Goal: Task Accomplishment & Management: Complete application form

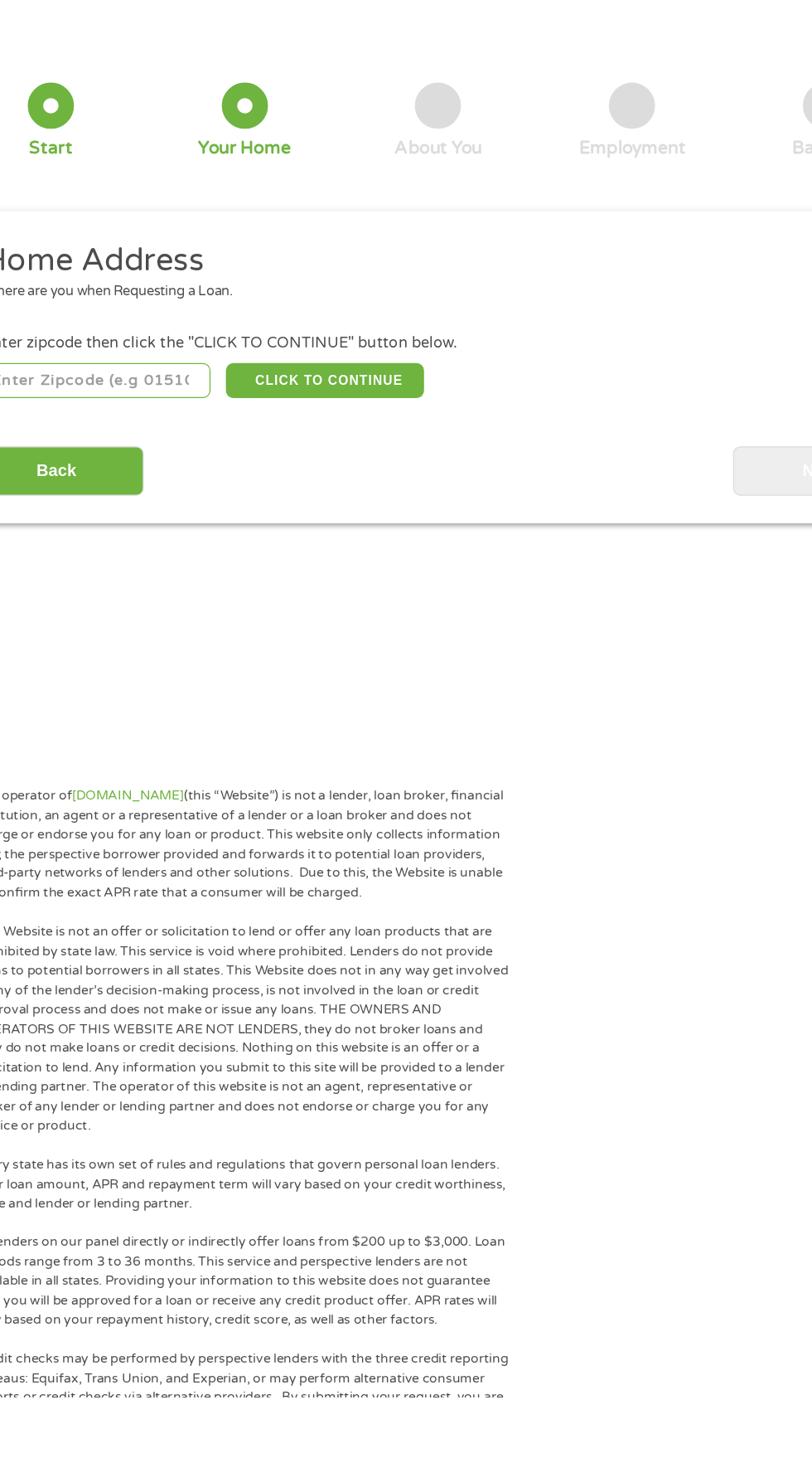
scroll to position [8, 0]
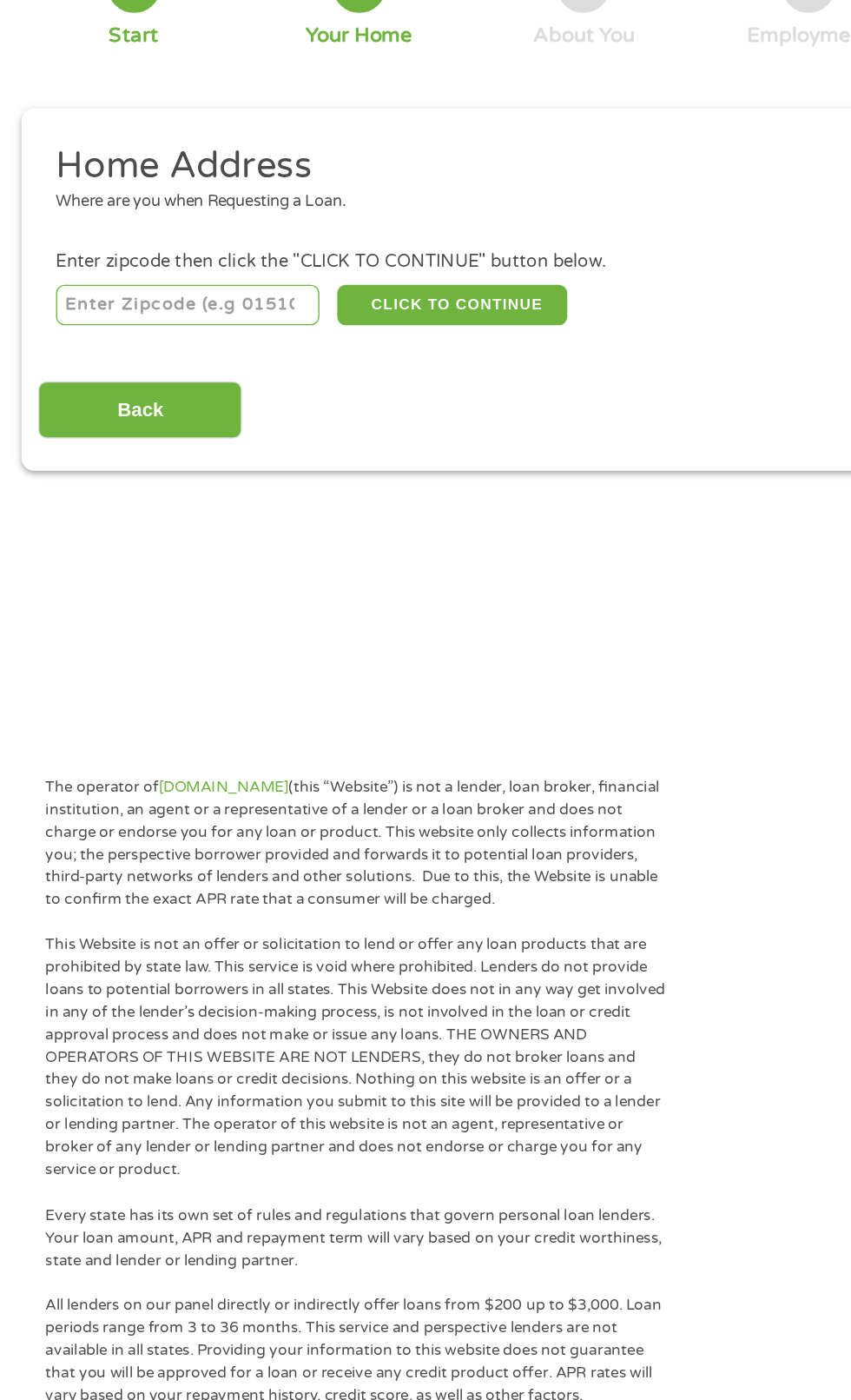
click at [180, 385] on input "number" at bounding box center [137, 376] width 193 height 29
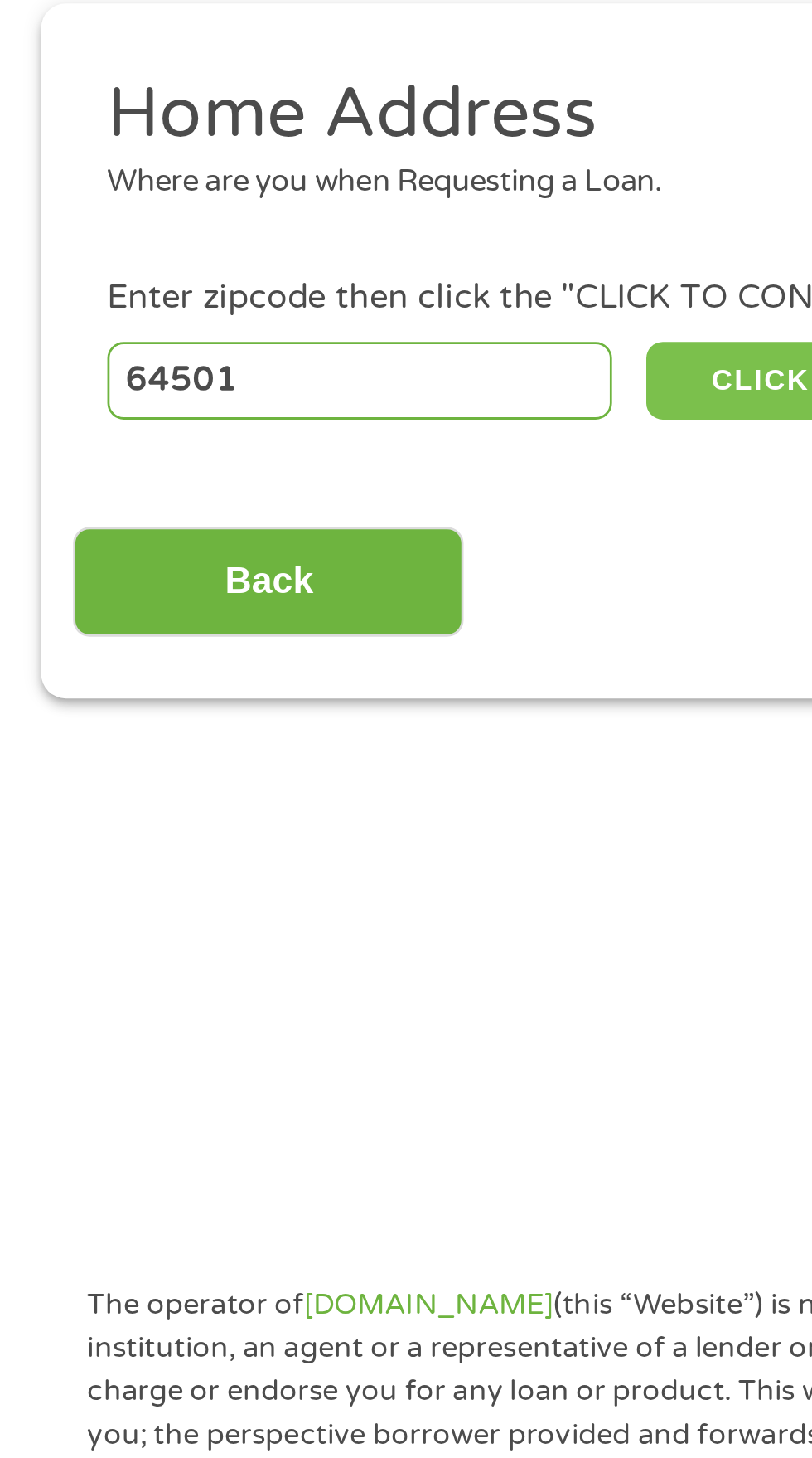
type input "64501"
click at [265, 365] on button "CLICK TO CONTINUE" at bounding box center [314, 359] width 160 height 28
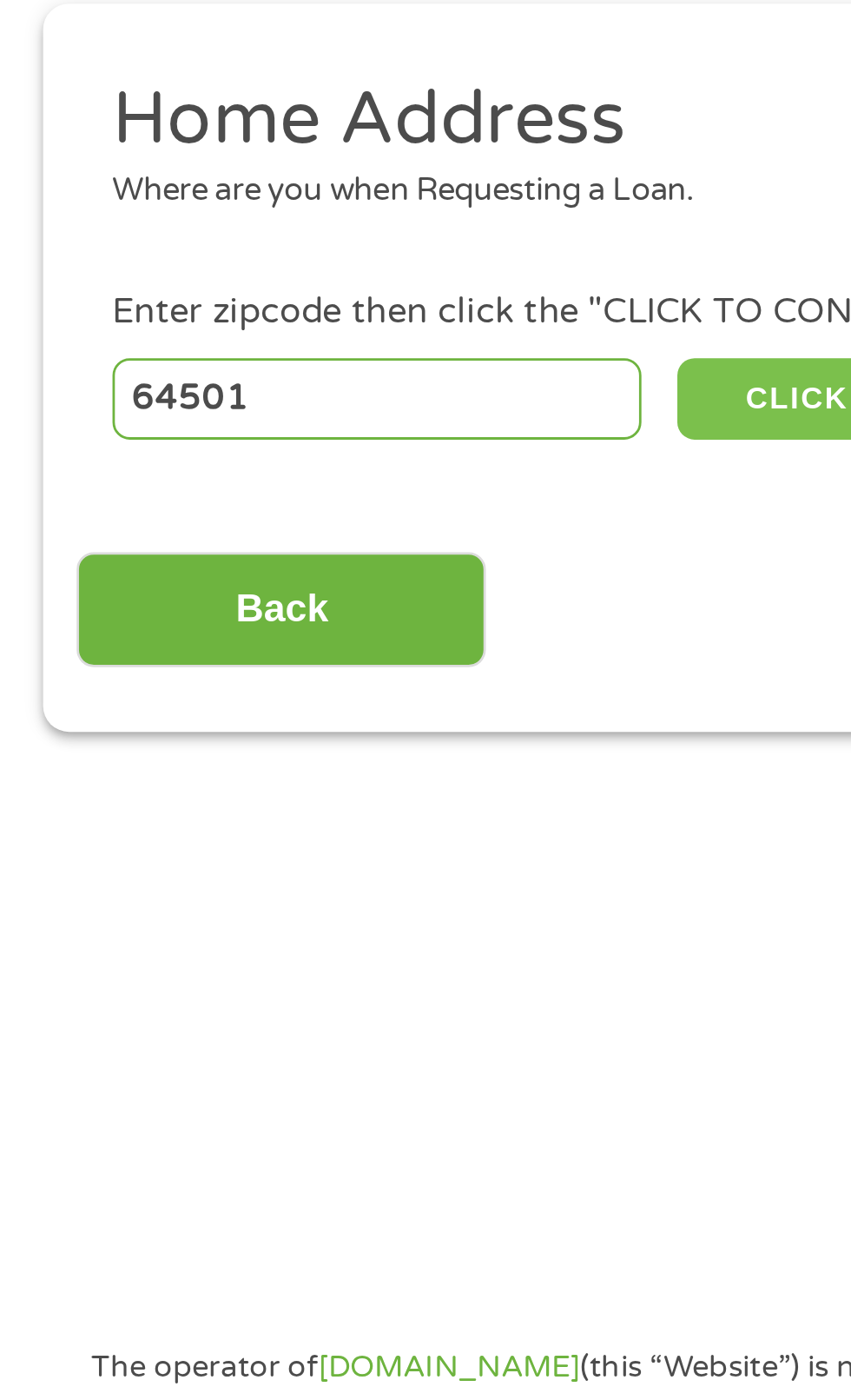
type input "64501"
type input "Saint [PERSON_NAME]"
select select "[US_STATE]"
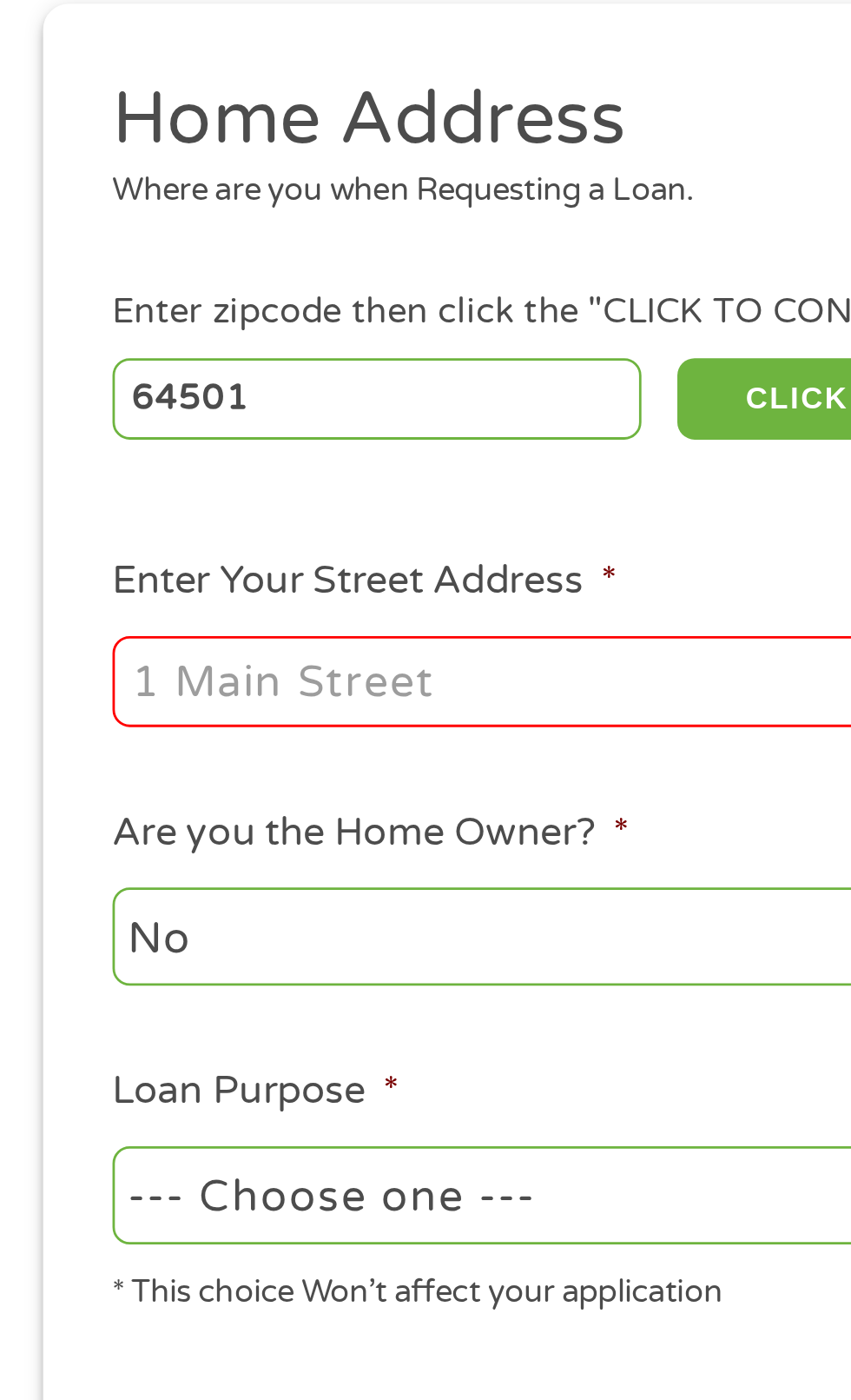
click at [228, 488] on input "Enter Your Street Address *" at bounding box center [227, 478] width 373 height 33
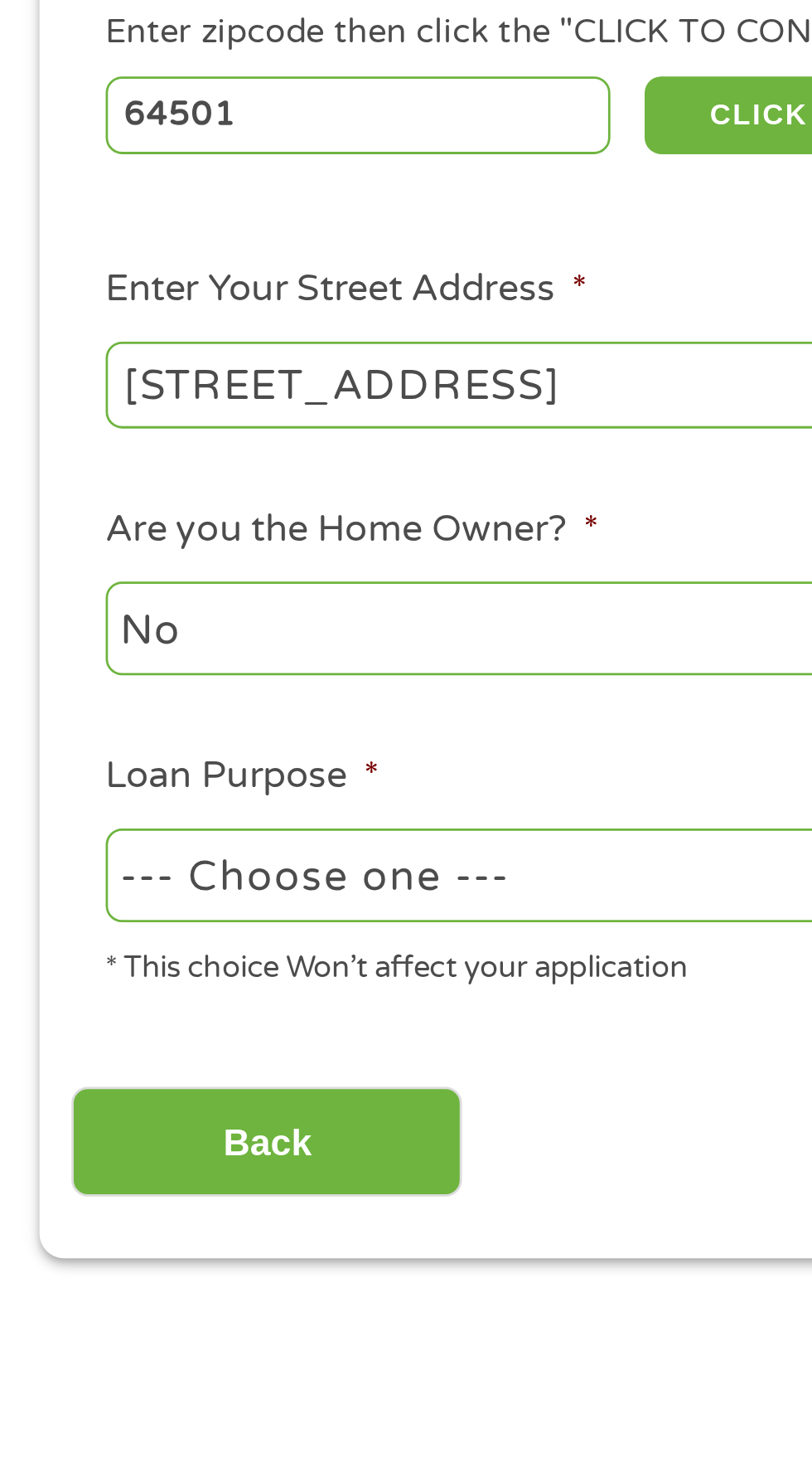
type input "[STREET_ADDRESS]"
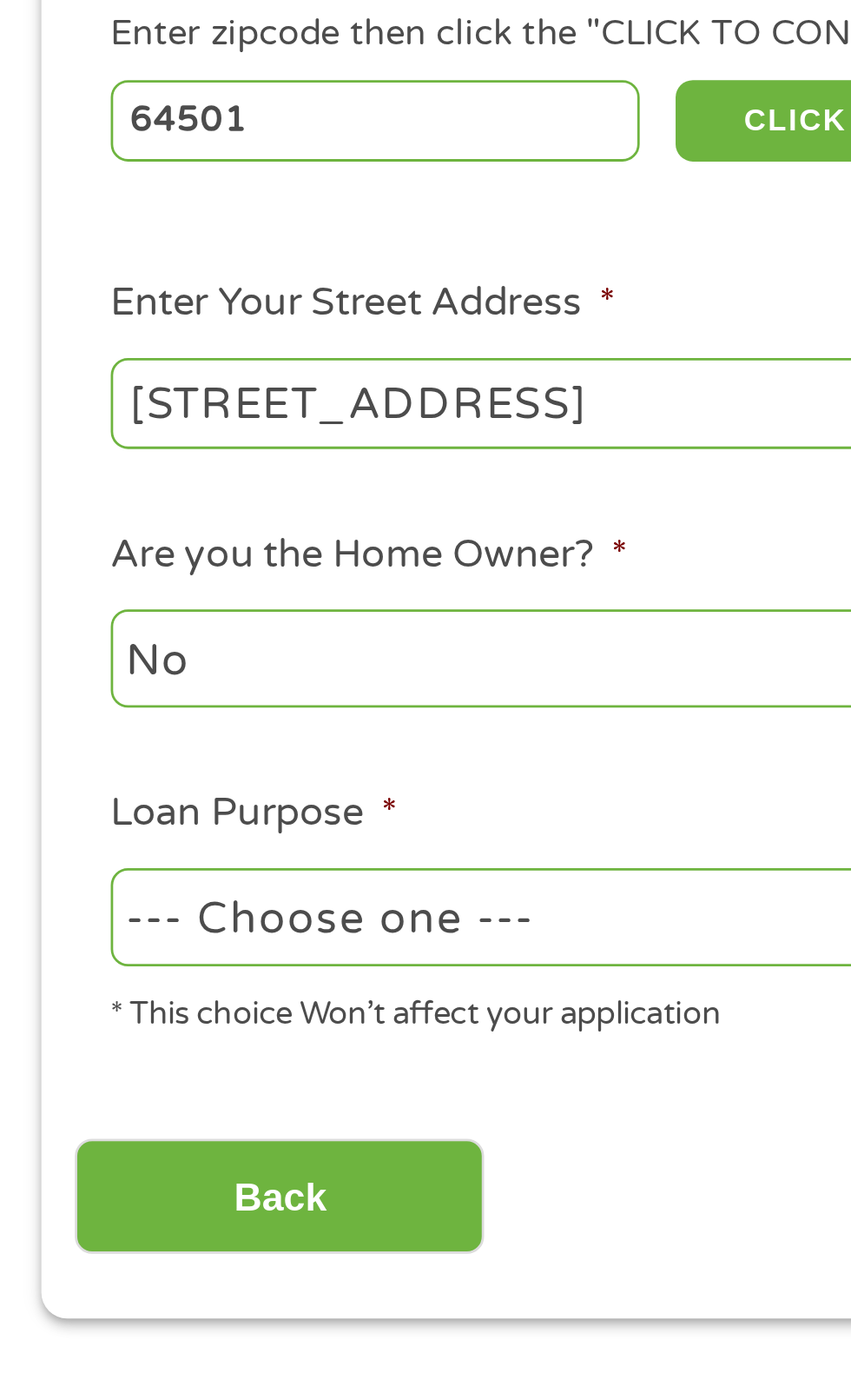
click at [193, 683] on select "--- Choose one --- Pay Bills Debt Consolidation Home Improvement Major Purchase…" at bounding box center [227, 665] width 373 height 36
select select "carloan"
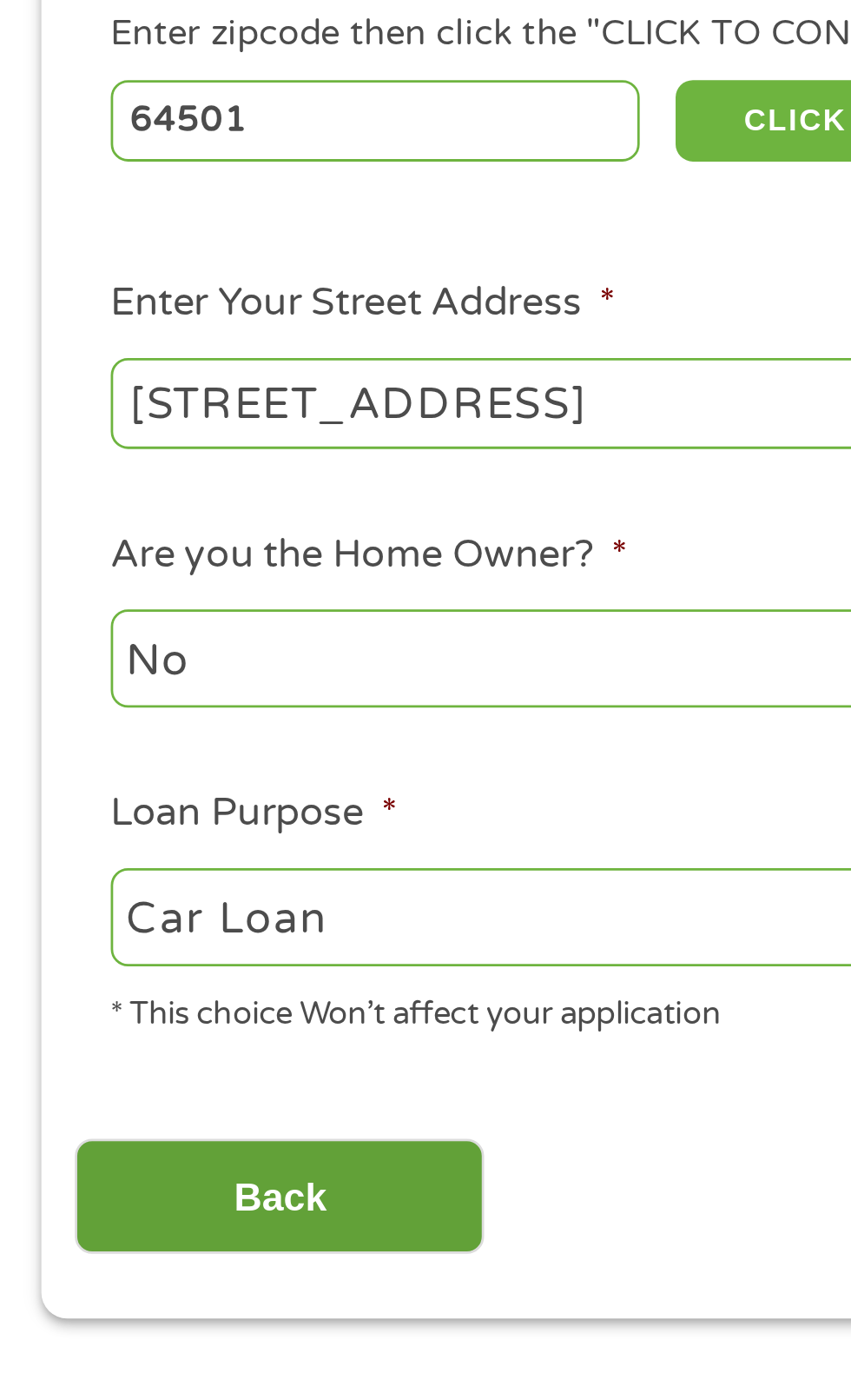
click at [112, 788] on input "Back" at bounding box center [101, 767] width 149 height 43
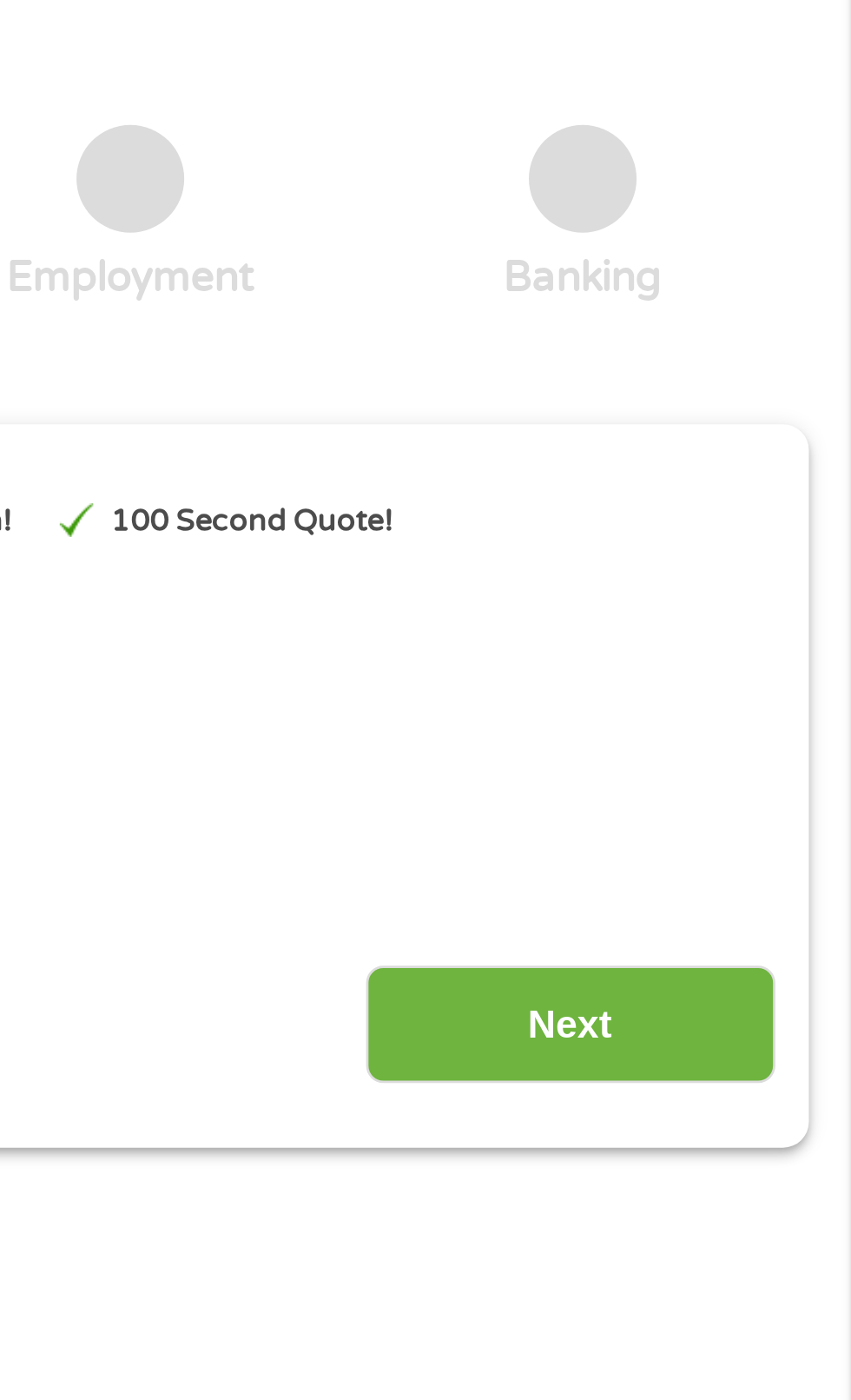
scroll to position [0, 0]
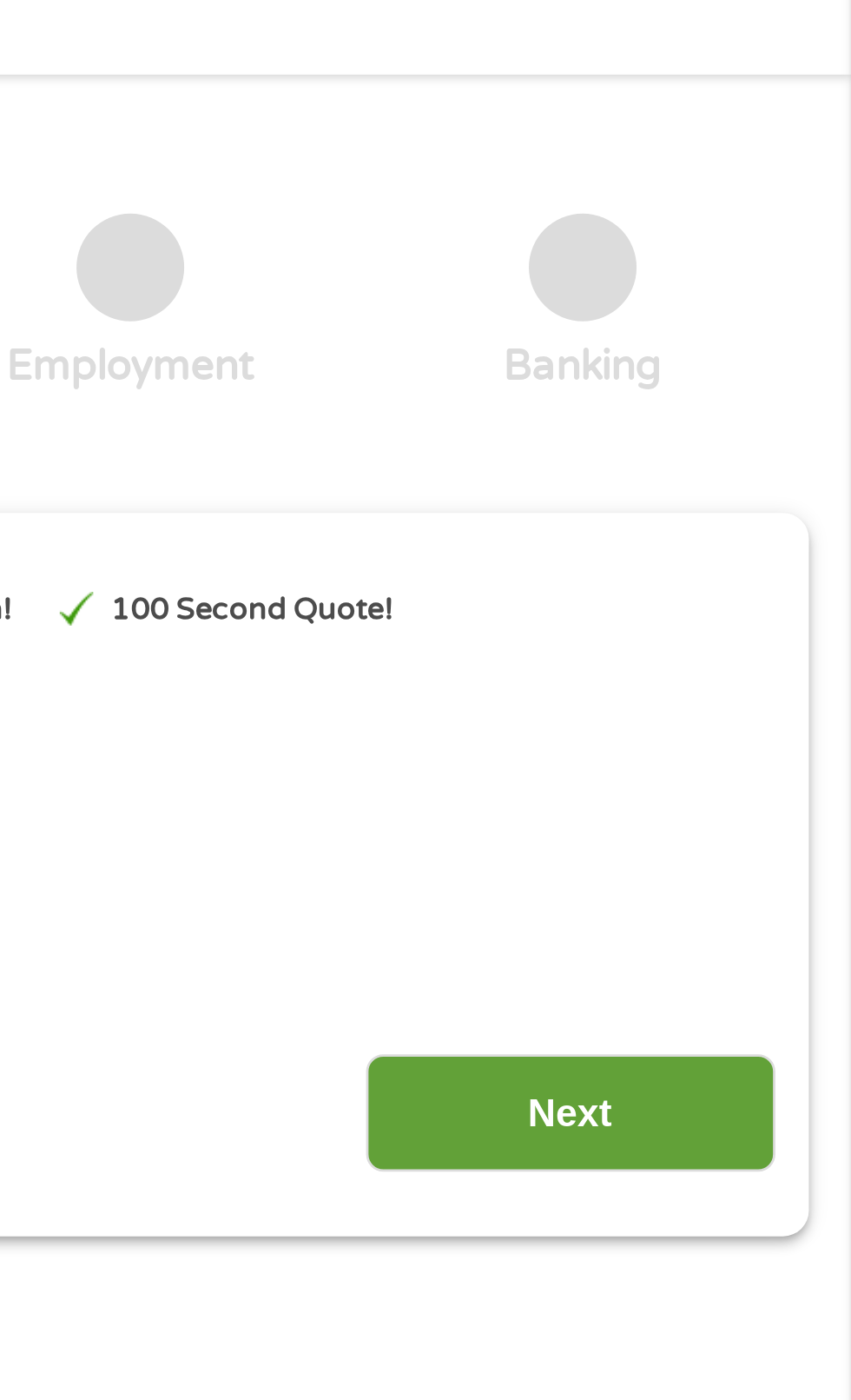
click at [751, 460] on input "Next" at bounding box center [749, 460] width 149 height 43
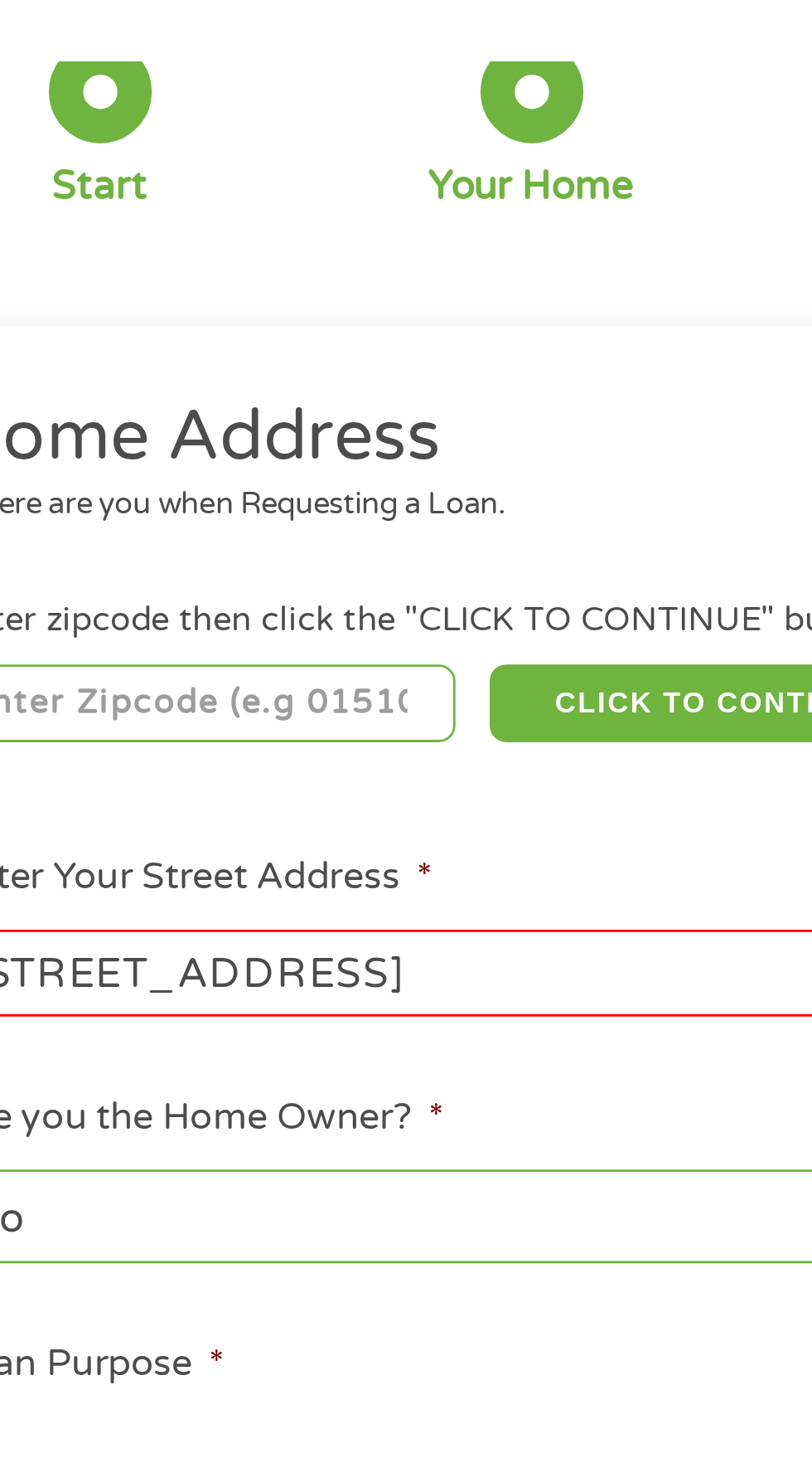
scroll to position [8, 0]
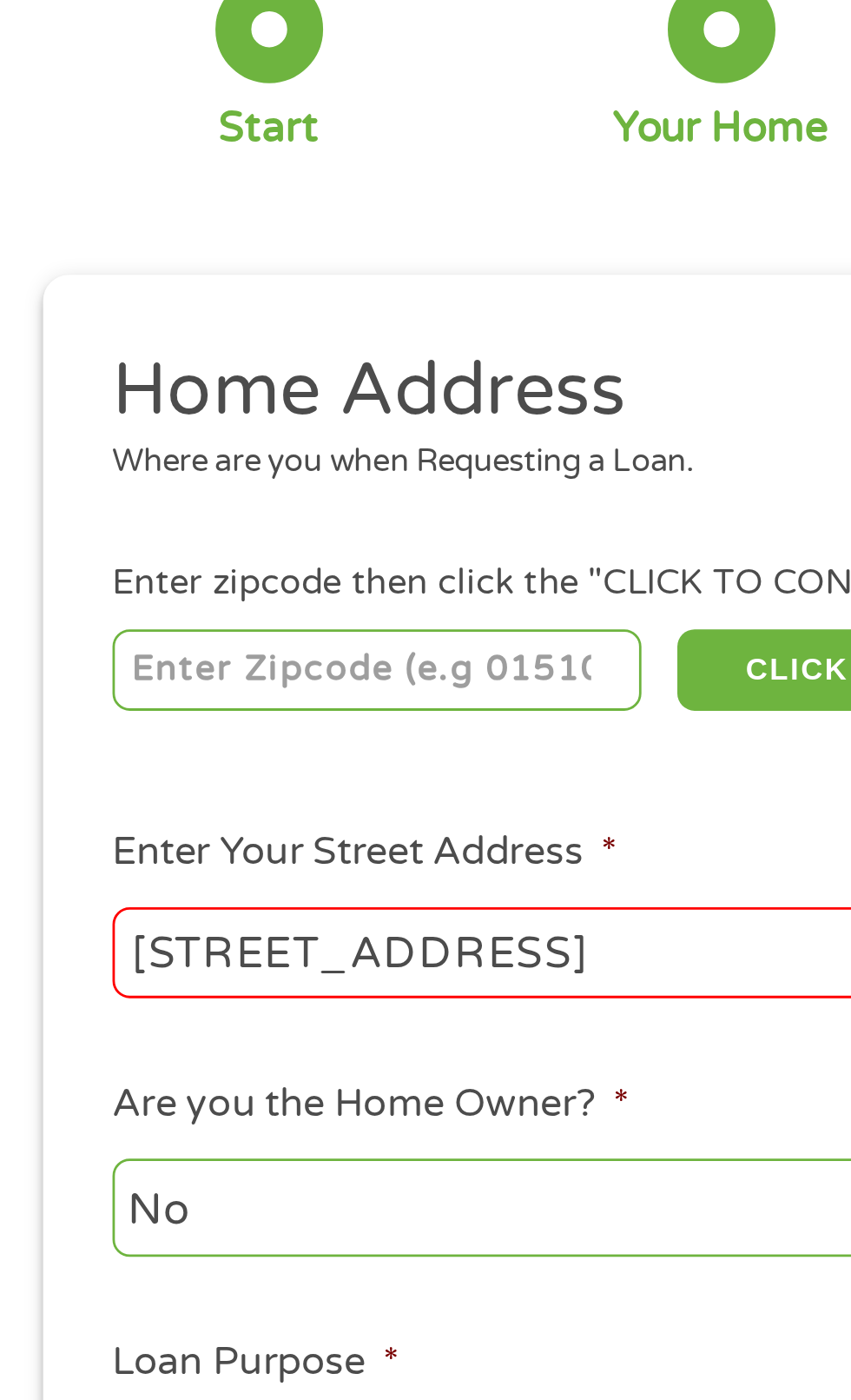
click at [212, 486] on input "[STREET_ADDRESS]" at bounding box center [227, 479] width 373 height 33
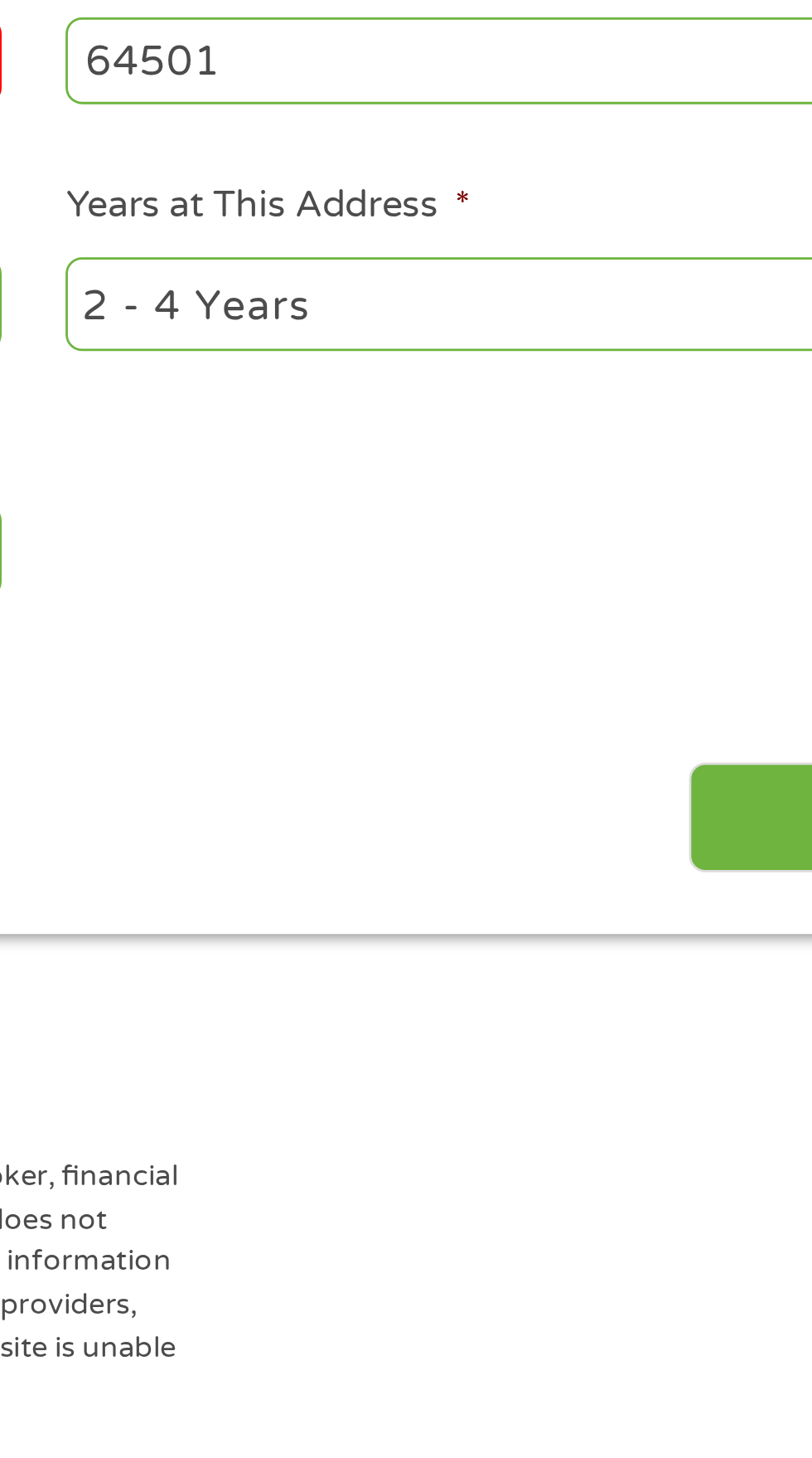
click at [576, 556] on select "1 Year or less 1 - 2 Years 2 - 4 Years Over 4 Years" at bounding box center [595, 546] width 356 height 34
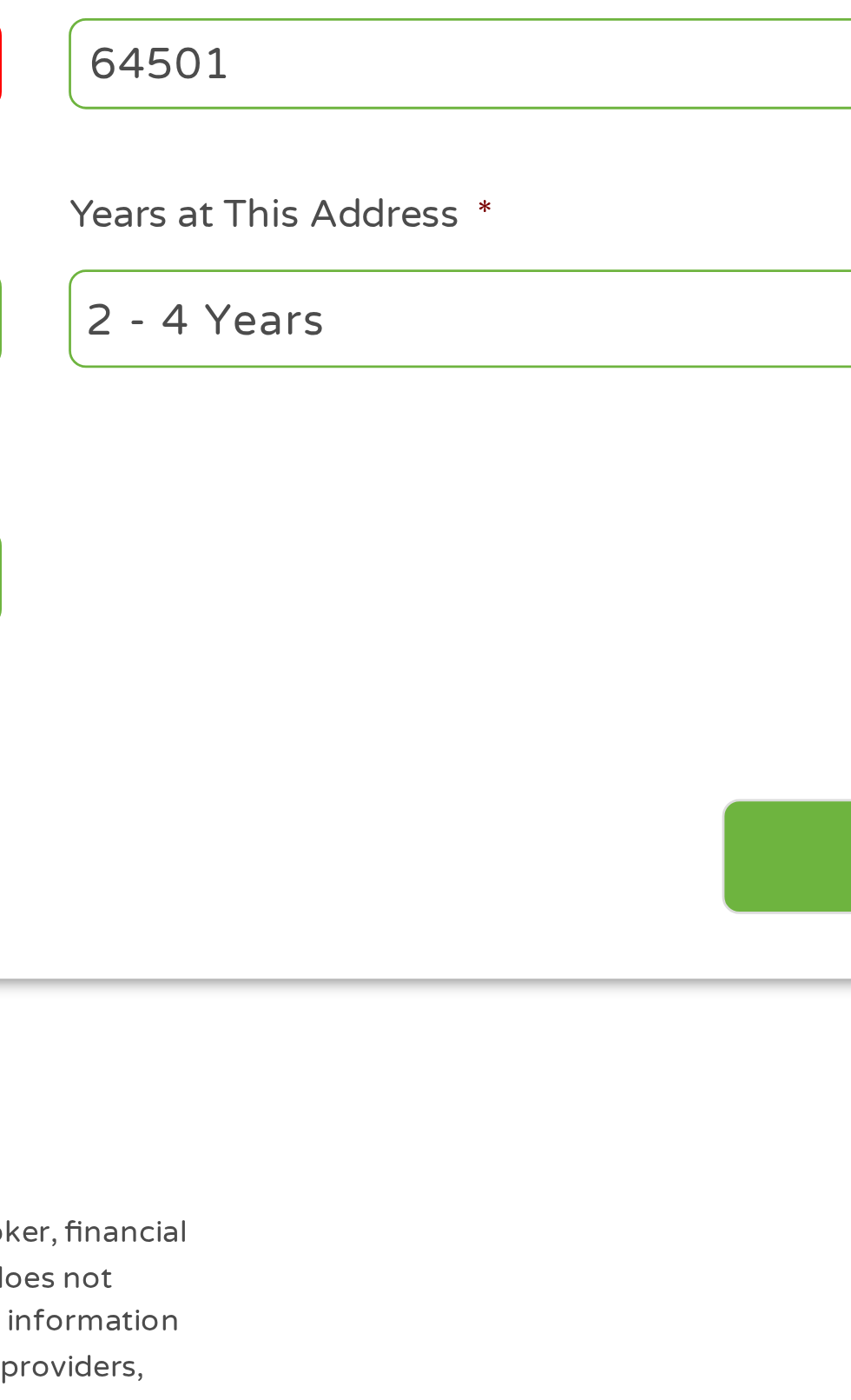
select select "60months"
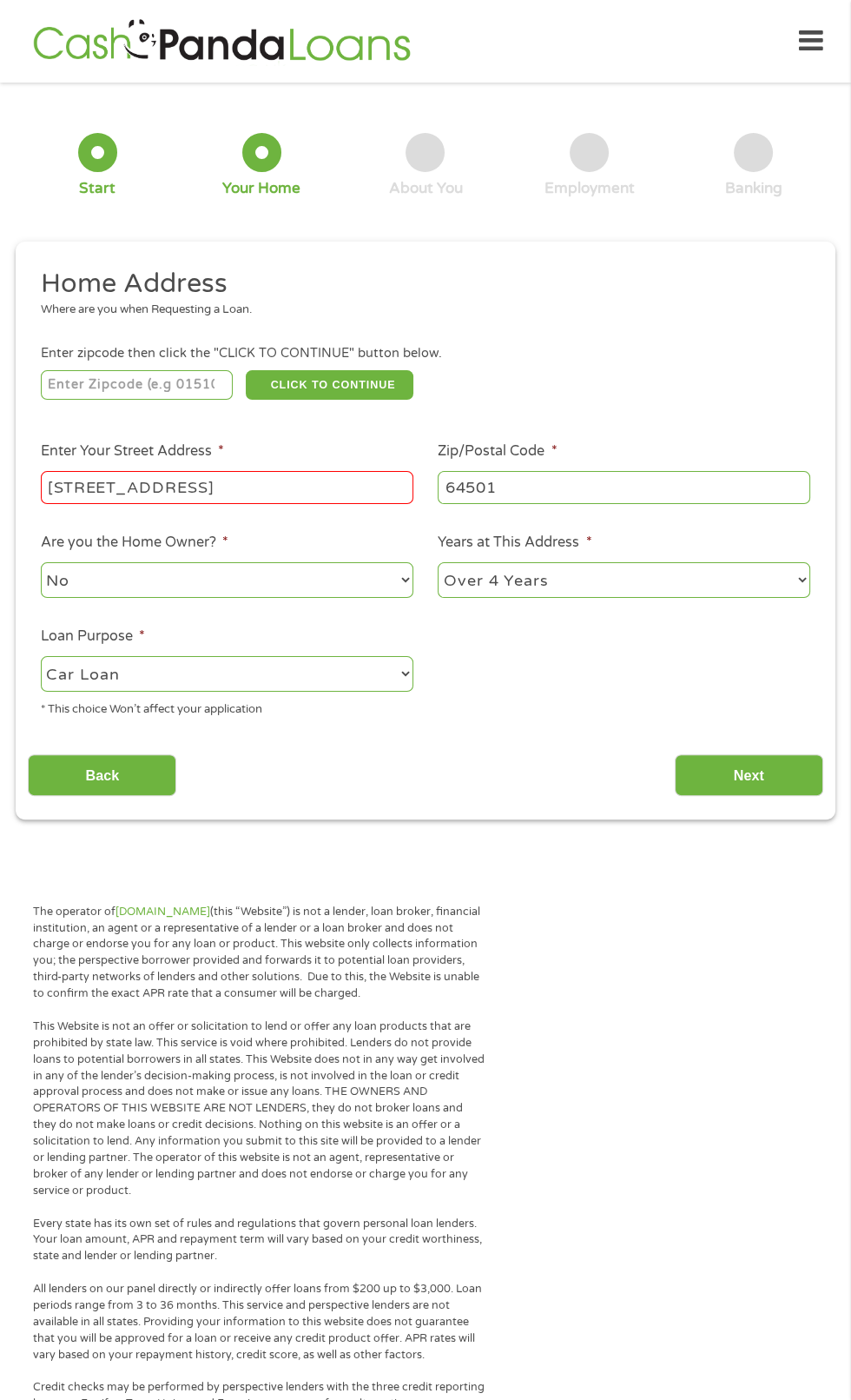
scroll to position [1, 0]
click at [759, 789] on input "Next" at bounding box center [749, 775] width 149 height 43
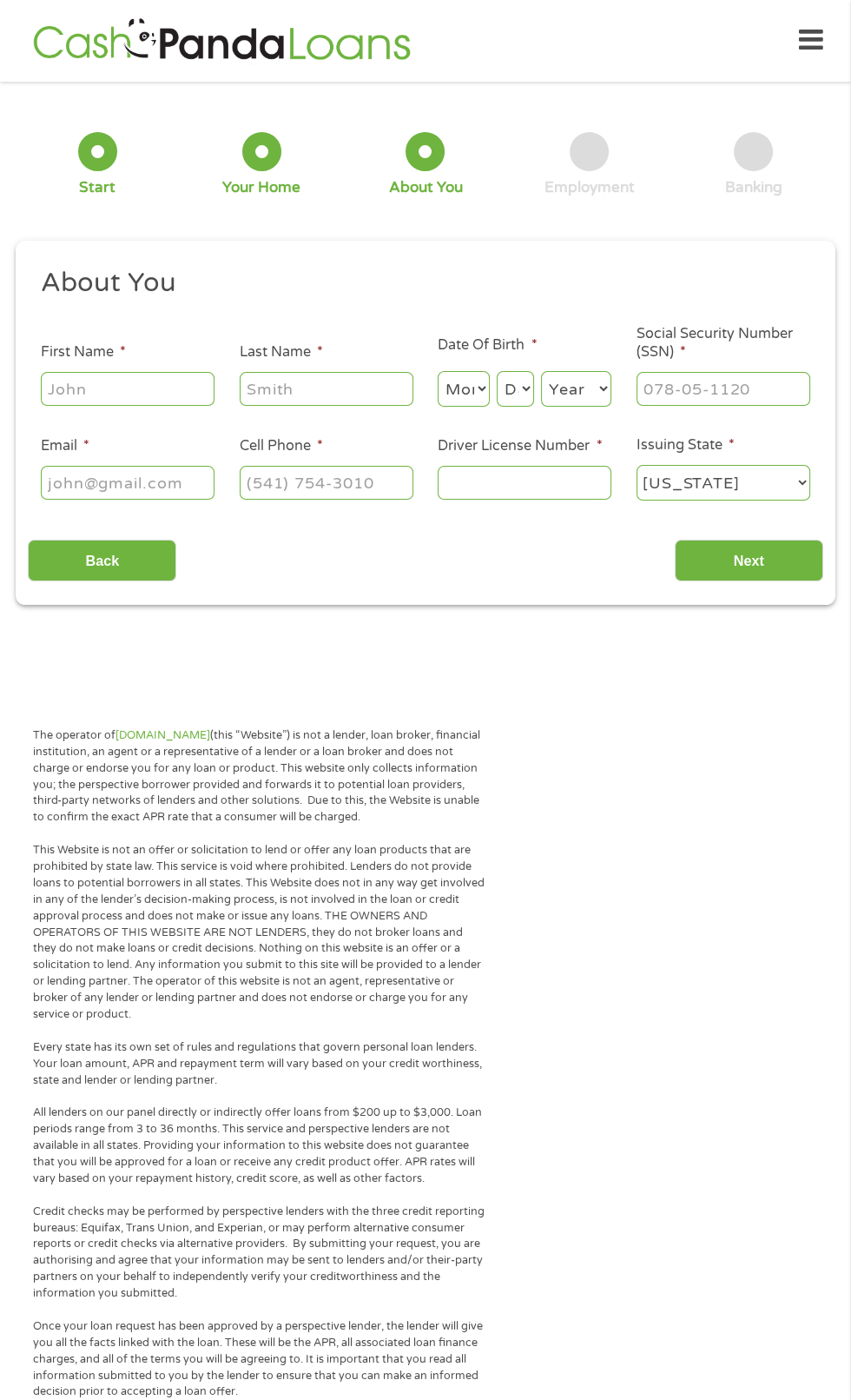
scroll to position [8, 0]
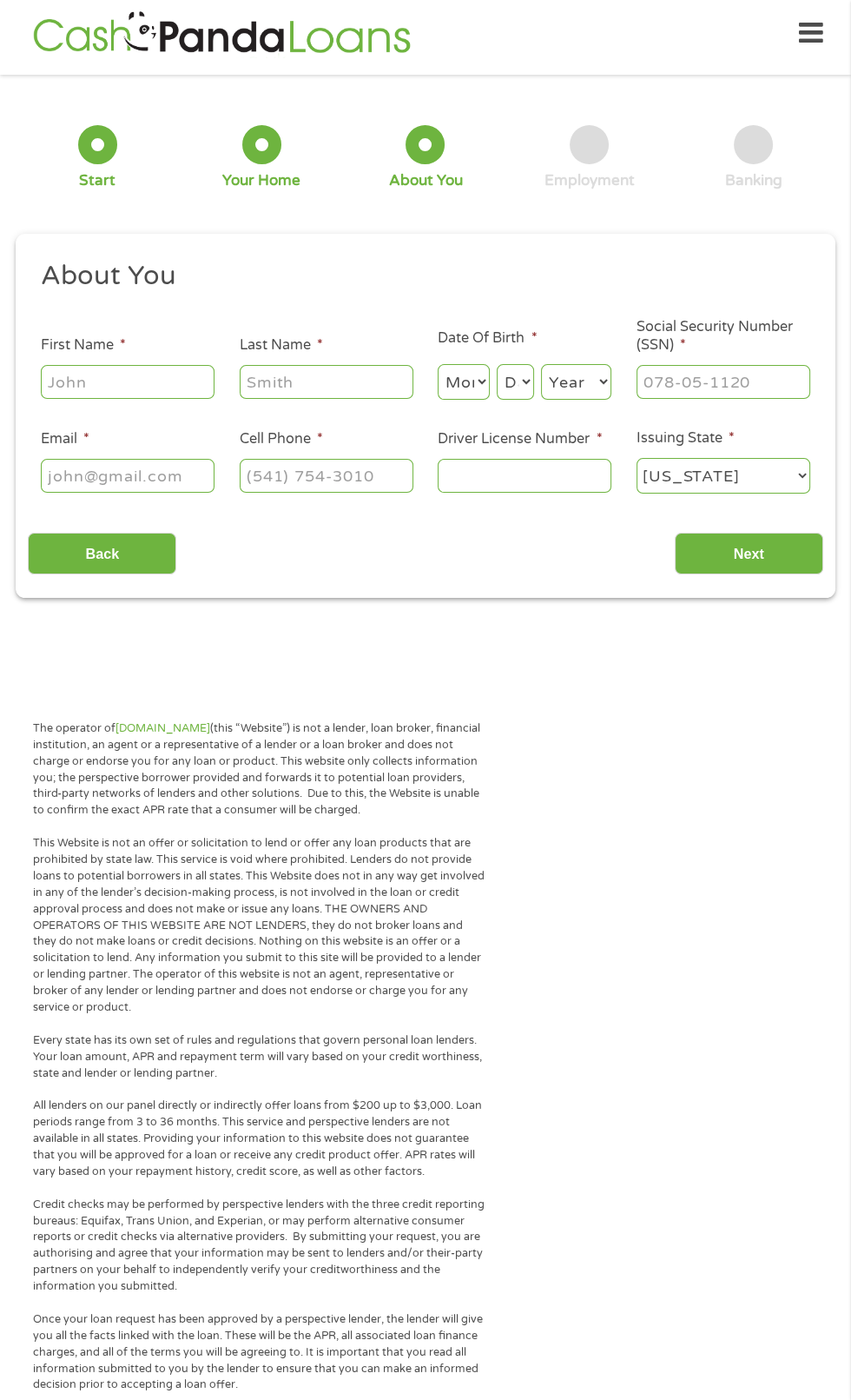
click at [142, 389] on input "First Name *" at bounding box center [127, 381] width 174 height 33
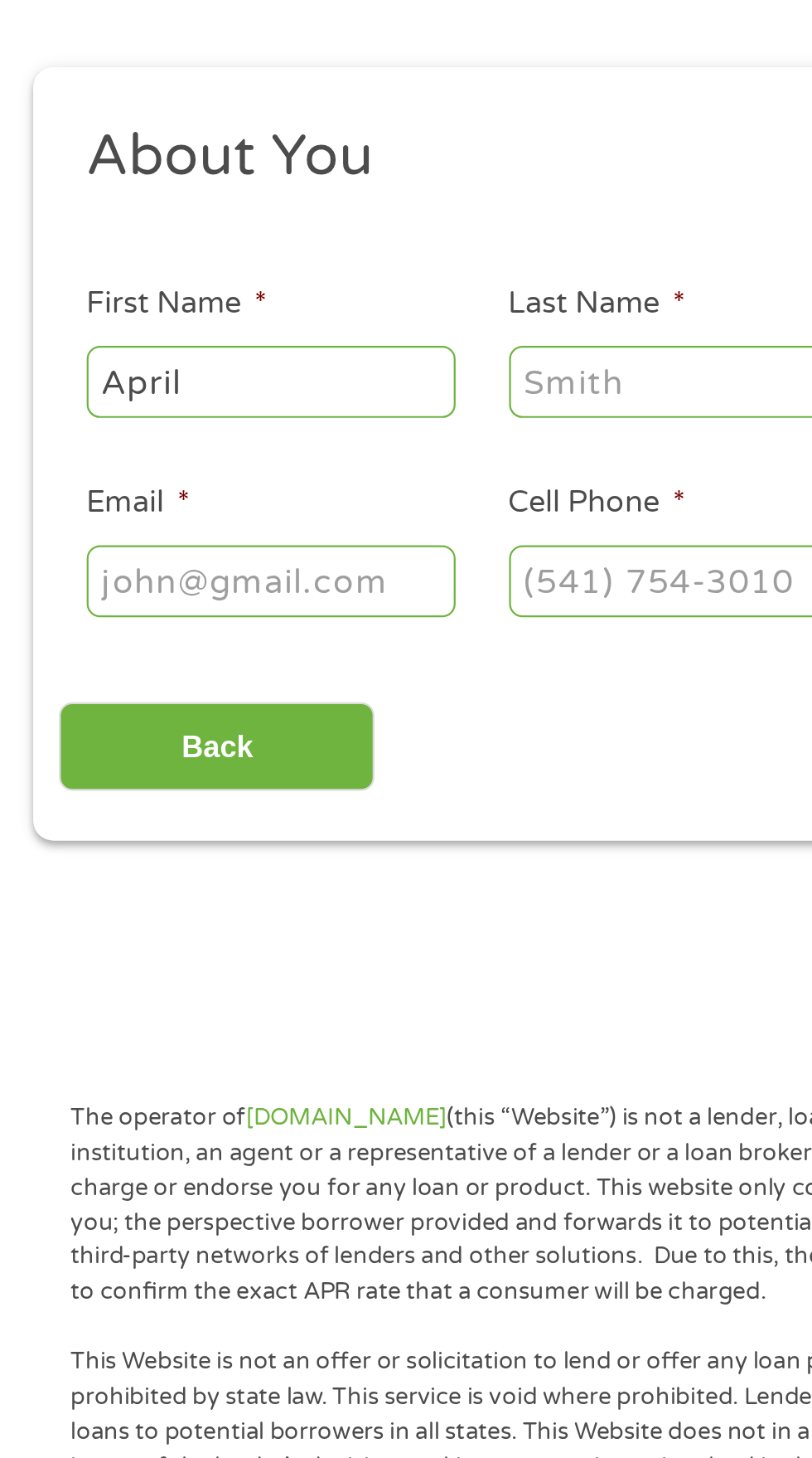
type input "April"
click at [293, 368] on input "Last Name *" at bounding box center [311, 364] width 166 height 31
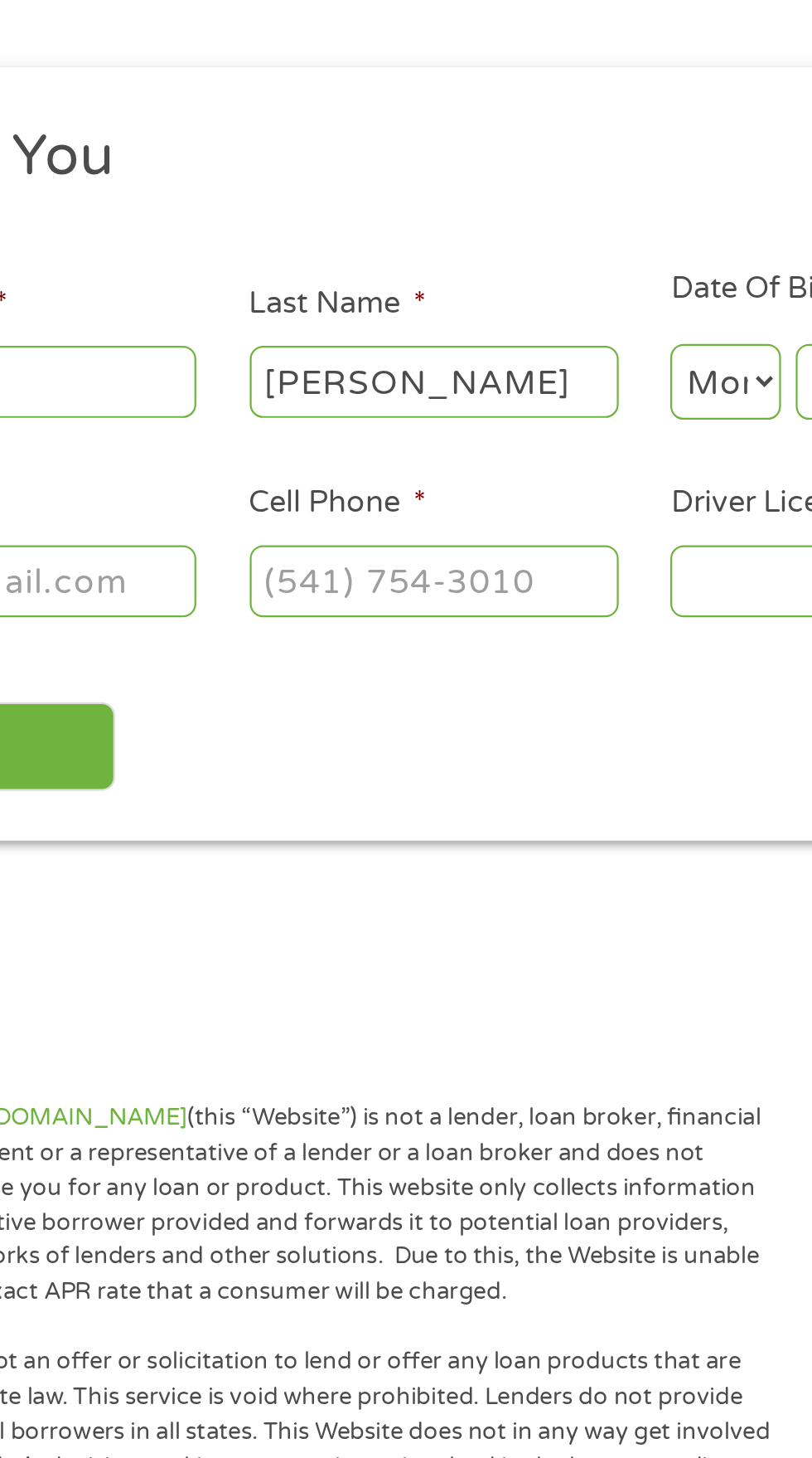
type input "[PERSON_NAME]"
click at [177, 466] on input "Email *" at bounding box center [121, 453] width 166 height 31
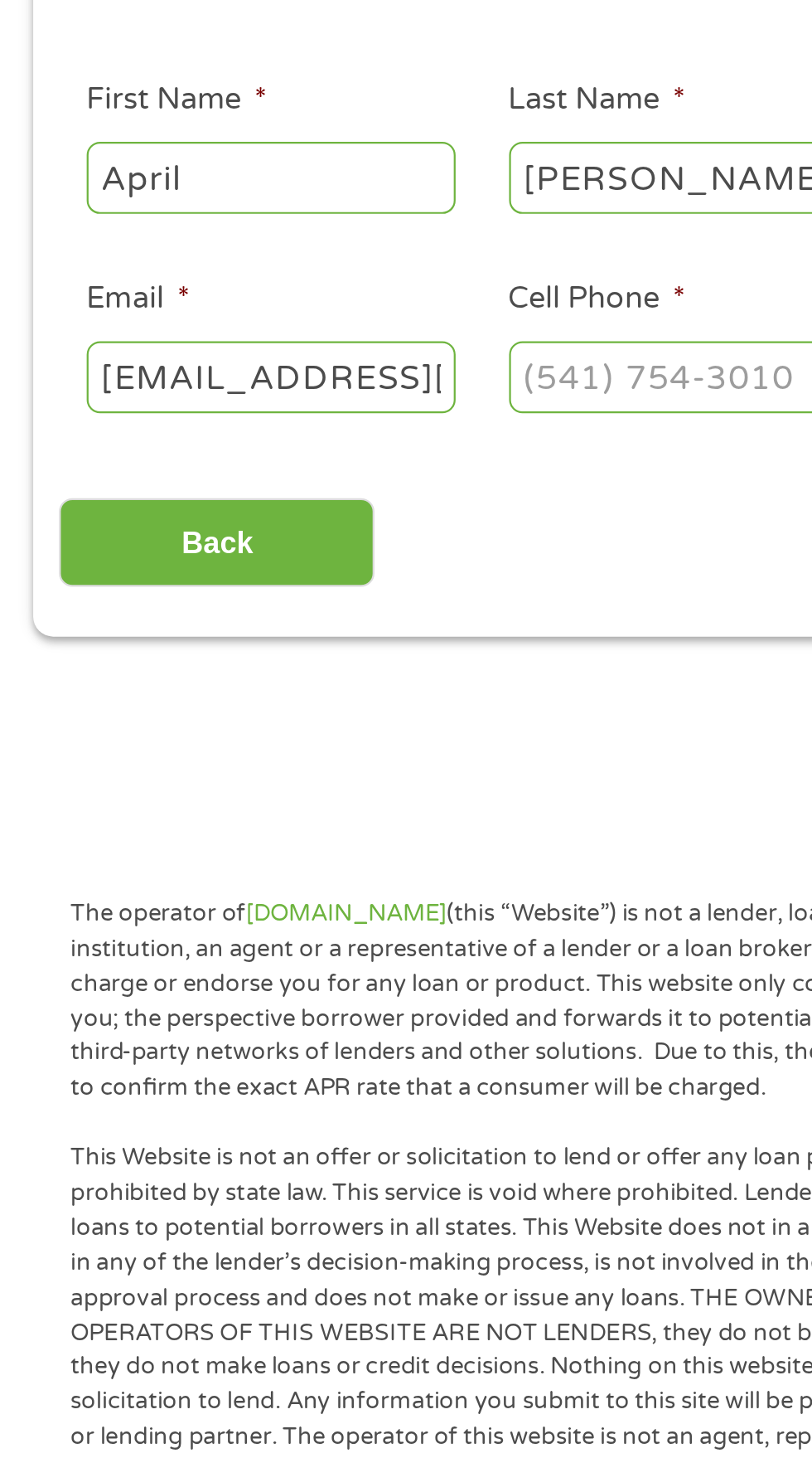
scroll to position [0, 69]
type input "[EMAIL_ADDRESS][DOMAIN_NAME]"
click at [301, 465] on input "Cell Phone *" at bounding box center [311, 453] width 166 height 31
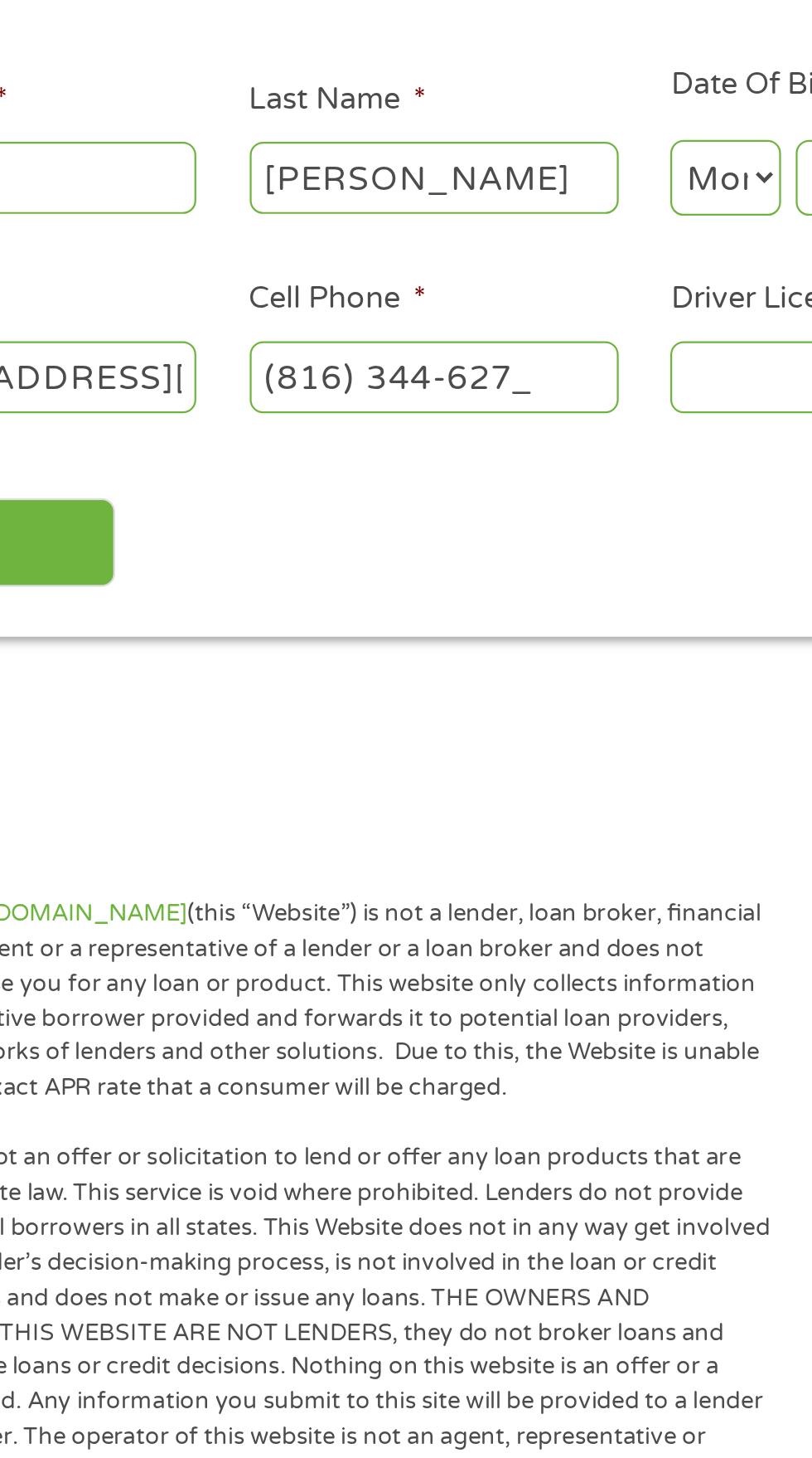
type input "[PHONE_NUMBER]"
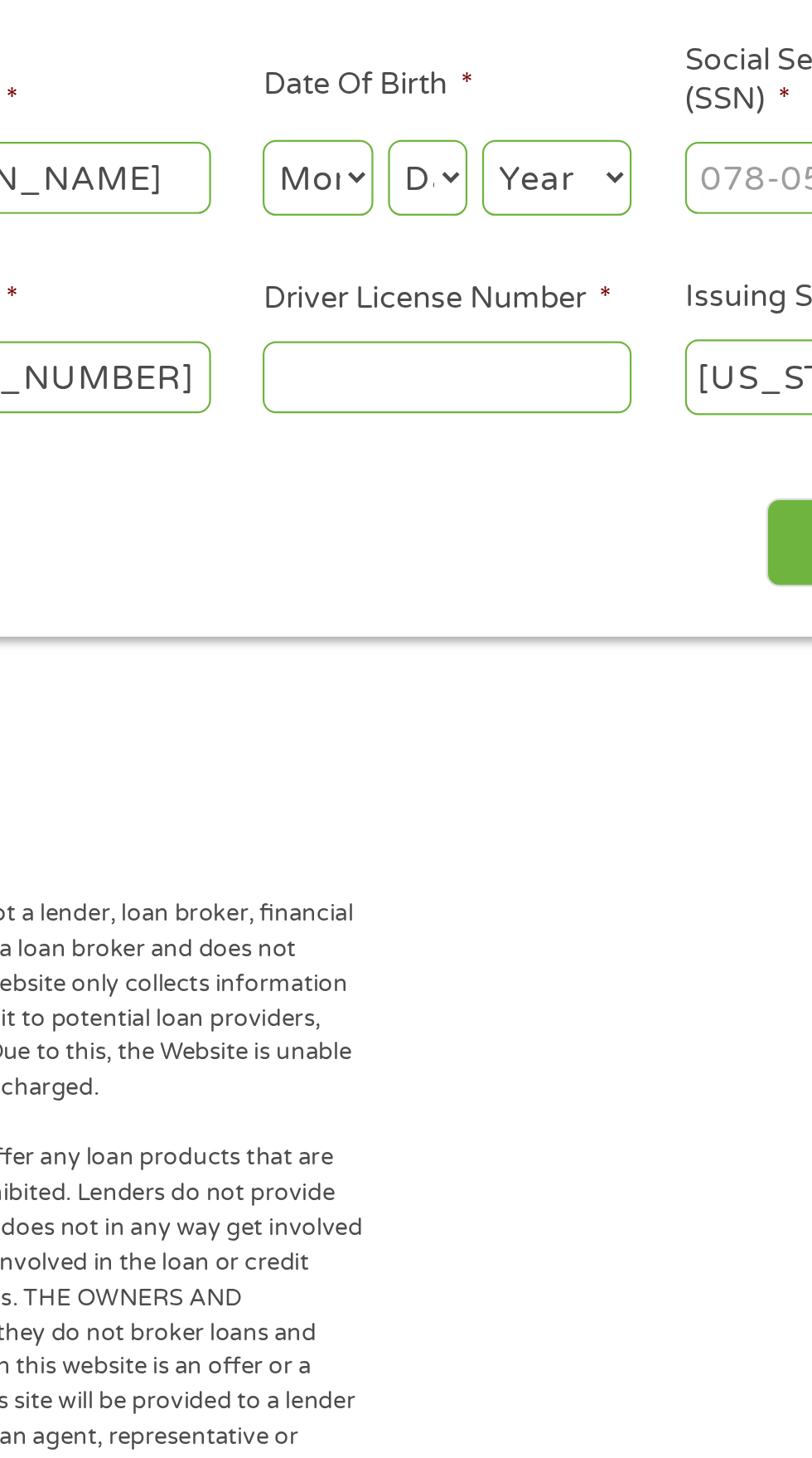
click at [442, 371] on select "Month 1 2 3 4 5 6 7 8 9 10 11 12" at bounding box center [443, 364] width 50 height 34
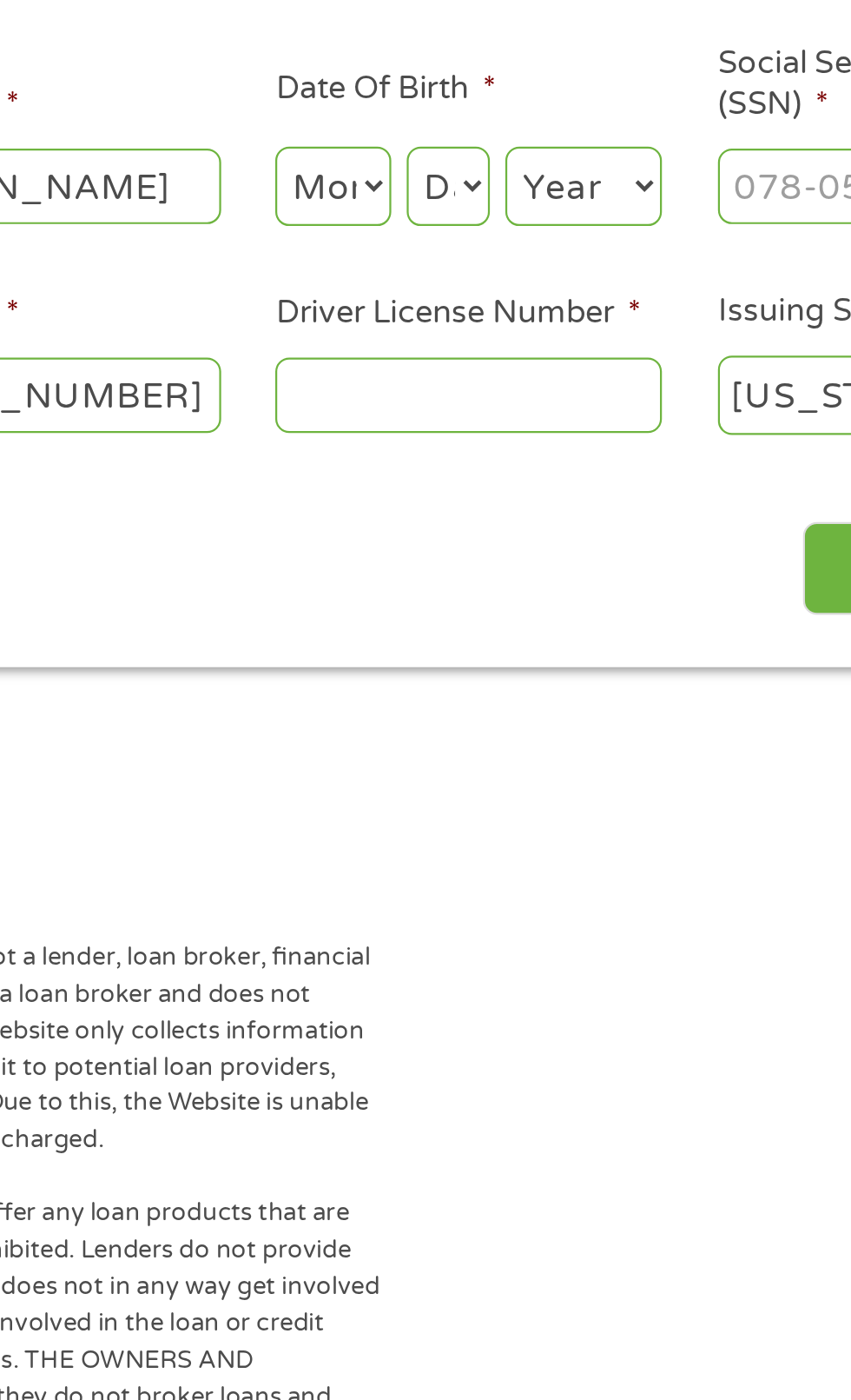
select select "11"
click at [534, 400] on select "Day 1 2 3 4 5 6 7 8 9 10 11 12 13 14 15 16 17 18 19 20 21 22 23 24 25 26 27 28 …" at bounding box center [515, 382] width 37 height 36
click at [612, 400] on select "Year [DATE] 2006 2005 2004 2003 2002 2001 2000 1999 1998 1997 1996 1995 1994 19…" at bounding box center [576, 382] width 70 height 36
click at [534, 400] on select "Day 1 2 3 4 5 6 7 8 9 10 11 12 13 14 15 16 17 18 19 20 21 22 23 24 25 26 27 28 …" at bounding box center [515, 382] width 37 height 36
select select "29"
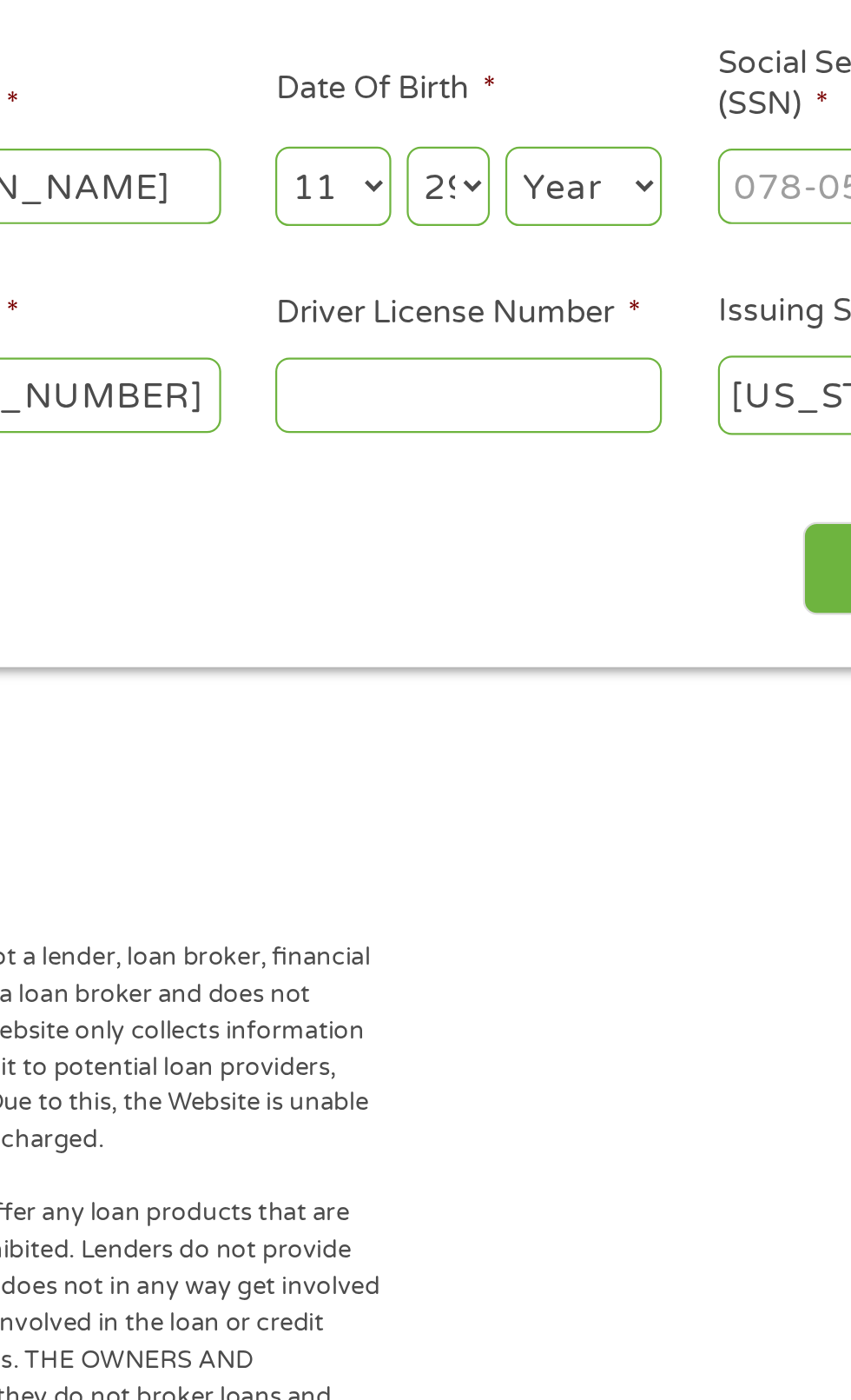
click at [612, 400] on select "Year [DATE] 2006 2005 2004 2003 2002 2001 2000 1999 1998 1997 1996 1995 1994 19…" at bounding box center [576, 382] width 70 height 36
select select "1971"
click at [804, 398] on input "Social Security Number (SSN) *" at bounding box center [723, 381] width 174 height 33
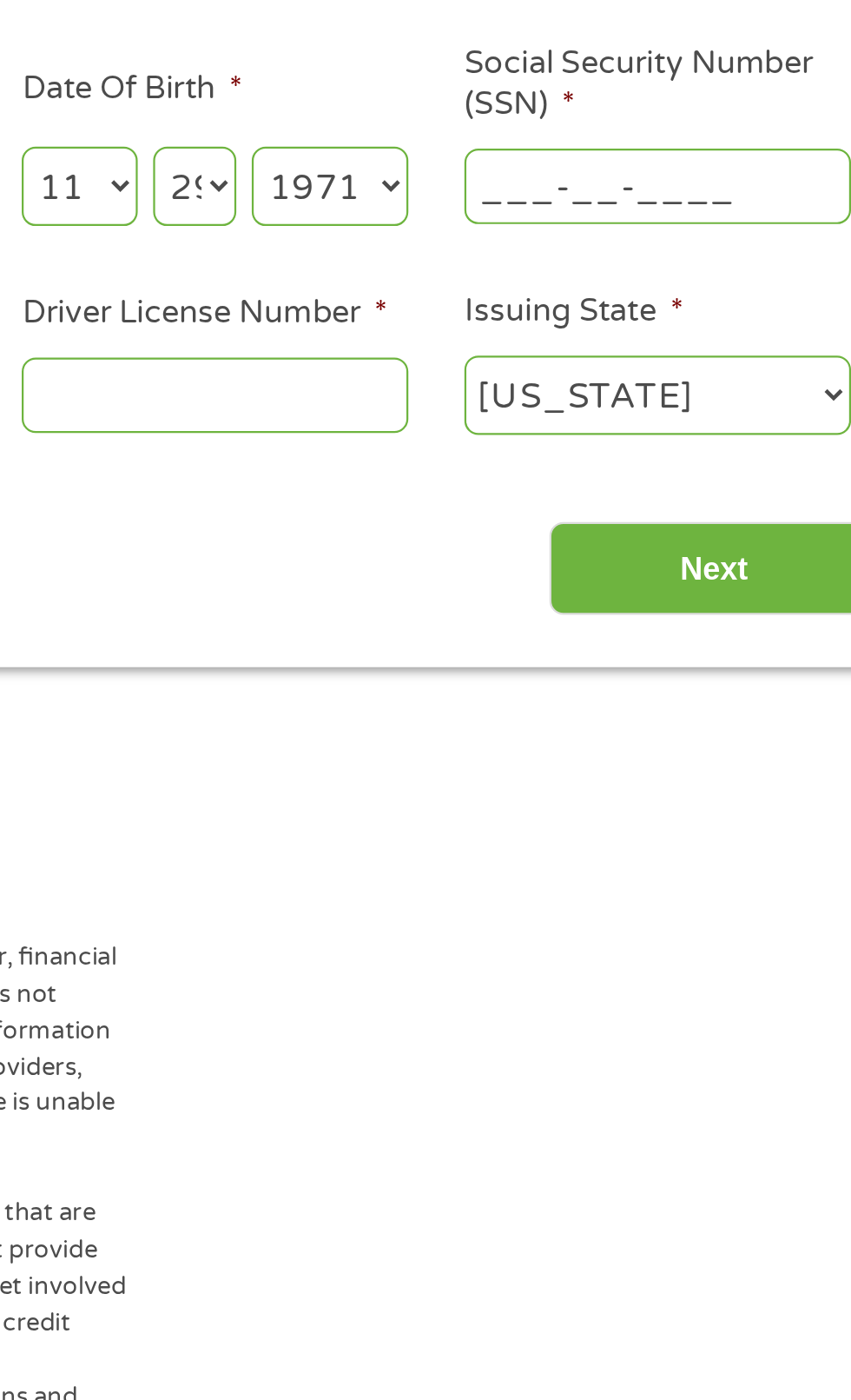
click at [657, 383] on input "___-__-____" at bounding box center [723, 381] width 174 height 33
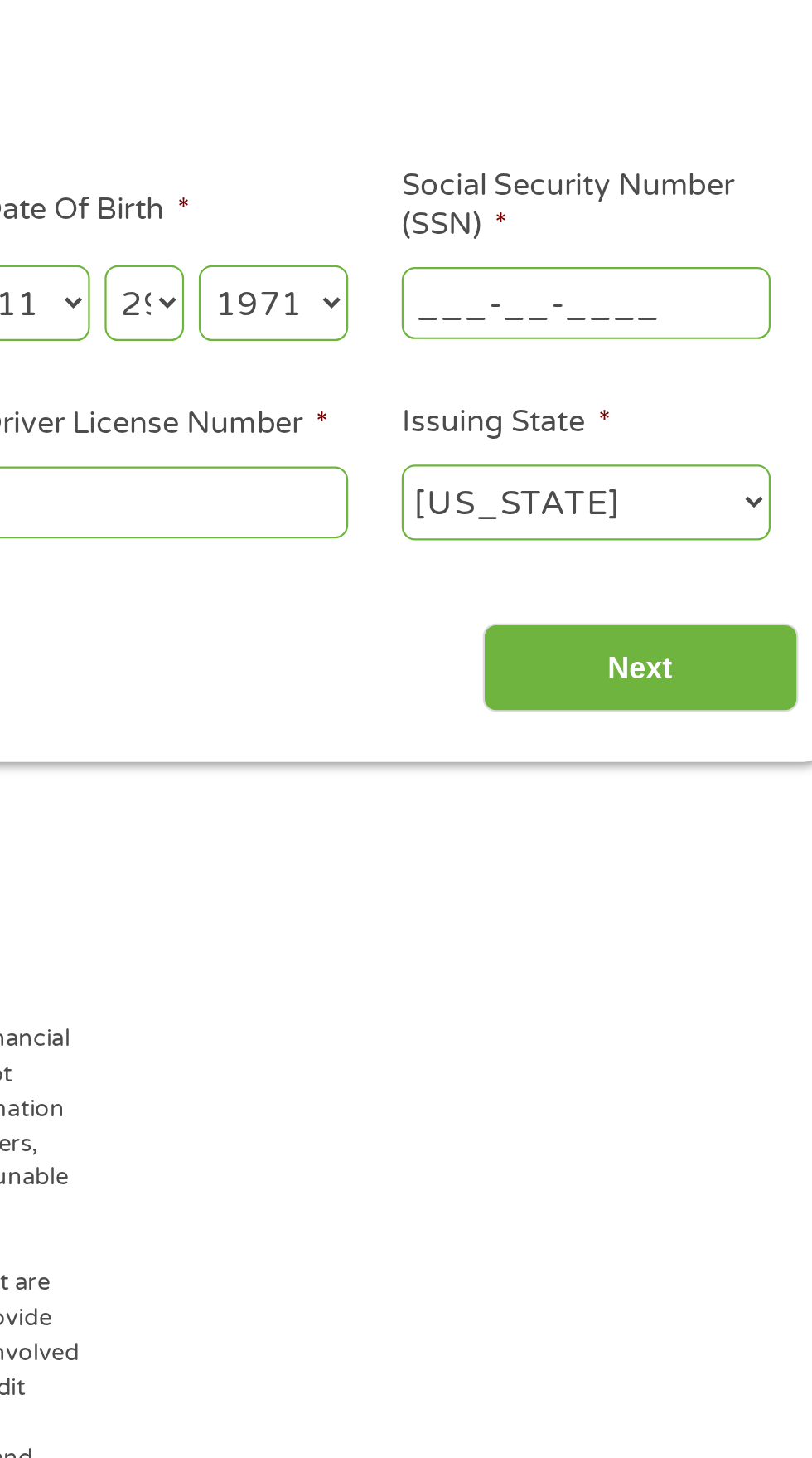
scroll to position [8, 0]
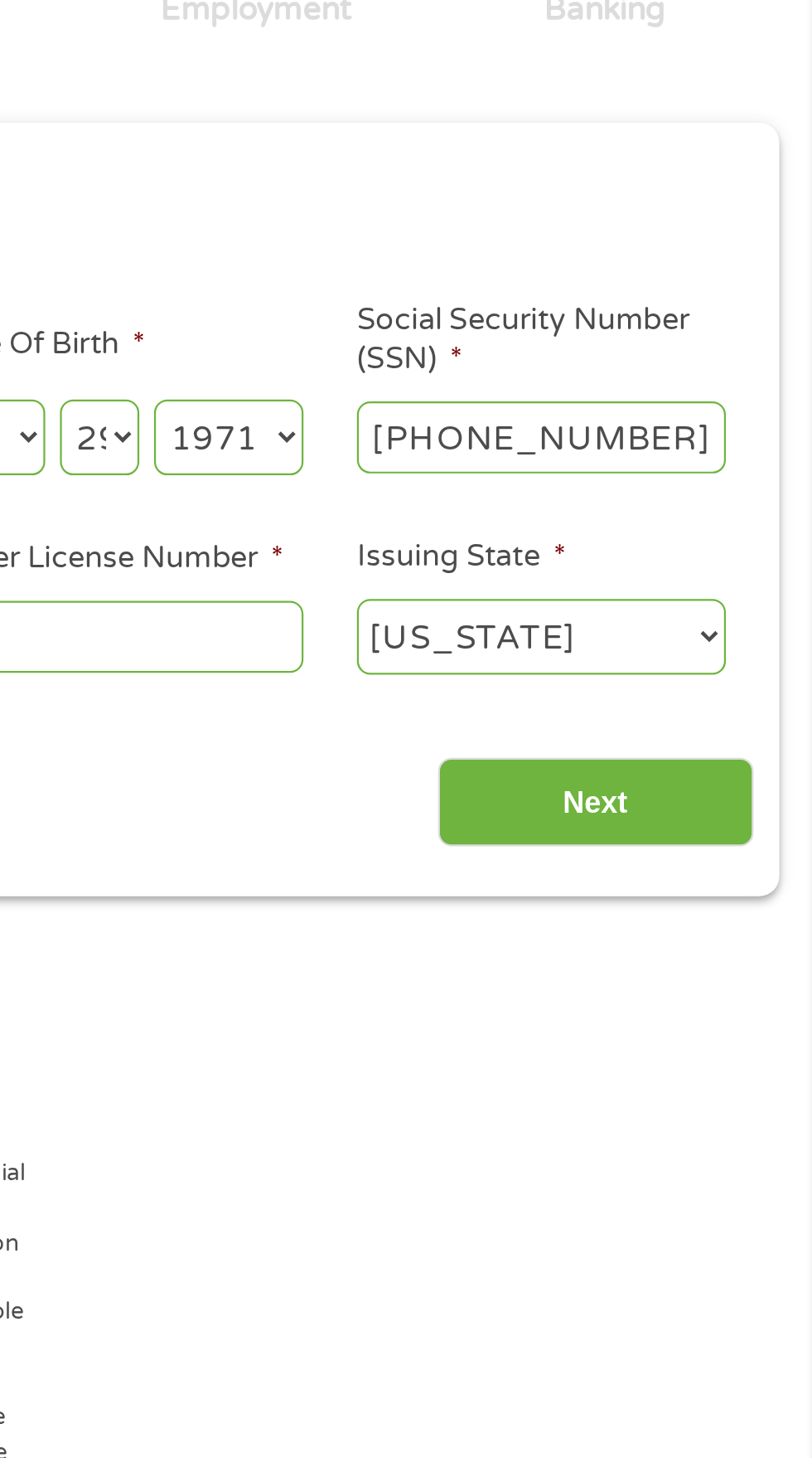
type input "248-67-9062"
click at [527, 465] on input "Driver License Number *" at bounding box center [500, 453] width 166 height 31
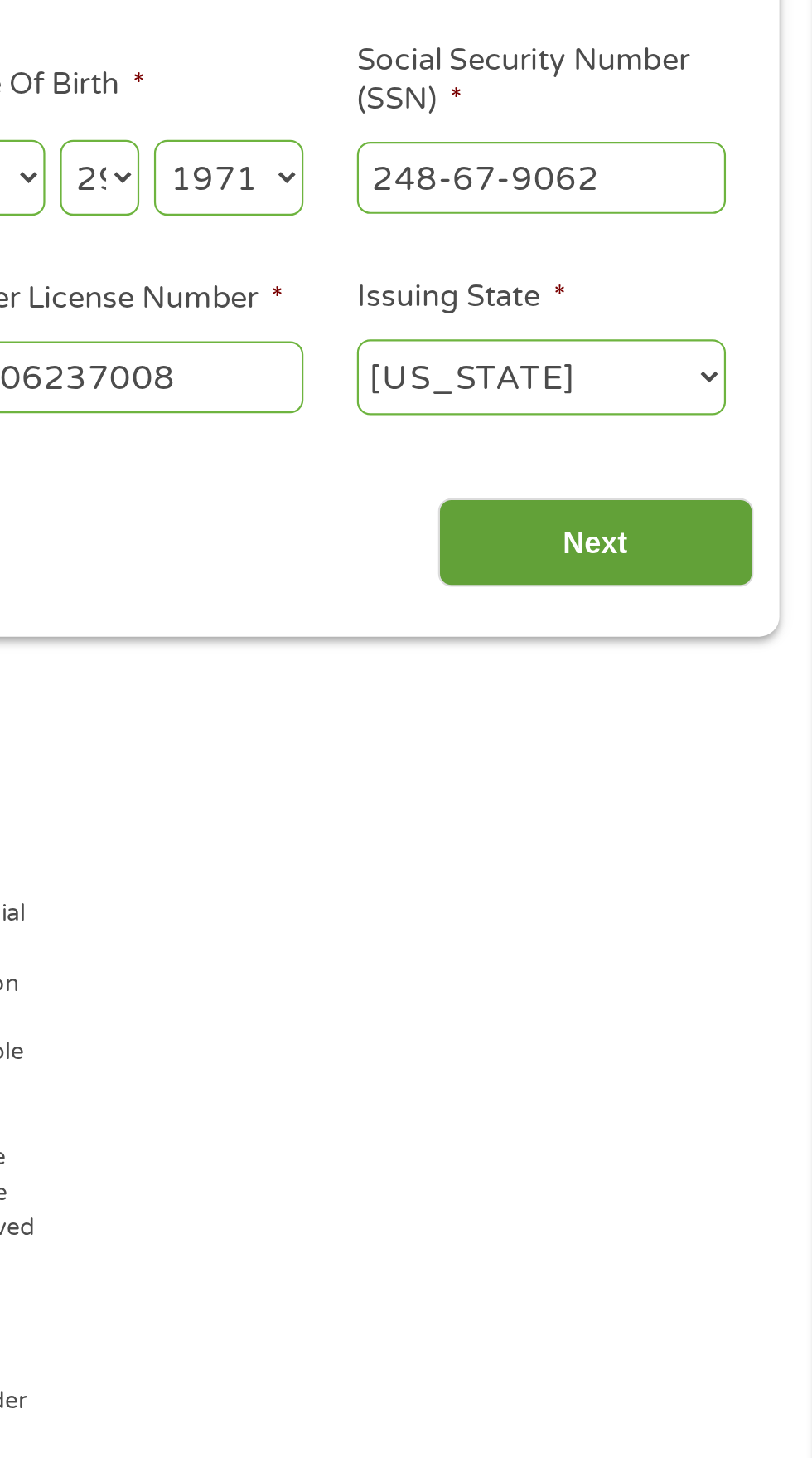
type input "H206237008"
click at [724, 534] on input "Next" at bounding box center [714, 528] width 142 height 41
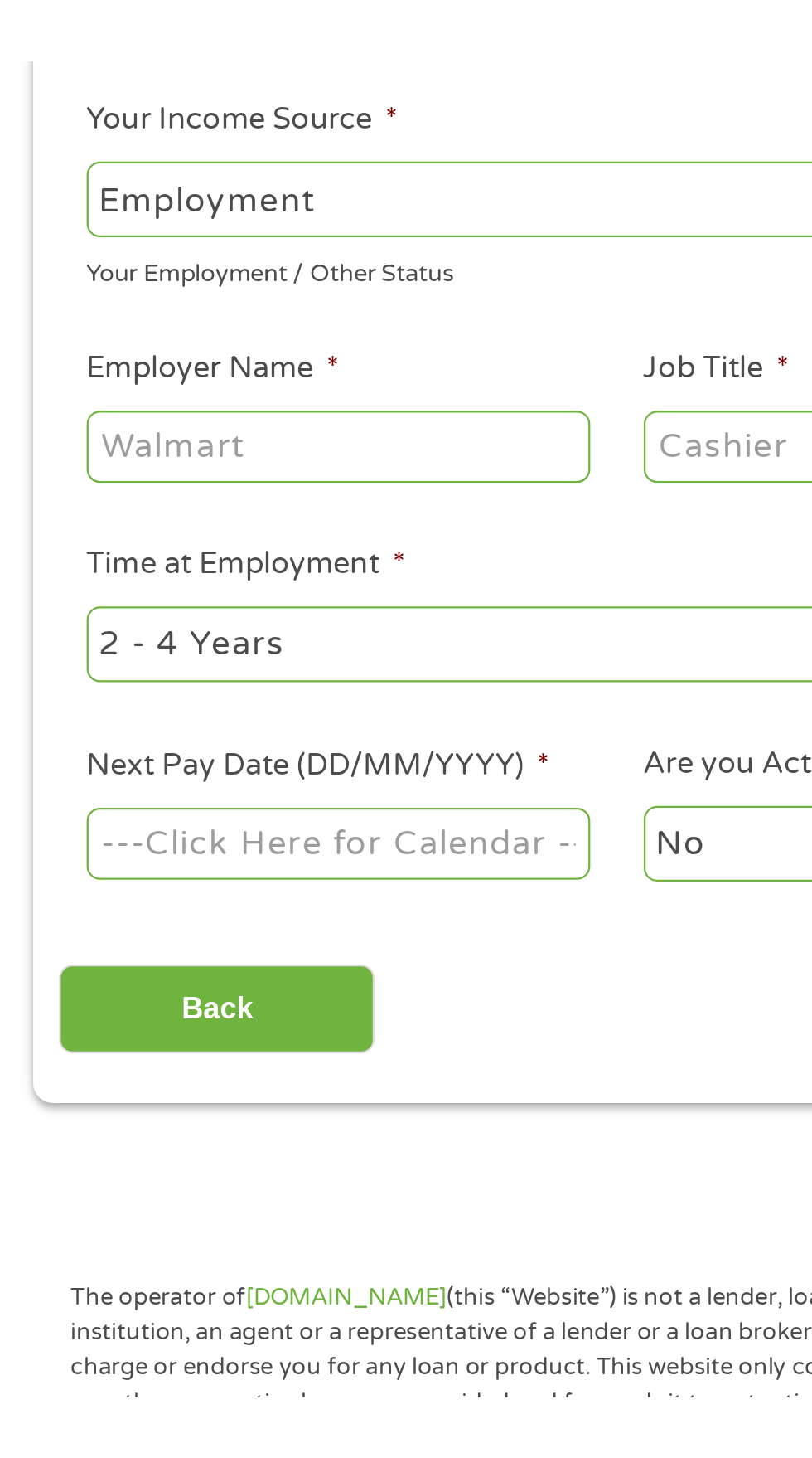
scroll to position [11, 0]
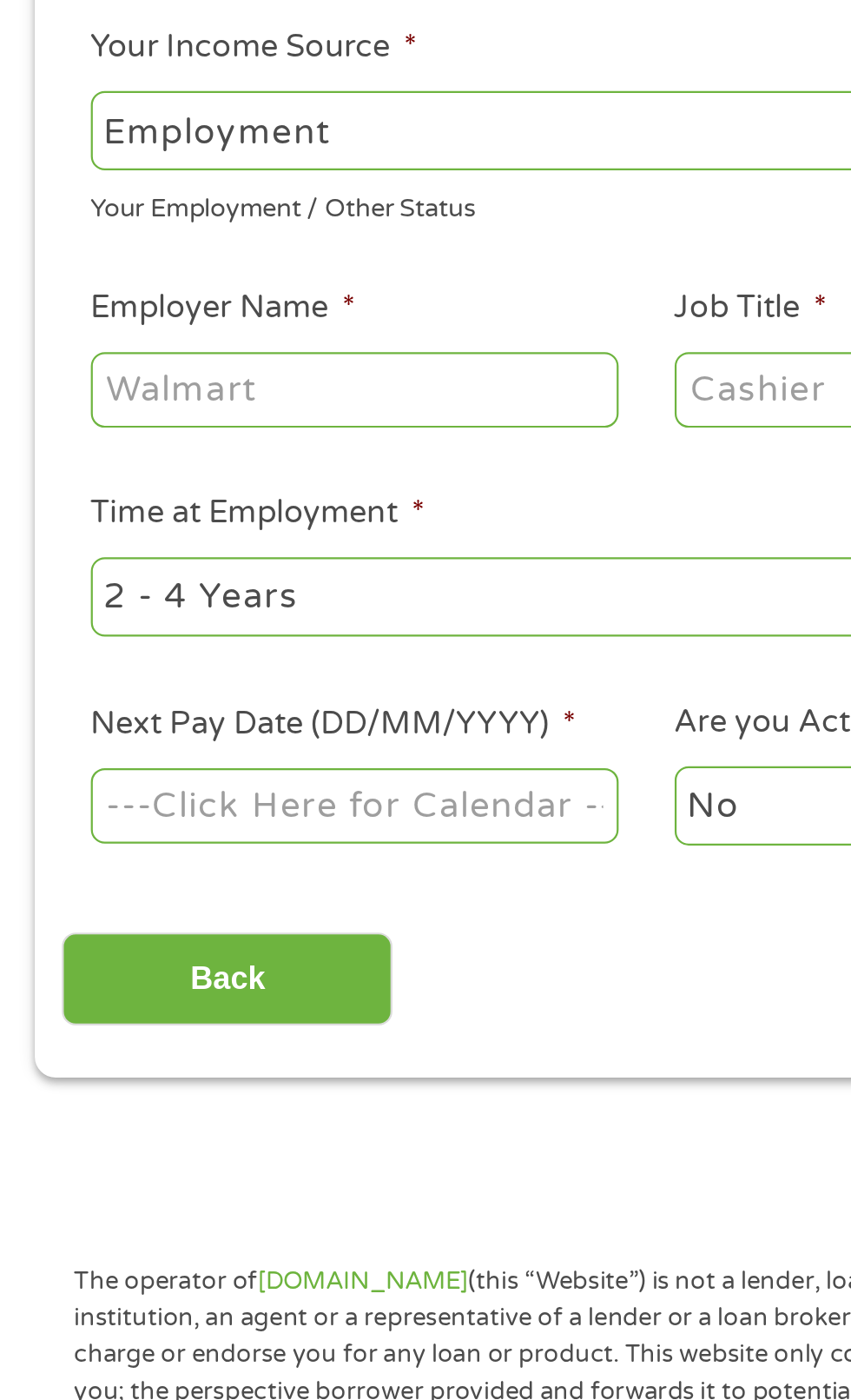
click at [240, 372] on select "--- Choose one --- Employment [DEMOGRAPHIC_DATA] Benefits" at bounding box center [227, 362] width 373 height 36
click at [693, 380] on input "Your Total Monthly Income *" at bounding box center [624, 363] width 373 height 33
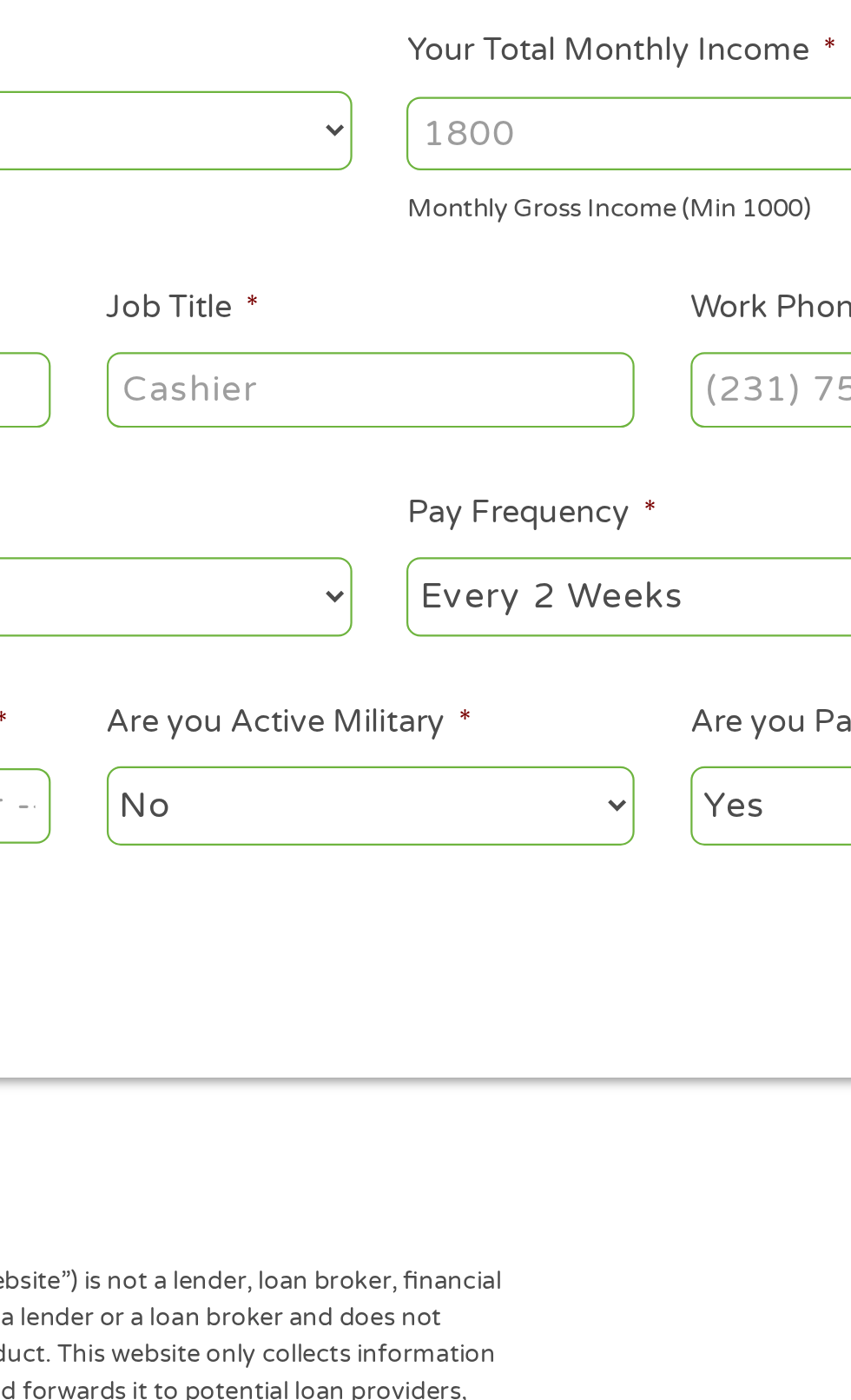
click at [556, 368] on input "Your Total Monthly Income *" at bounding box center [624, 363] width 373 height 33
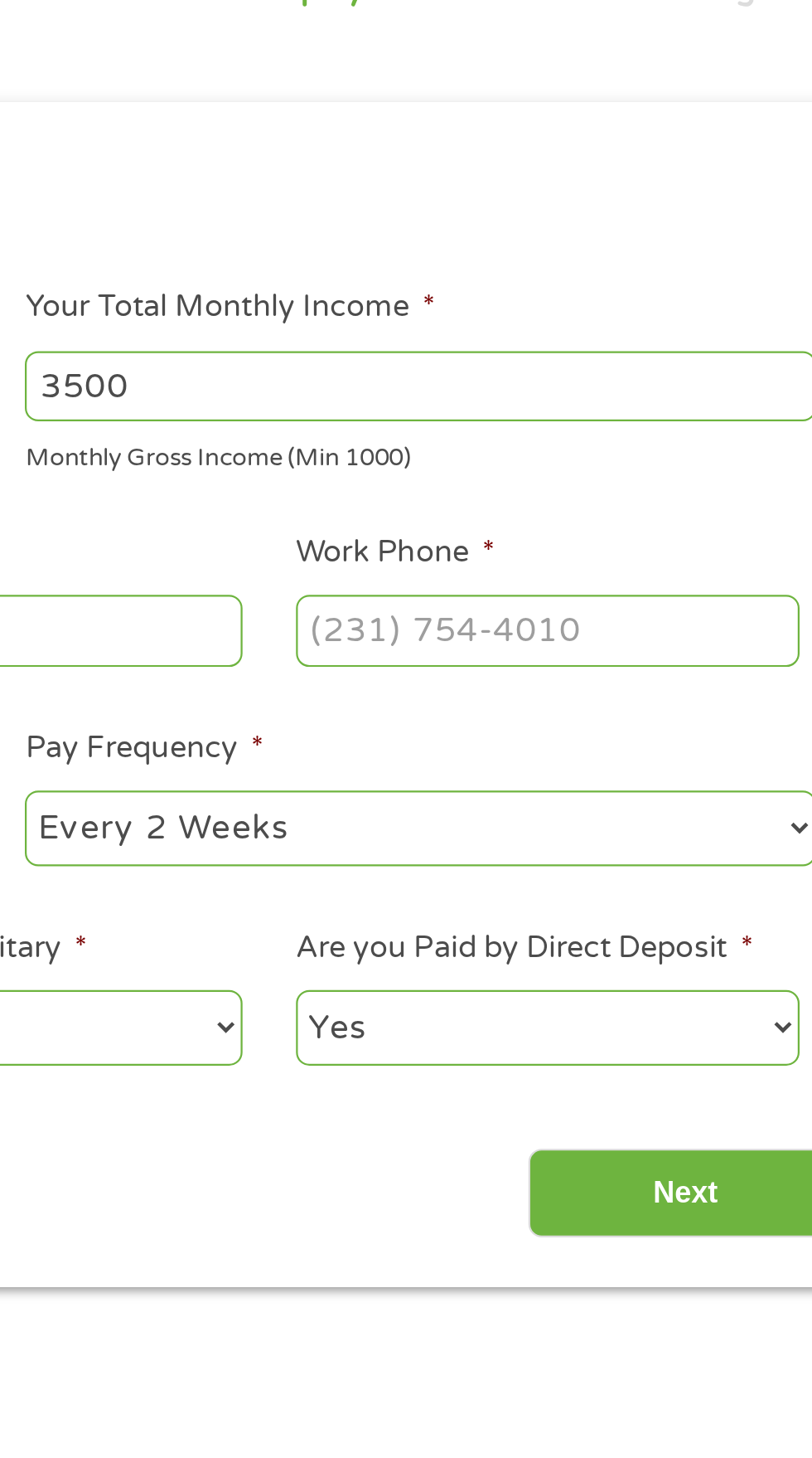
type input "3500"
click at [674, 468] on input "Work Phone *" at bounding box center [652, 456] width 226 height 31
type input "(816) 565-6551"
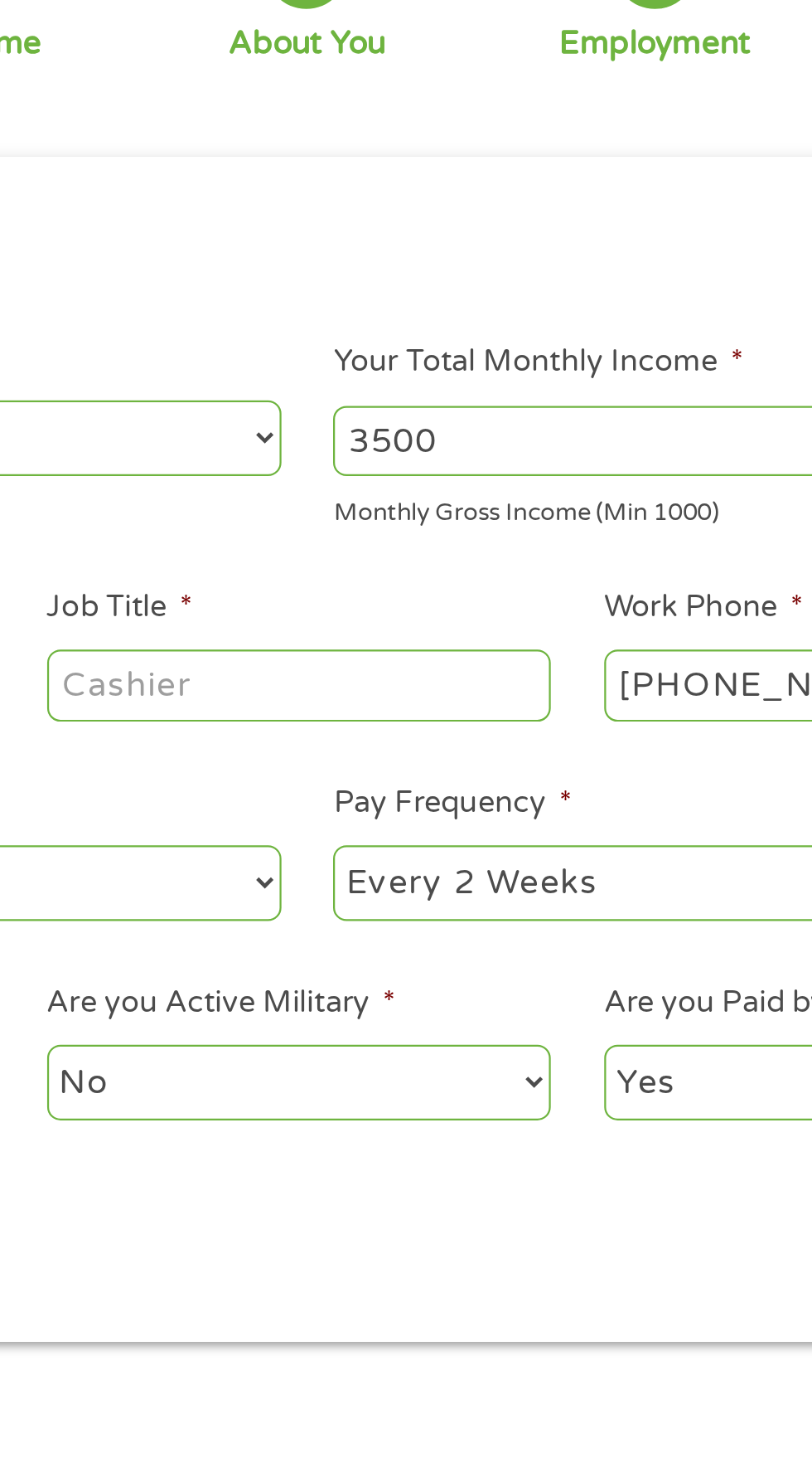
click at [427, 467] on input "Job Title *" at bounding box center [403, 456] width 226 height 31
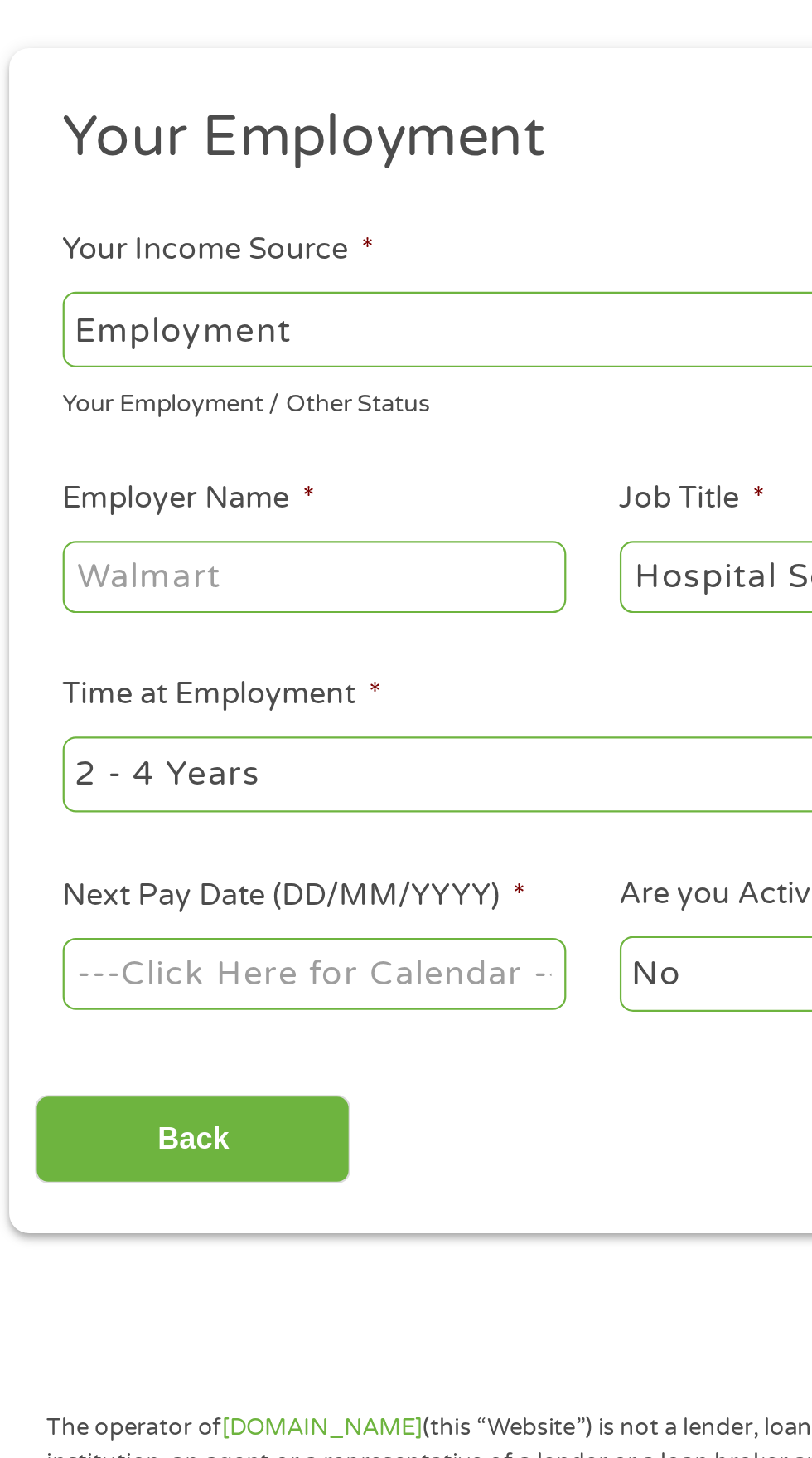
type input "Hospital Service Technician"
click at [206, 458] on input "Employer Name *" at bounding box center [152, 456] width 226 height 31
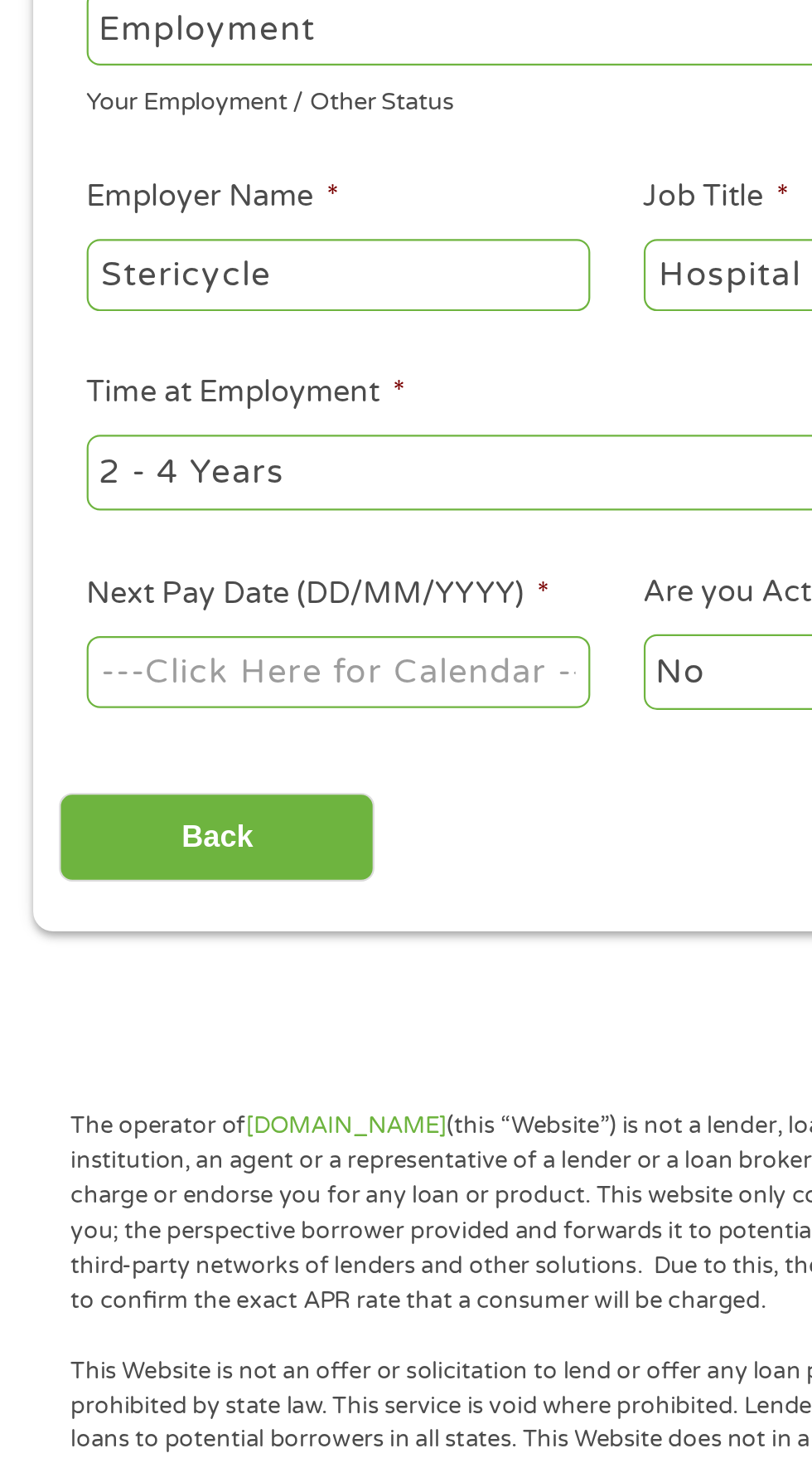
type input "Stericycle"
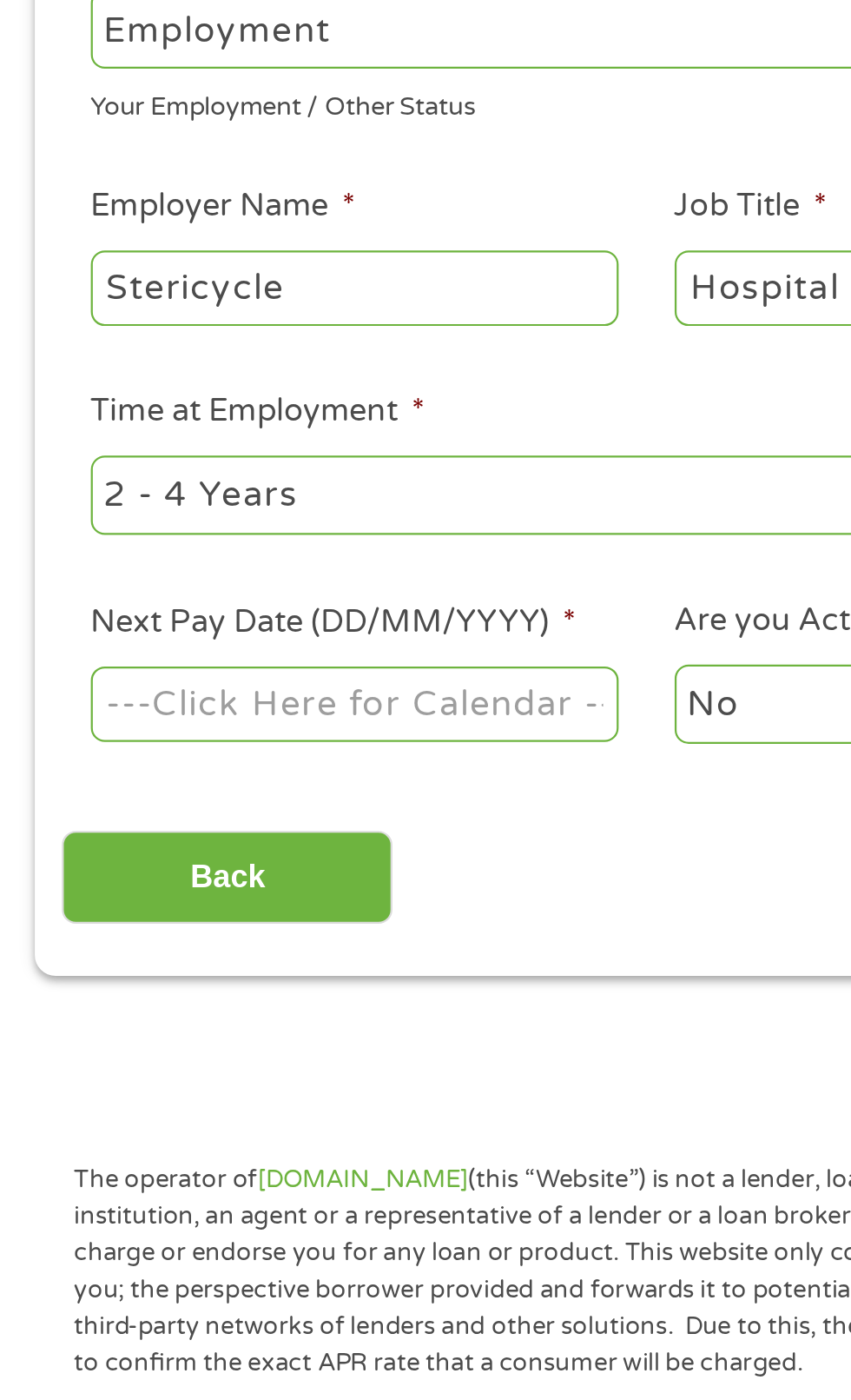
click at [178, 678] on body "Home Get Loan Offer How it works FAQs Blog Cash Loans Quick Loans Online Loans …" at bounding box center [426, 1313] width 851 height 2649
click at [213, 664] on input "Next Pay Date (DD/MM/YYYY) *" at bounding box center [159, 665] width 237 height 33
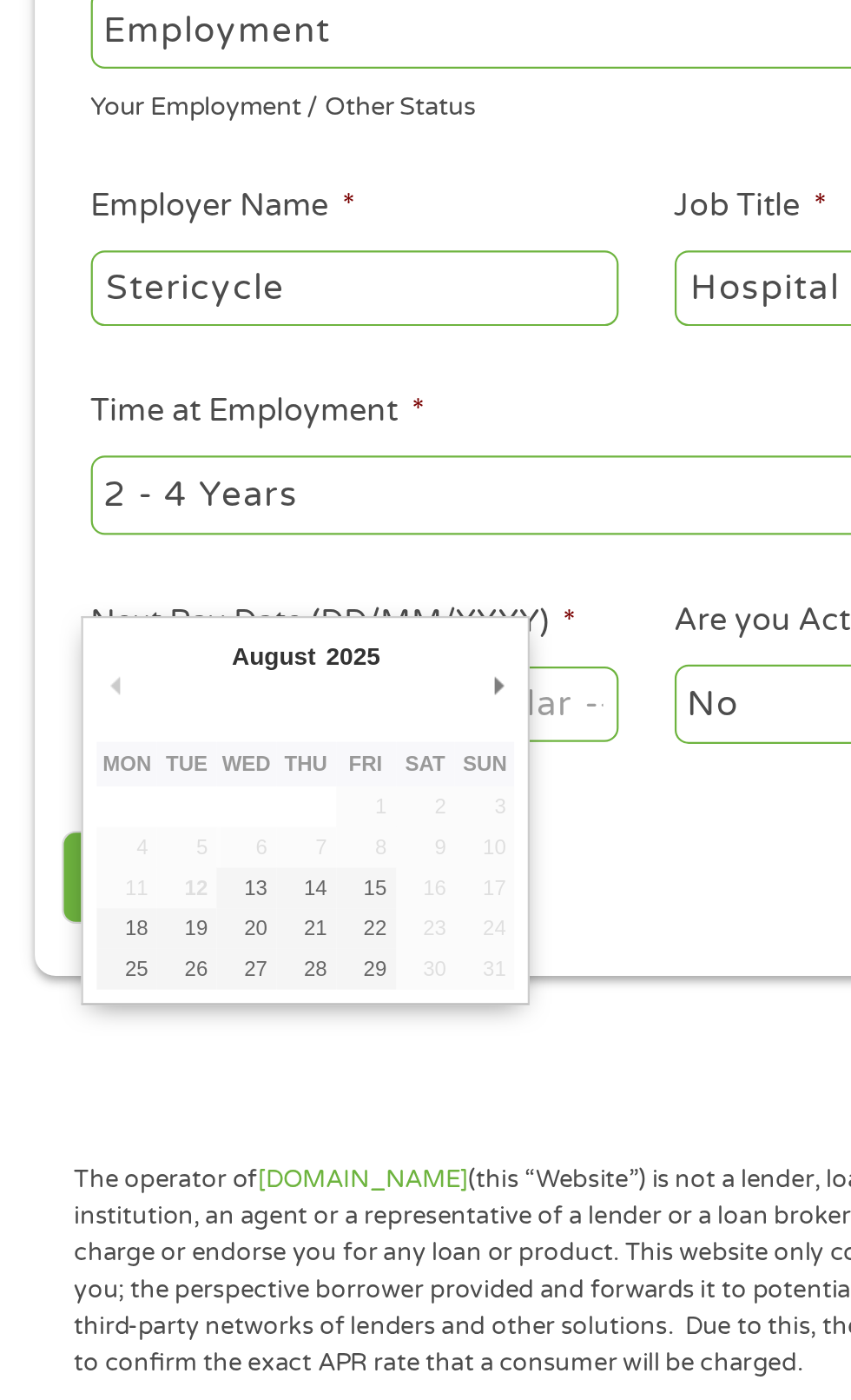
type input "[DATE]"
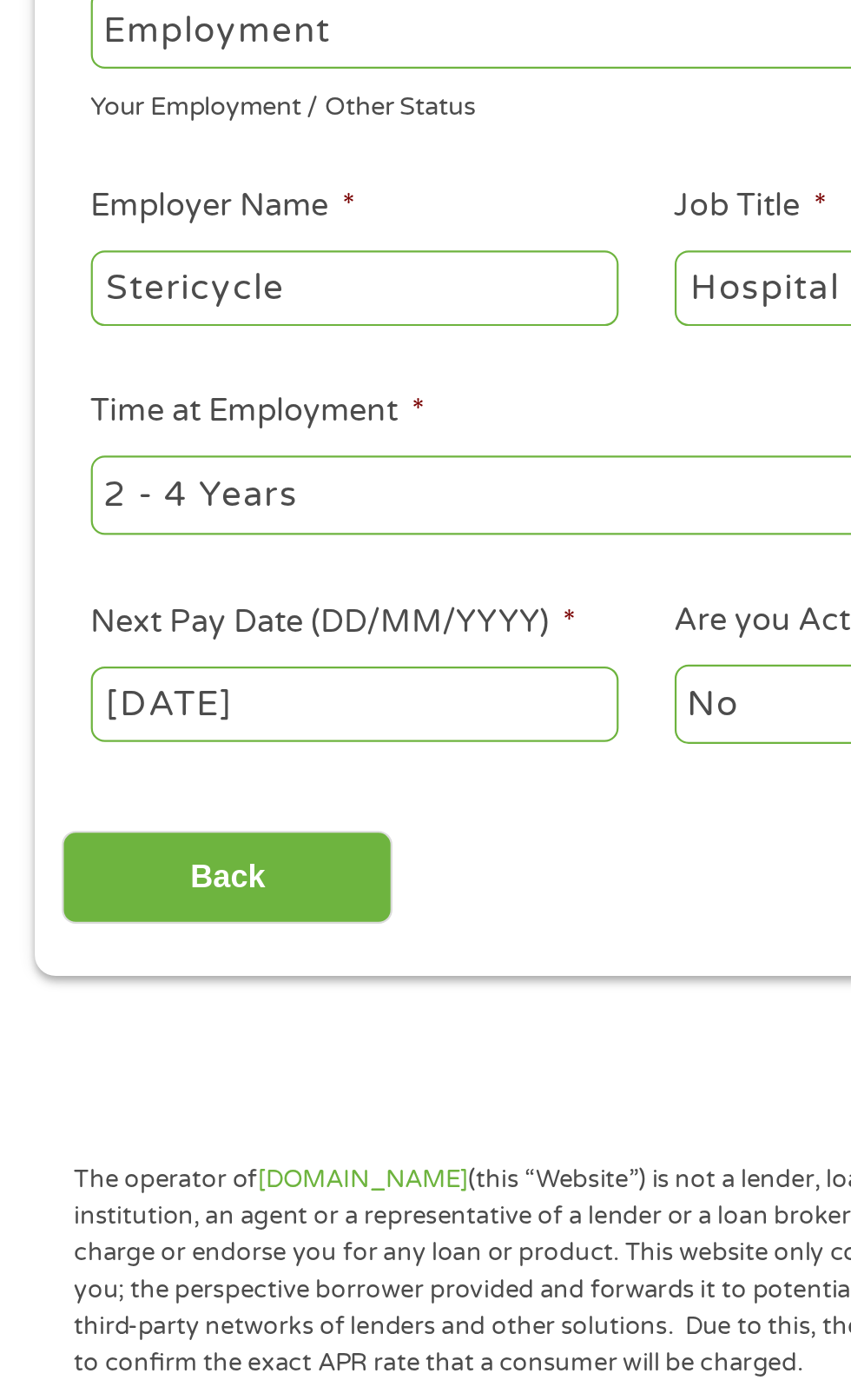
click at [210, 681] on body "Home Get Loan Offer How it works FAQs Blog Cash Loans Quick Loans Online Loans …" at bounding box center [426, 1313] width 851 height 2649
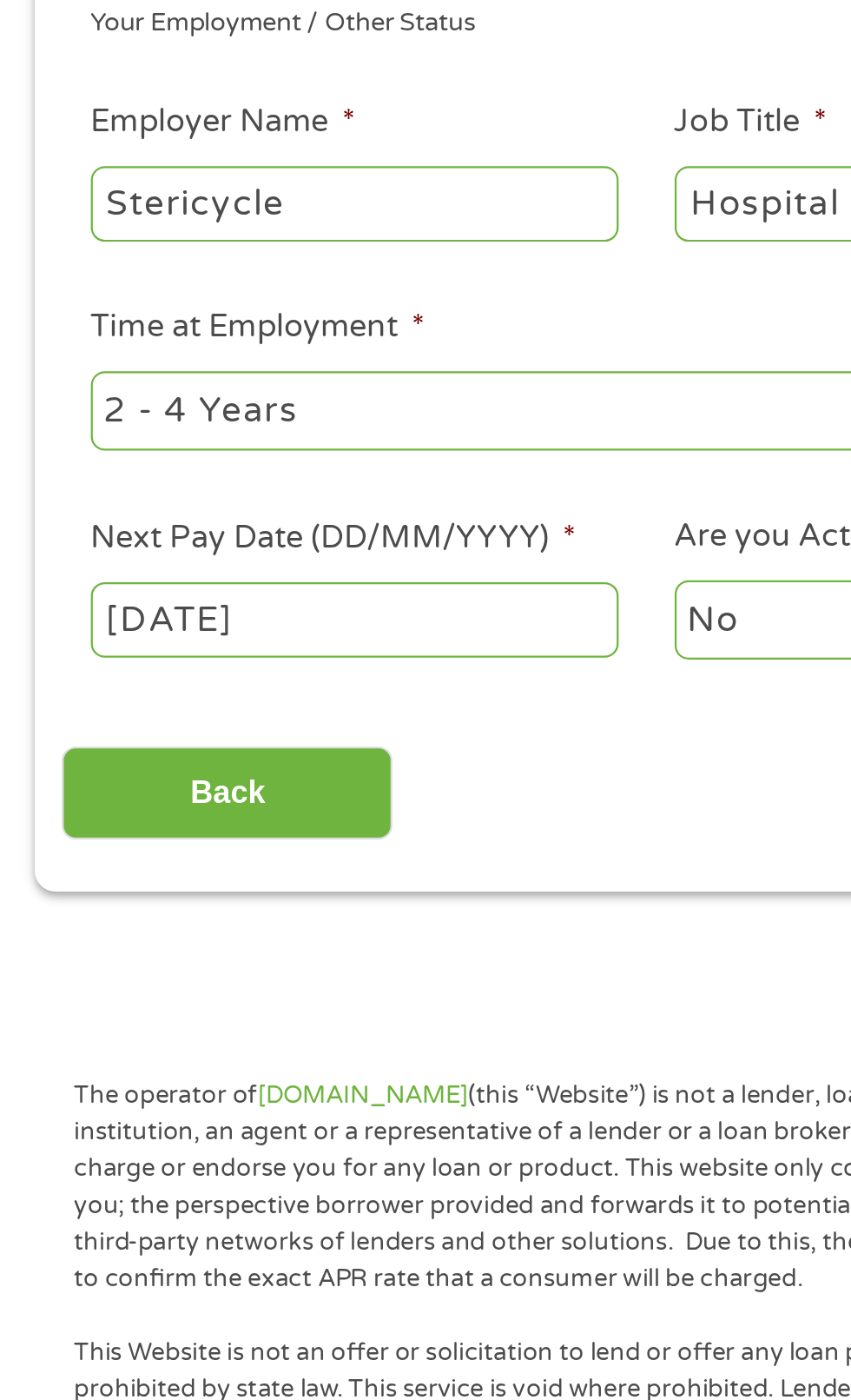
scroll to position [24, 0]
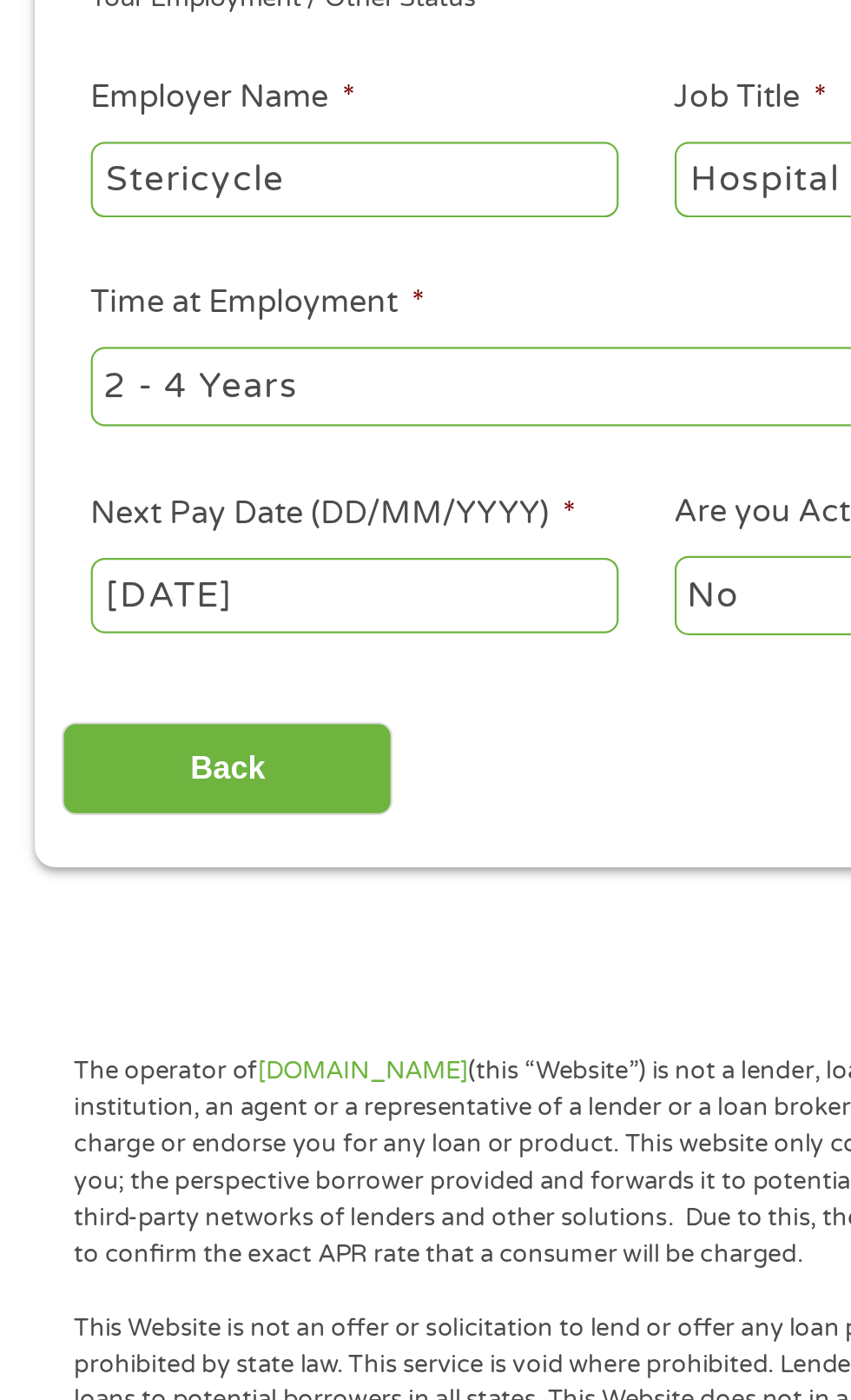
click at [229, 626] on label "Next Pay Date (DD/MM/YYYY) *" at bounding box center [150, 616] width 218 height 18
click at [229, 636] on input "[DATE]" at bounding box center [159, 652] width 237 height 33
click at [235, 626] on label "Next Pay Date (DD/MM/YYYY) *" at bounding box center [150, 616] width 218 height 18
click at [235, 636] on input "[DATE]" at bounding box center [159, 652] width 237 height 33
click at [205, 664] on input "[DATE]" at bounding box center [159, 652] width 237 height 33
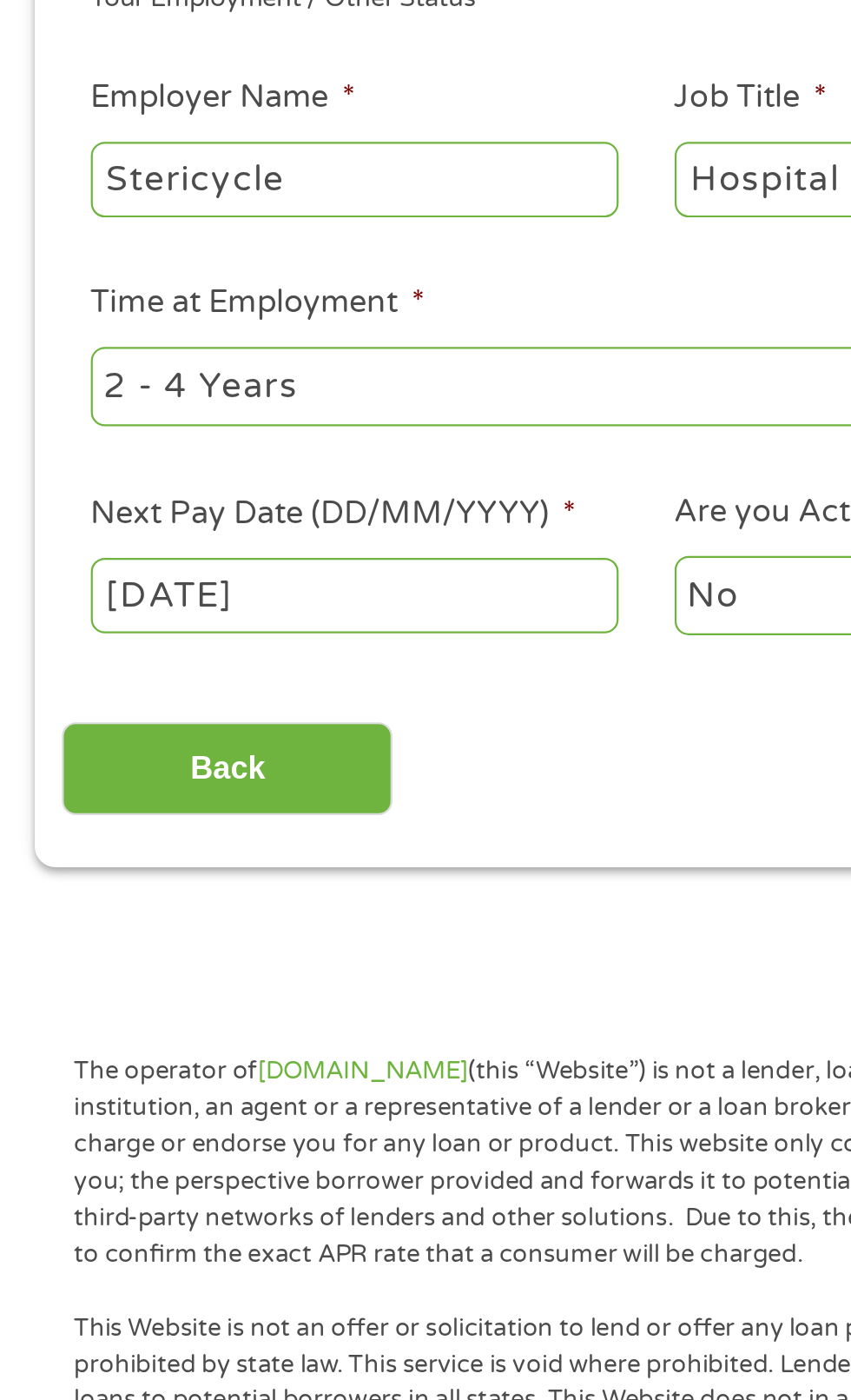
click at [195, 663] on body "Home Get Loan Offer How it works FAQs Blog Cash Loans Quick Loans Online Loans …" at bounding box center [426, 1300] width 851 height 2649
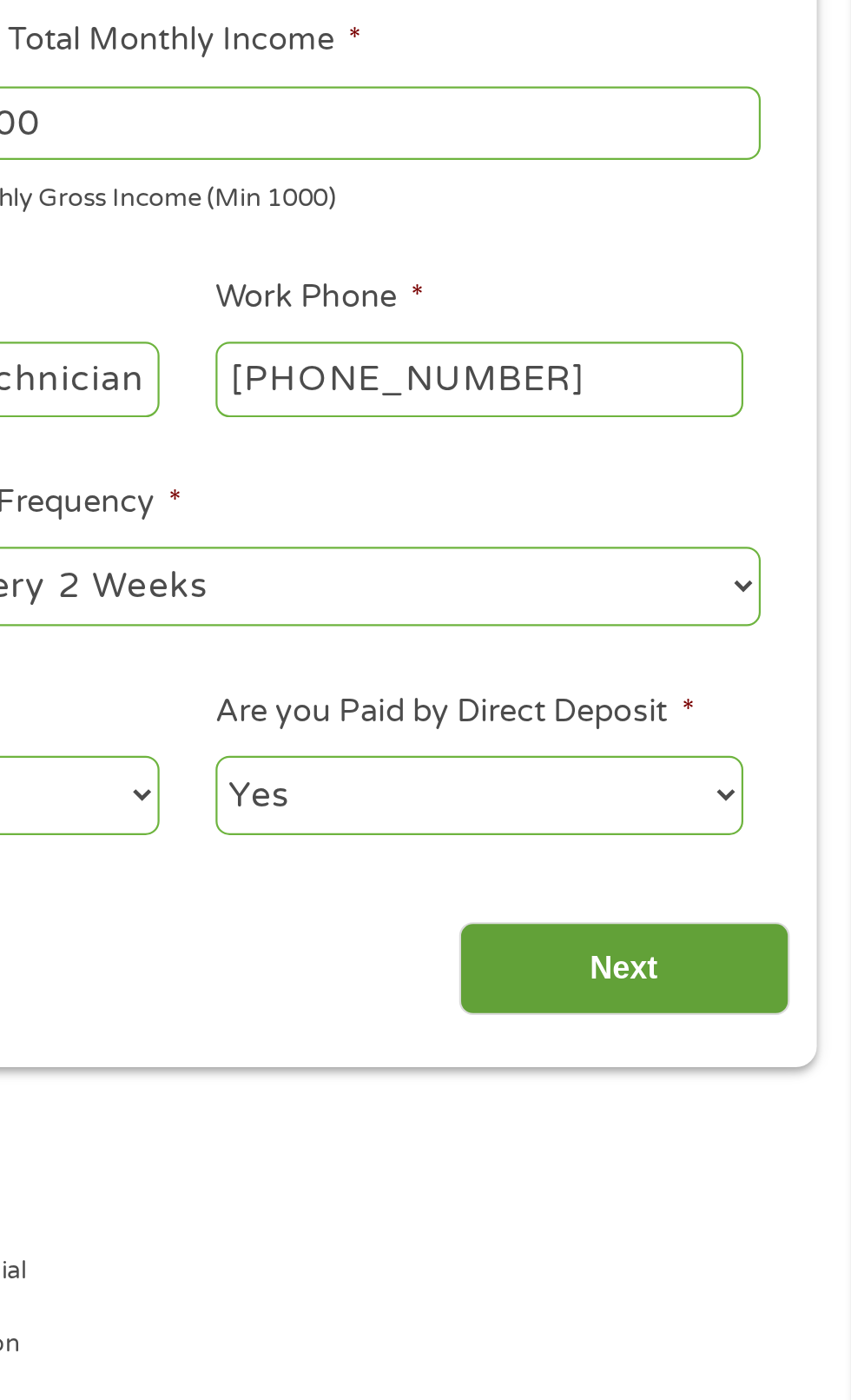
click at [744, 747] on input "Next" at bounding box center [749, 731] width 149 height 43
click at [743, 751] on input "Next" at bounding box center [749, 731] width 149 height 43
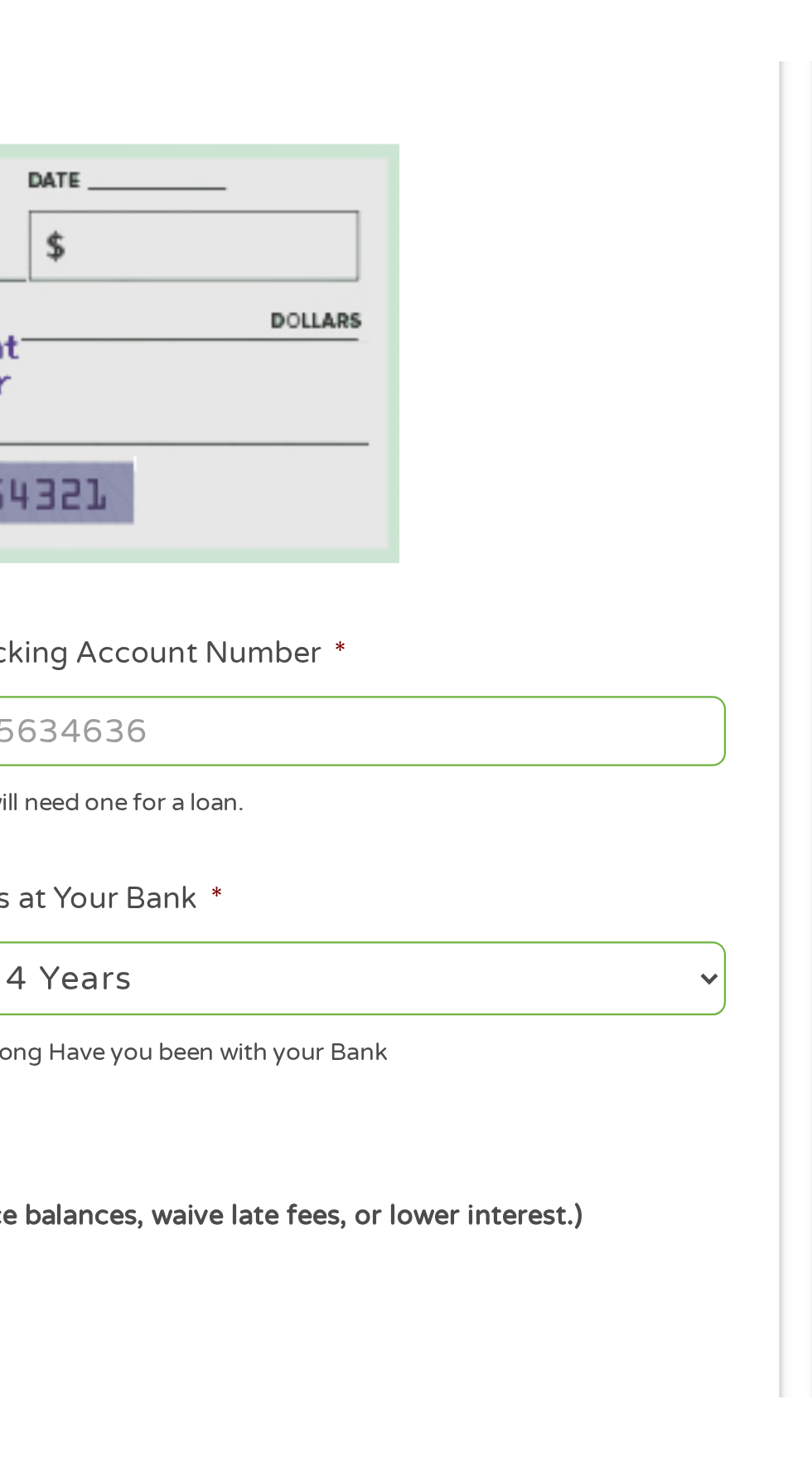
scroll to position [0, 0]
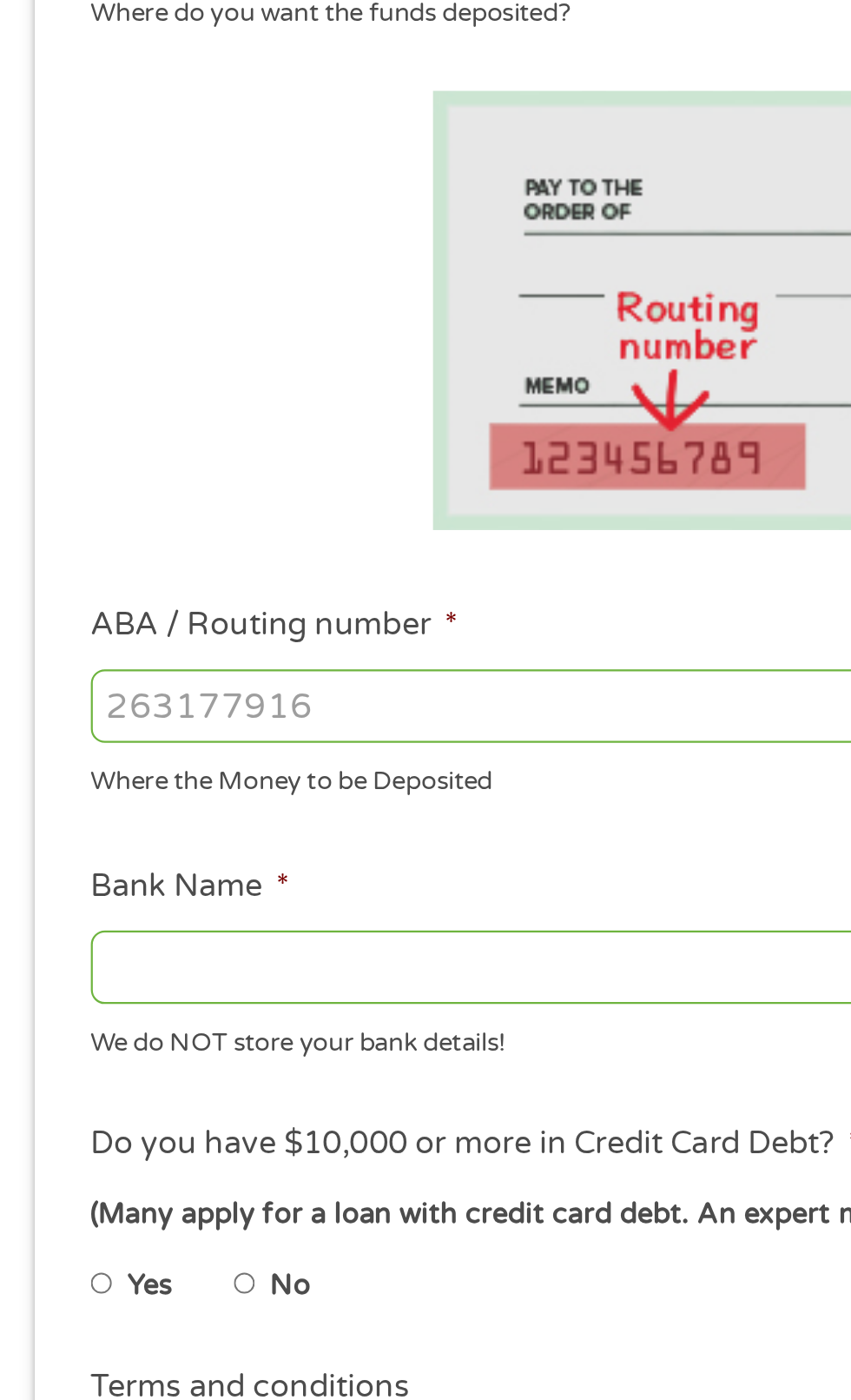
click at [215, 611] on input "ABA / Routing number *" at bounding box center [227, 613] width 373 height 33
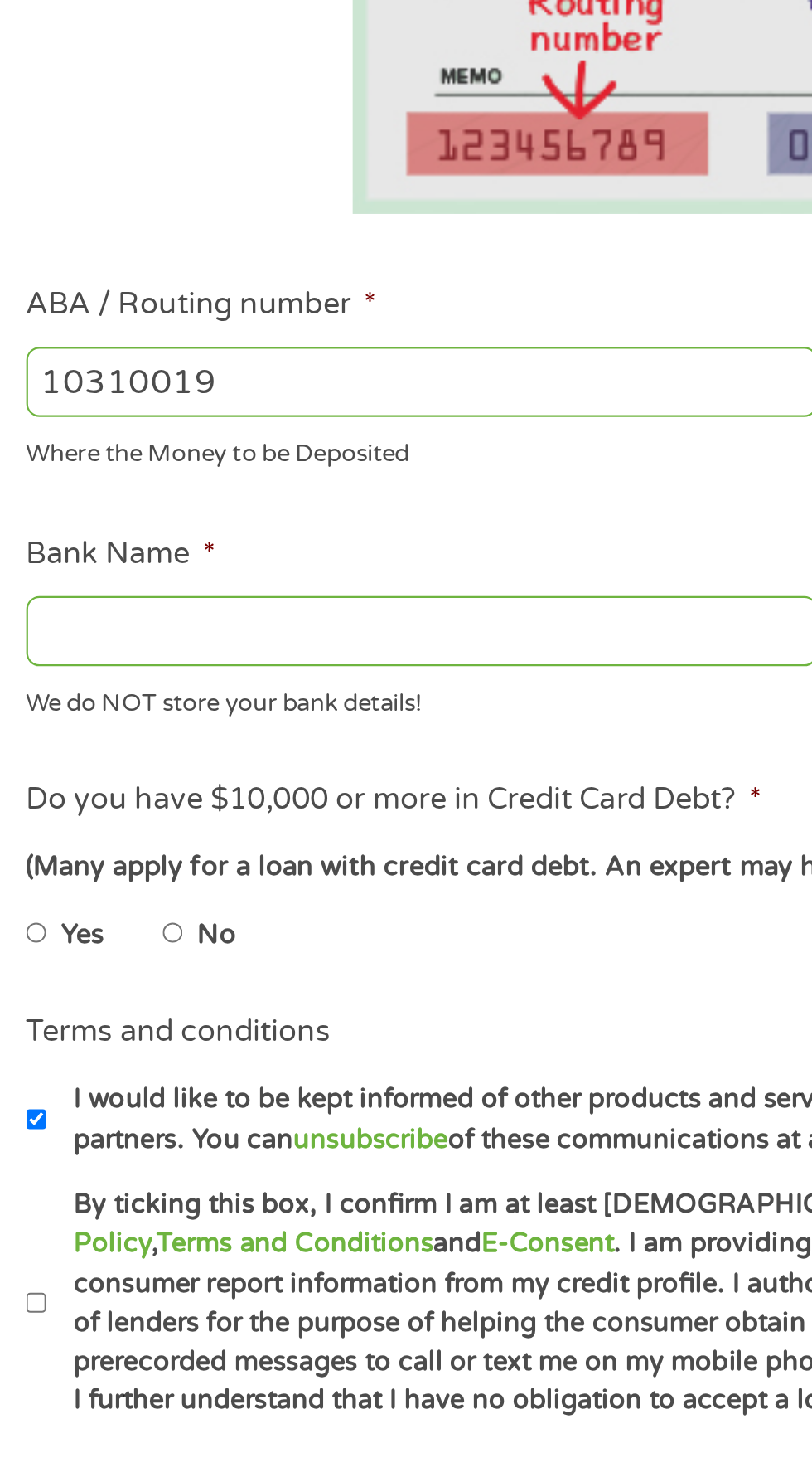
type input "103100195"
type input "CENTRAL NATIONAL BANK TRUST"
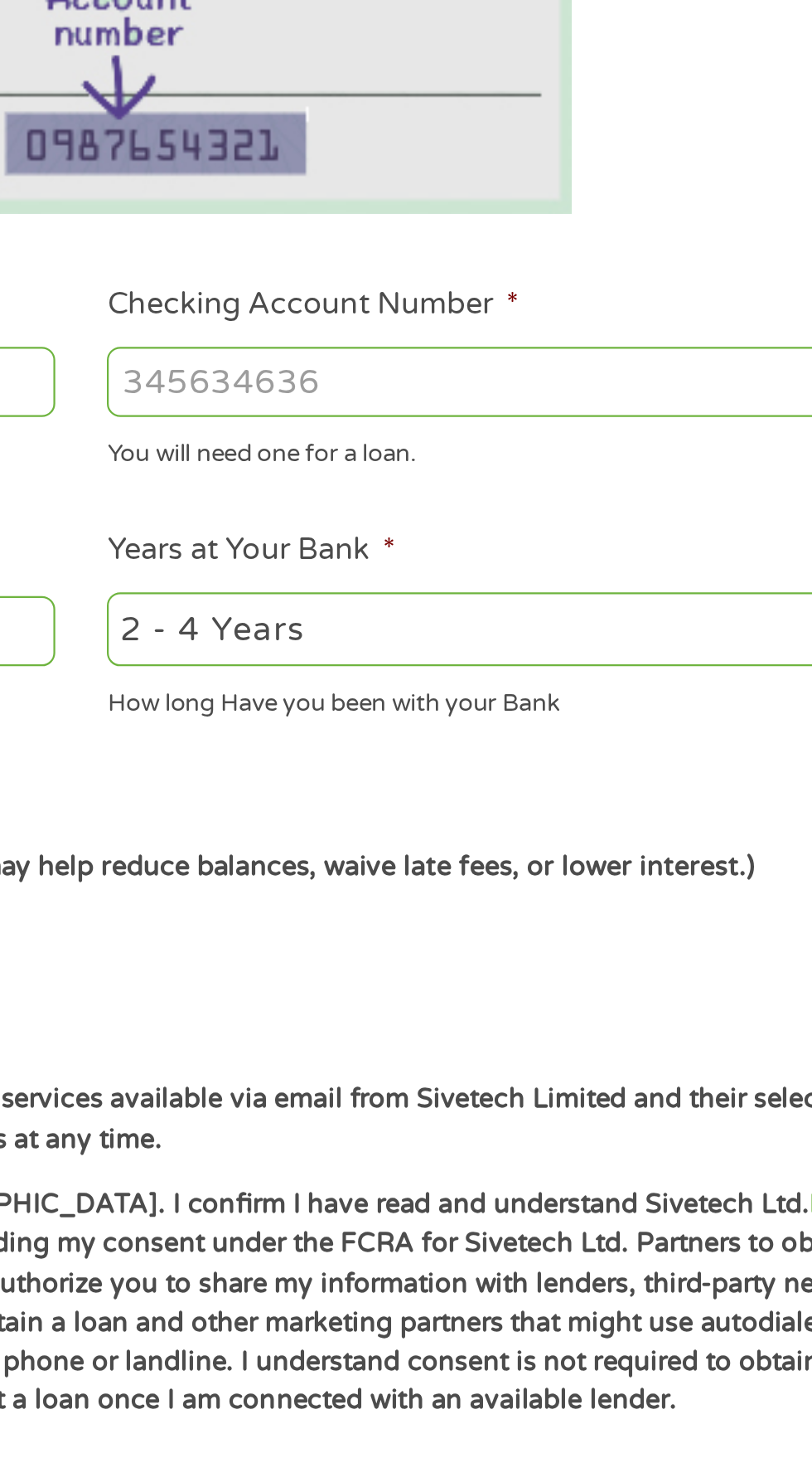
type input "103100195"
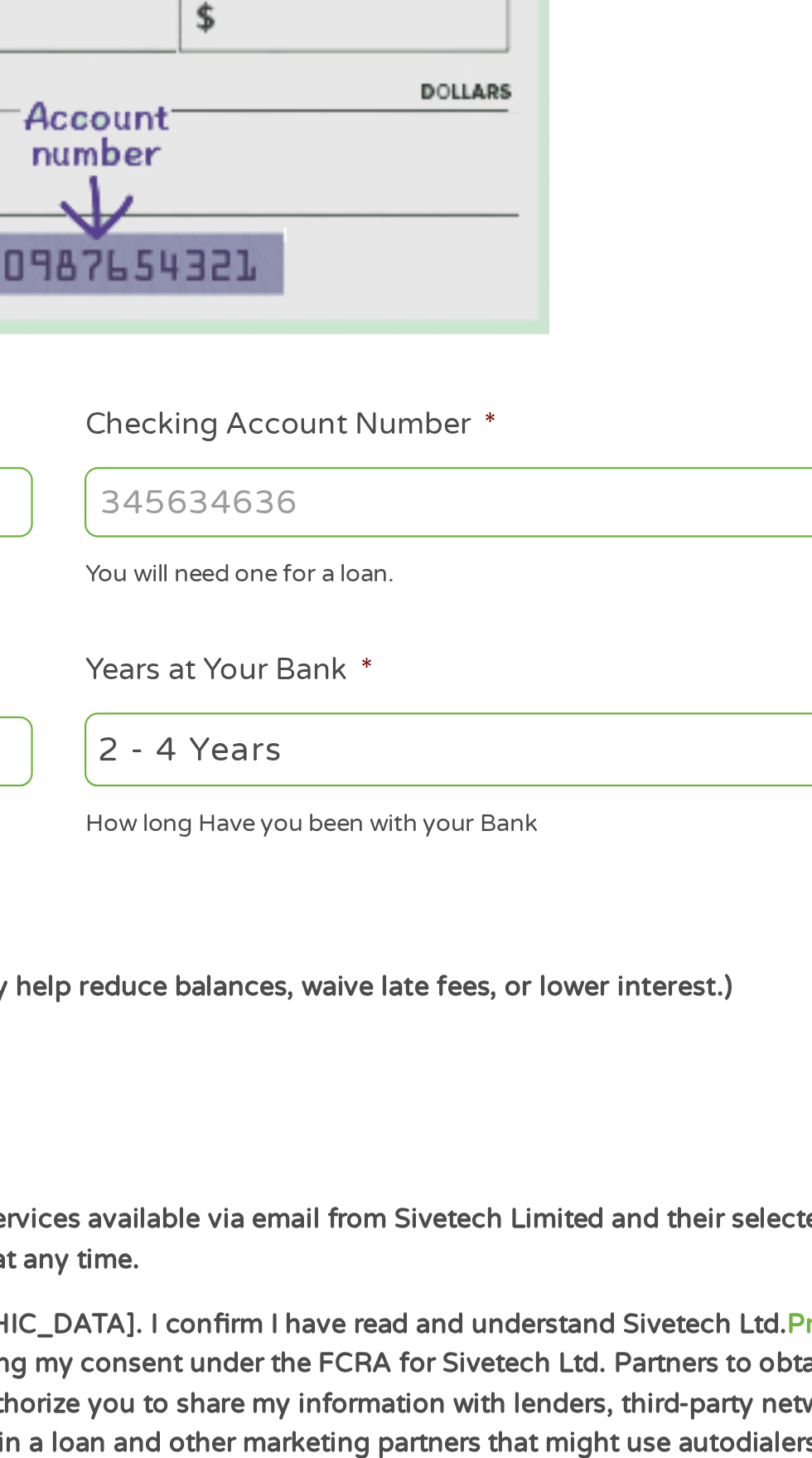
click at [601, 540] on input "Checking Account Number *" at bounding box center [595, 534] width 356 height 31
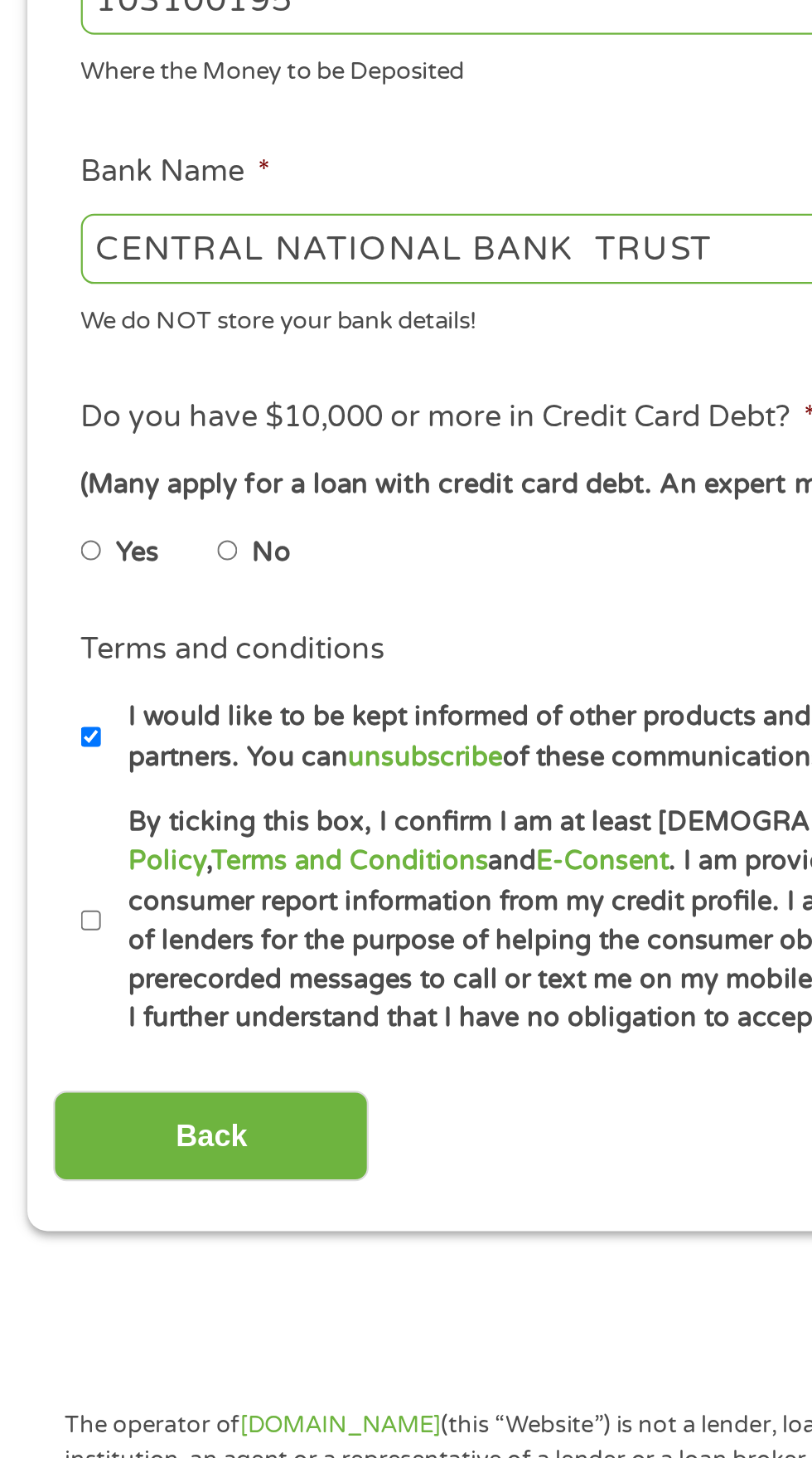
type input "[CREDIT_CARD_NUMBER]"
click at [127, 793] on label "No" at bounding box center [125, 783] width 17 height 18
click at [110, 794] on input "No" at bounding box center [105, 783] width 10 height 26
radio input "true"
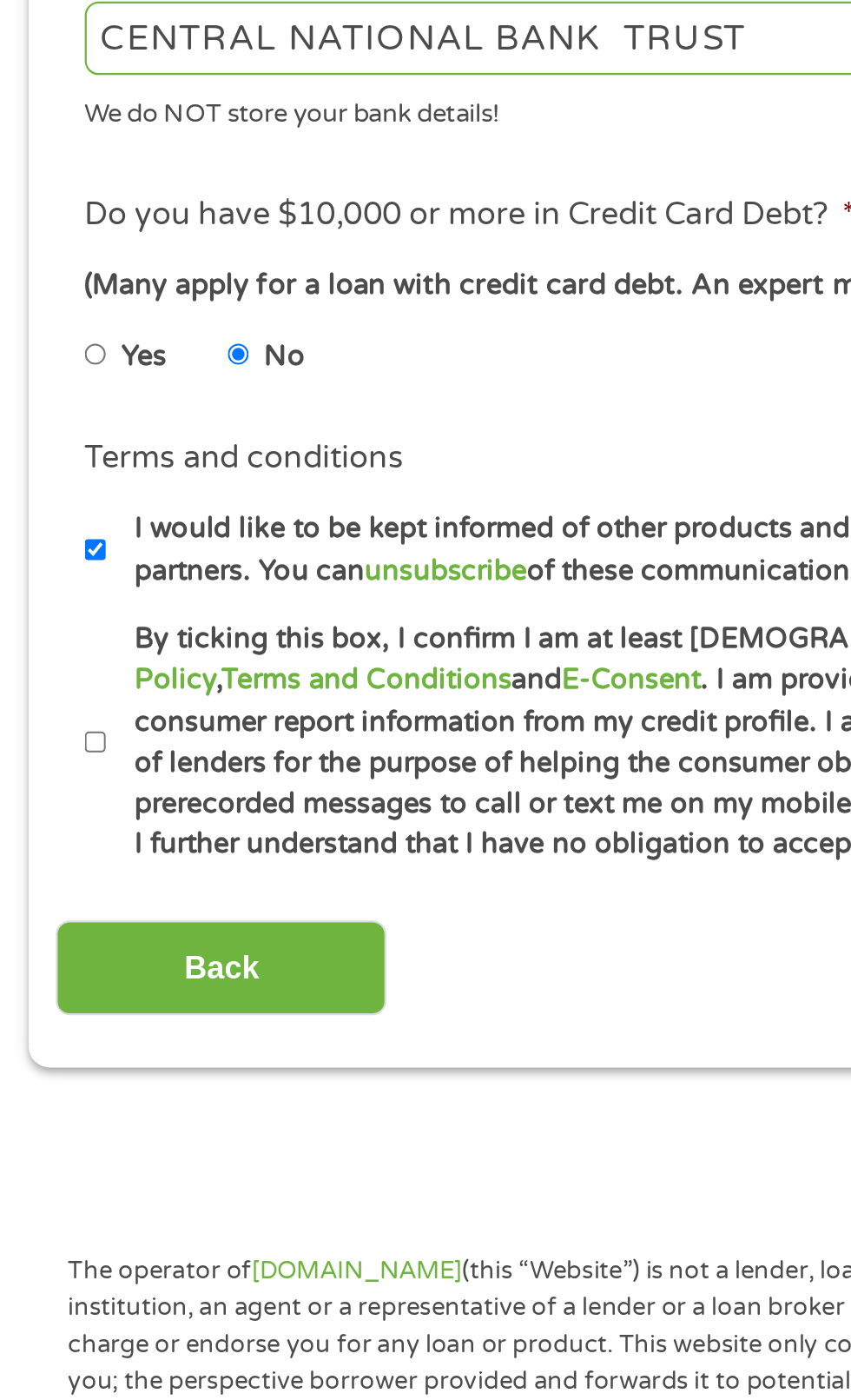
click at [51, 1008] on input "By ticking this box, I confirm I am at least [DEMOGRAPHIC_DATA]. I confirm I ha…" at bounding box center [46, 994] width 11 height 28
checkbox input "true"
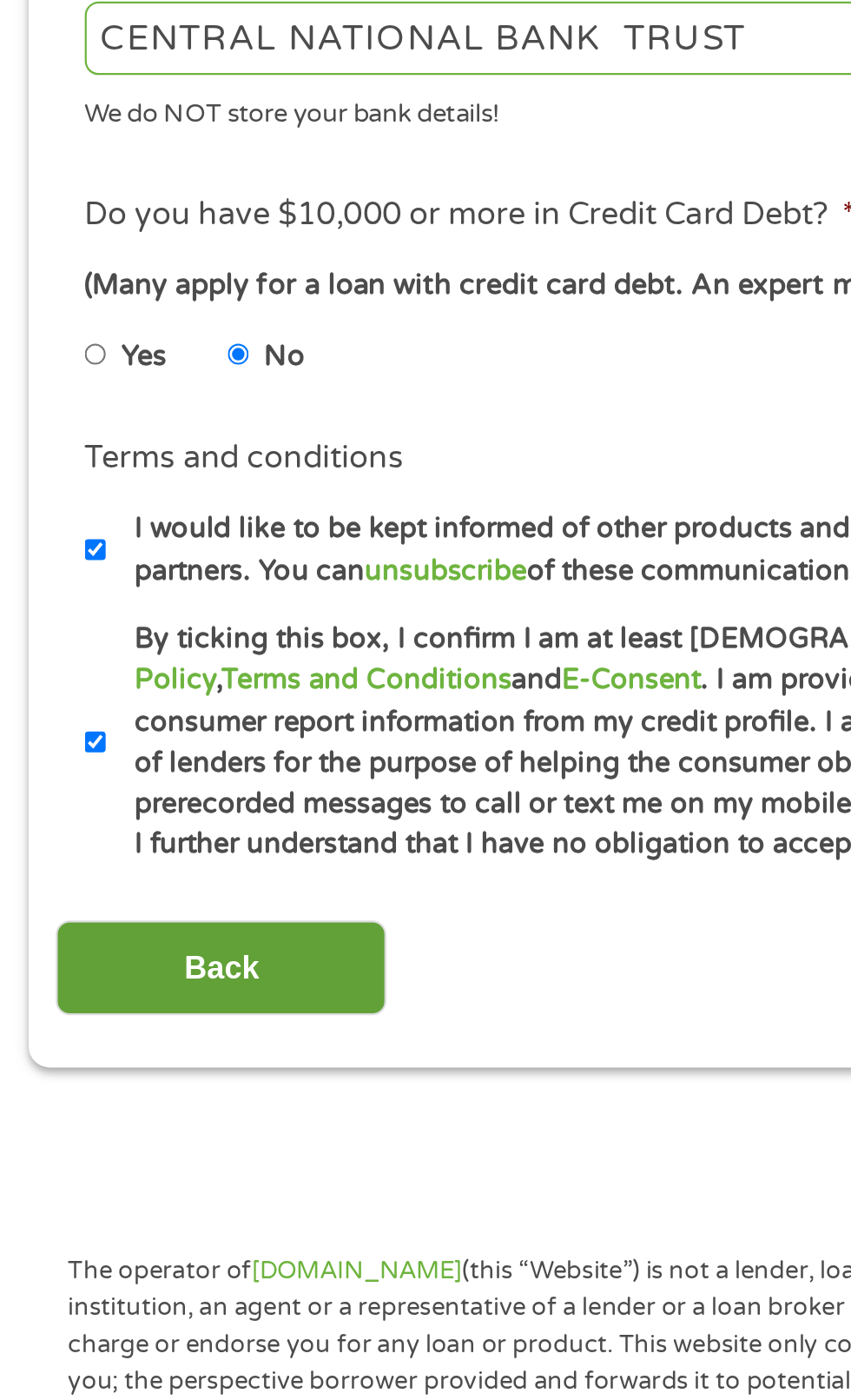
click at [132, 1117] on input "Back" at bounding box center [101, 1095] width 149 height 43
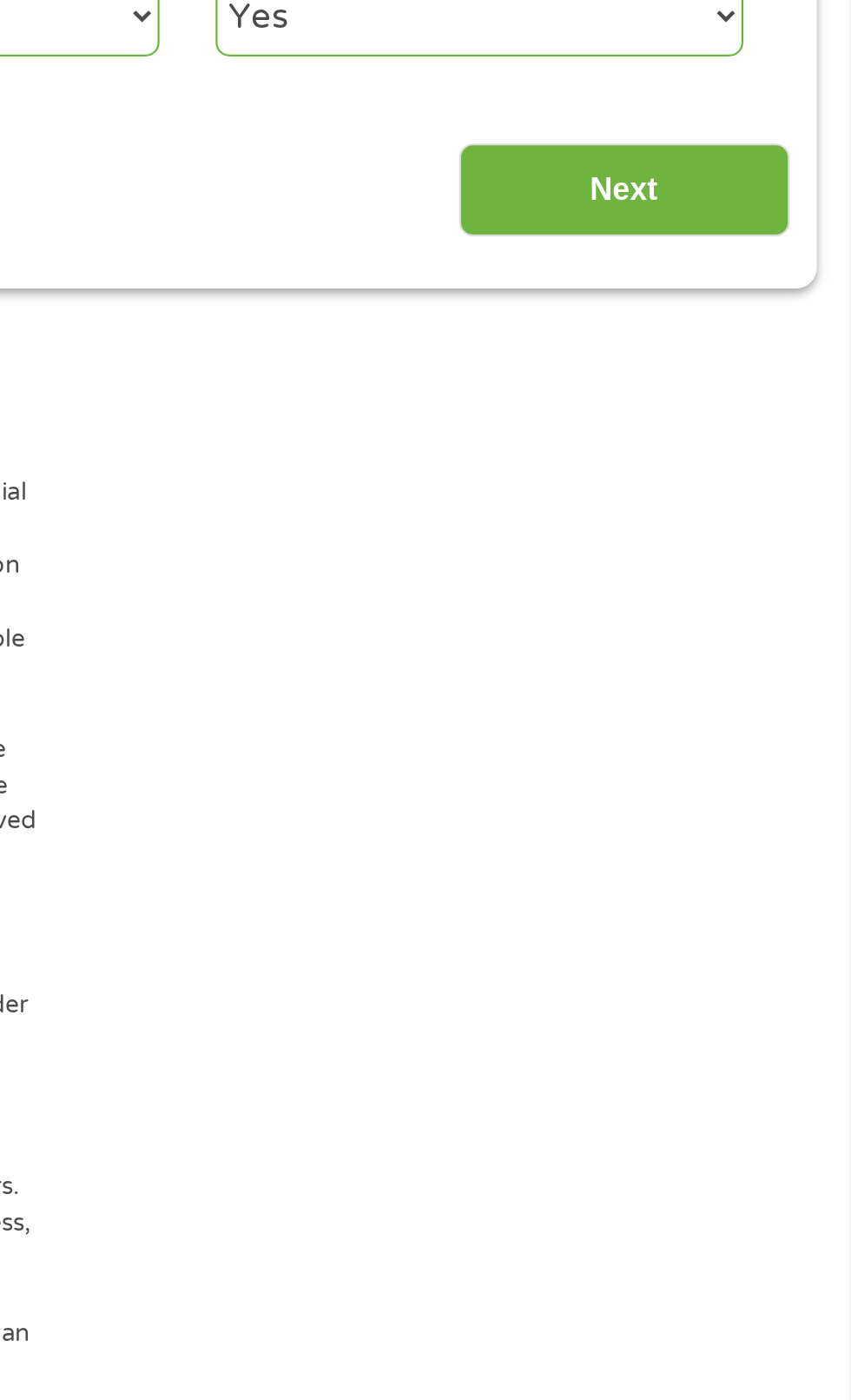
scroll to position [8, 0]
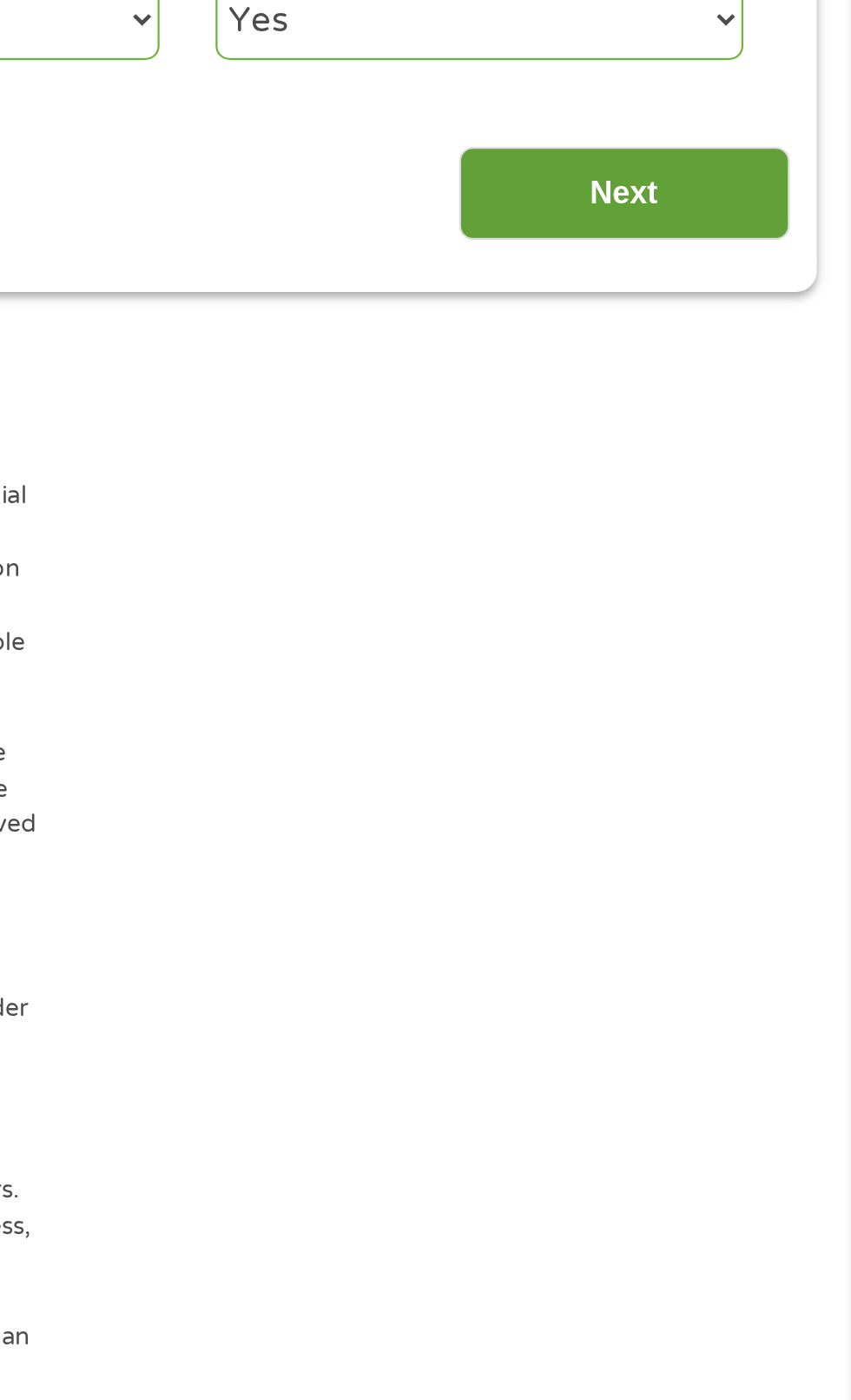
click at [757, 763] on input "Next" at bounding box center [749, 748] width 149 height 43
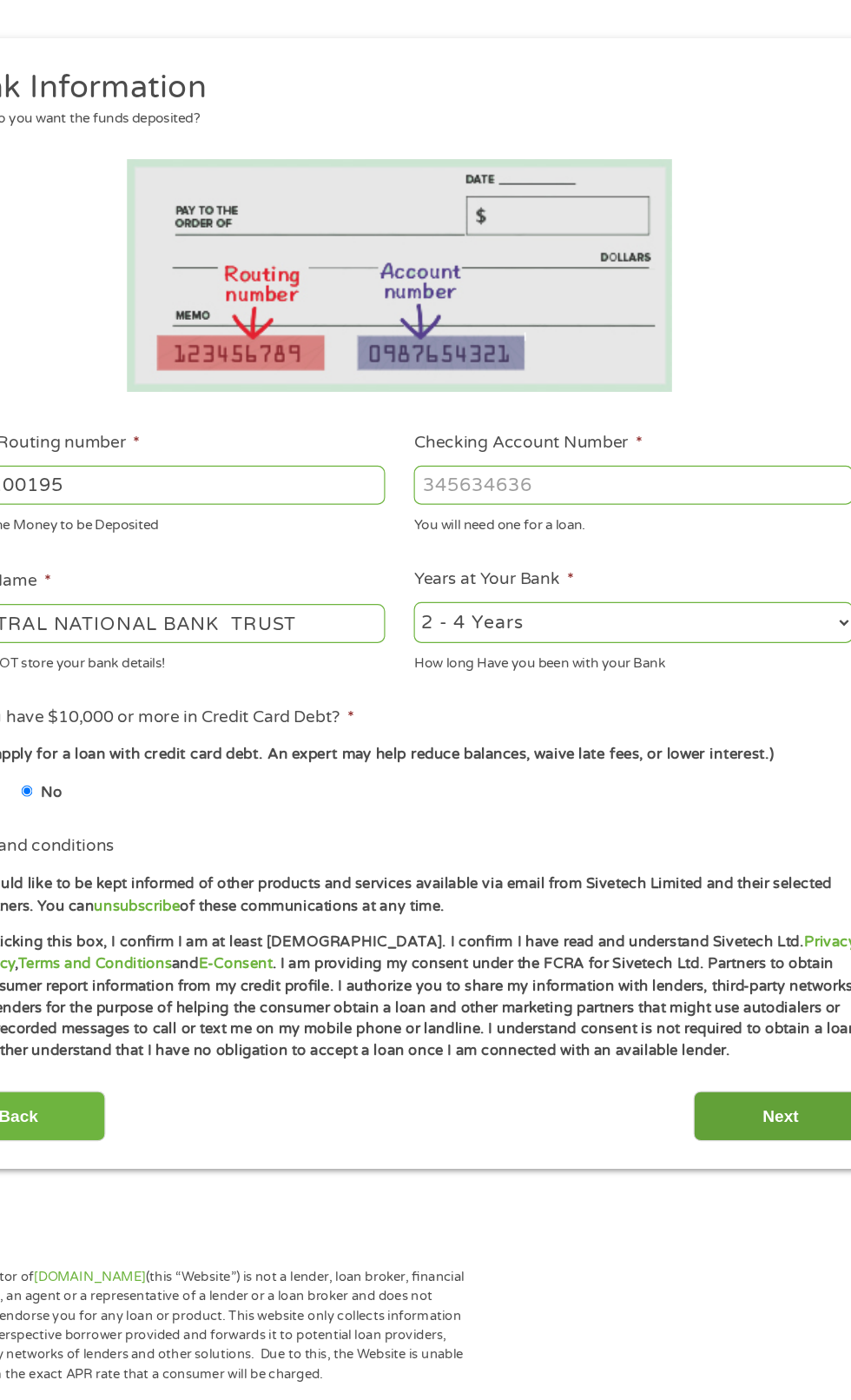
click at [747, 1169] on input "Next" at bounding box center [749, 1148] width 149 height 43
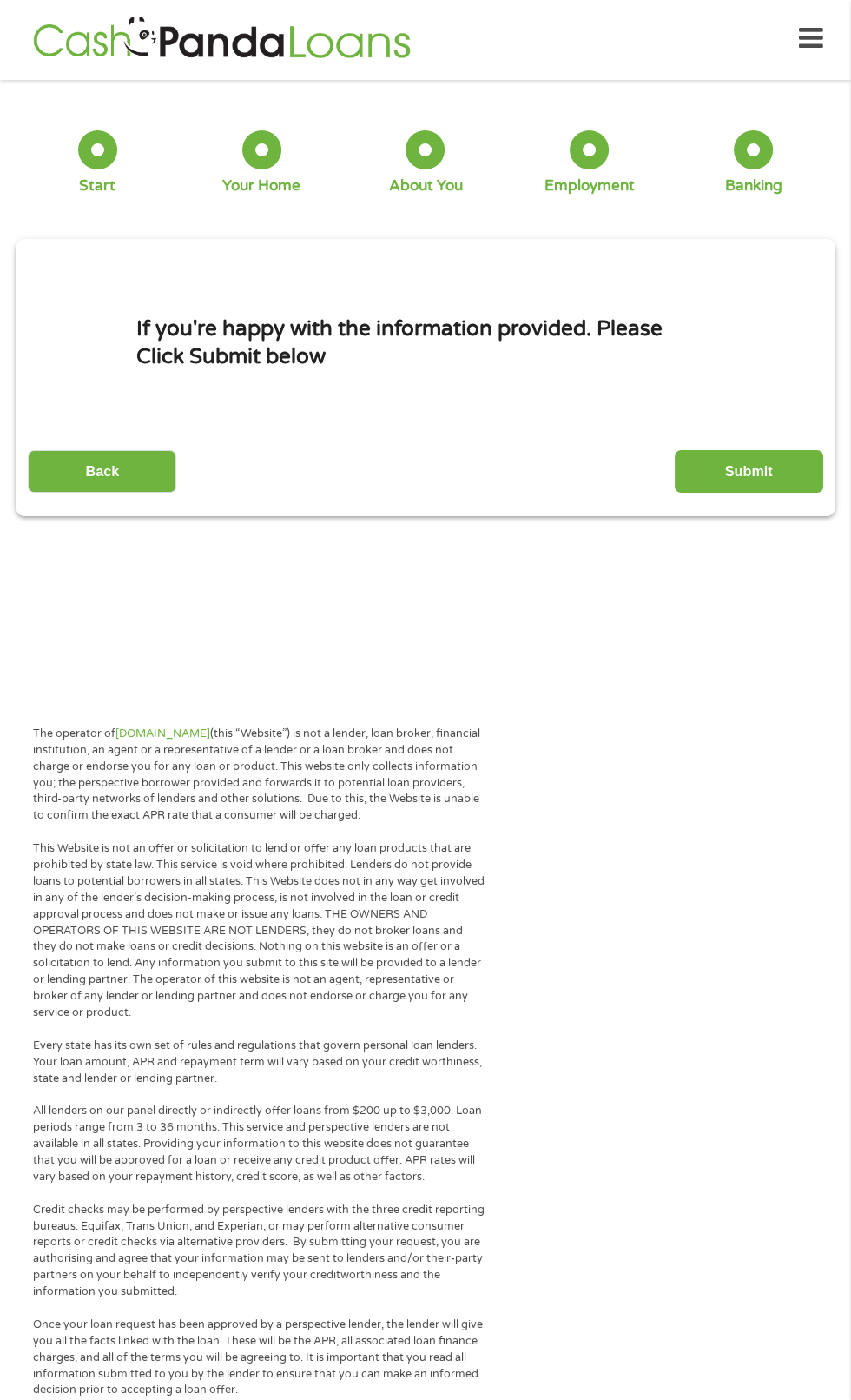
scroll to position [0, 0]
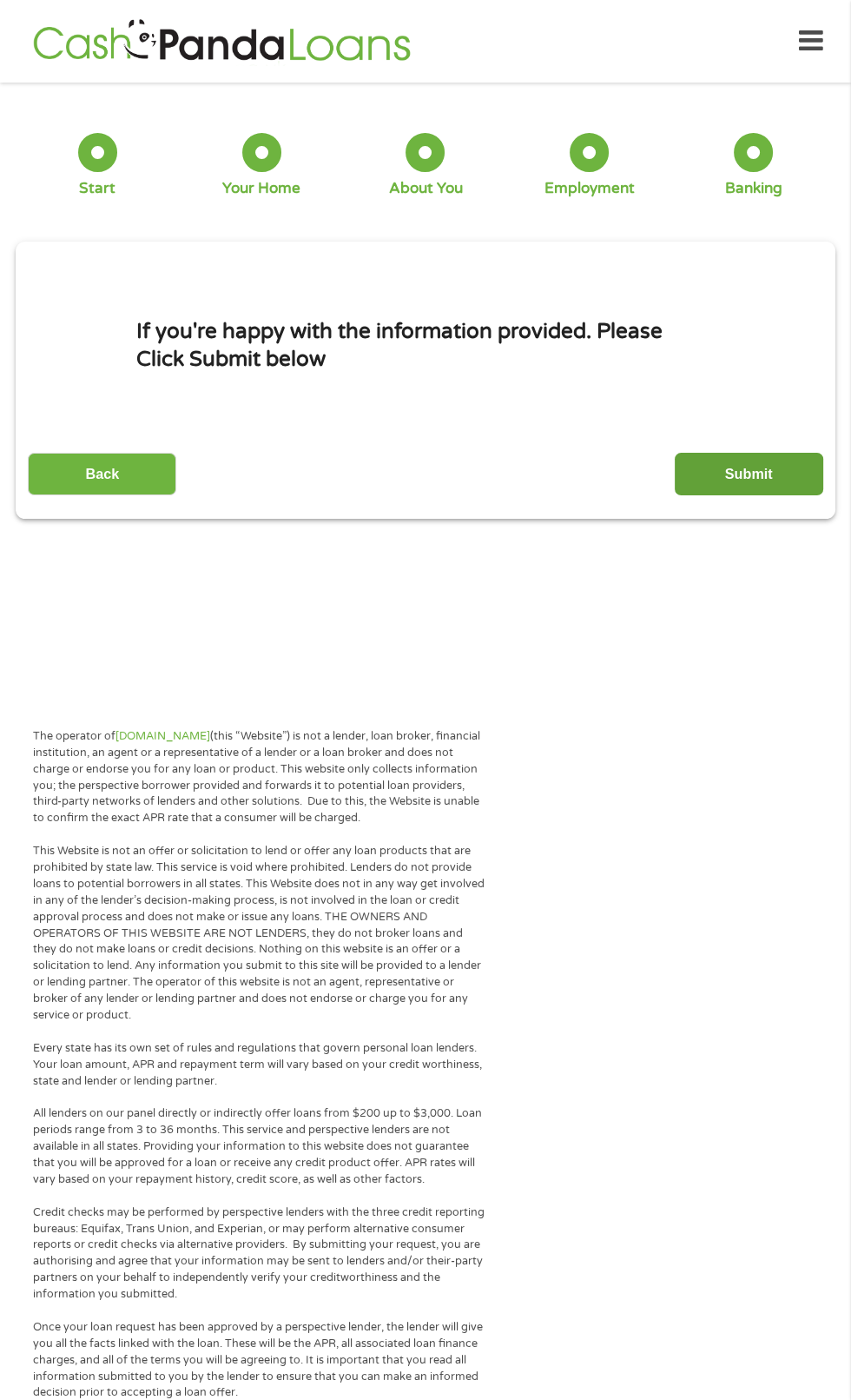
click at [765, 476] on input "Submit" at bounding box center [749, 474] width 149 height 43
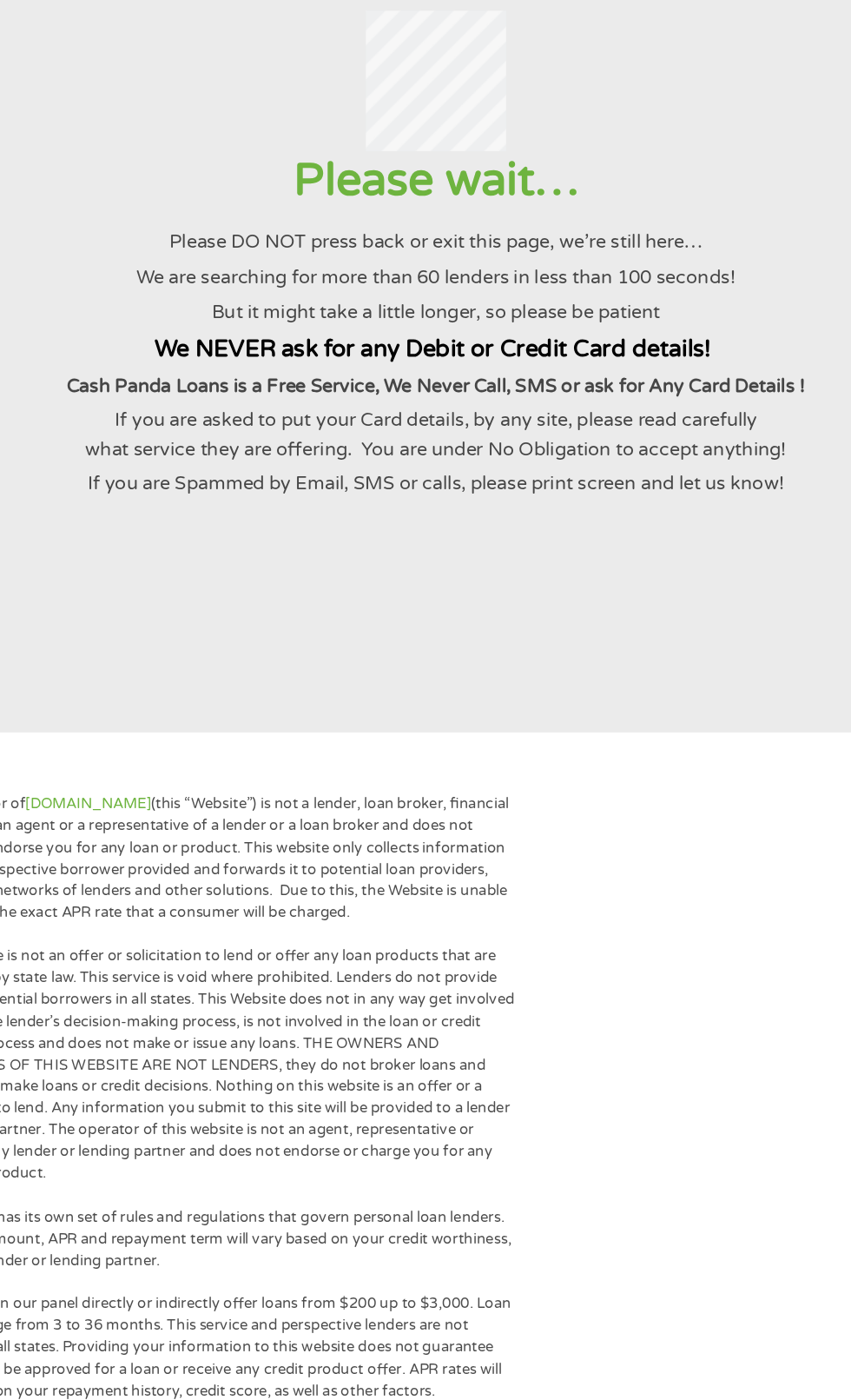
click at [458, 762] on p "The operator of Cashpandaloans.com (this “Website”) is not a lender, loan broke…" at bounding box center [259, 777] width 452 height 98
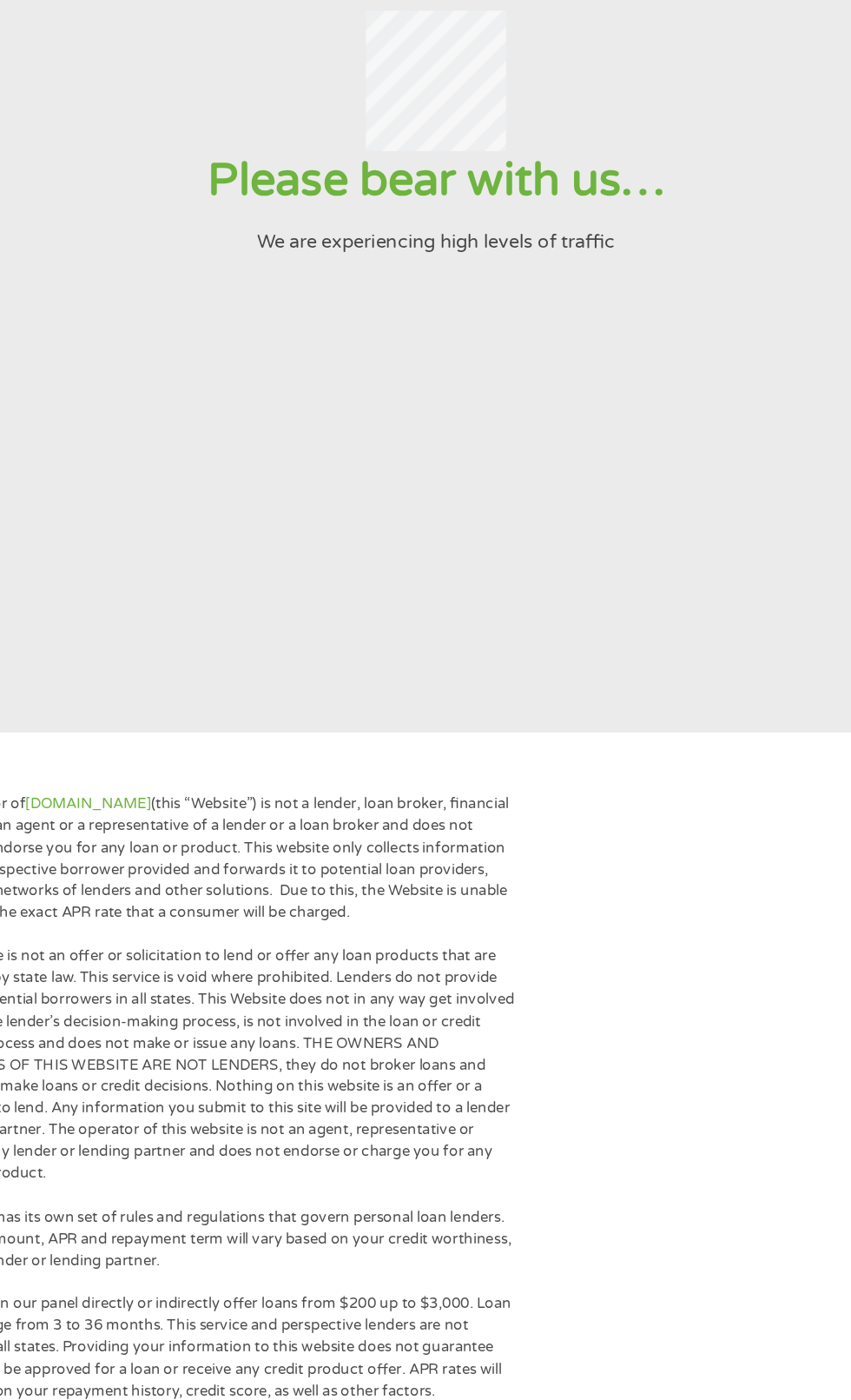
click at [645, 385] on section "Please bear with us… We are experiencing high levels of traffic" at bounding box center [426, 388] width 851 height 587
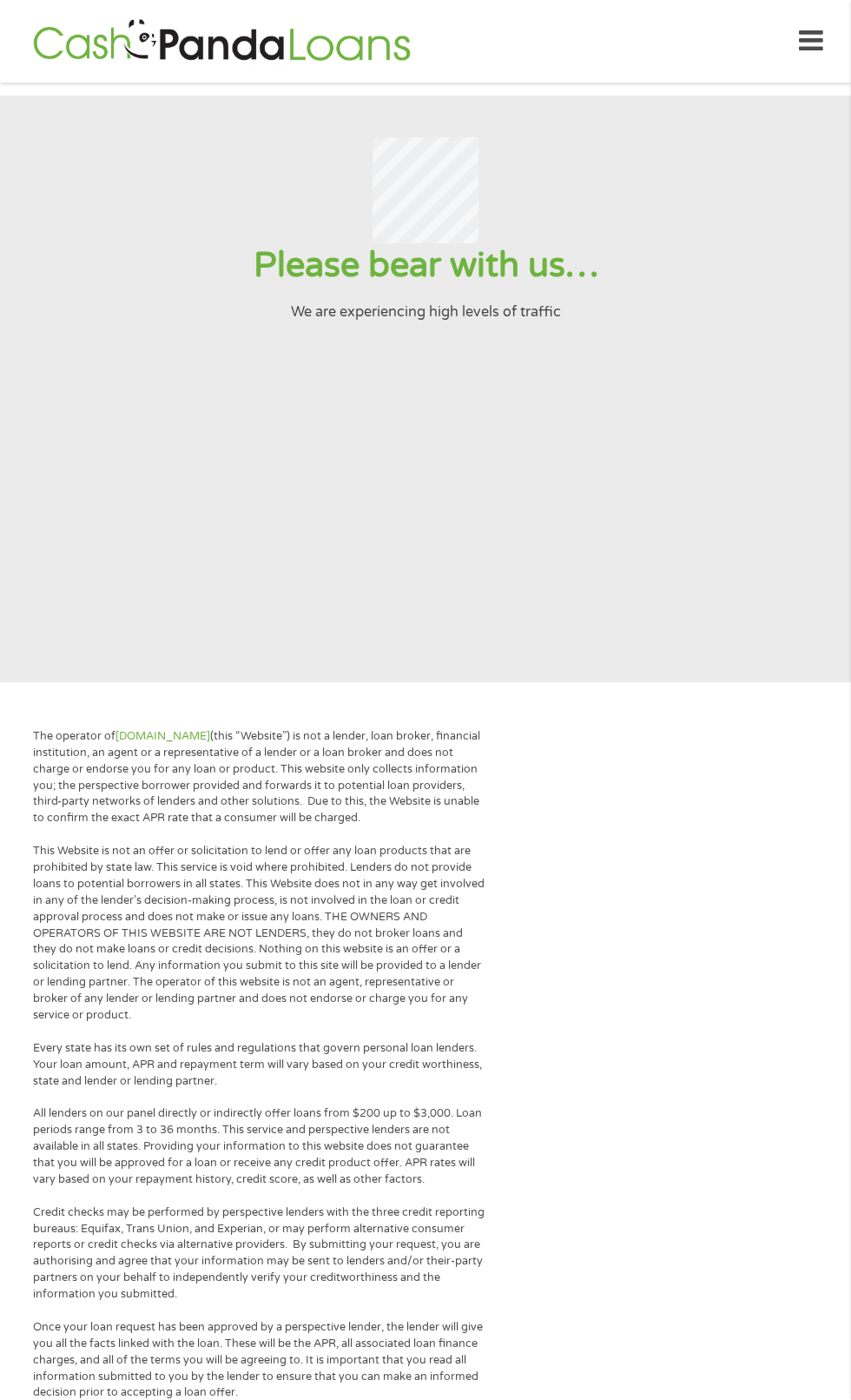
click at [594, 545] on section "Please bear with us… We are experiencing high levels of traffic" at bounding box center [426, 388] width 851 height 587
click at [702, 456] on section "Please bear with us… We are experiencing high levels of traffic" at bounding box center [426, 388] width 851 height 587
click at [808, 46] on icon at bounding box center [811, 41] width 24 height 43
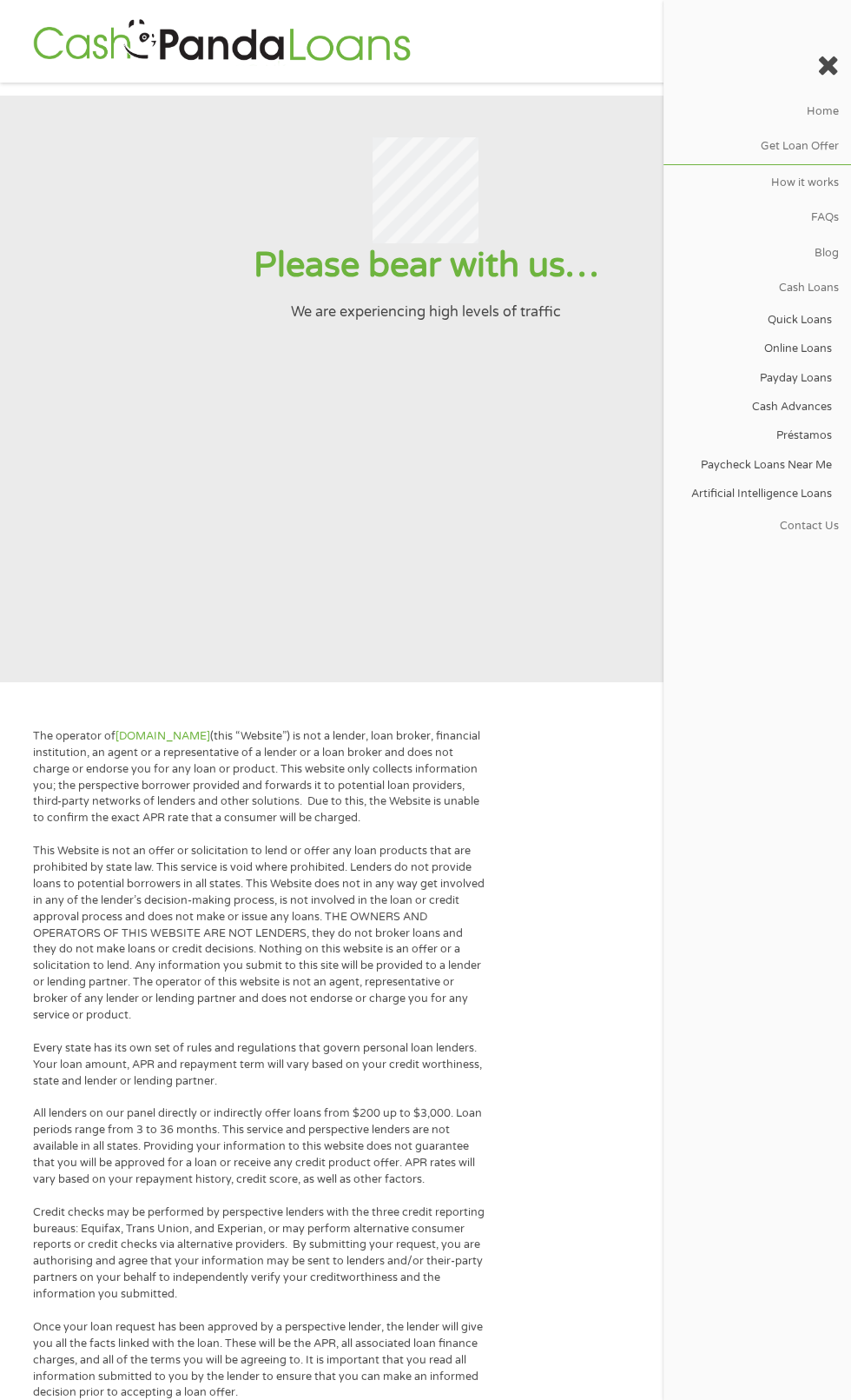
click at [493, 496] on section "Please bear with us… We are experiencing high levels of traffic" at bounding box center [426, 388] width 851 height 587
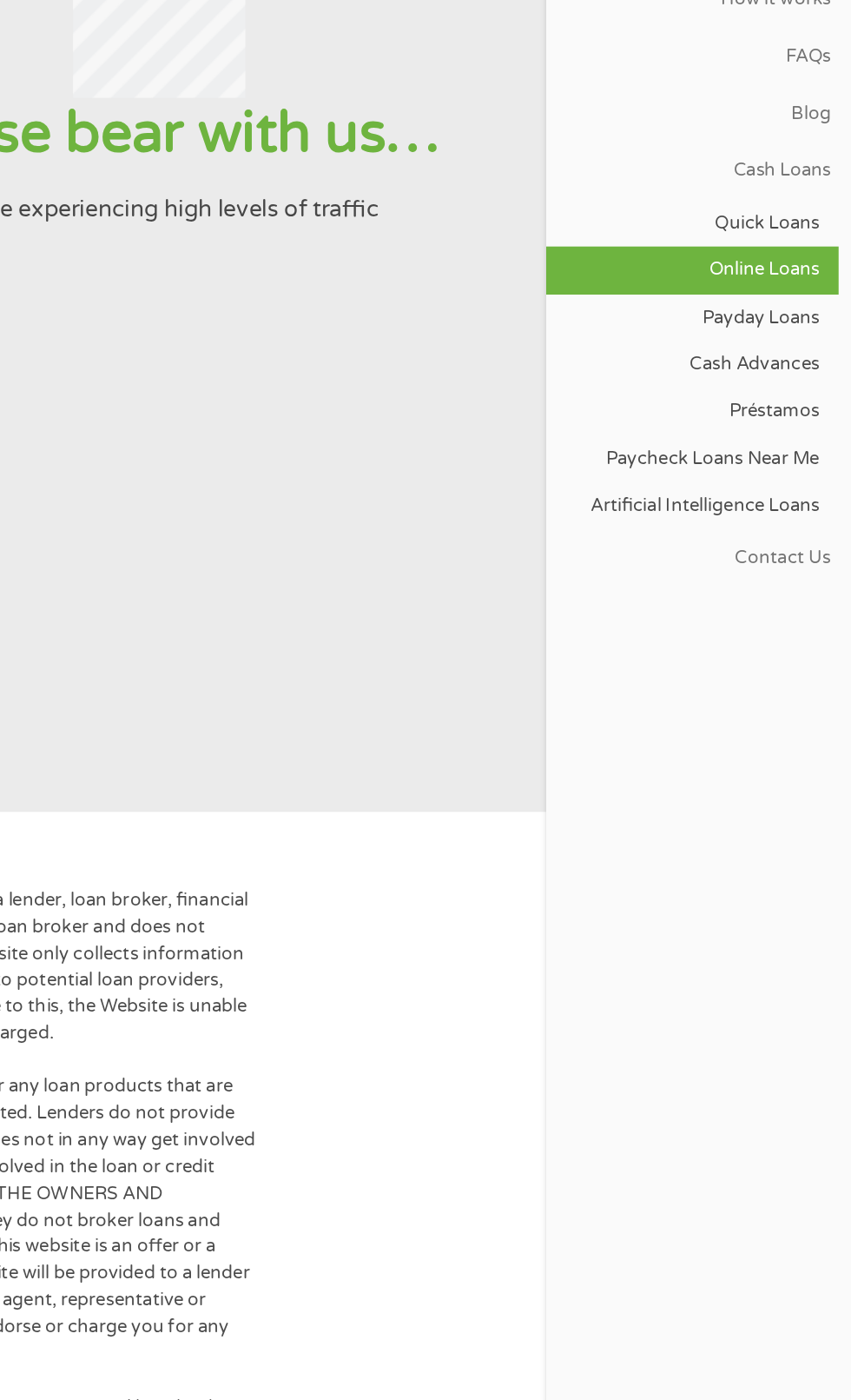
click at [815, 362] on link "Online Loans" at bounding box center [754, 349] width 180 height 28
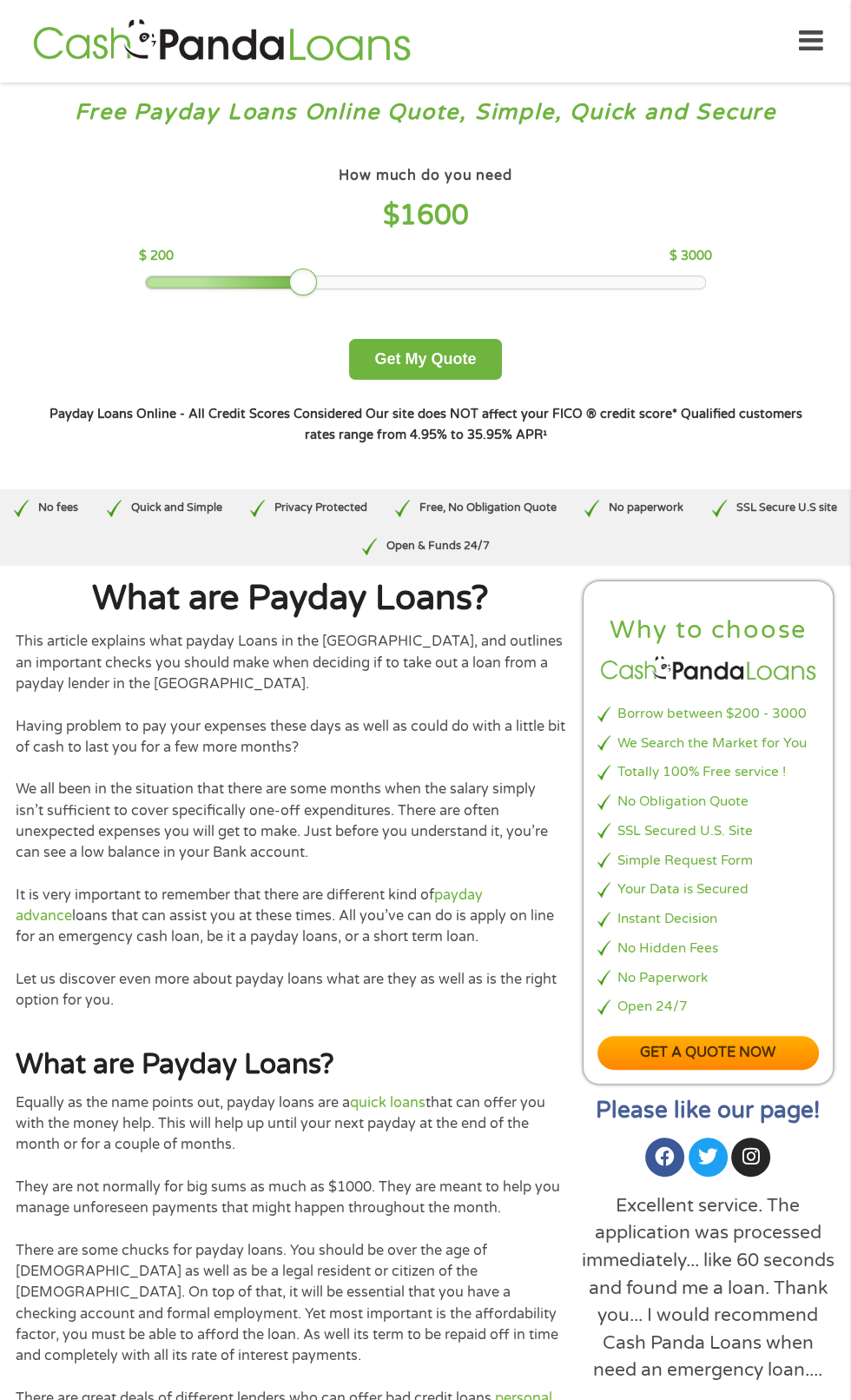
click at [422, 289] on div at bounding box center [426, 282] width 559 height 12
click at [541, 289] on div at bounding box center [426, 282] width 559 height 12
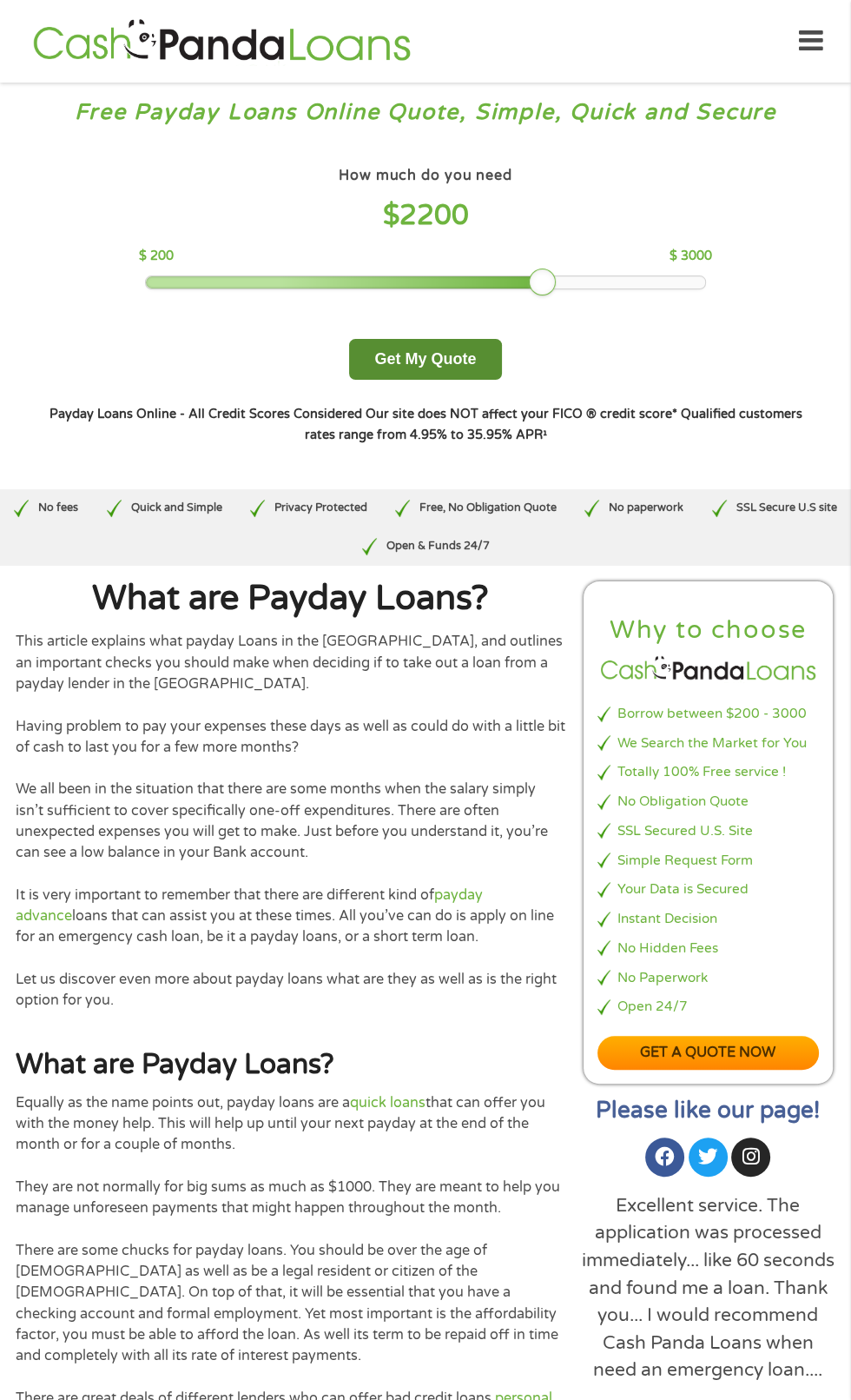
click at [471, 370] on button "Get My Quote" at bounding box center [425, 360] width 152 height 41
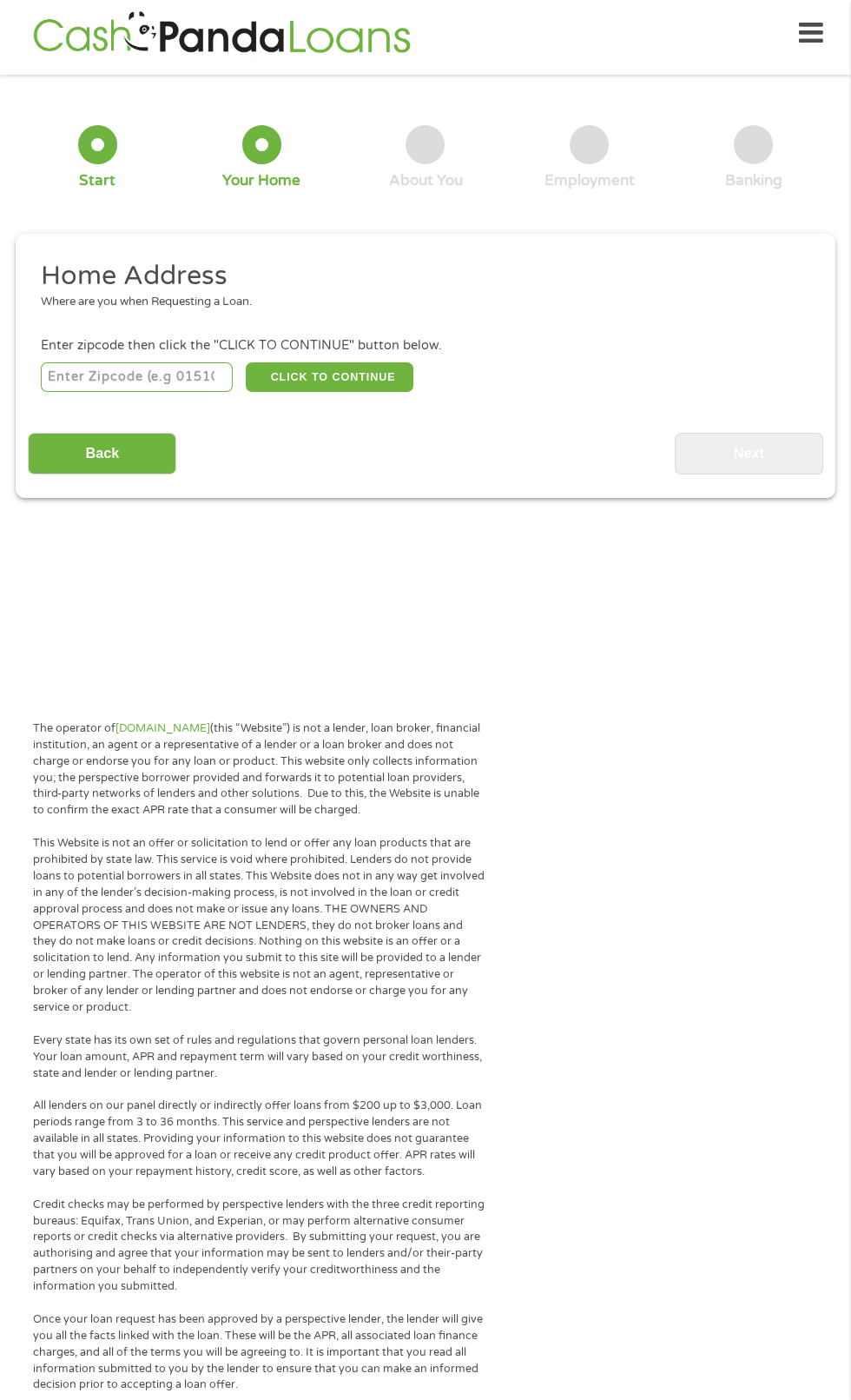
click at [166, 386] on input "number" at bounding box center [137, 377] width 193 height 29
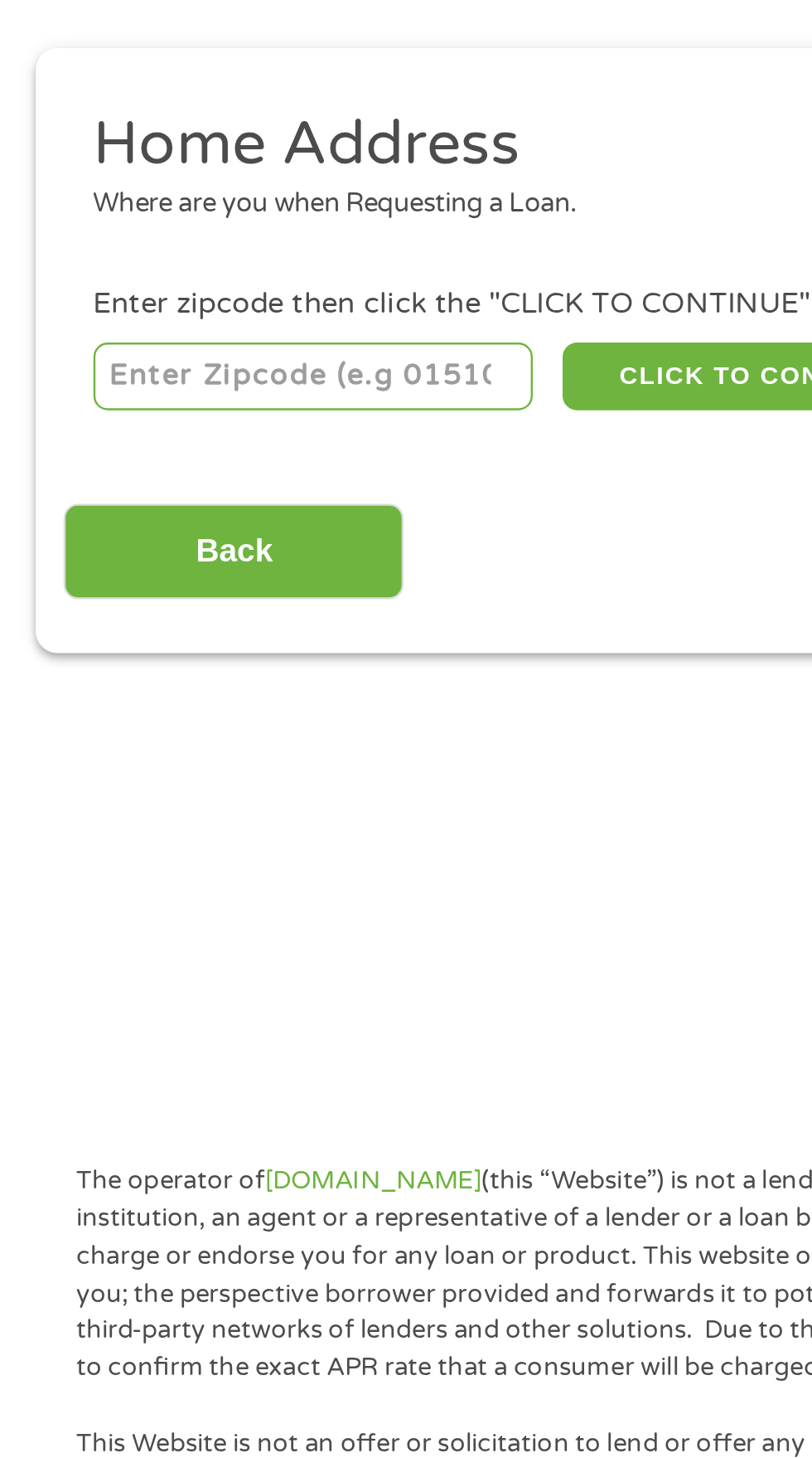
scroll to position [8, 0]
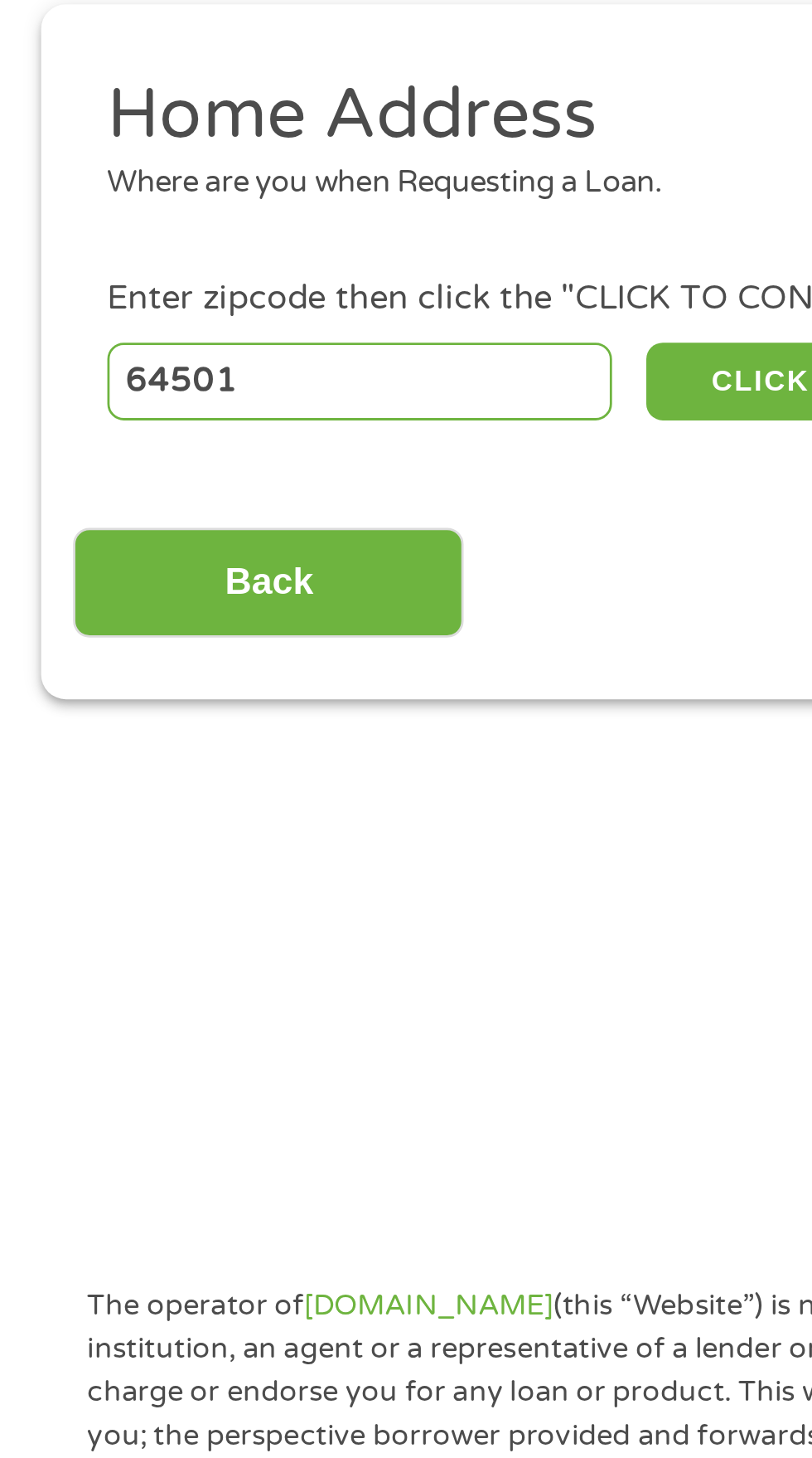
type input "64501"
click at [264, 363] on button "CLICK TO CONTINUE" at bounding box center [314, 359] width 160 height 28
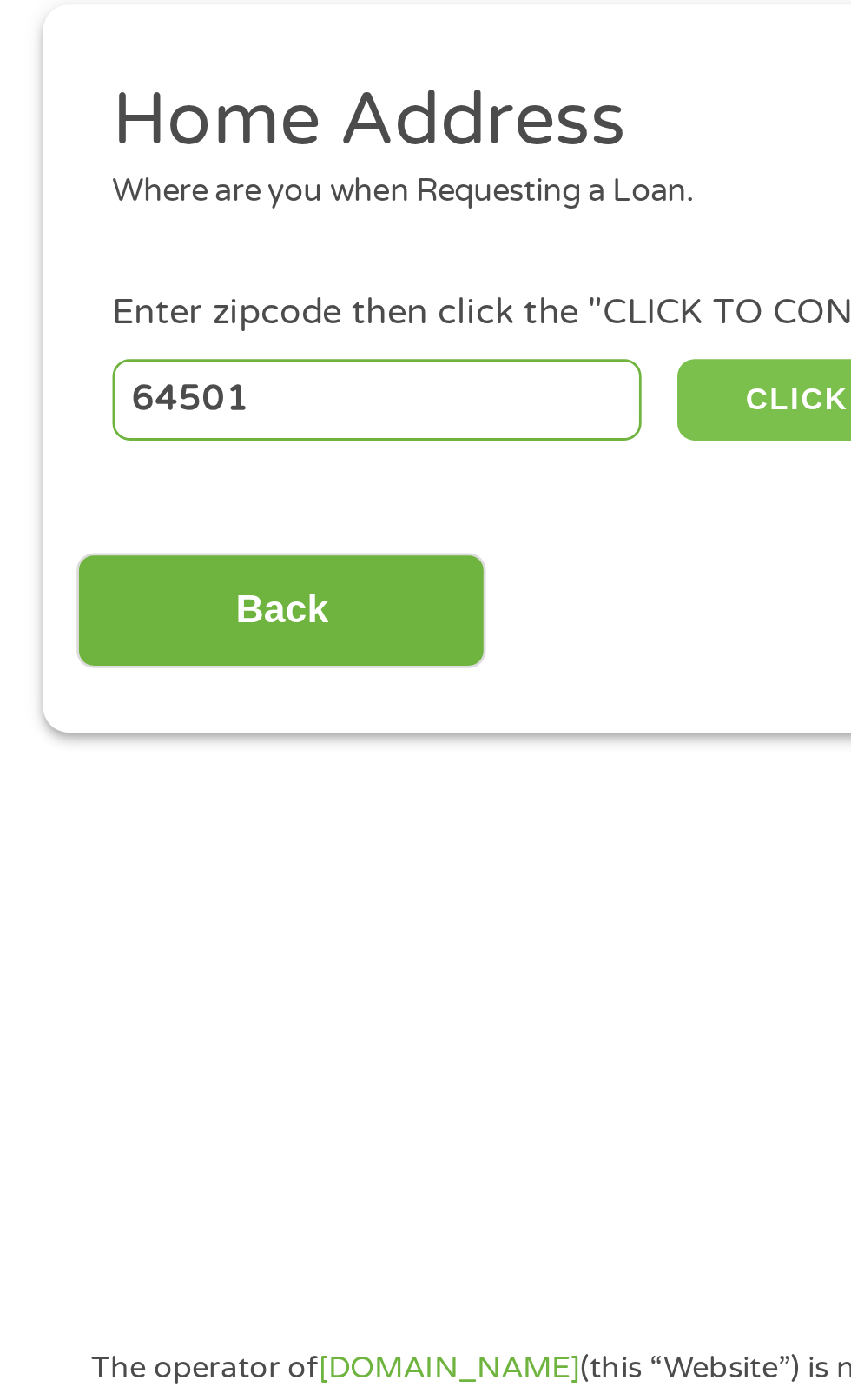
type input "64501"
type input "Saint [PERSON_NAME]"
select select "[US_STATE]"
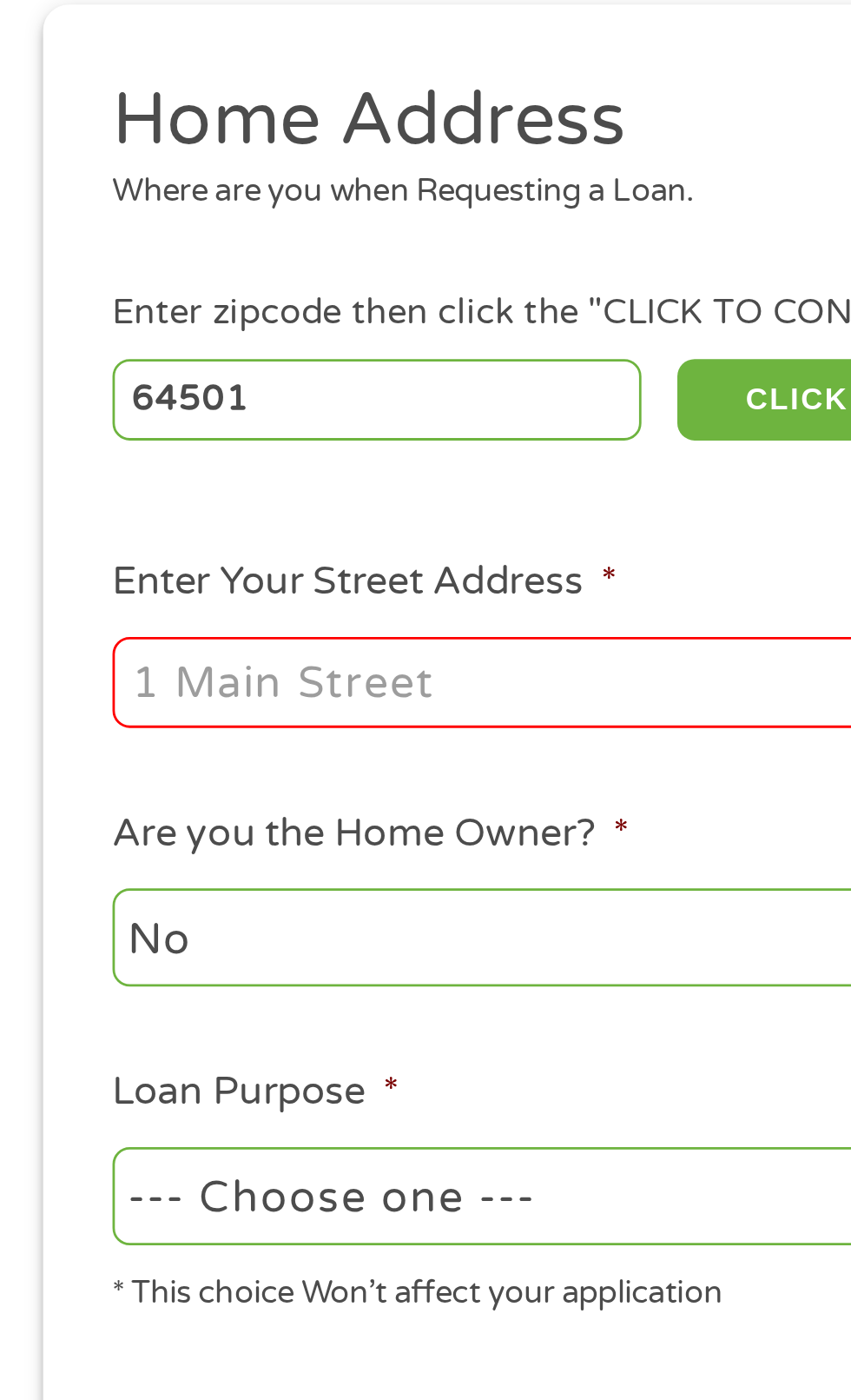
click at [186, 484] on input "Enter Your Street Address *" at bounding box center [227, 479] width 373 height 33
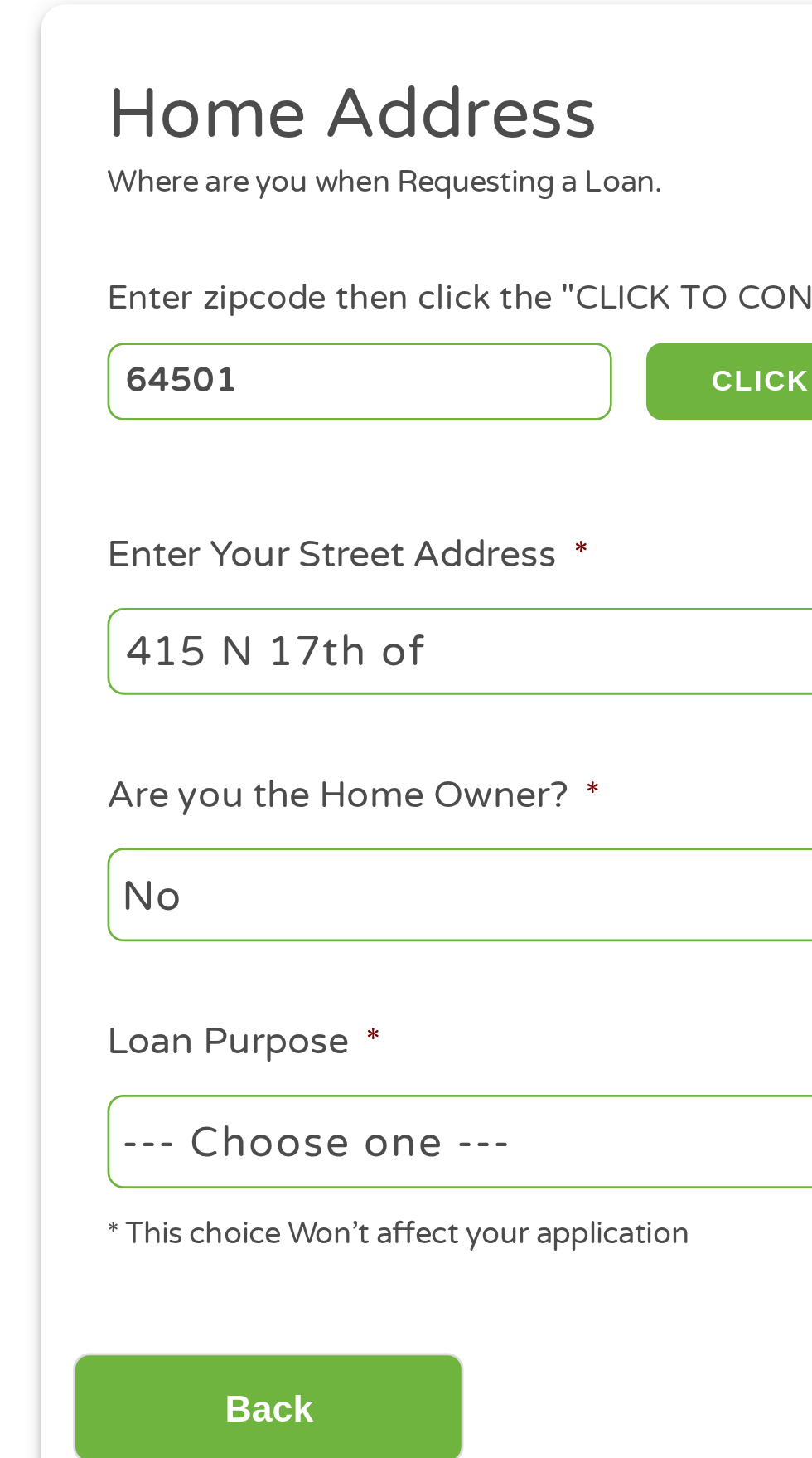
click at [121, 466] on input "415 N 17th of" at bounding box center [217, 457] width 356 height 31
click at [176, 471] on input "415 N 16th of" at bounding box center [217, 457] width 356 height 31
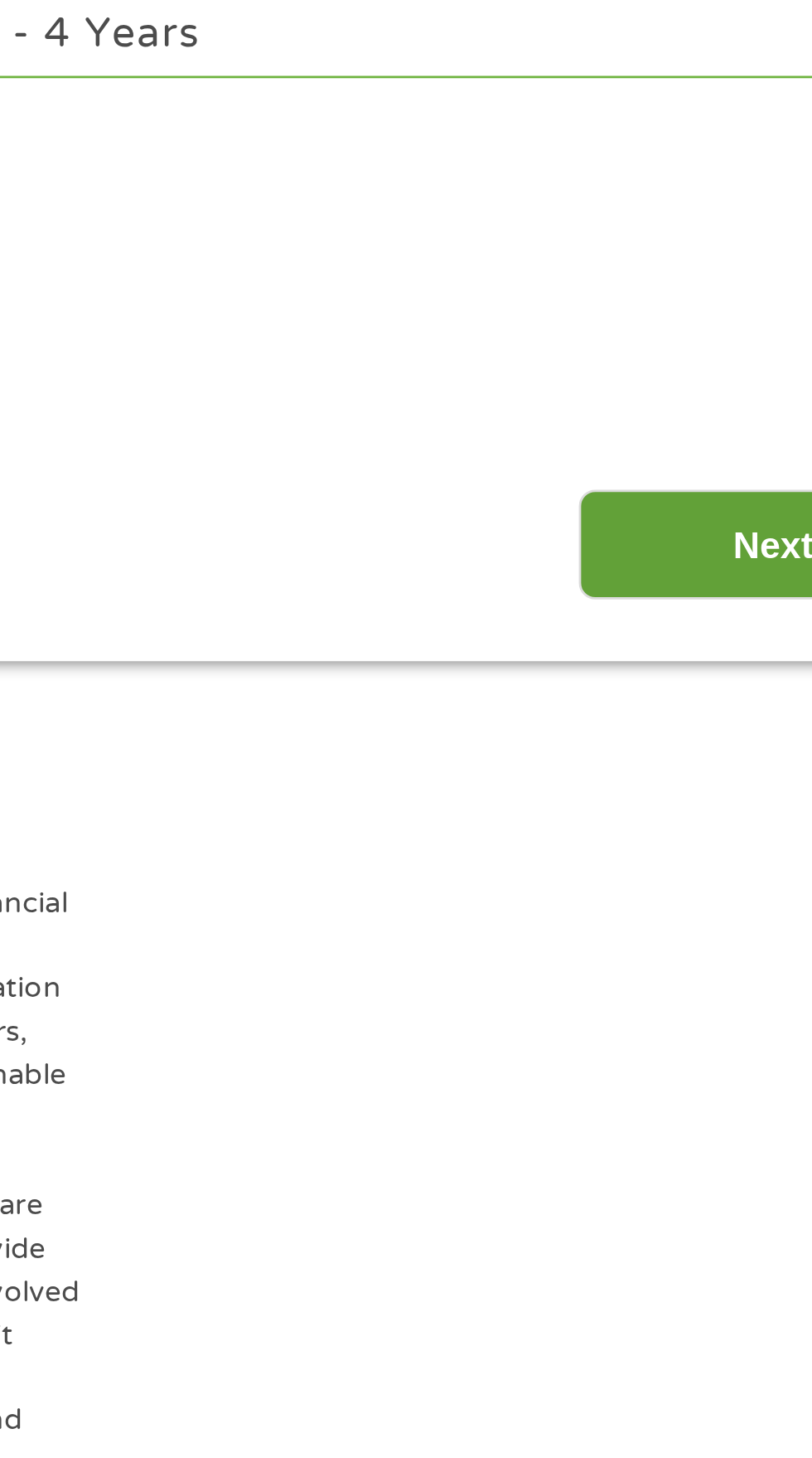
type input "[STREET_ADDRESS]"
click at [673, 738] on input "Next" at bounding box center [714, 732] width 142 height 41
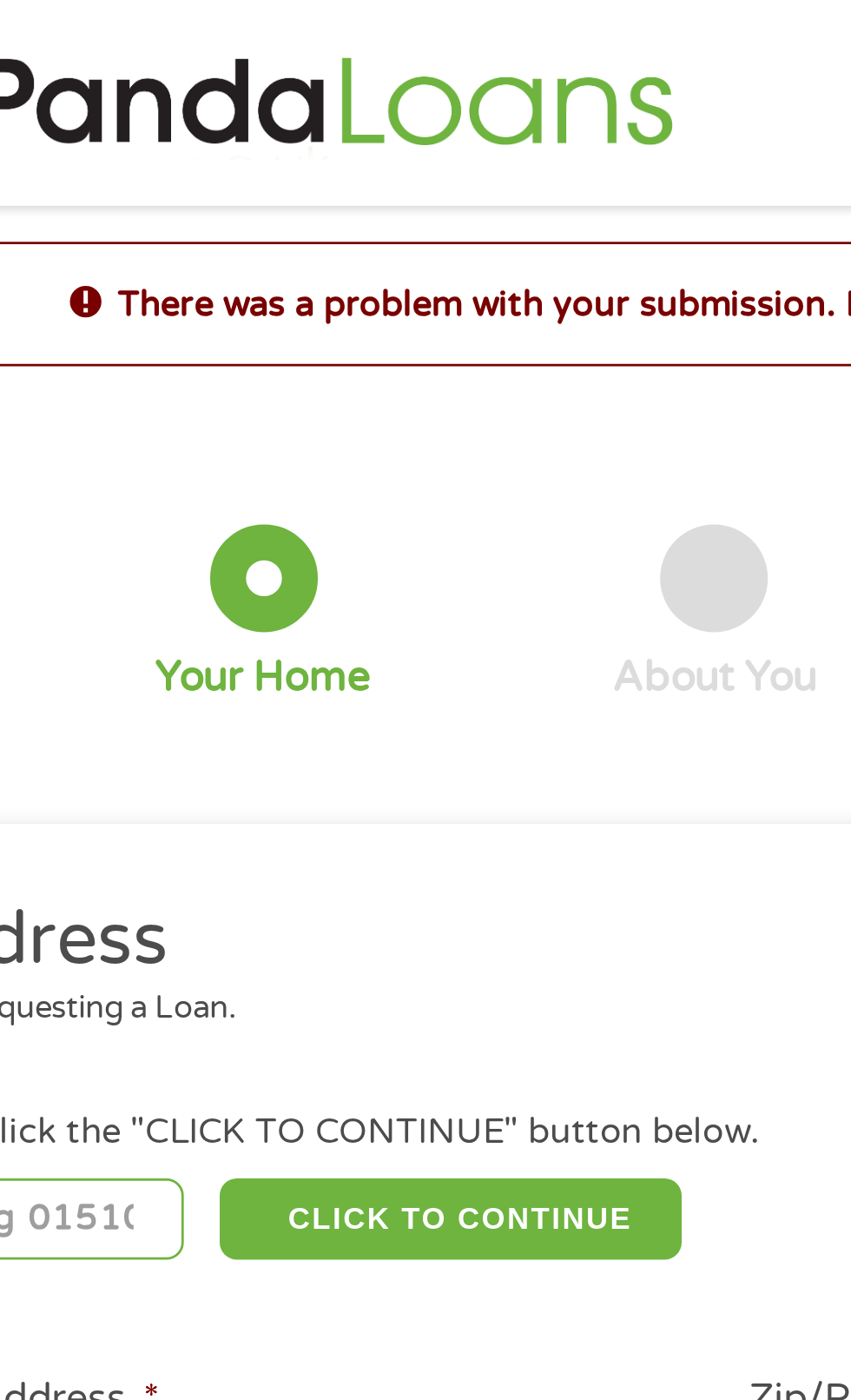
click at [326, 240] on div "2 Your Home" at bounding box center [262, 223] width 164 height 65
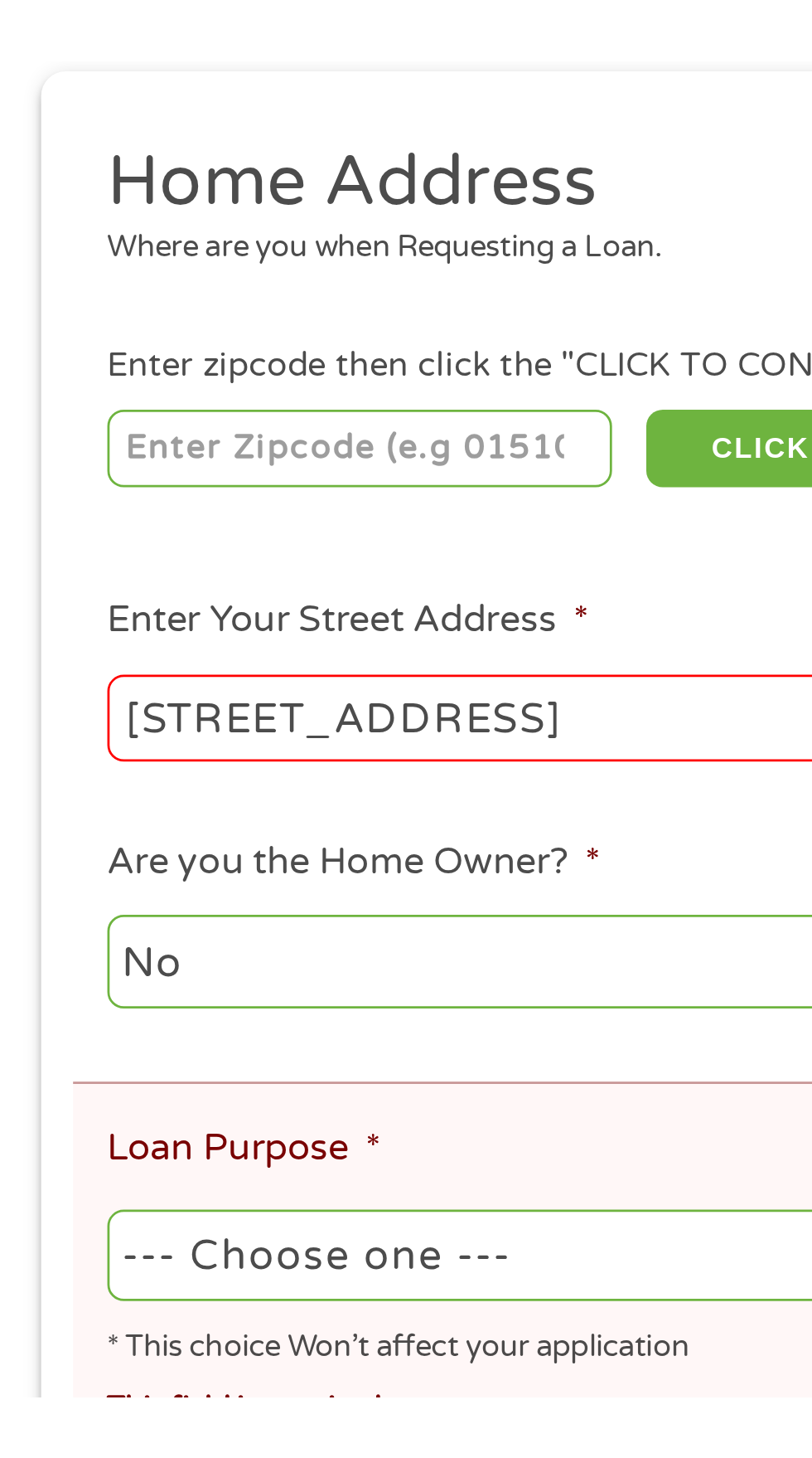
scroll to position [21, 0]
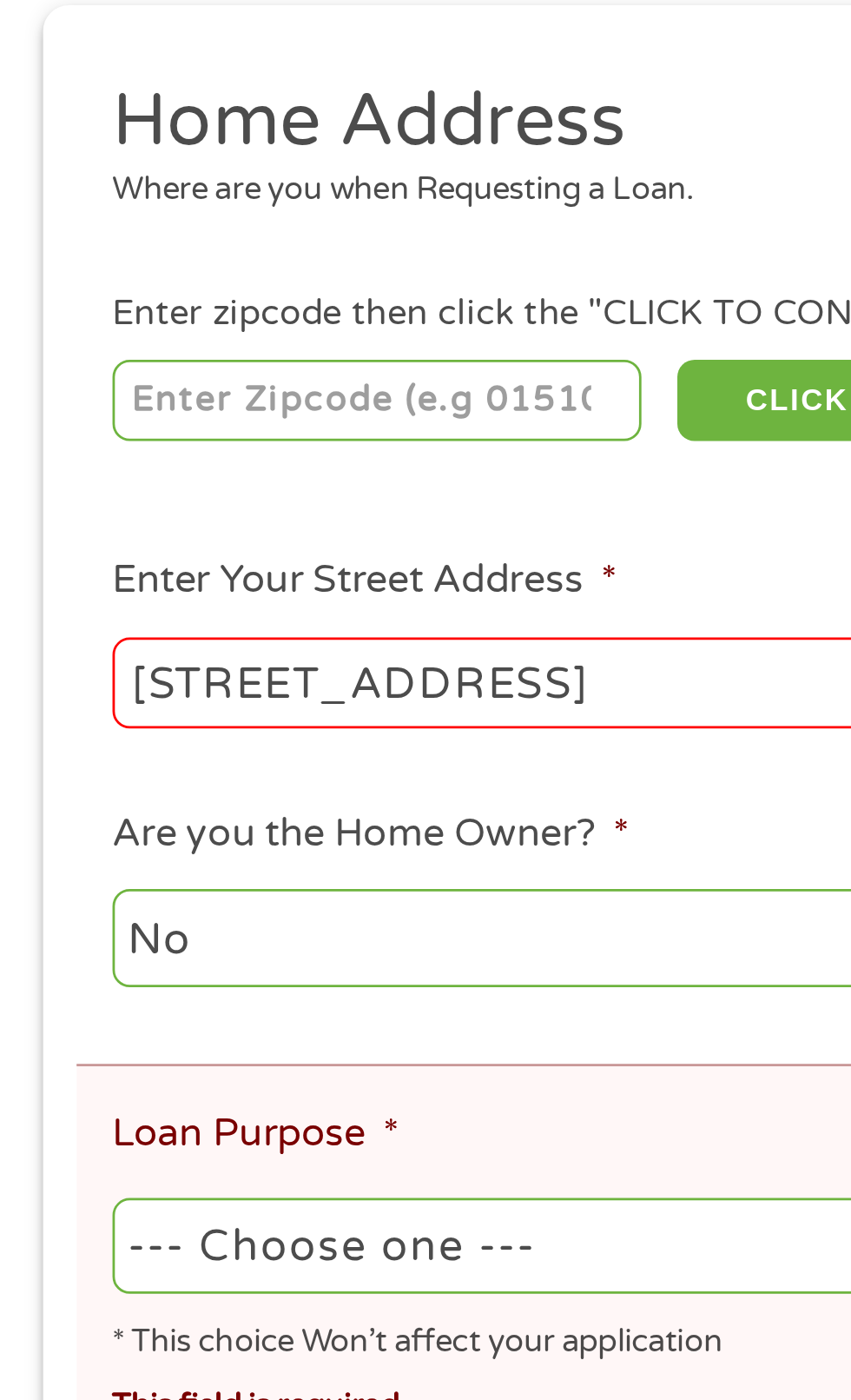
click at [181, 531] on input "[STREET_ADDRESS]" at bounding box center [227, 530] width 373 height 33
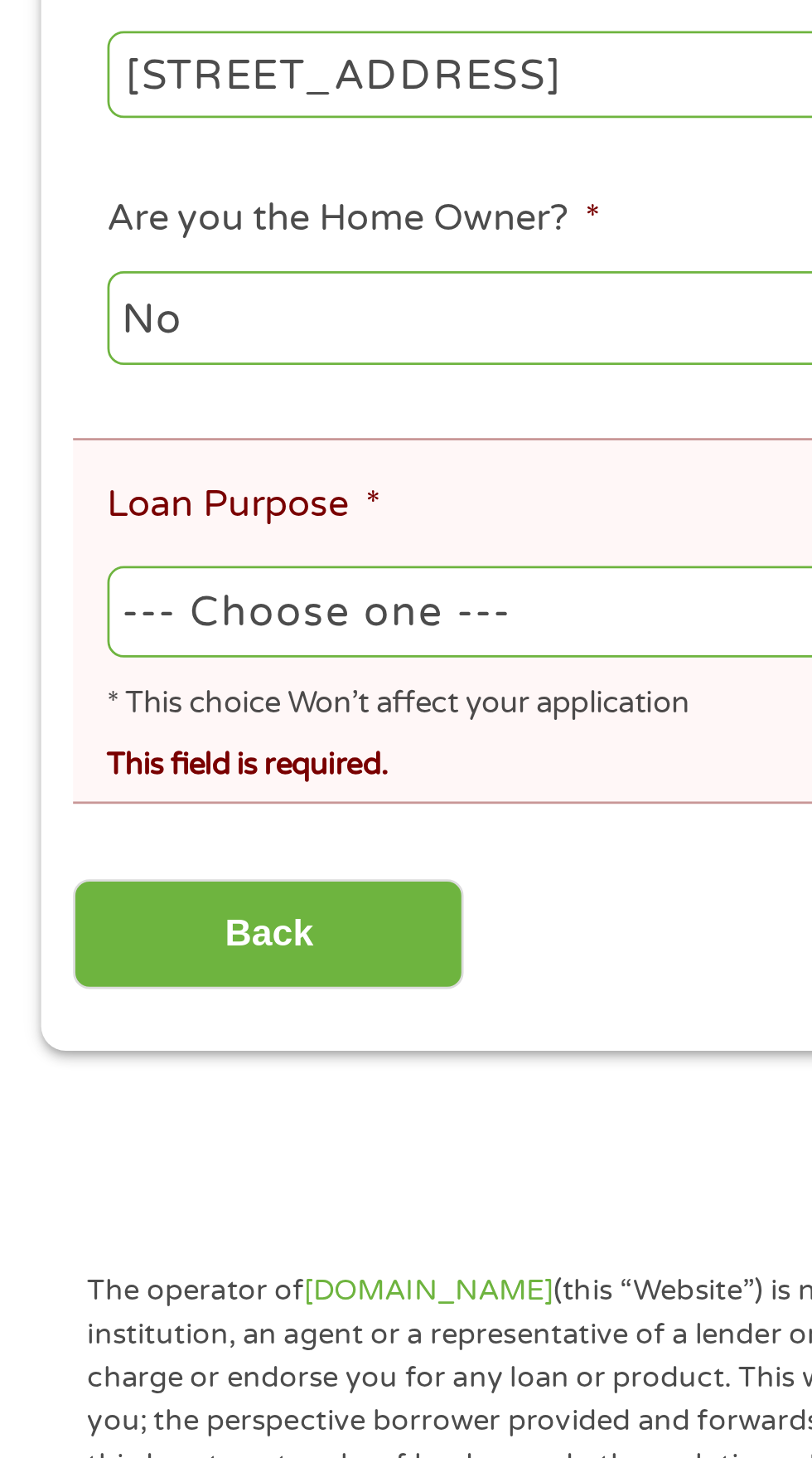
type input "[STREET_ADDRESS]"
click at [200, 710] on select "--- Choose one --- Pay Bills Debt Consolidation Home Improvement Major Purchase…" at bounding box center [406, 701] width 735 height 34
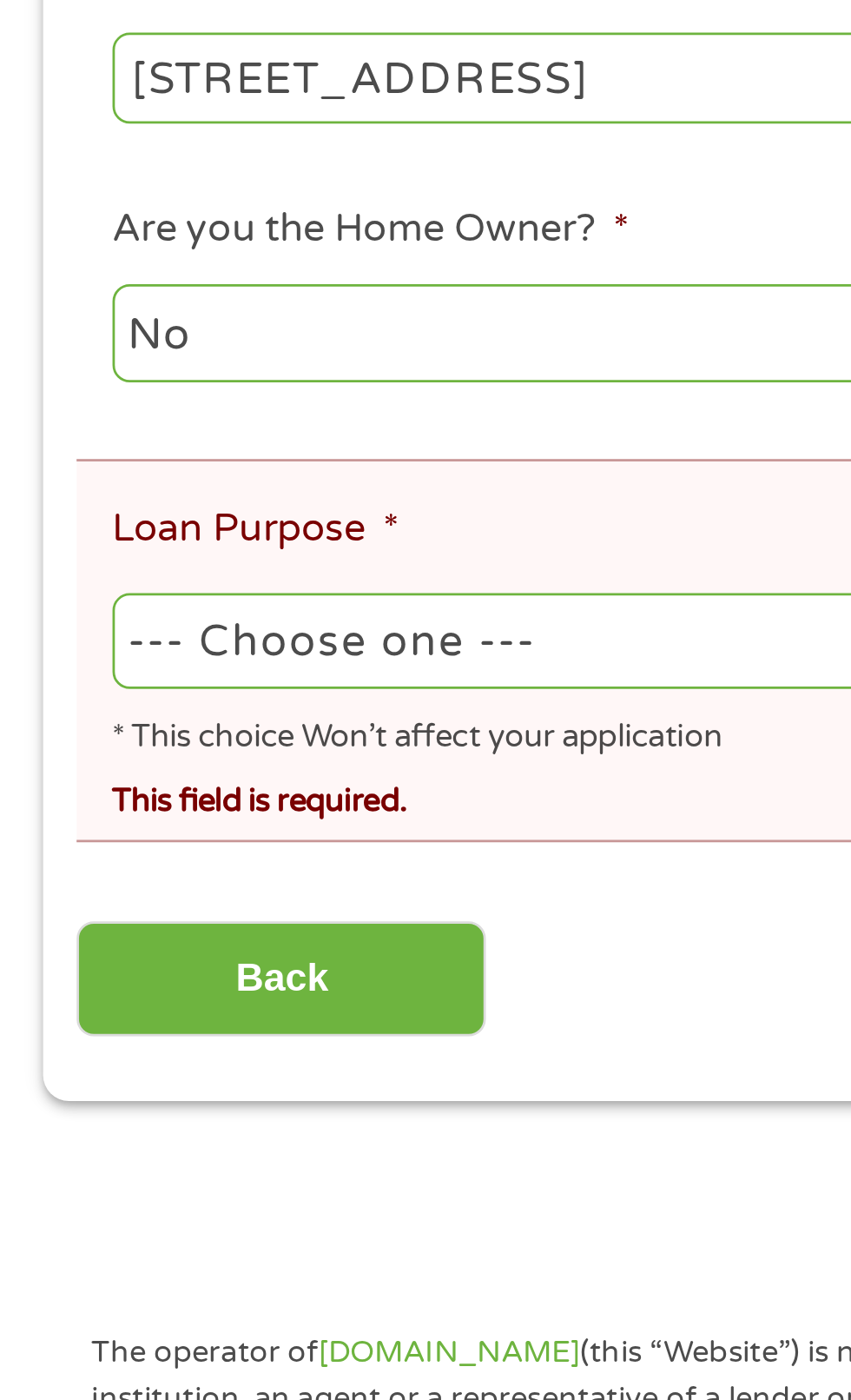
select select "carloan"
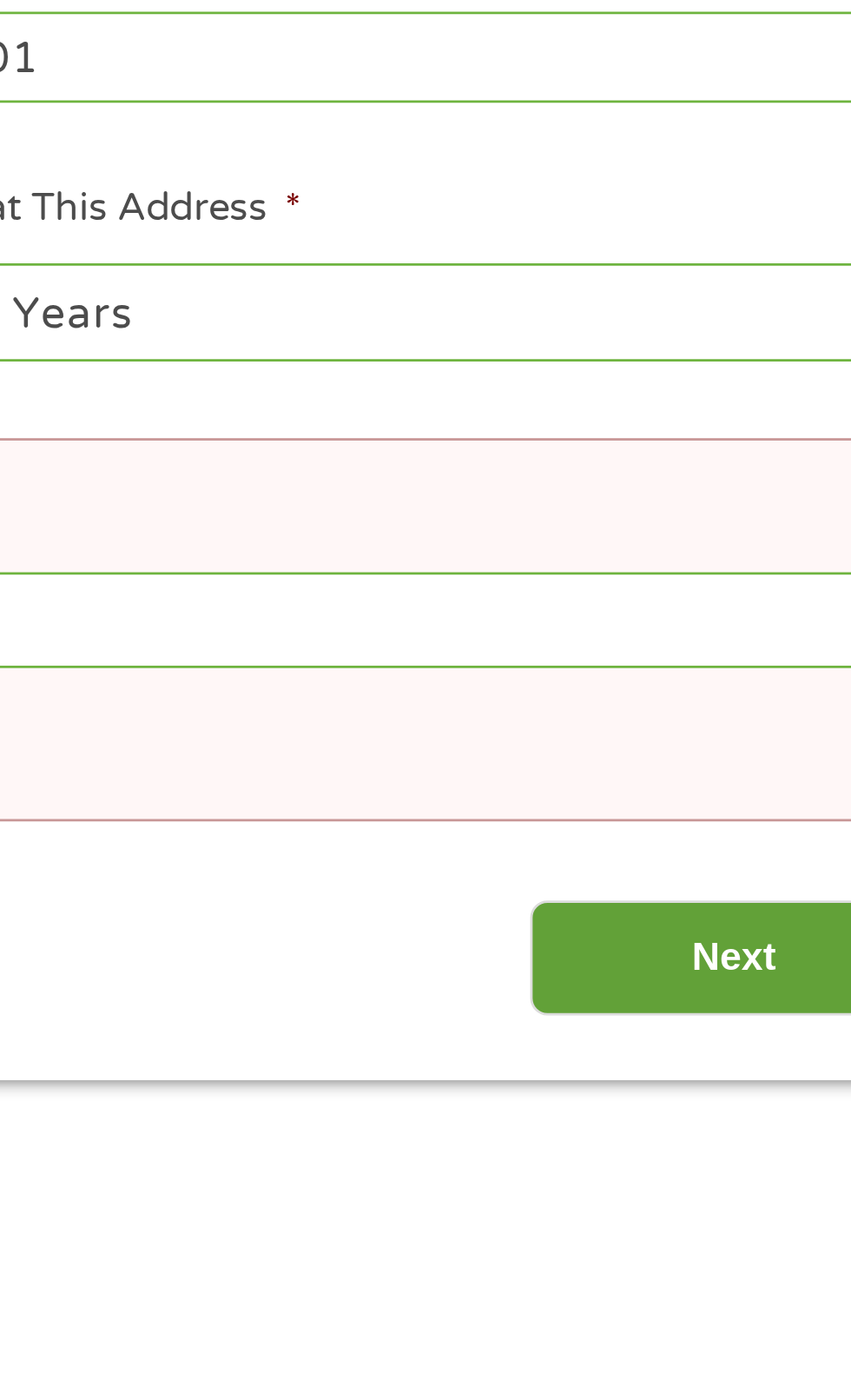
click at [701, 867] on input "Next" at bounding box center [749, 858] width 149 height 43
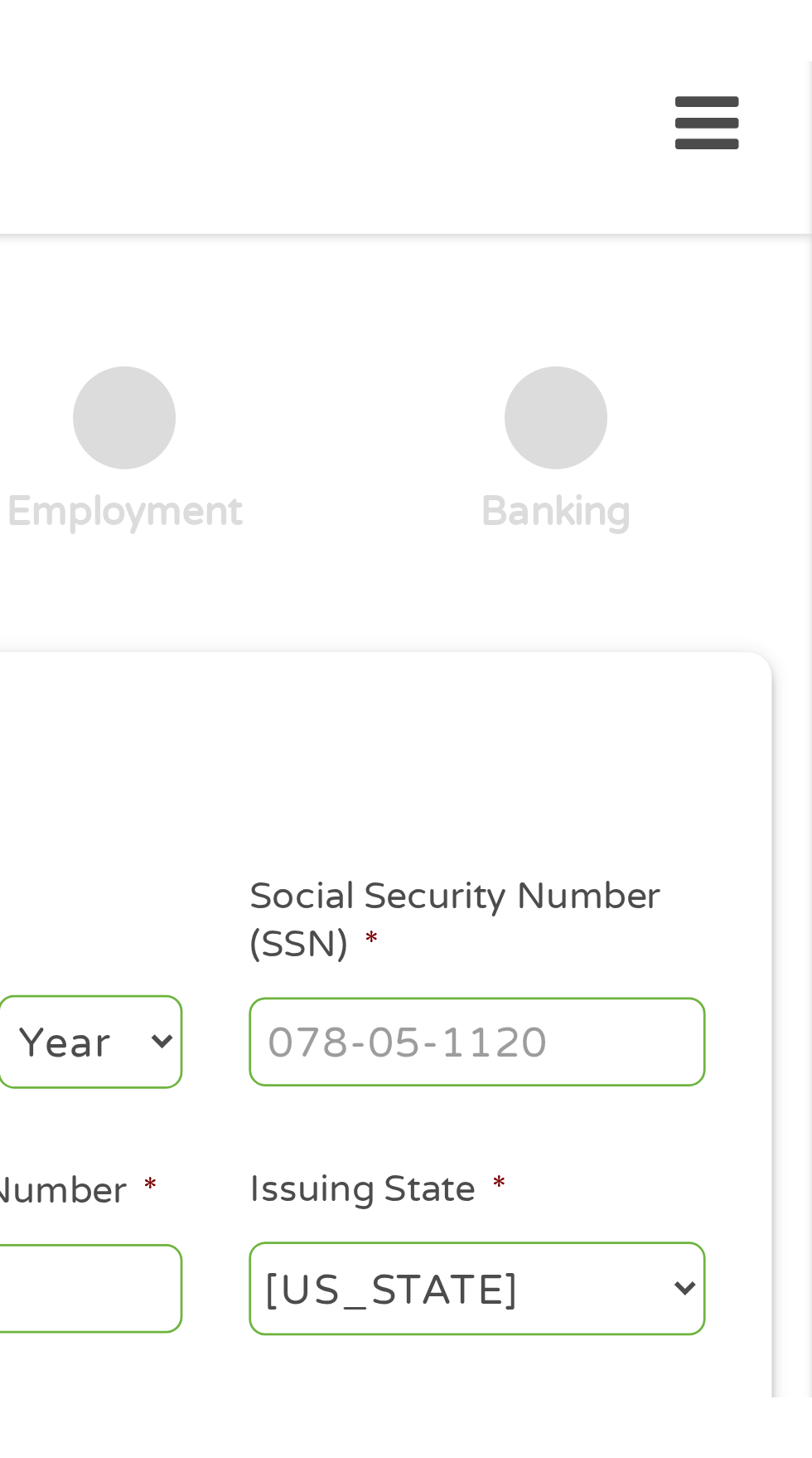
scroll to position [0, 0]
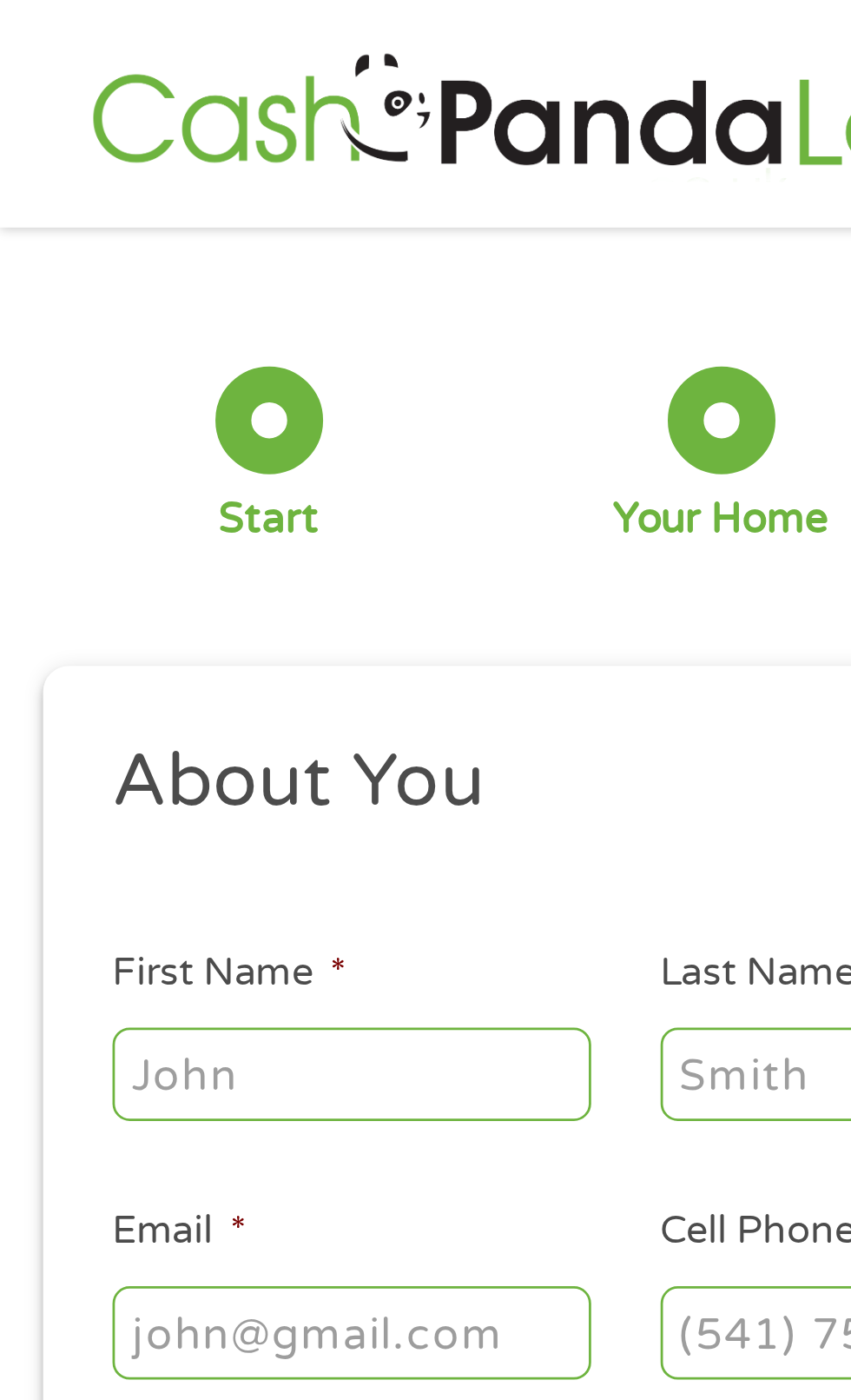
click at [163, 396] on input "First Name *" at bounding box center [127, 389] width 174 height 33
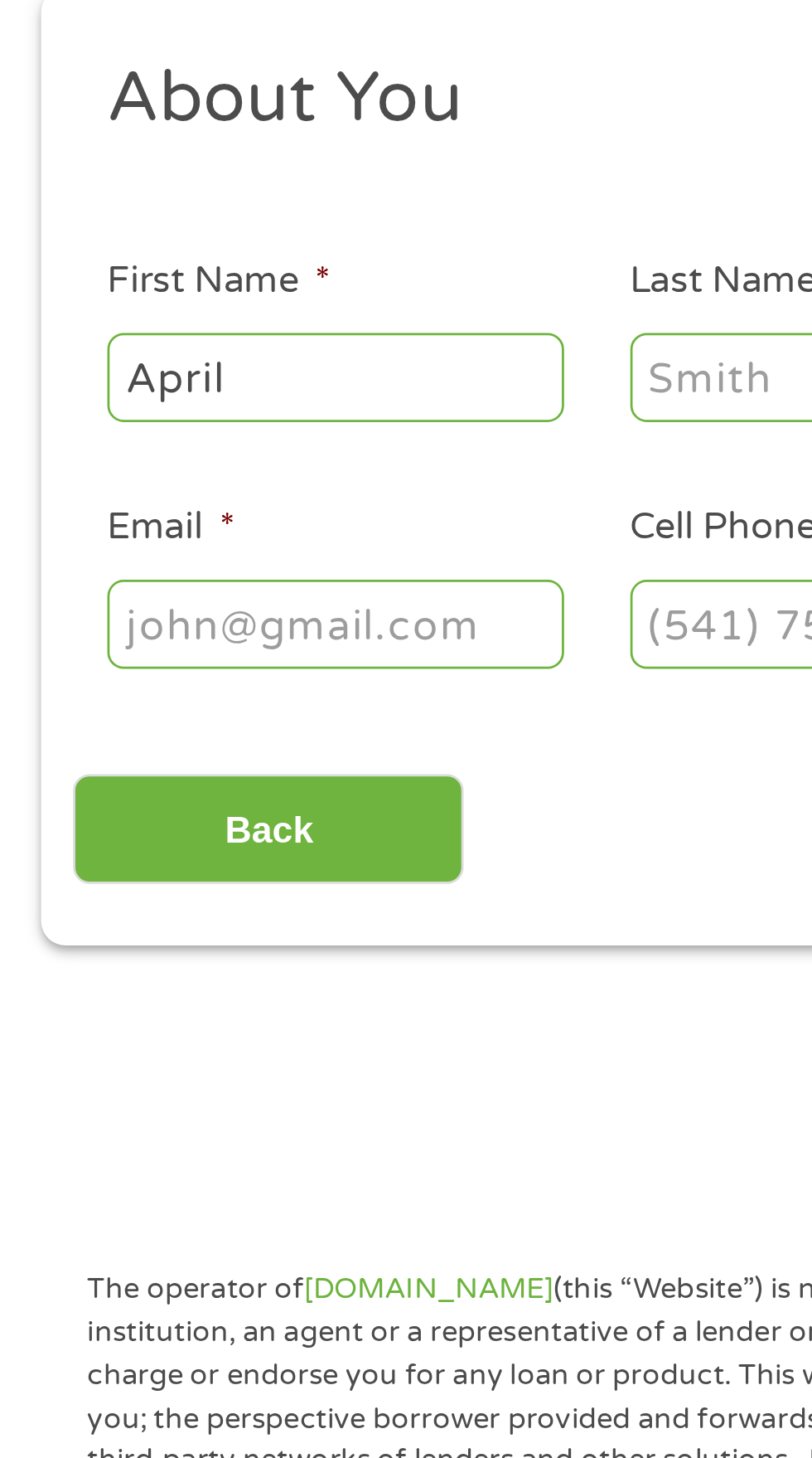
type input "April"
click at [272, 381] on input "Last Name *" at bounding box center [311, 371] width 166 height 31
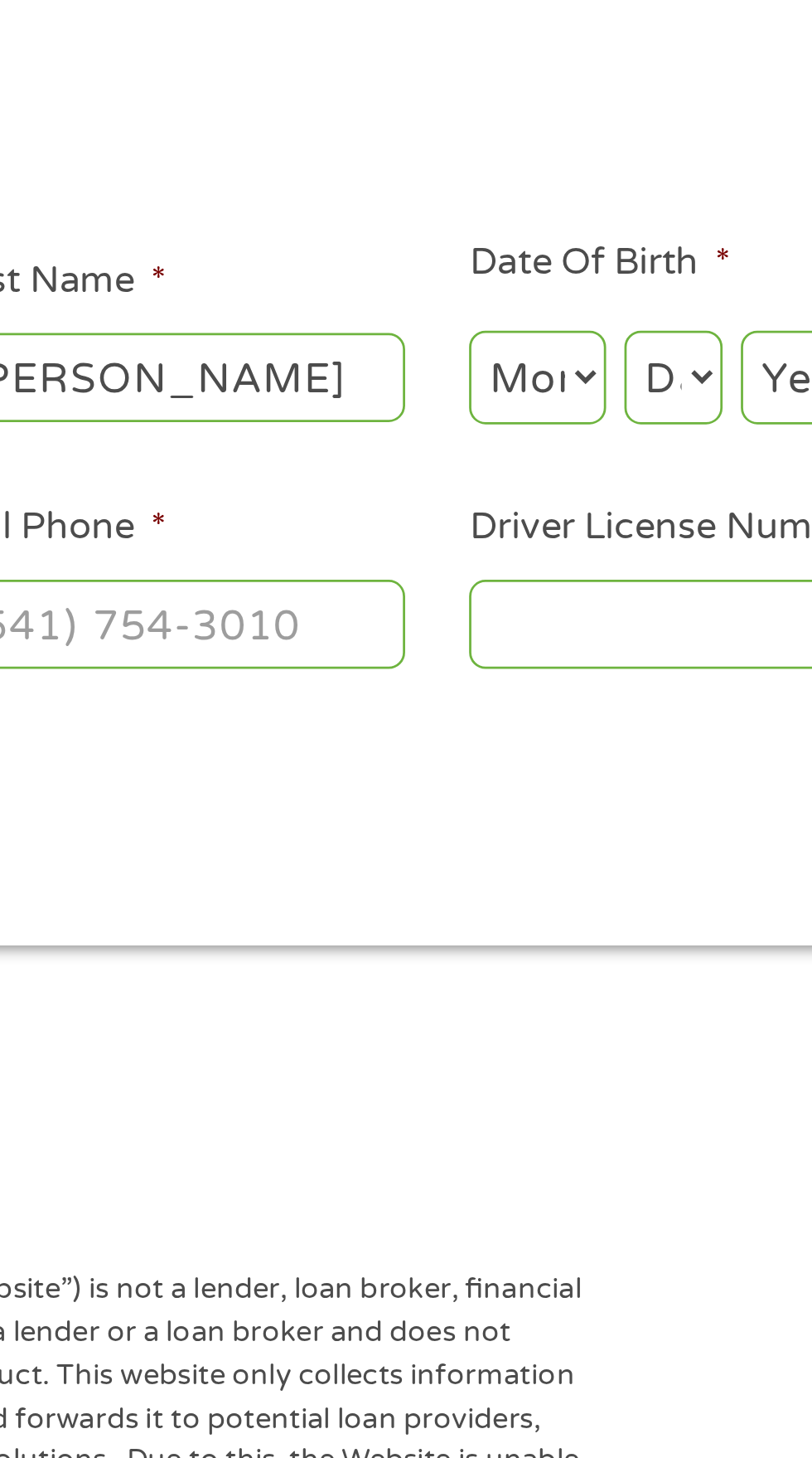
type input "[PERSON_NAME]"
click at [458, 378] on select "Month 1 2 3 4 5 6 7 8 9 10 11 12" at bounding box center [443, 372] width 50 height 34
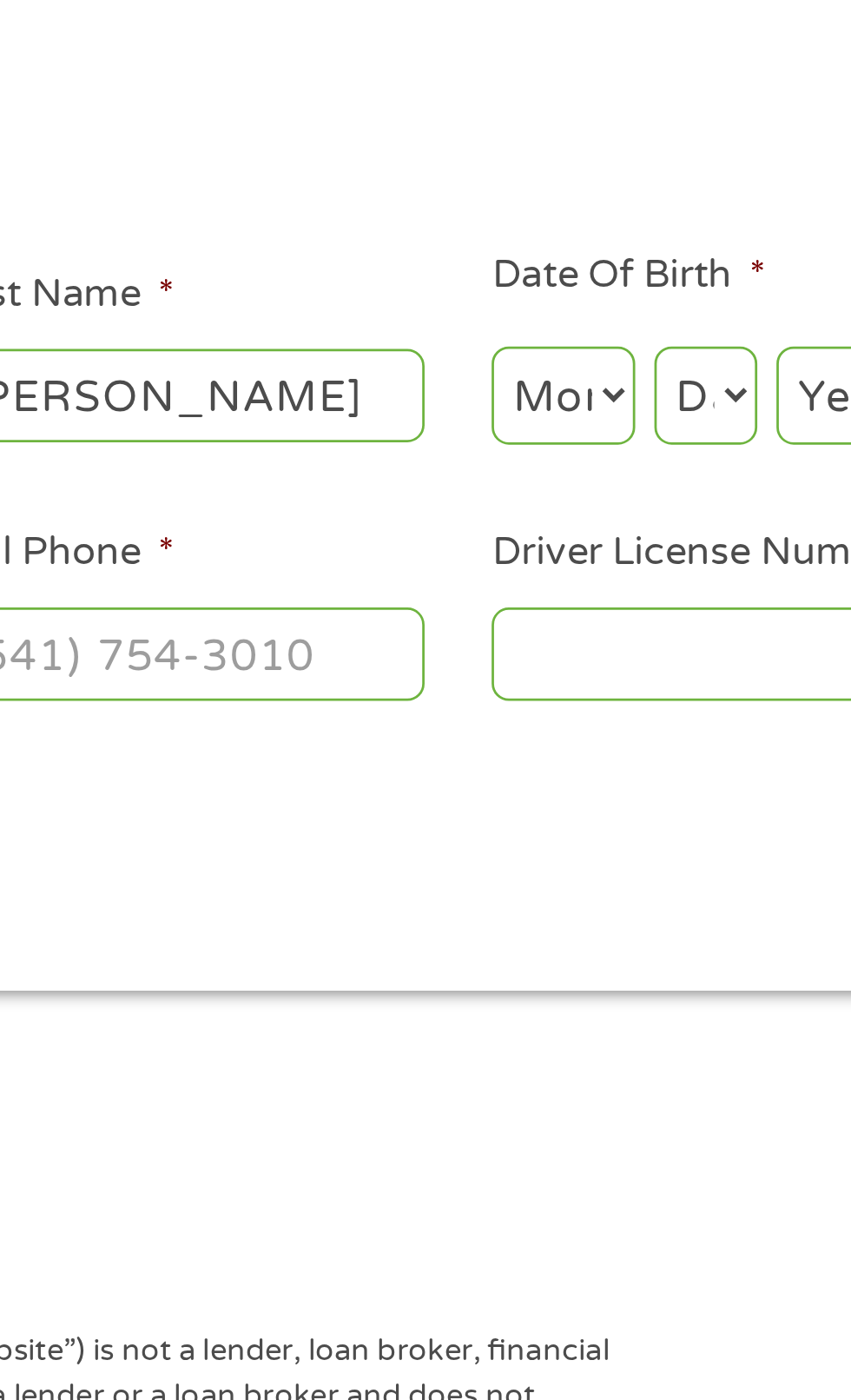
select select "11"
click at [534, 408] on select "Day 1 2 3 4 5 6 7 8 9 10 11 12 13 14 15 16 17 18 19 20 21 22 23 24 25 26 27 28 …" at bounding box center [515, 390] width 37 height 36
click at [518, 396] on select "Day 1 2 3 4 5 6 7 8 9 10 11 12 13 14 15 16 17 18 19 20 21 22 23 24 25 26 27 28 …" at bounding box center [515, 390] width 37 height 36
select select "29"
click at [612, 408] on select "Year [DATE] 2006 2005 2004 2003 2002 2001 2000 1999 1998 1997 1996 1995 1994 19…" at bounding box center [576, 390] width 70 height 36
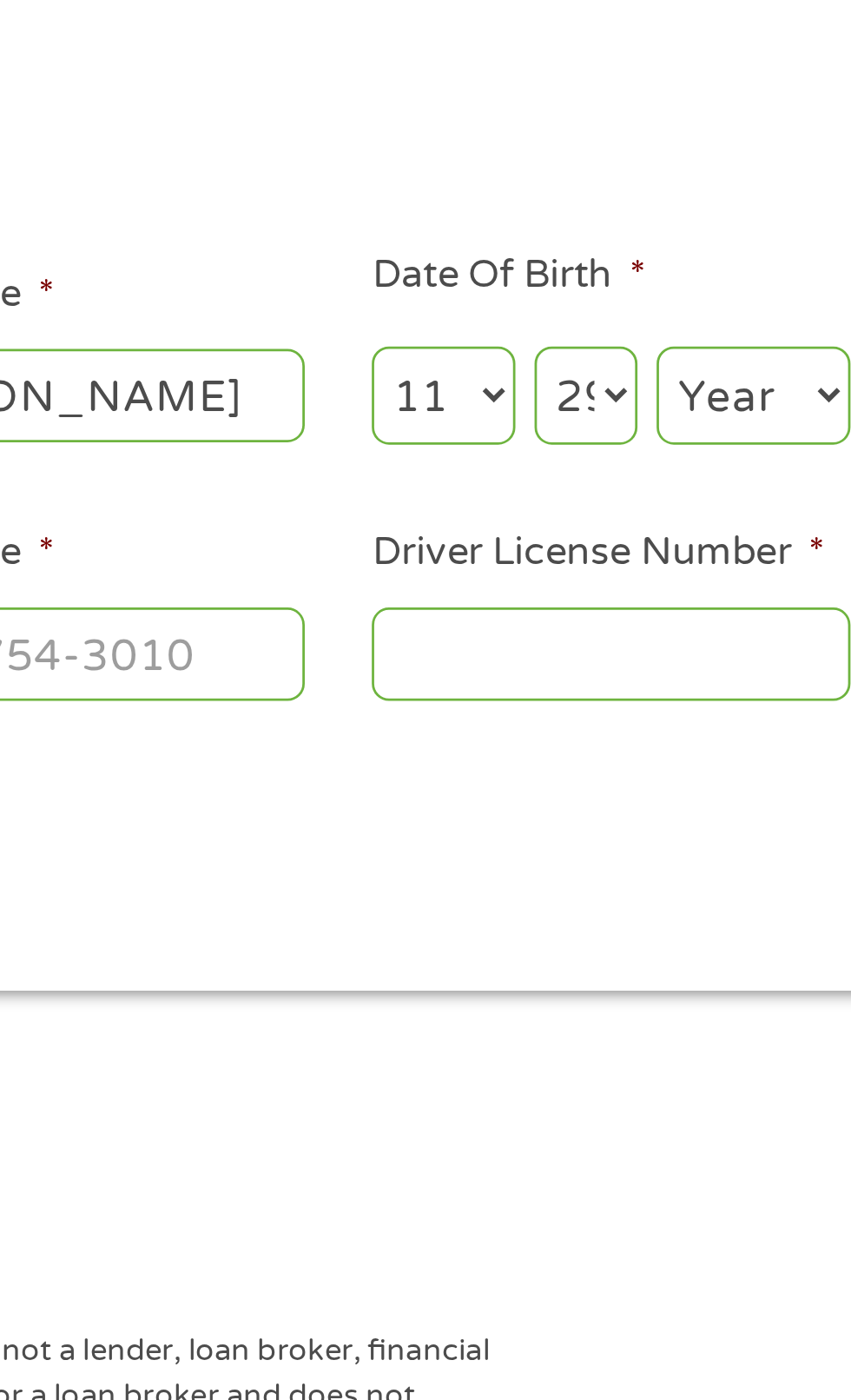
select select "1971"
click at [526, 496] on input "Driver License Number *" at bounding box center [524, 483] width 174 height 33
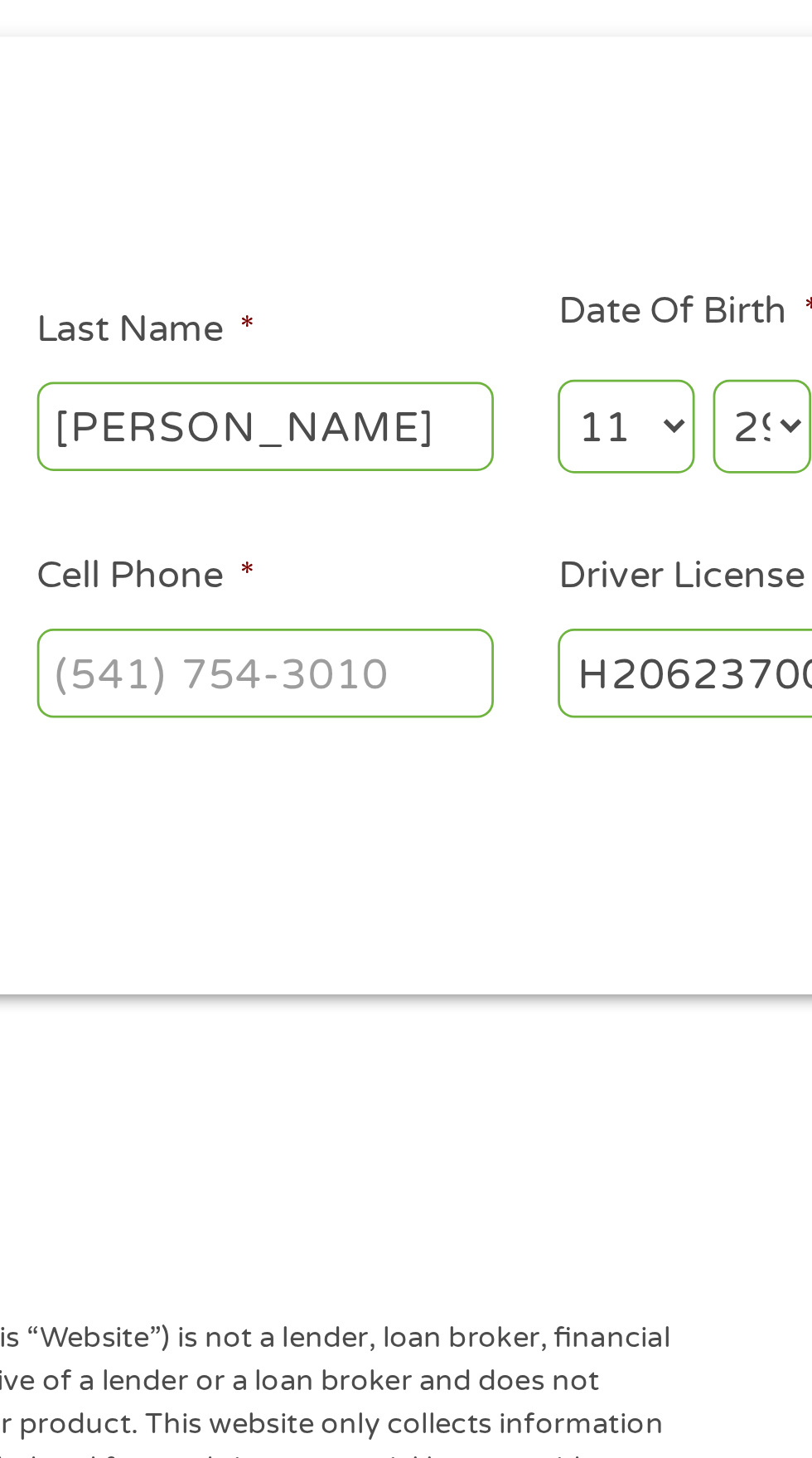
type input "H206237008"
click at [364, 473] on input "Cell Phone *" at bounding box center [311, 461] width 166 height 31
type input "[PHONE_NUMBER]"
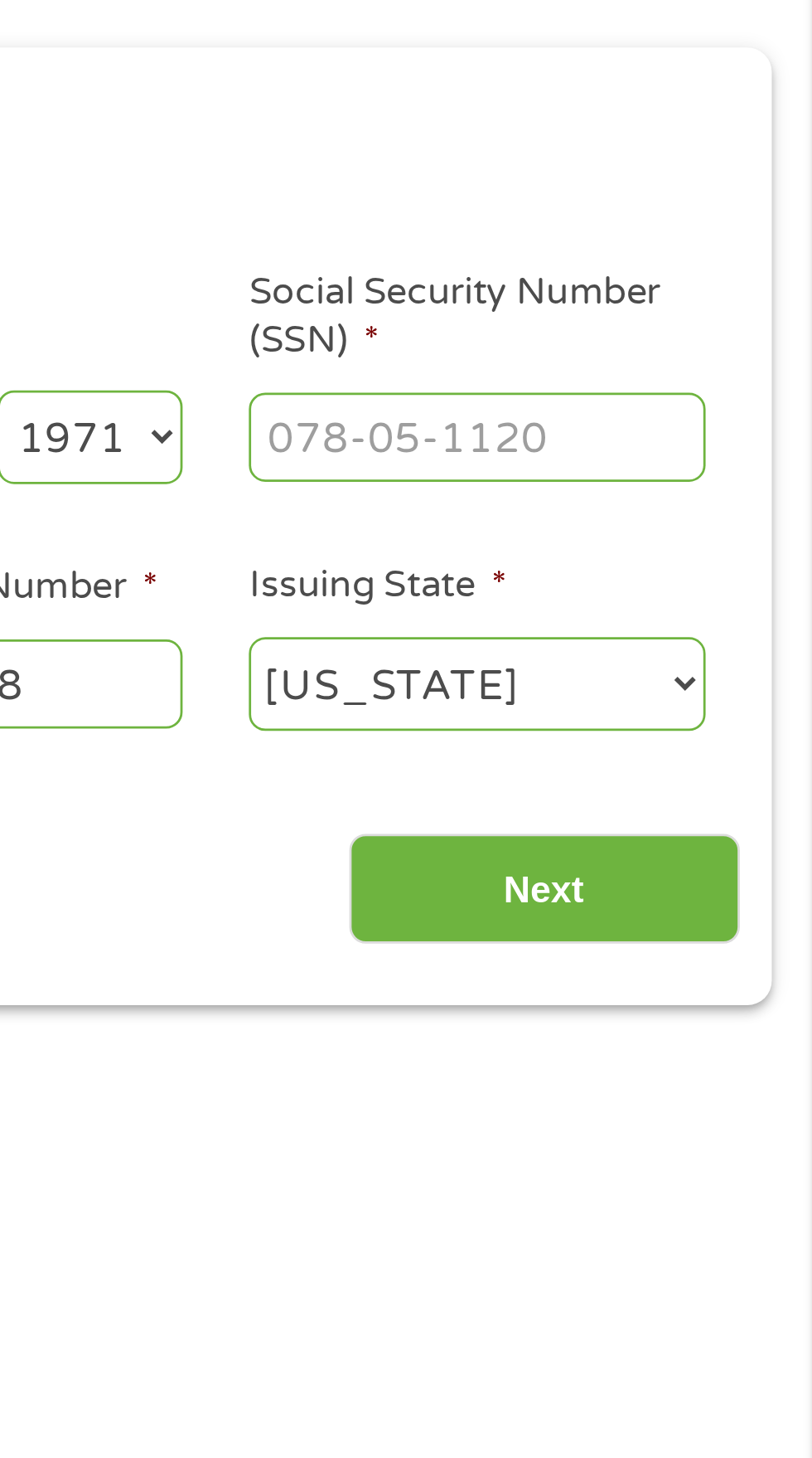
click at [621, 380] on input "Social Security Number (SSN) *" at bounding box center [690, 371] width 166 height 31
type input "248-67-9062"
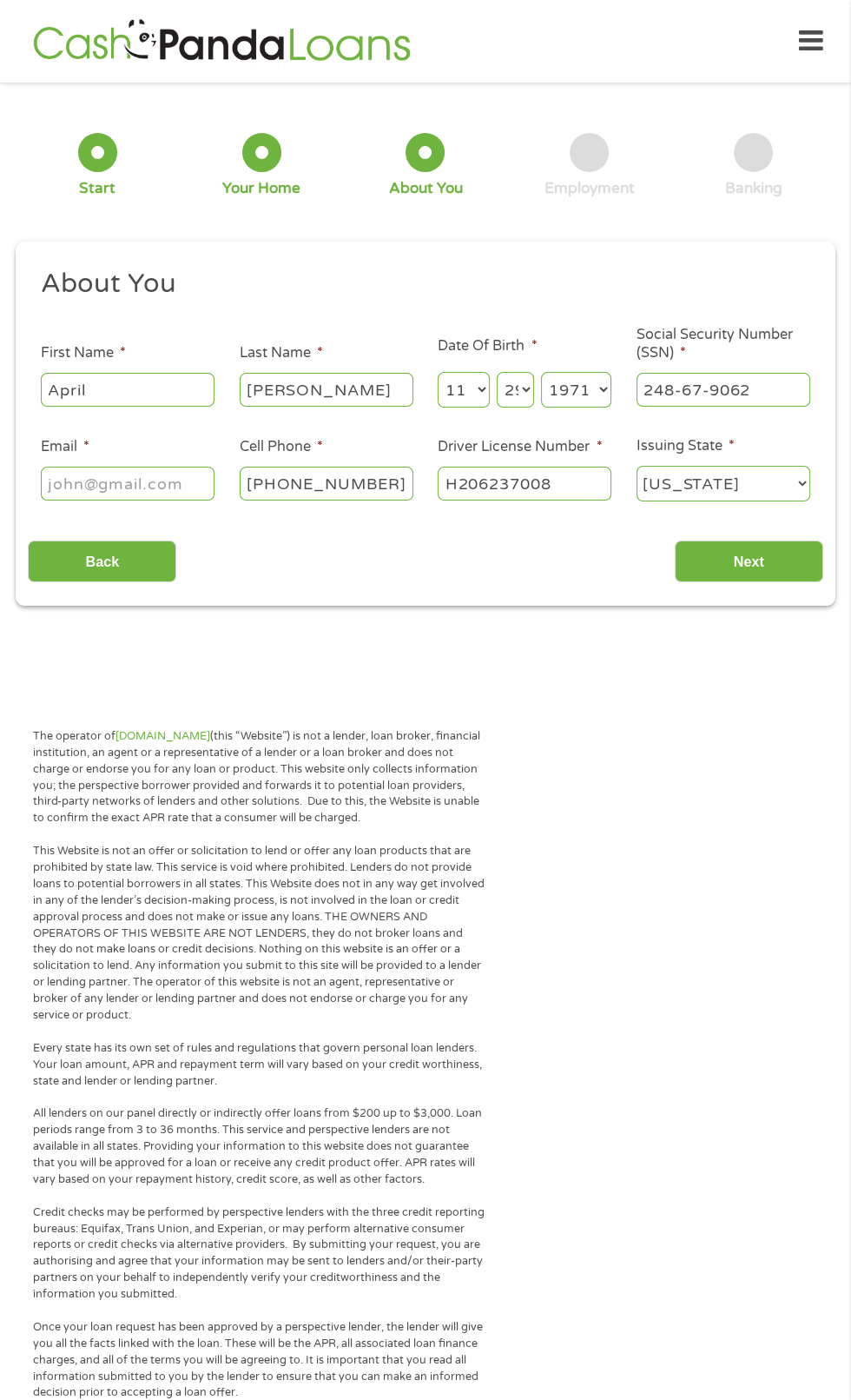
click at [144, 487] on input "Email *" at bounding box center [127, 483] width 174 height 33
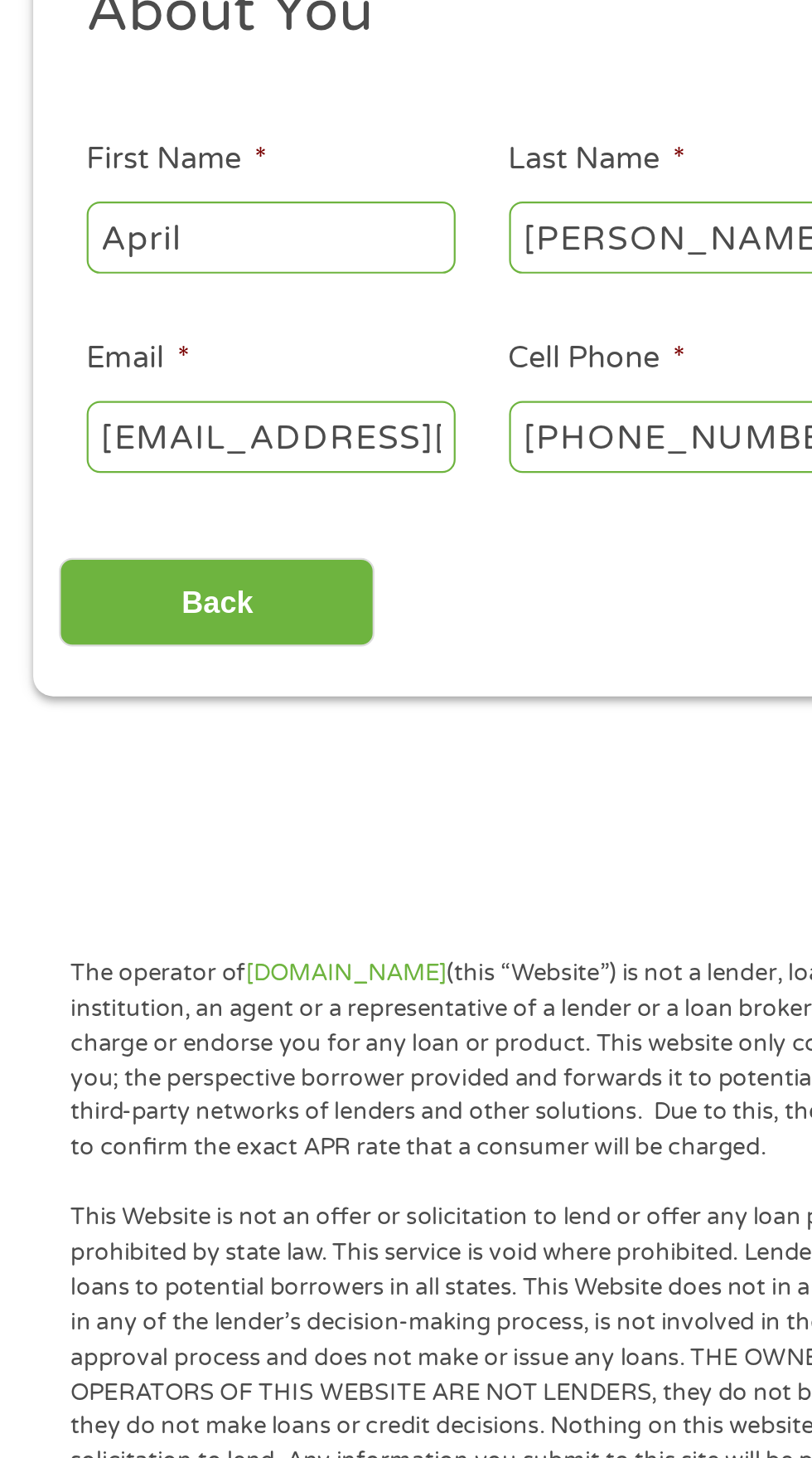
scroll to position [0, 69]
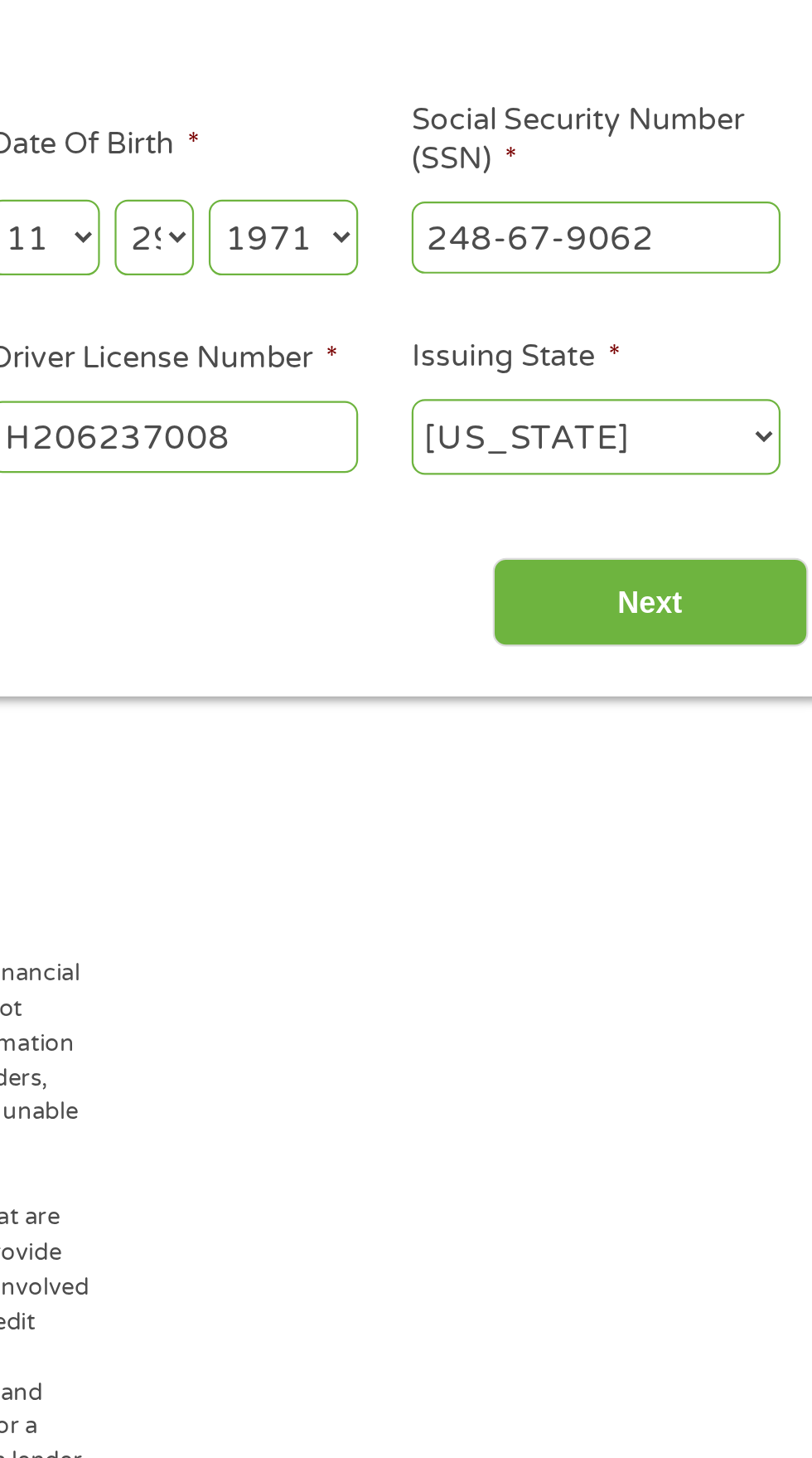
type input "[EMAIL_ADDRESS][DOMAIN_NAME]"
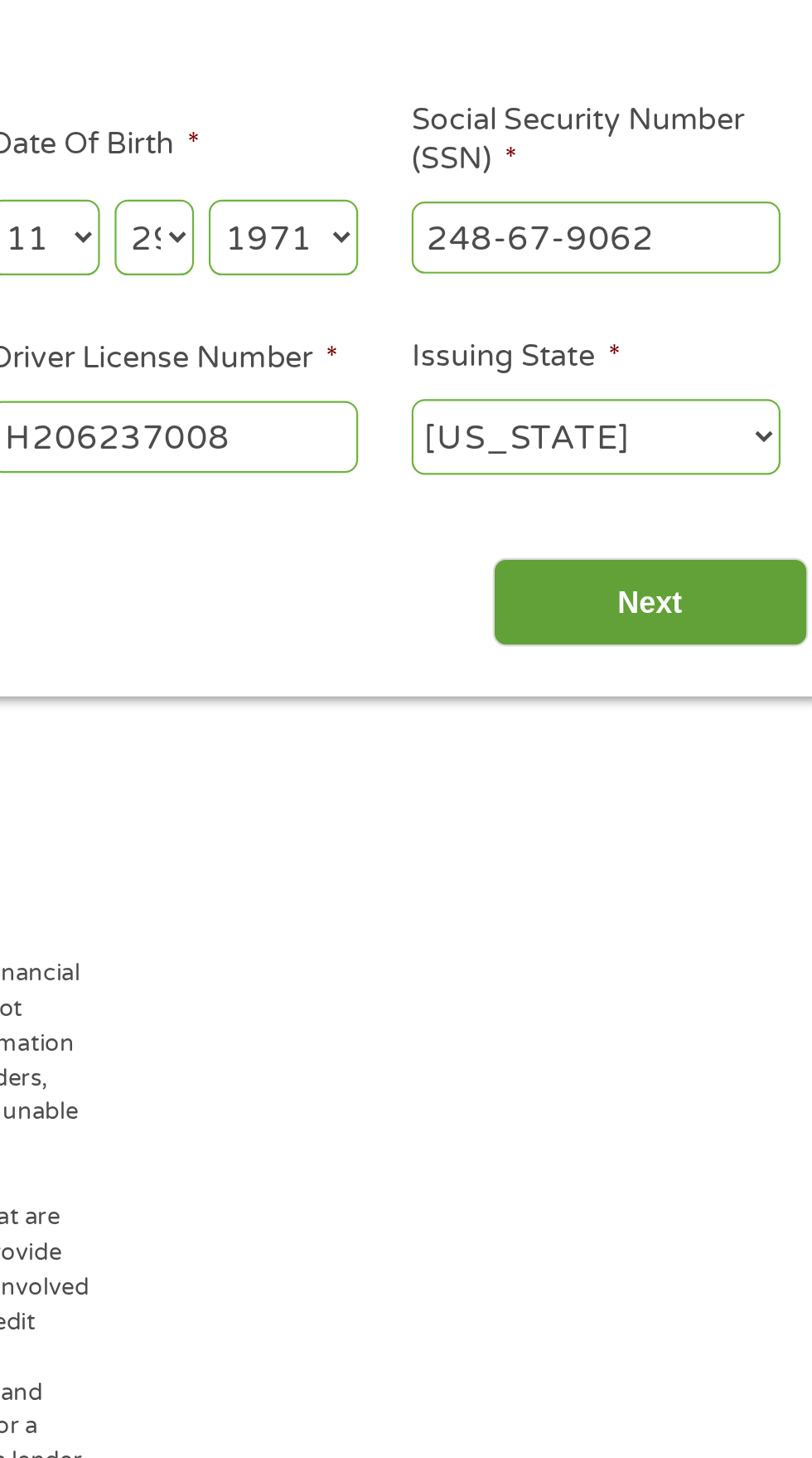
click at [701, 545] on input "Next" at bounding box center [714, 536] width 142 height 41
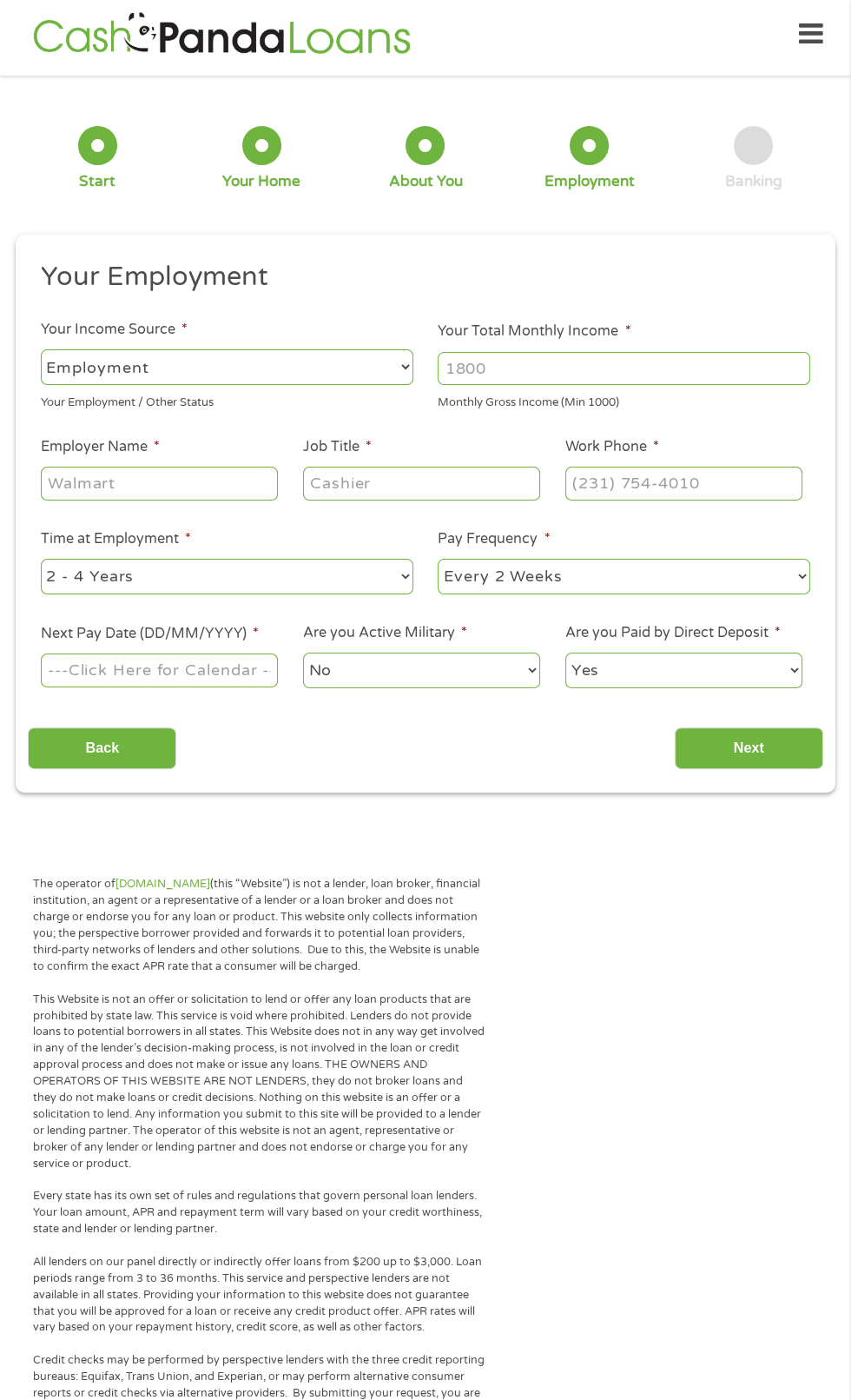
scroll to position [6, 0]
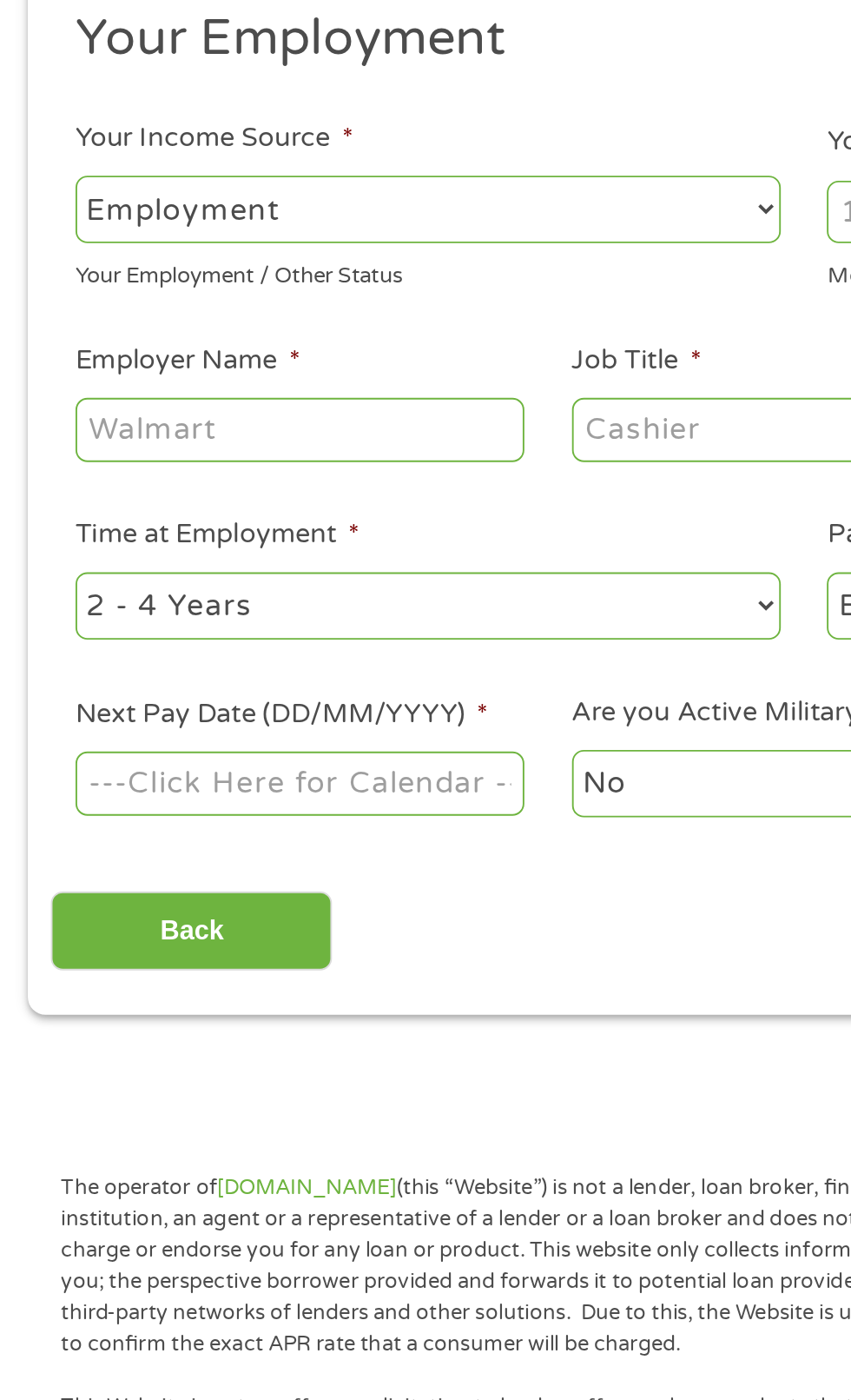
click at [236, 486] on input "Employer Name *" at bounding box center [159, 484] width 237 height 33
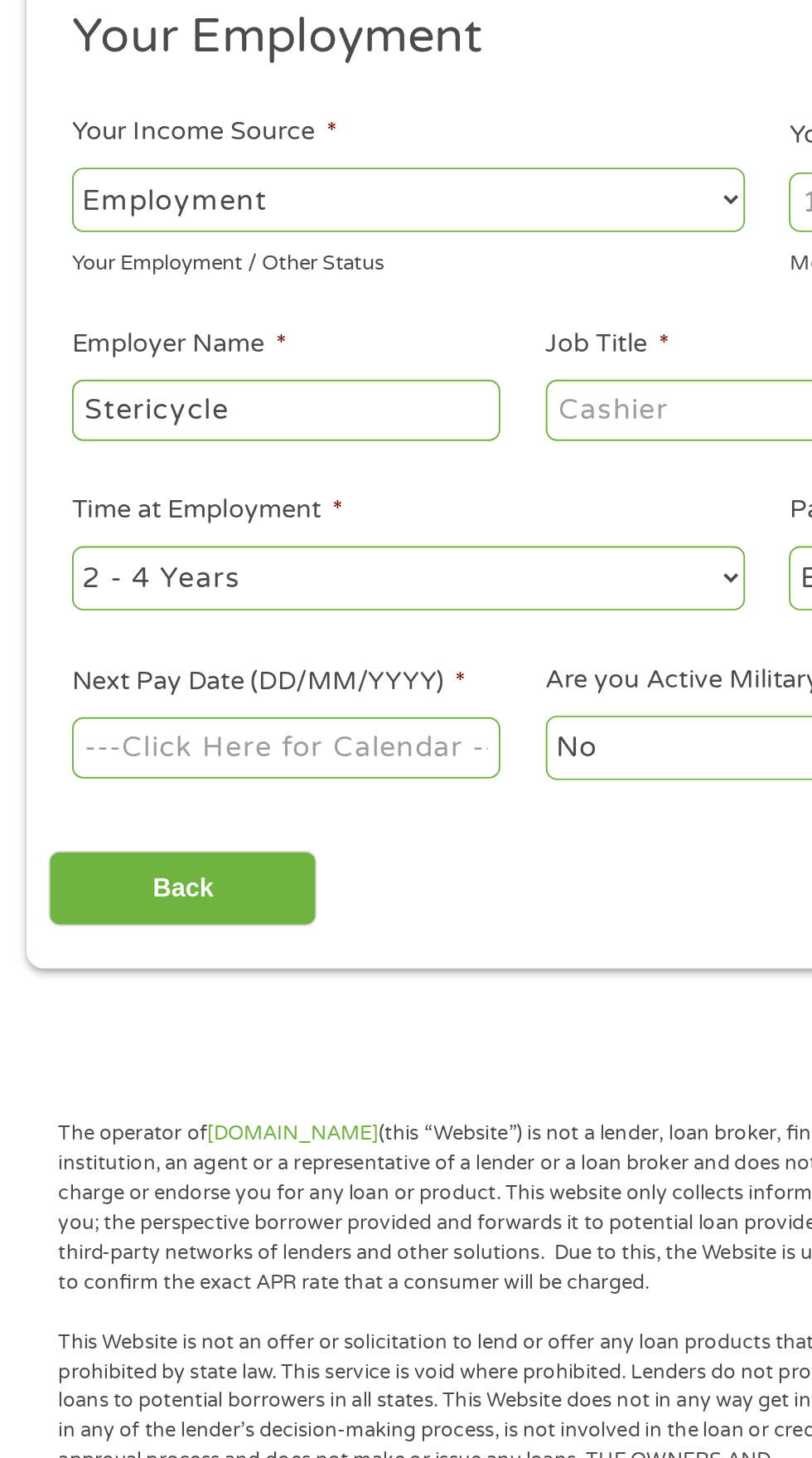
type input "Stericycle"
click at [199, 669] on body "Home Get Loan Offer How it works FAQs Blog Cash Loans Quick Loans Online Loans …" at bounding box center [406, 1257] width 812 height 2528
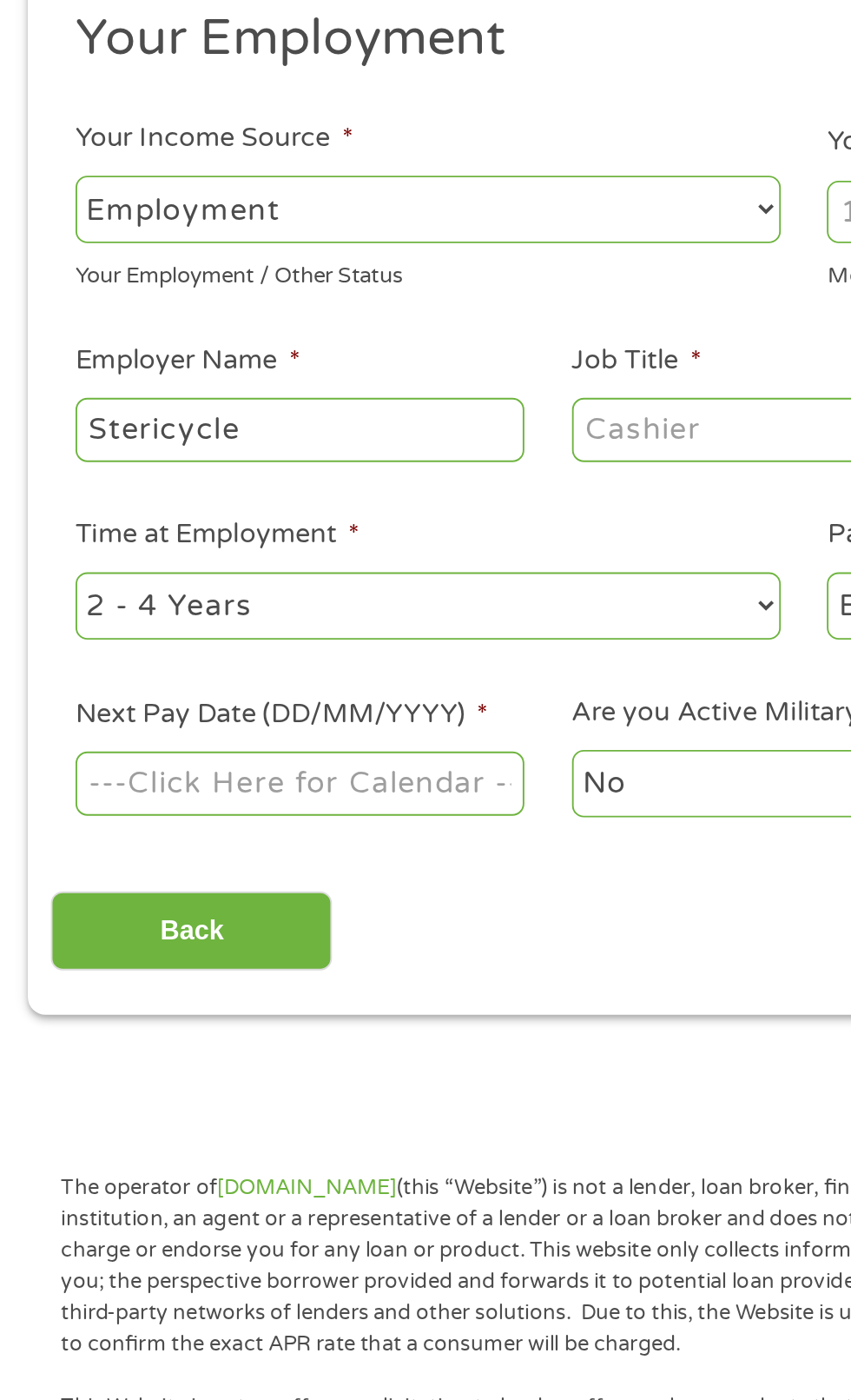
click at [211, 688] on input "Next Pay Date (DD/MM/YYYY) *" at bounding box center [159, 671] width 237 height 33
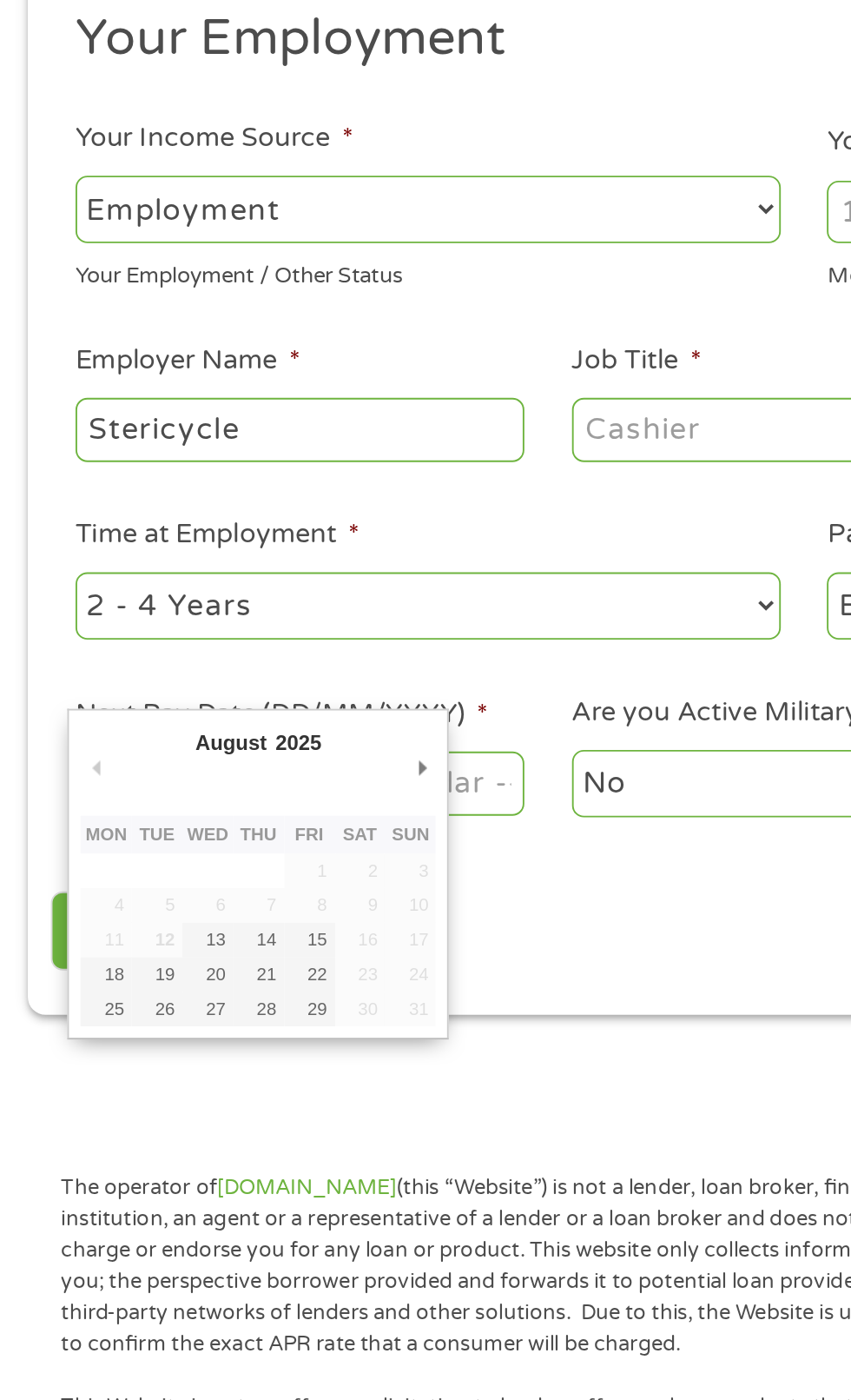
type input "[DATE]"
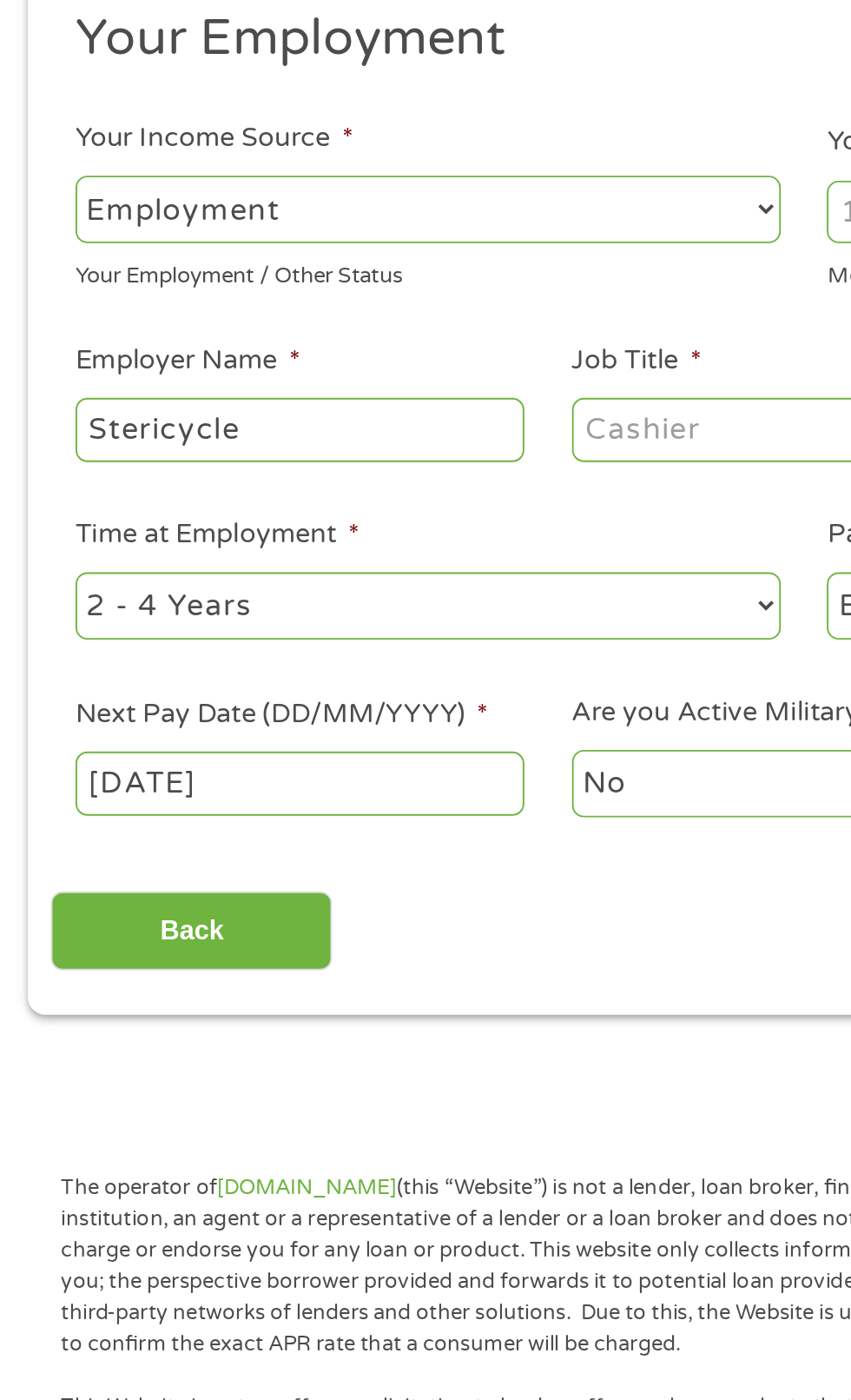
click at [349, 688] on select "No Yes" at bounding box center [422, 672] width 237 height 36
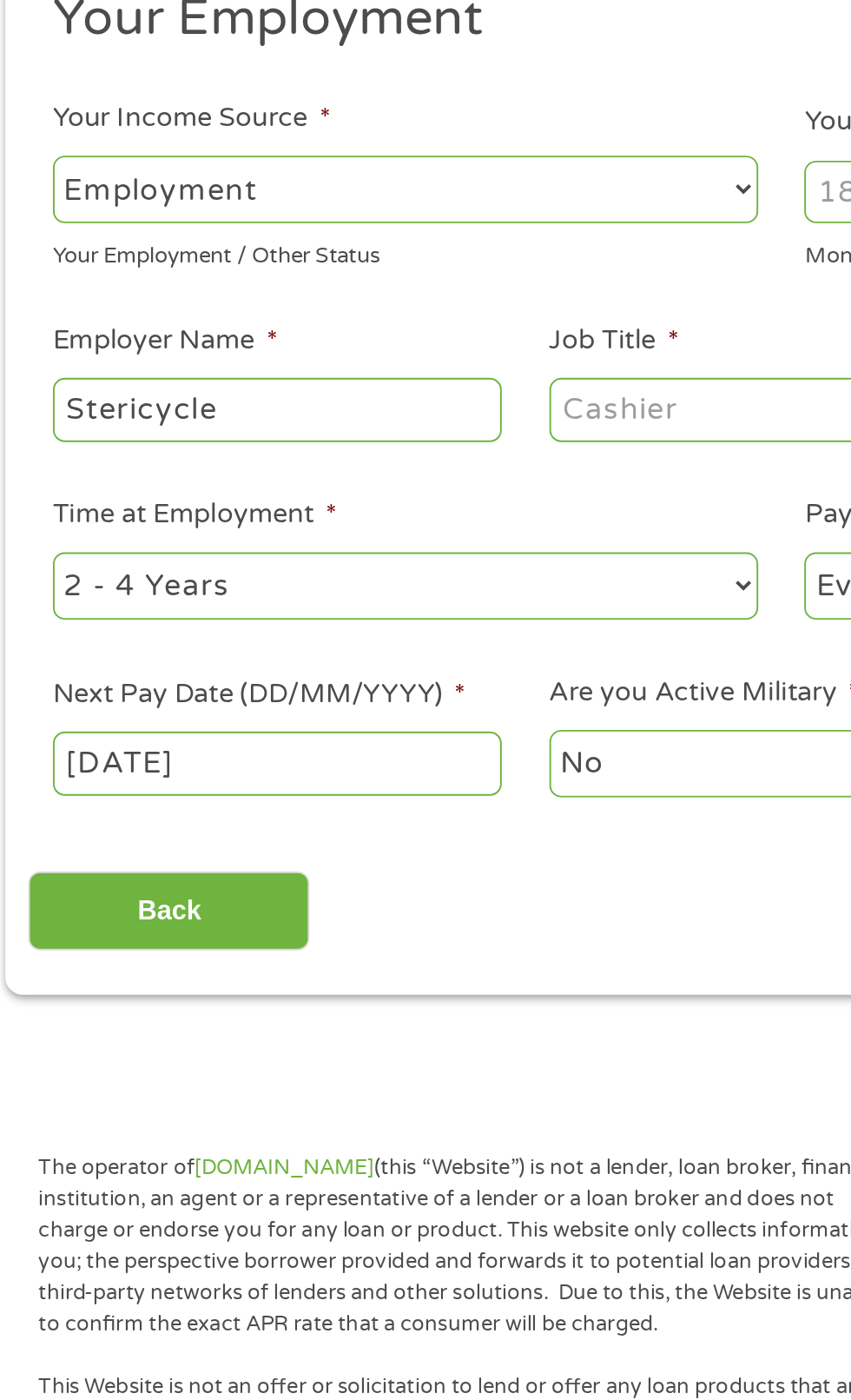
scroll to position [15, 0]
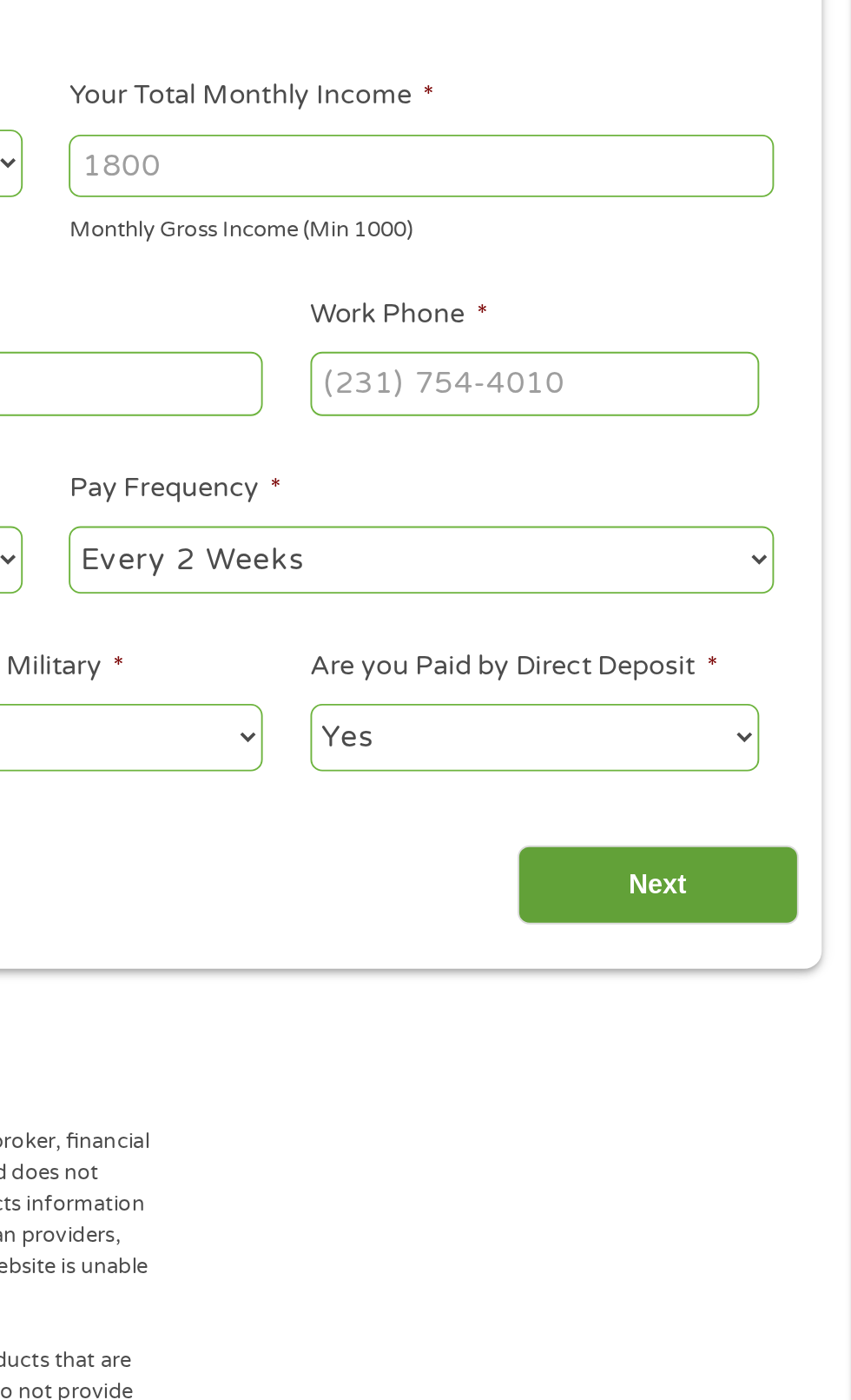
click at [743, 761] on input "Next" at bounding box center [749, 741] width 149 height 43
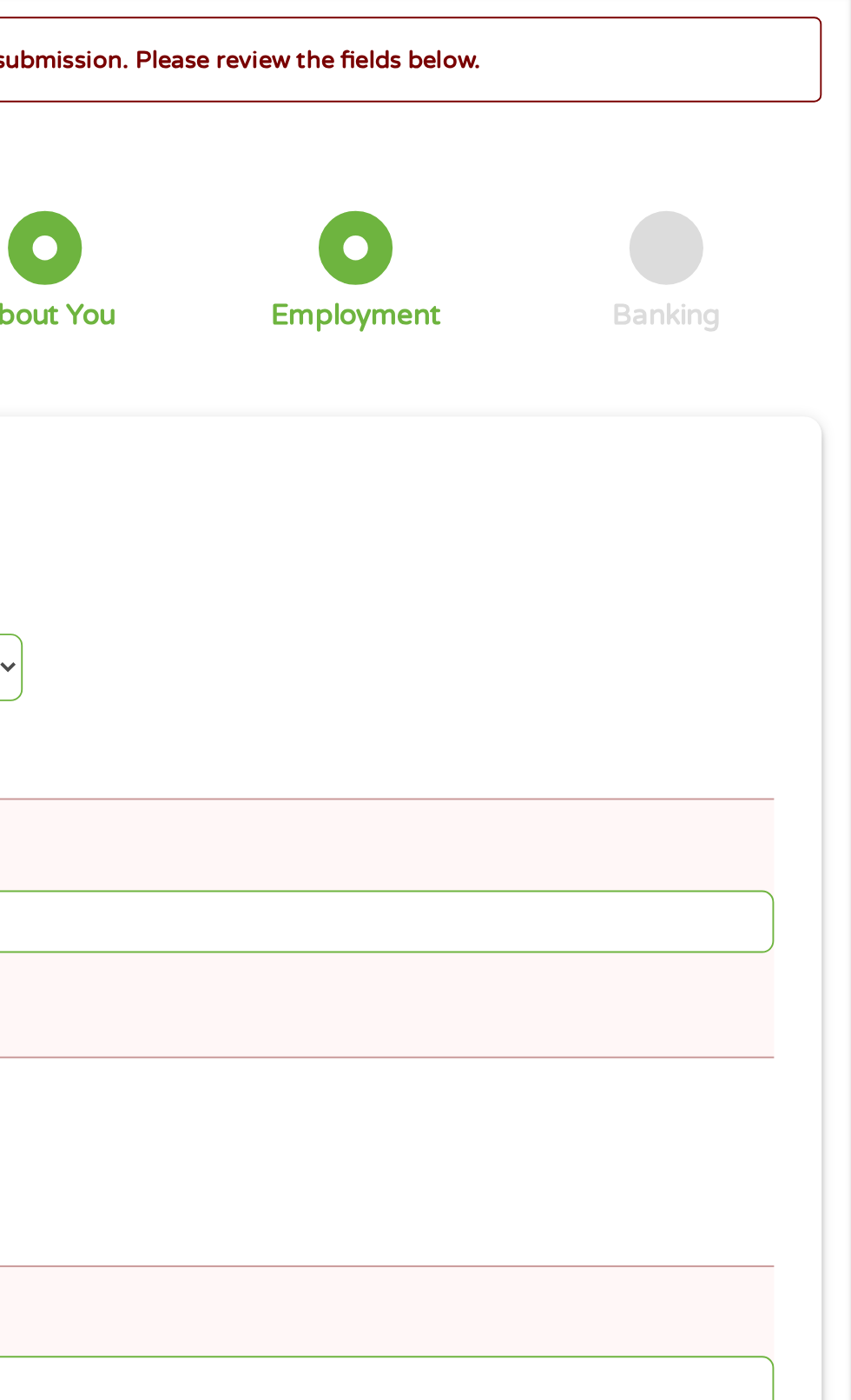
scroll to position [8, 0]
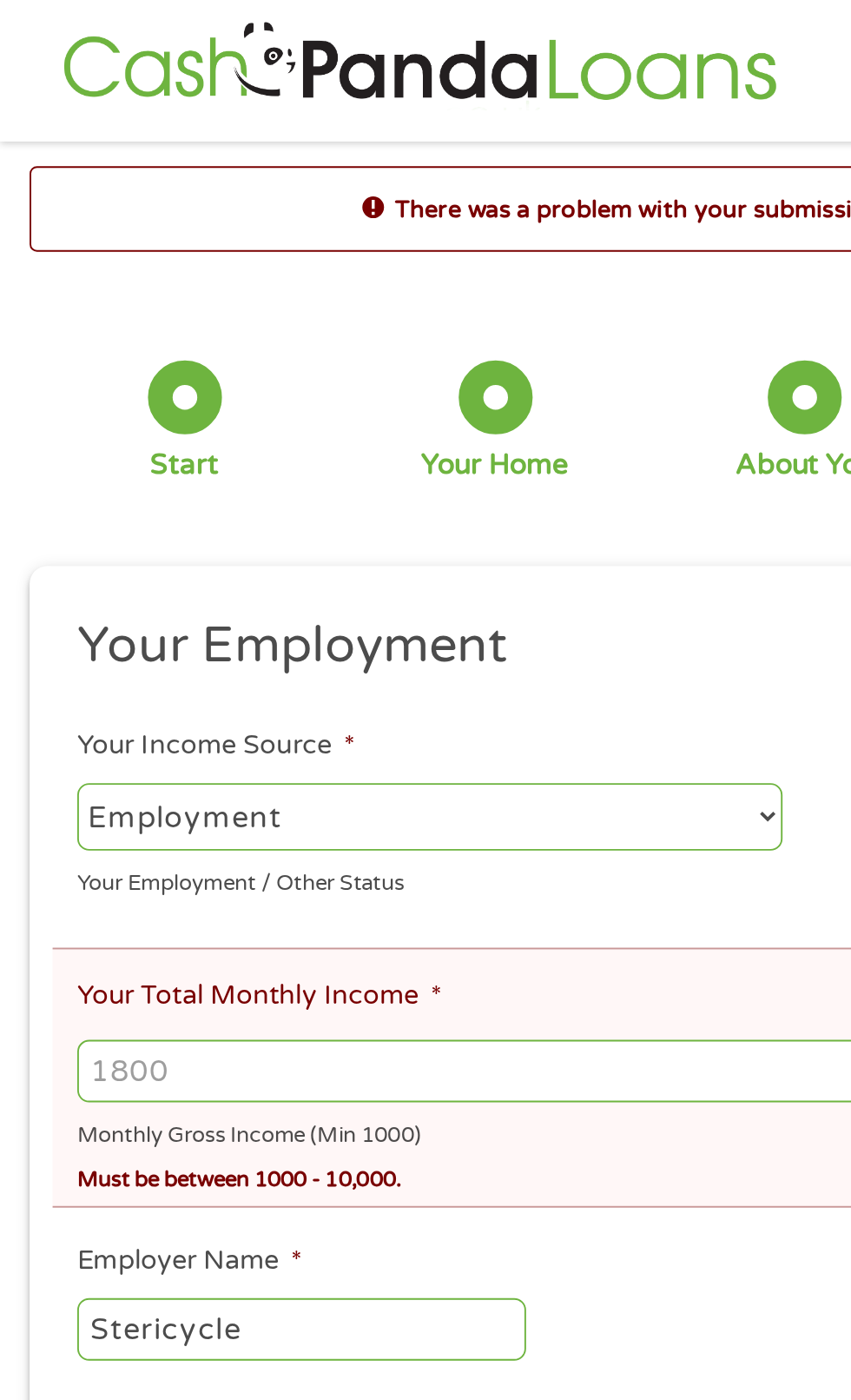
click at [252, 437] on select "--- Choose one --- Employment [DEMOGRAPHIC_DATA] Benefits" at bounding box center [227, 432] width 373 height 36
click at [286, 578] on input "Your Total Monthly Income *" at bounding box center [426, 566] width 770 height 33
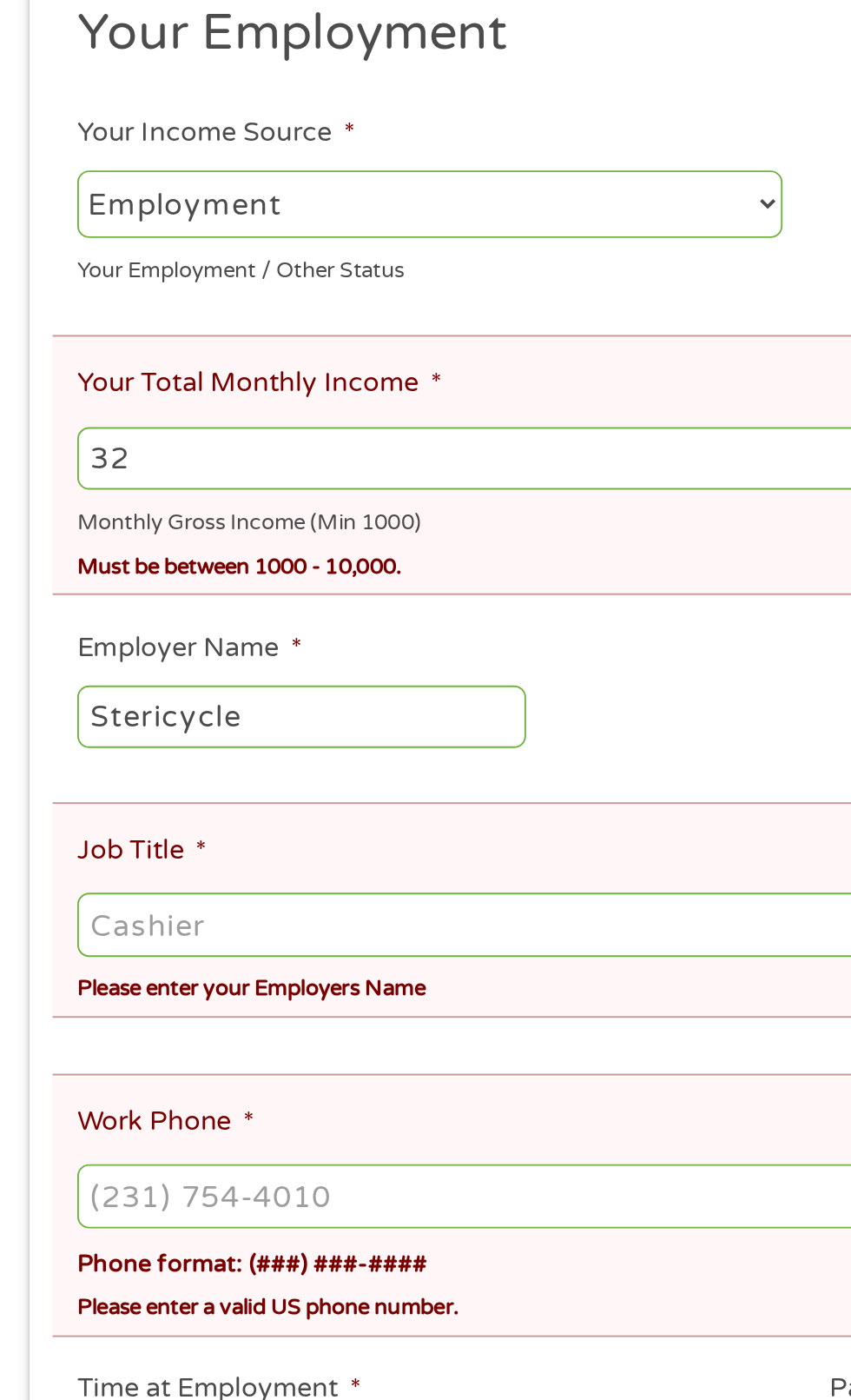
click at [182, 569] on input "32" at bounding box center [426, 566] width 770 height 33
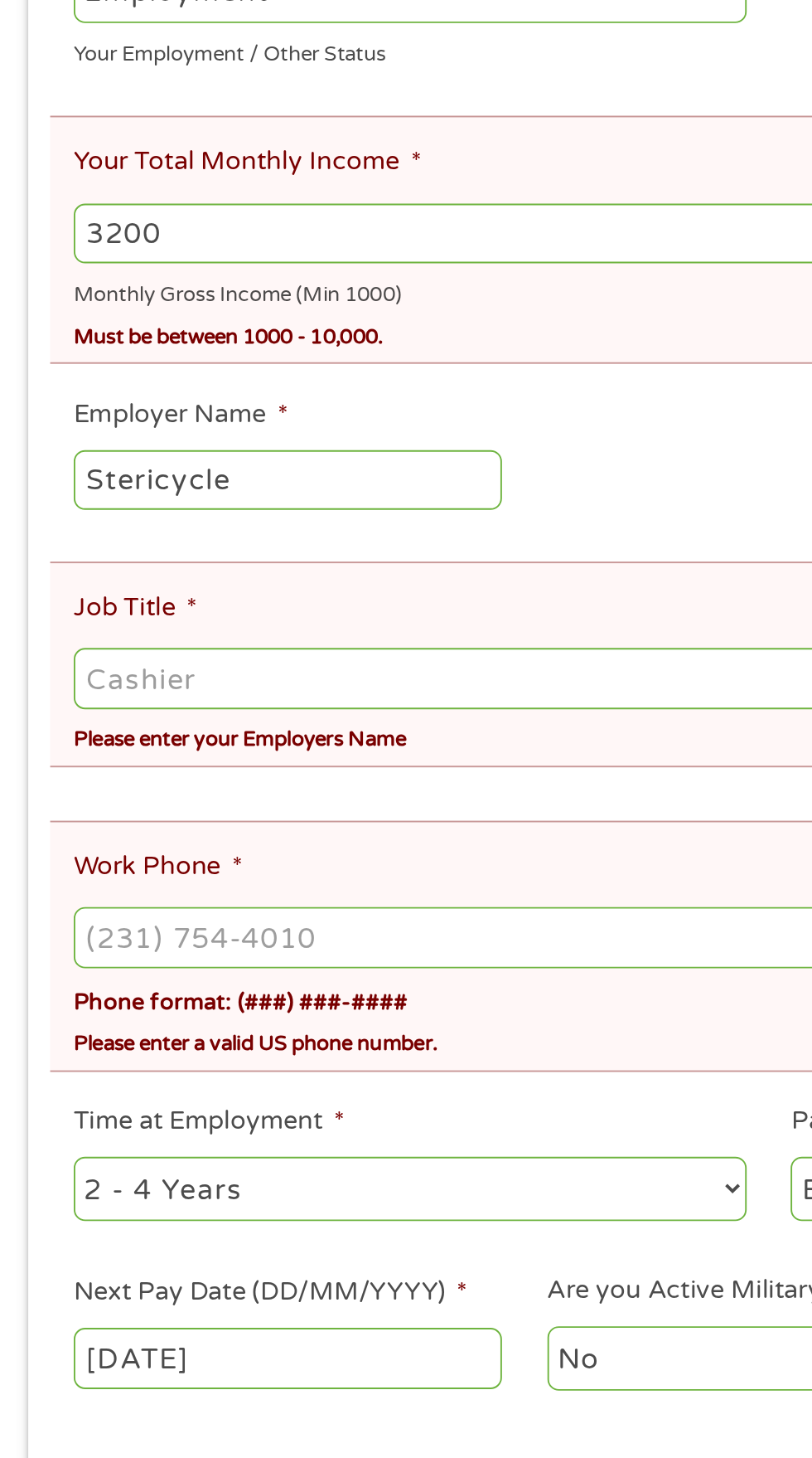
type input "3200"
click at [196, 785] on input "Job Title *" at bounding box center [406, 774] width 735 height 31
type input "W"
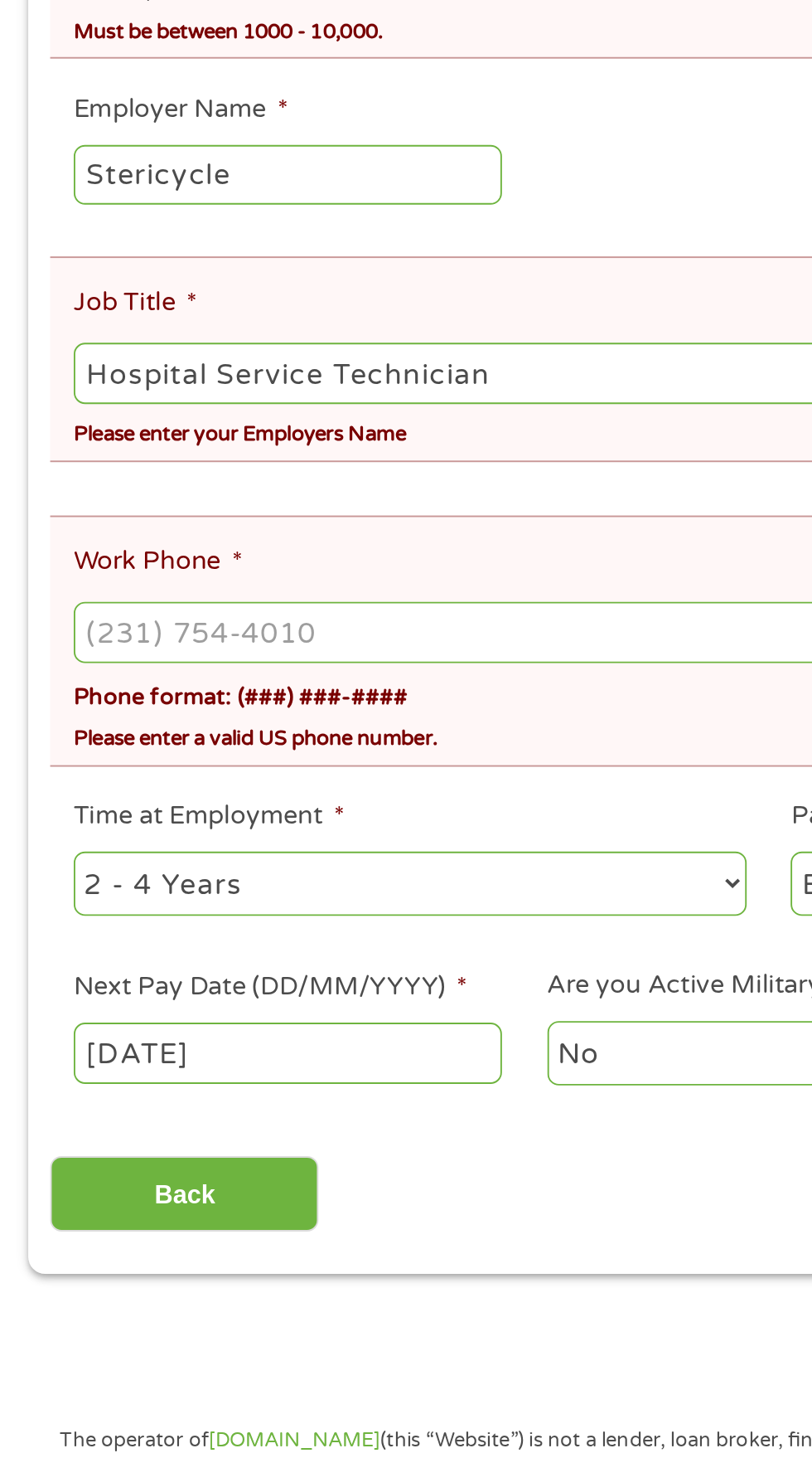
type input "Hospital Service Technician"
click at [247, 922] on input "Work Phone *" at bounding box center [406, 911] width 735 height 31
type input "[PHONE_NUMBER]"
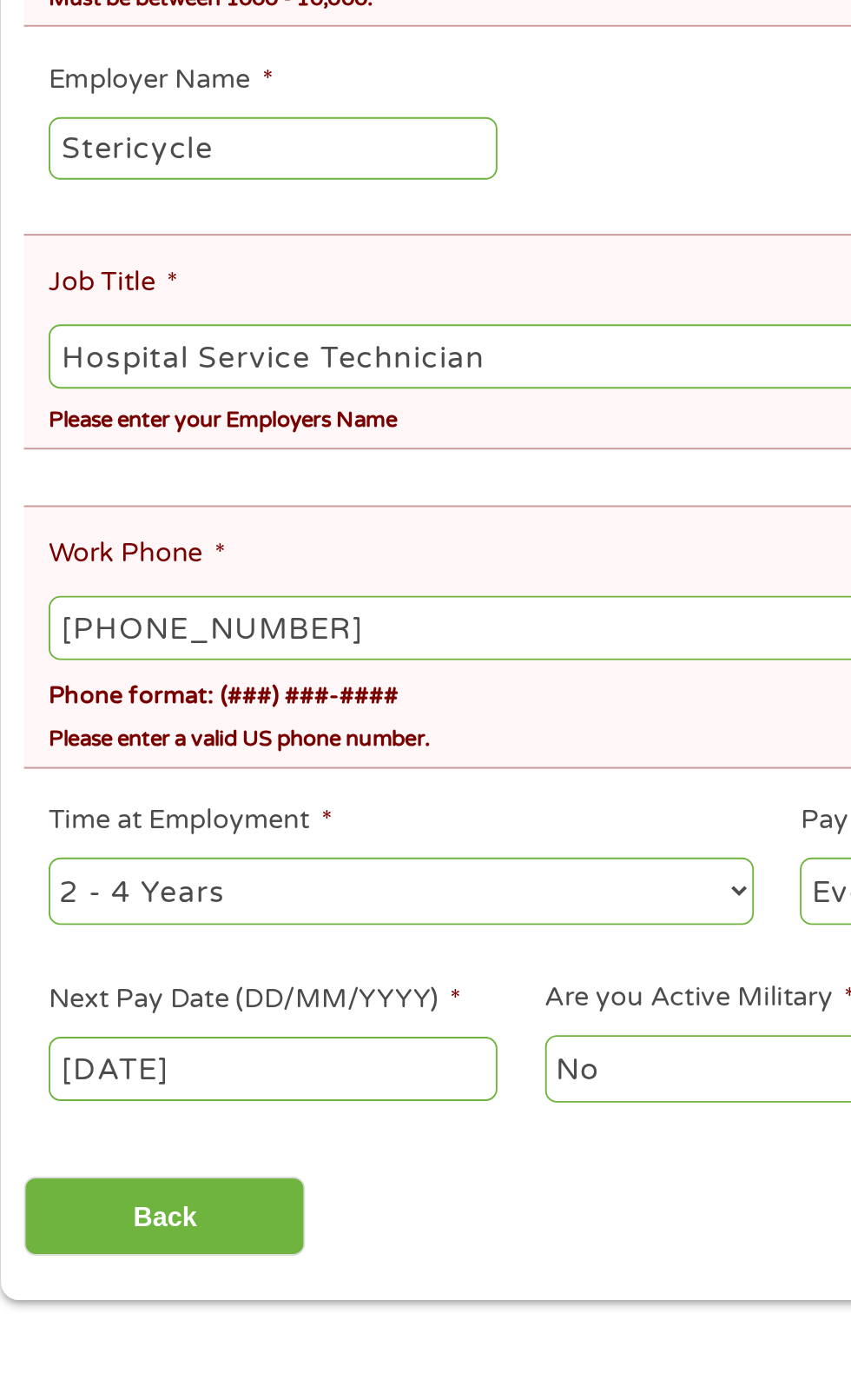
click at [279, 1097] on select "--- Choose one --- 1 Year or less 1 - 2 Years 2 - 4 Years Over 4 Years" at bounding box center [227, 1095] width 373 height 36
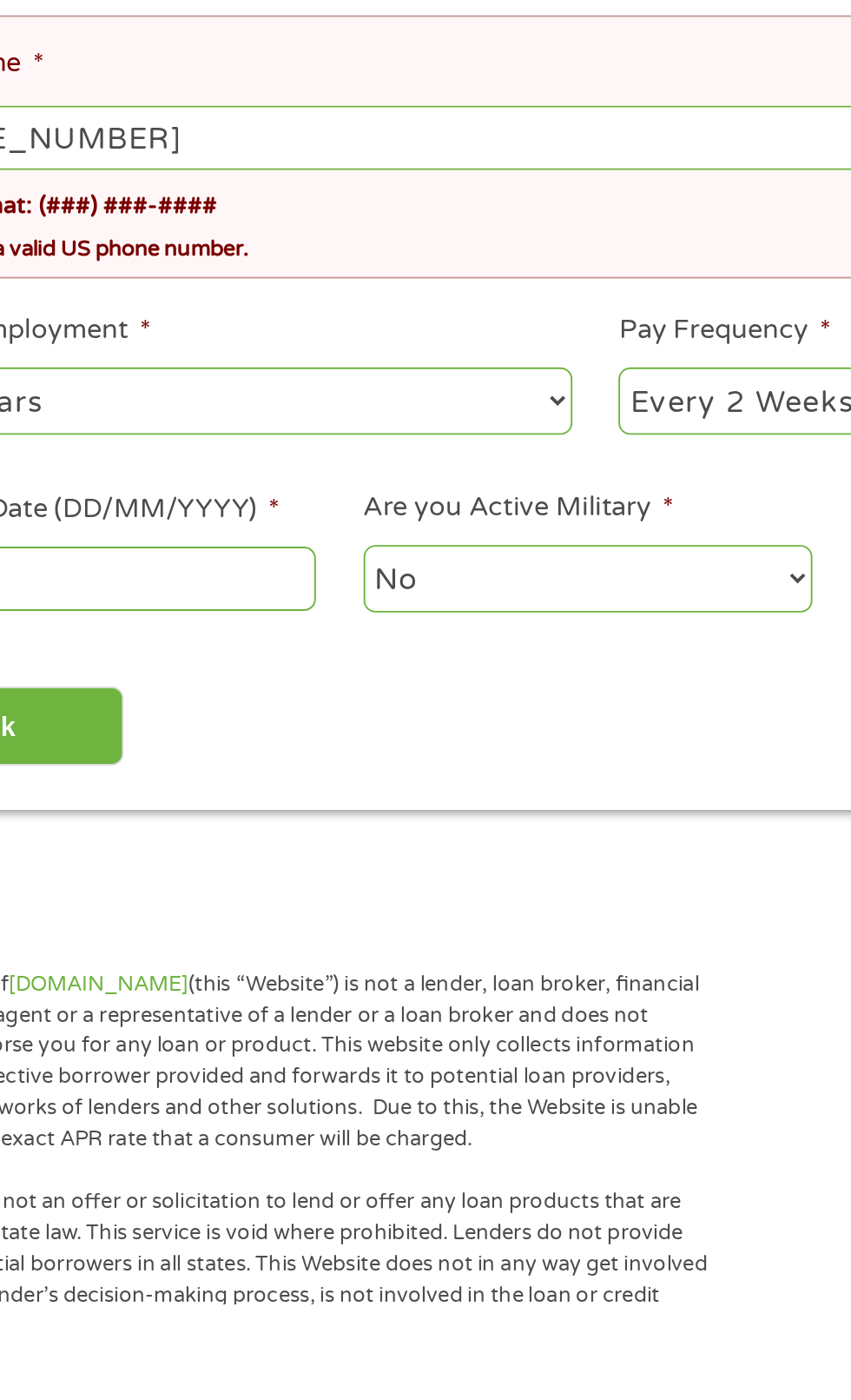
scroll to position [180, 0]
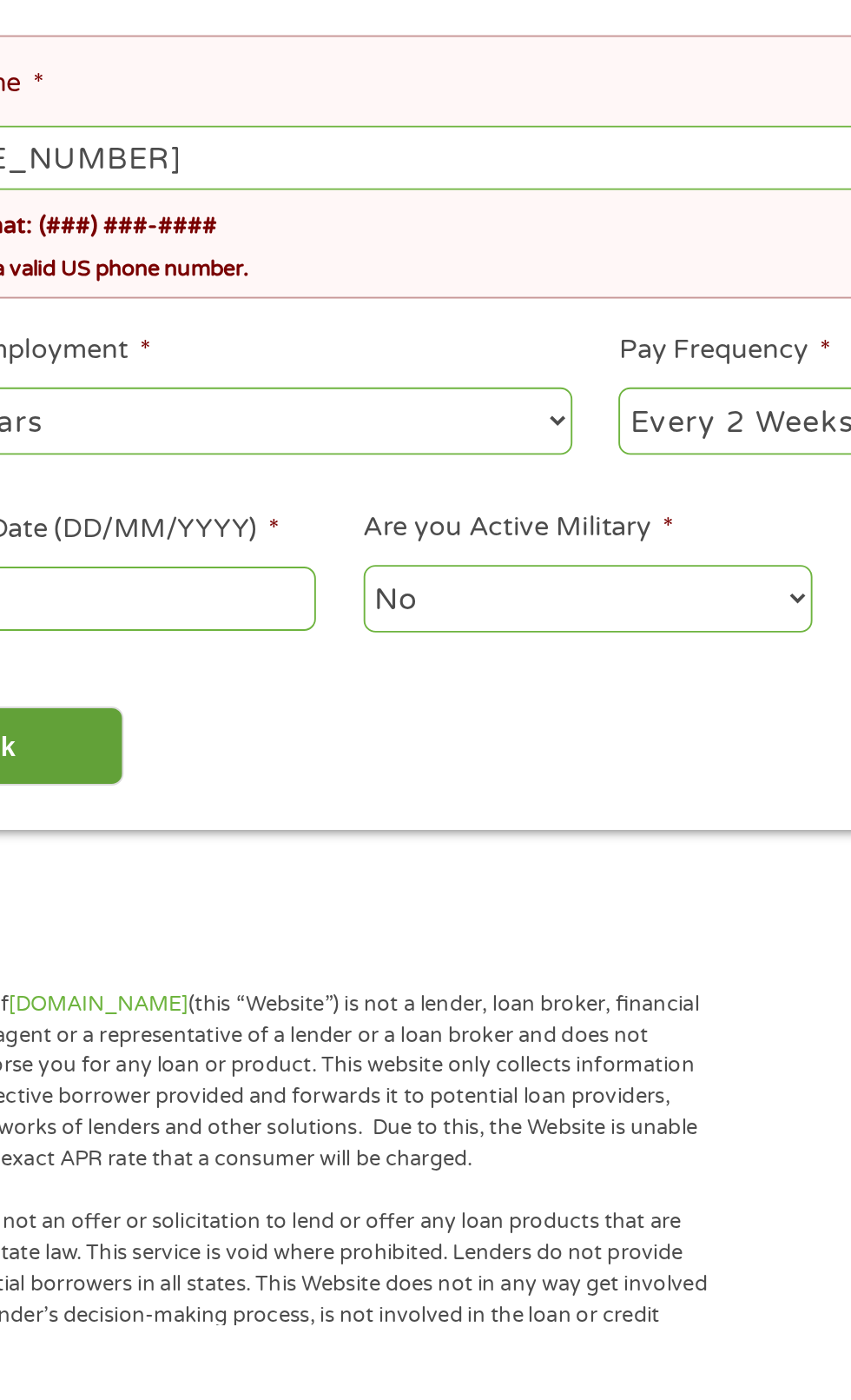
click at [160, 1116] on input "Back" at bounding box center [101, 1095] width 149 height 43
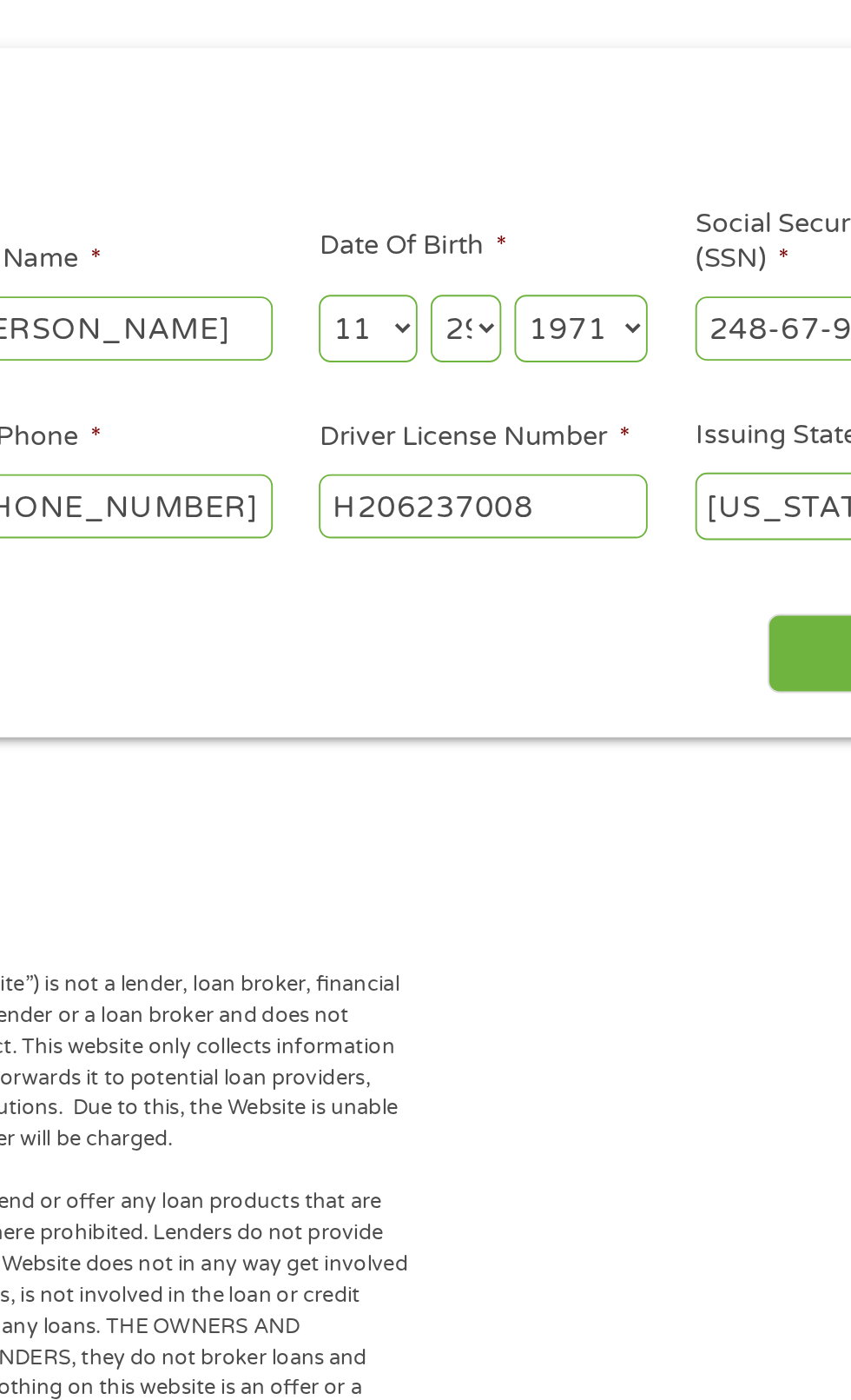
scroll to position [0, 0]
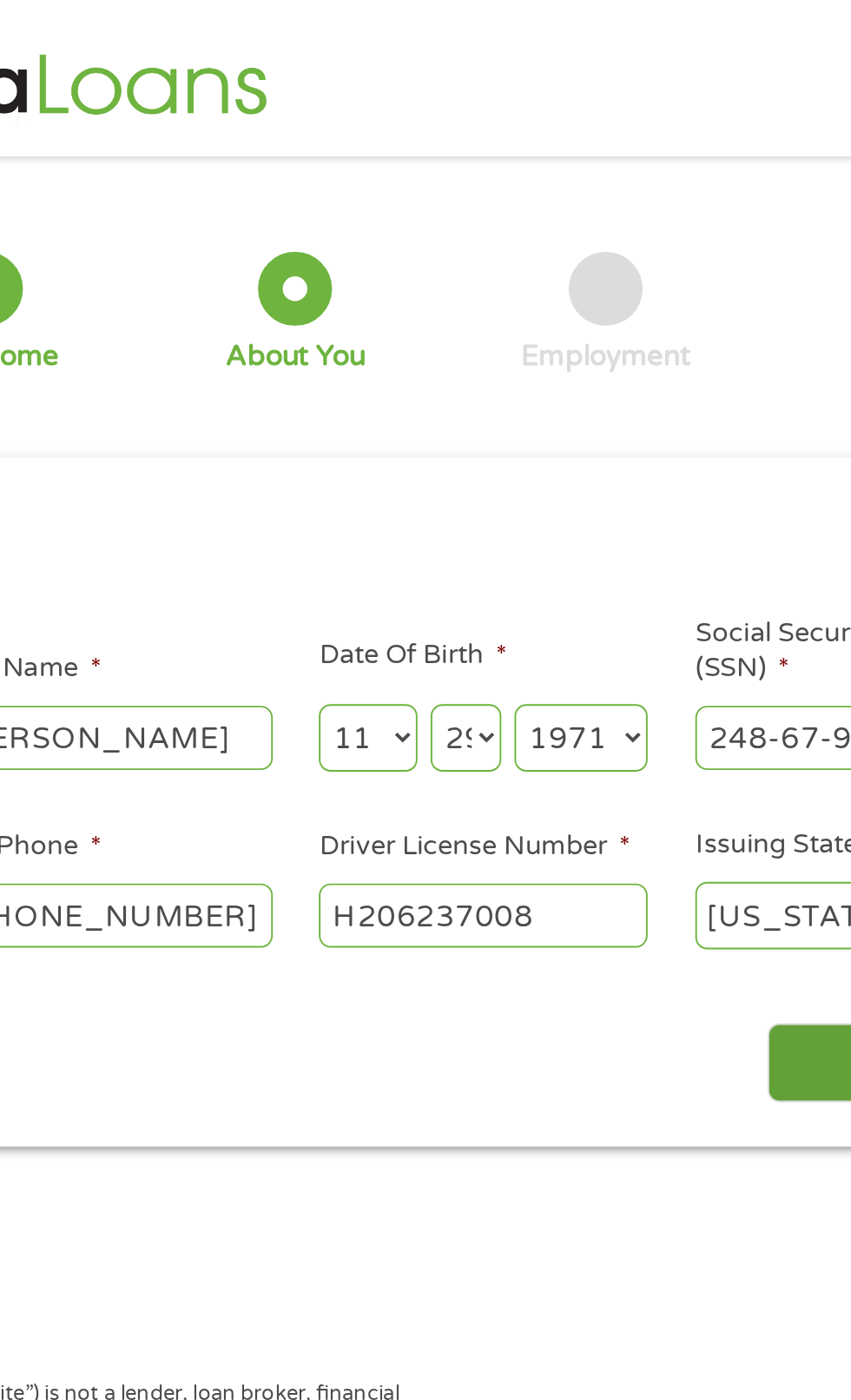
click at [693, 568] on input "Next" at bounding box center [749, 562] width 149 height 43
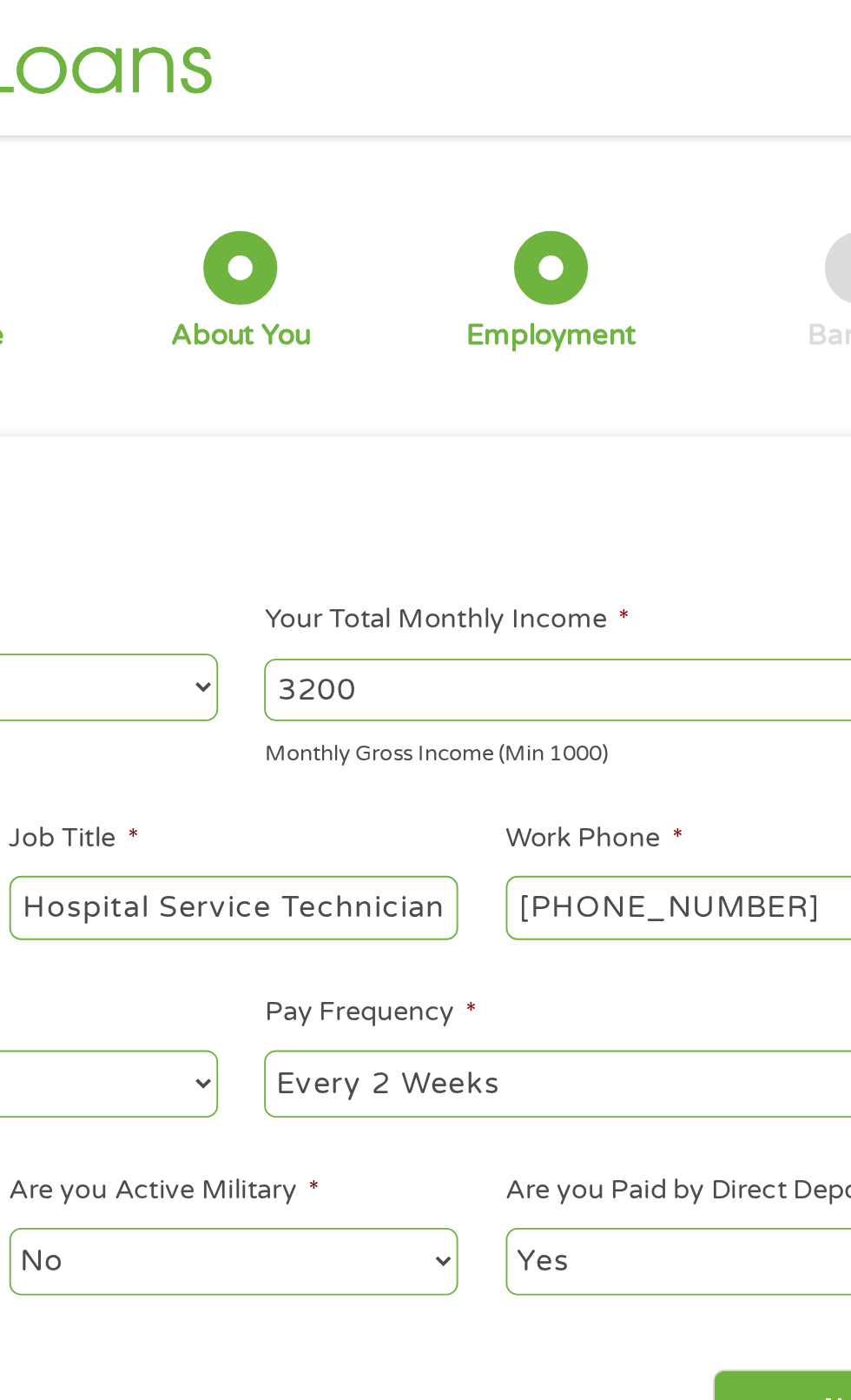
scroll to position [8, 0]
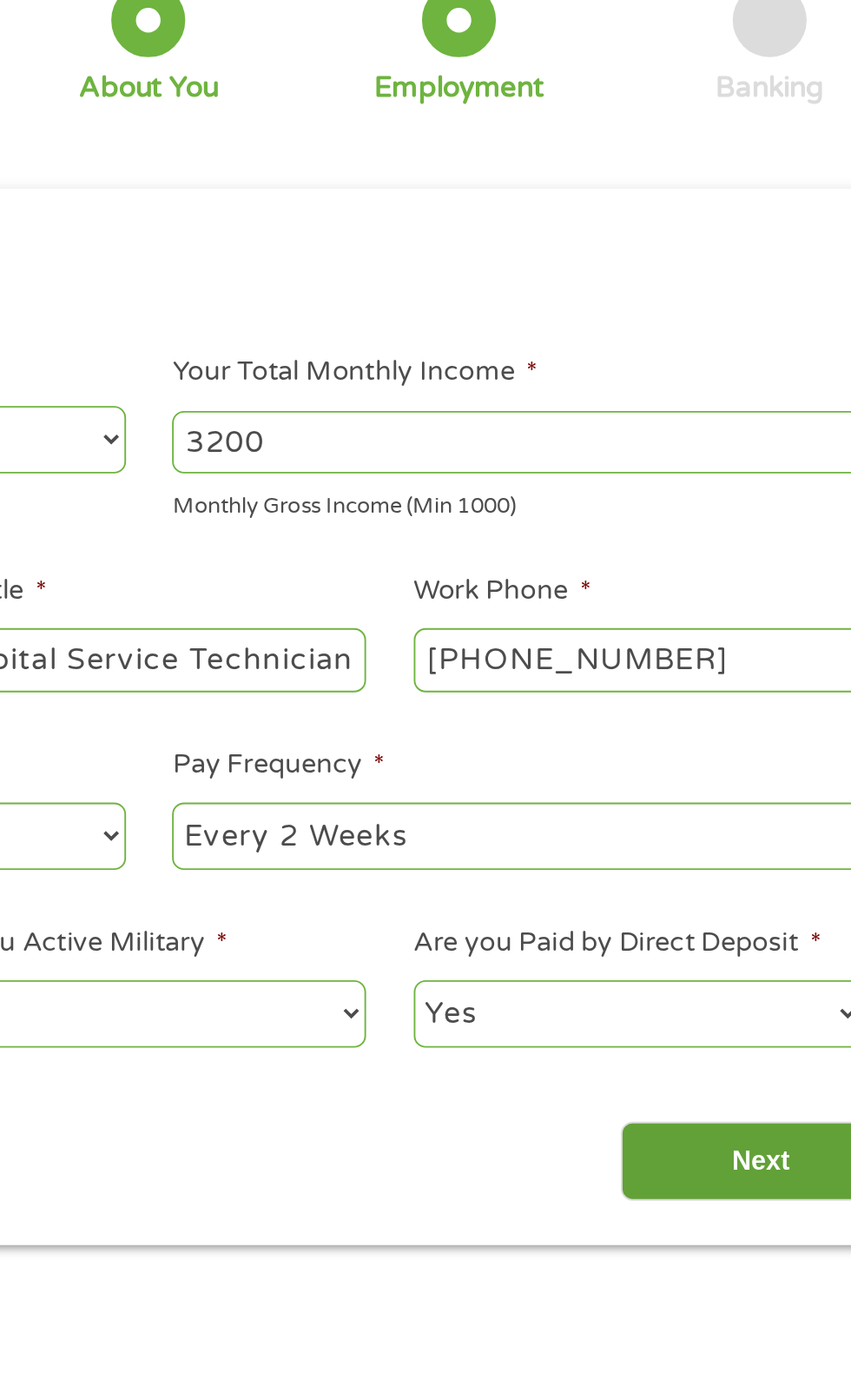
click at [740, 761] on input "Next" at bounding box center [749, 748] width 149 height 43
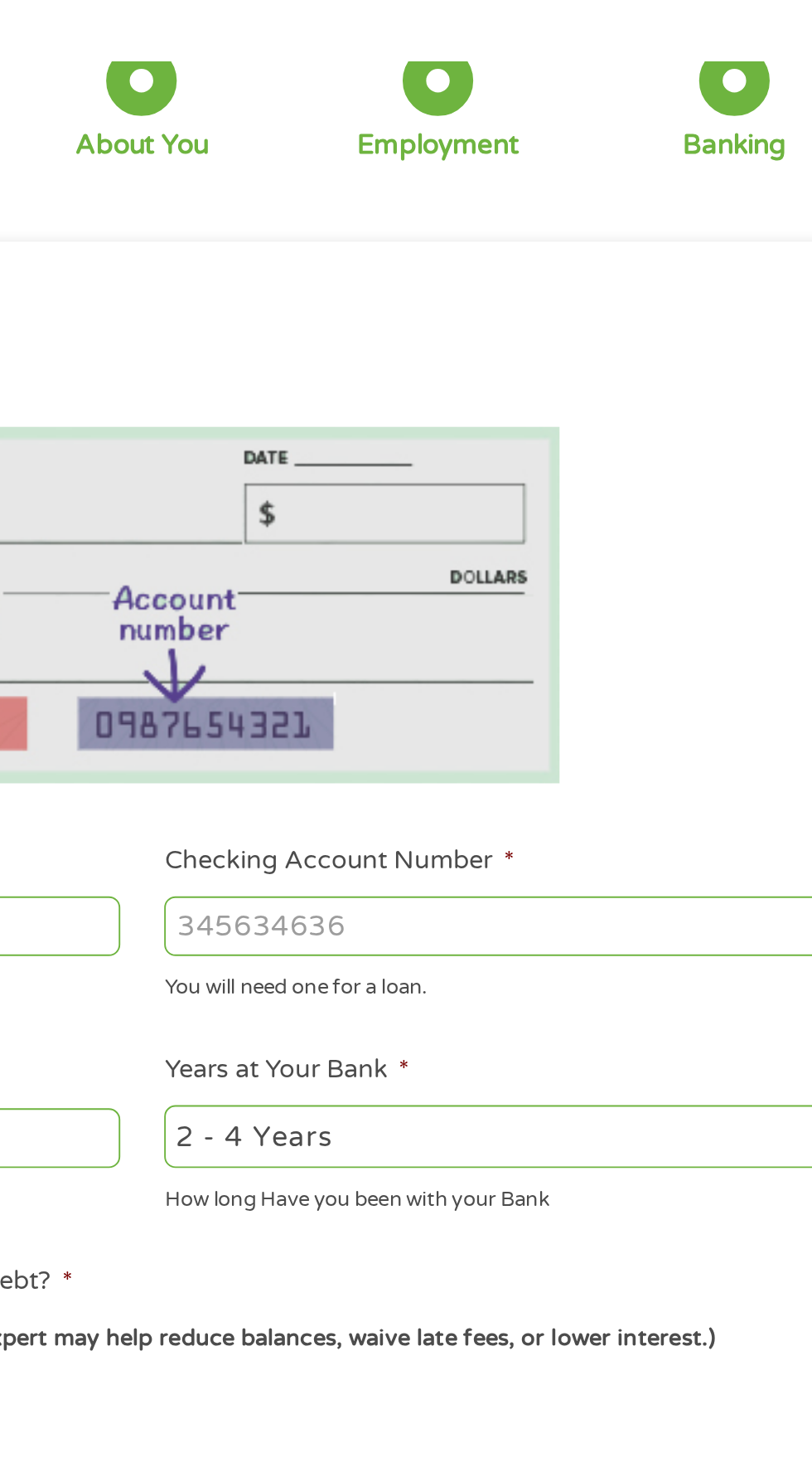
scroll to position [0, 0]
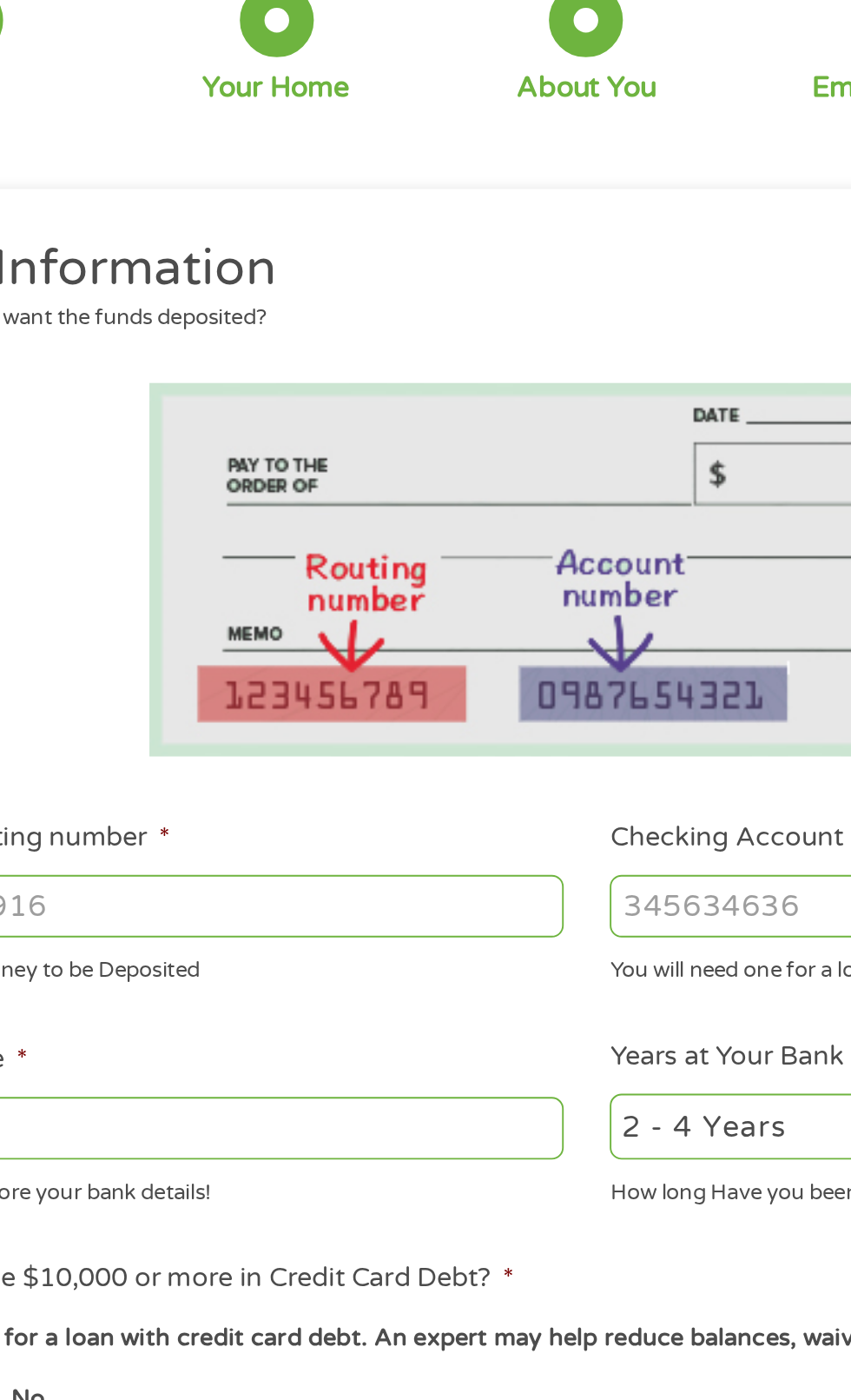
click at [324, 623] on input "ABA / Routing number *" at bounding box center [227, 613] width 373 height 33
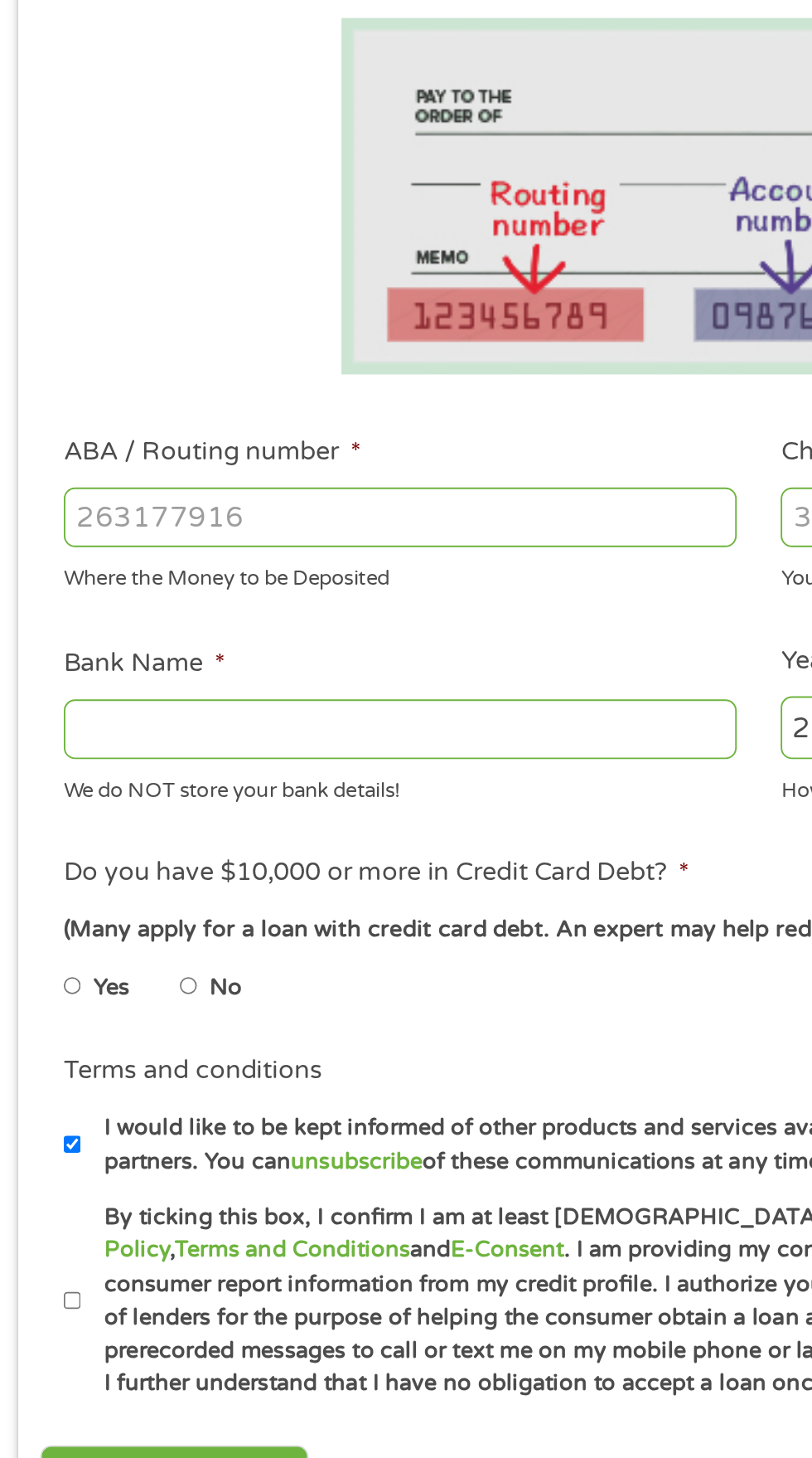
scroll to position [8, 0]
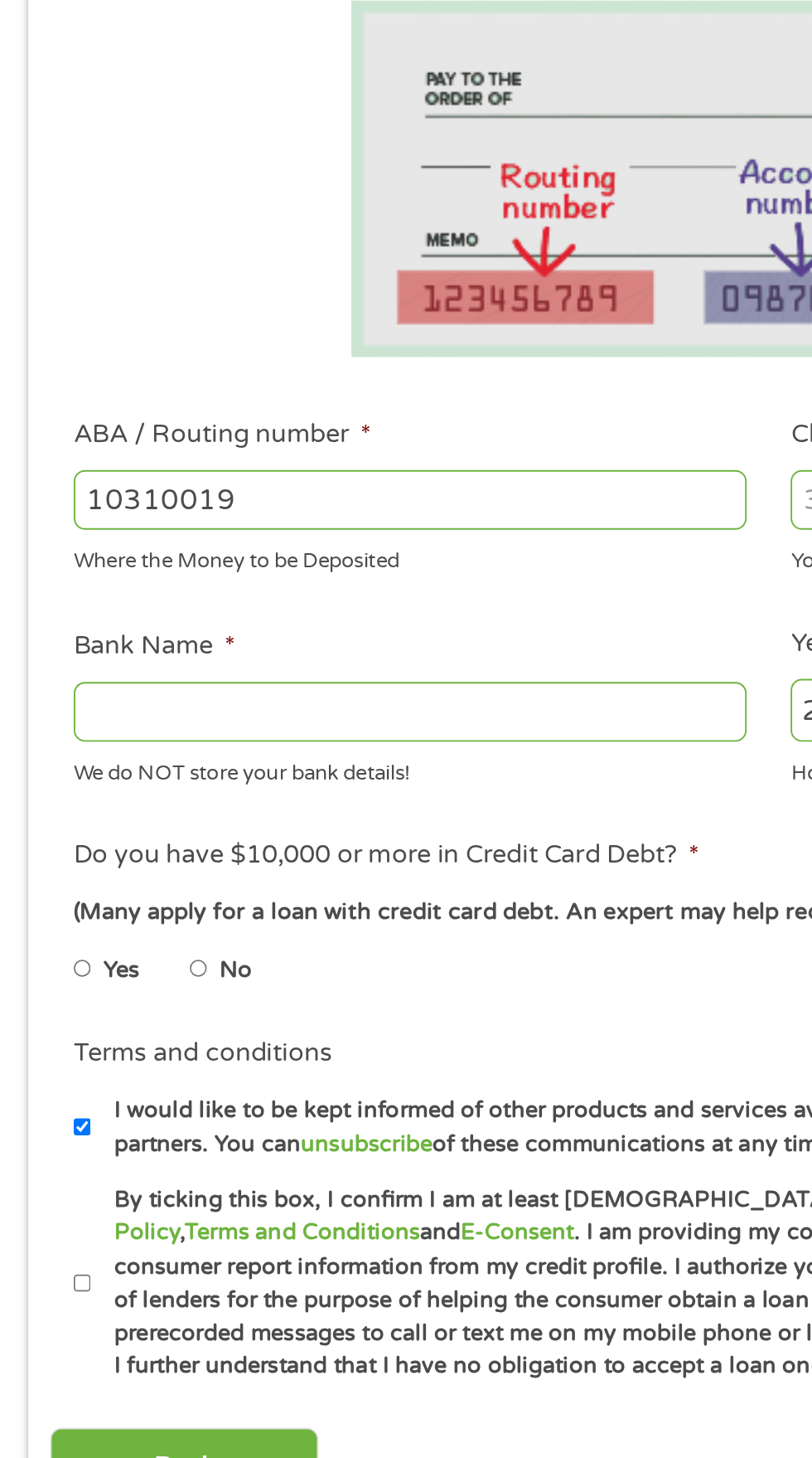
type input "103100195"
type input "CENTRAL NATIONAL BANK TRUST"
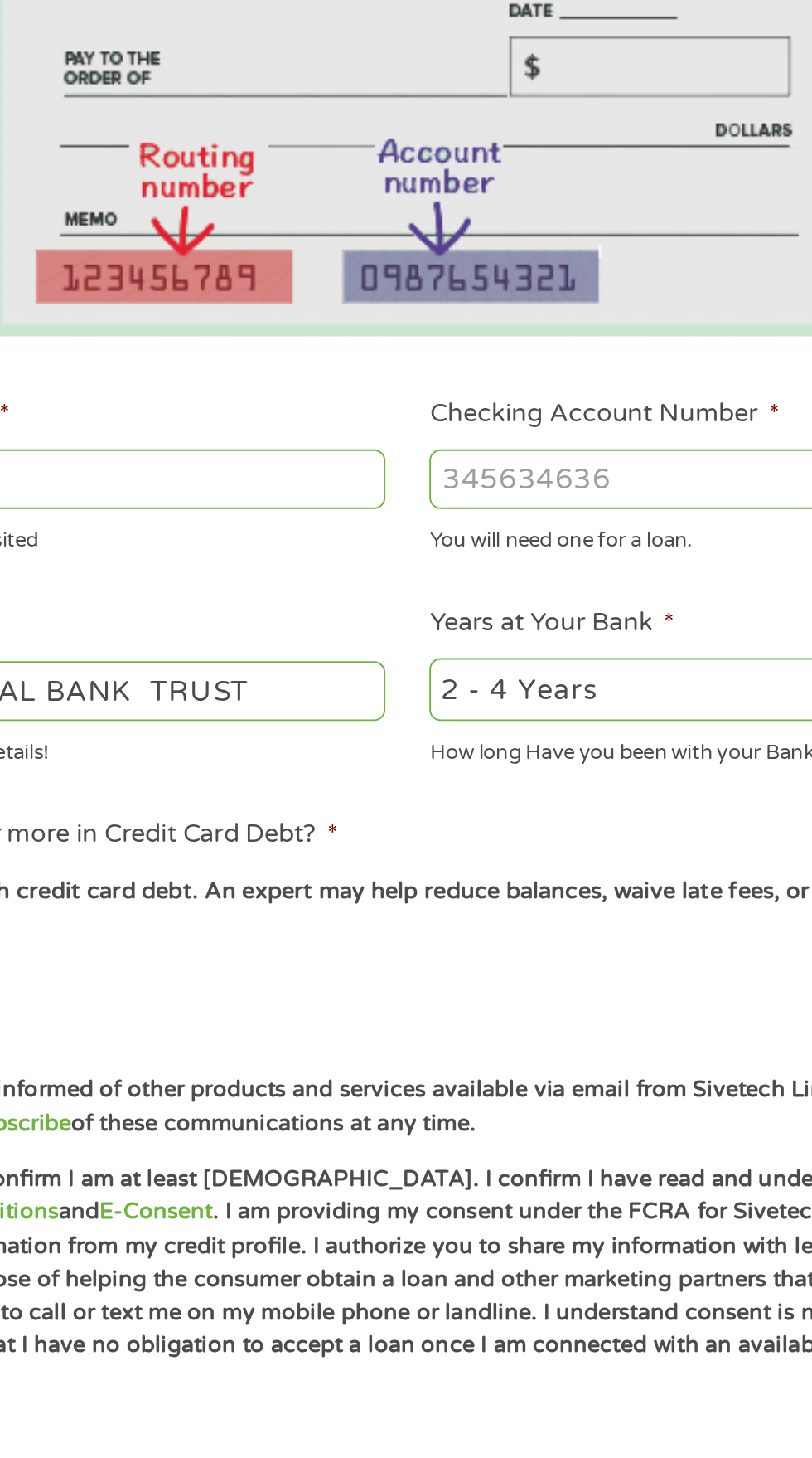
type input "103100195"
click at [537, 595] on input "Checking Account Number *" at bounding box center [595, 585] width 356 height 31
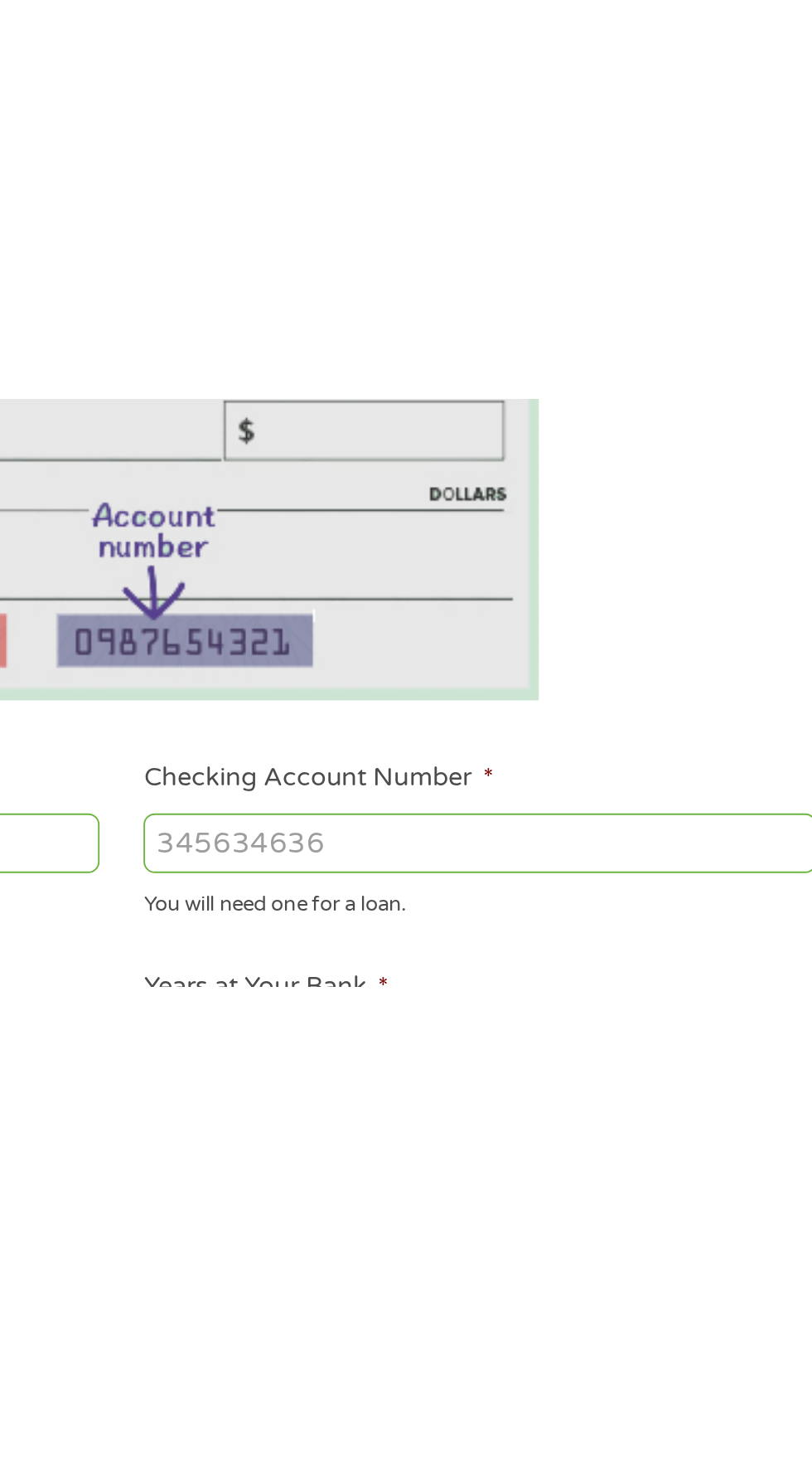
scroll to position [8, 0]
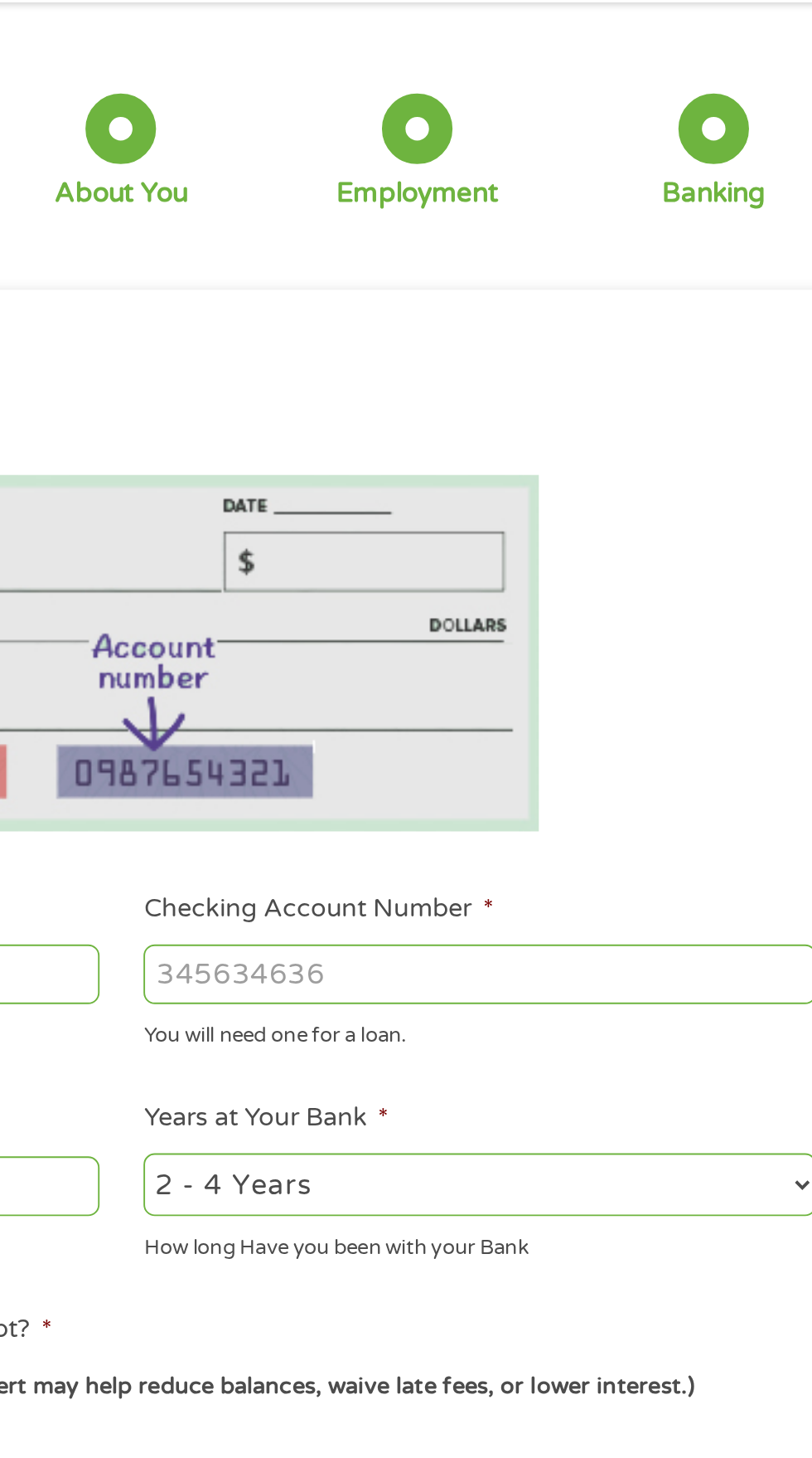
click at [636, 311] on ul "Bank Information Where do you want the funds deposited? ABA / Routing number * …" at bounding box center [405, 648] width 758 height 805
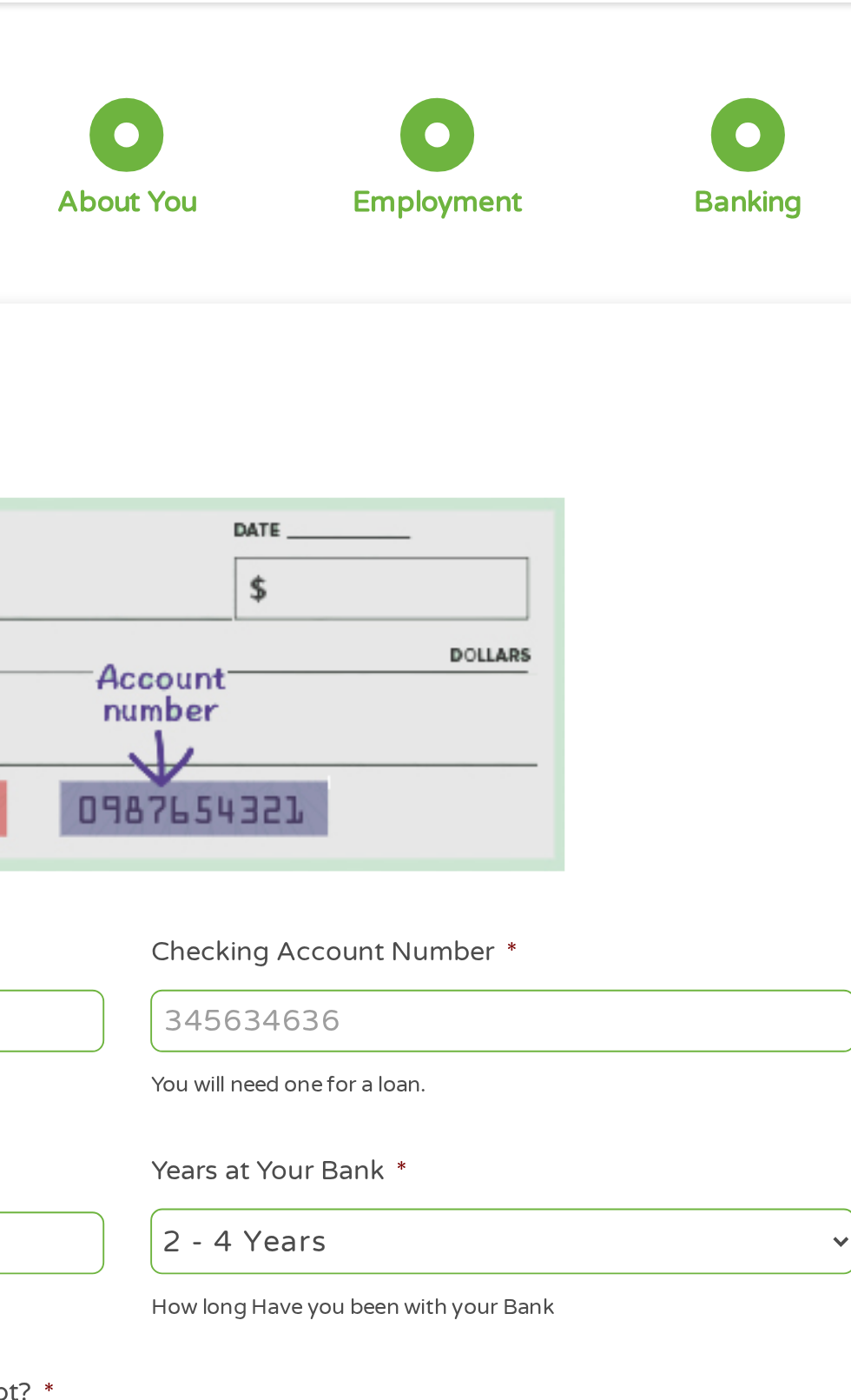
click at [621, 611] on input "Checking Account Number *" at bounding box center [624, 612] width 373 height 33
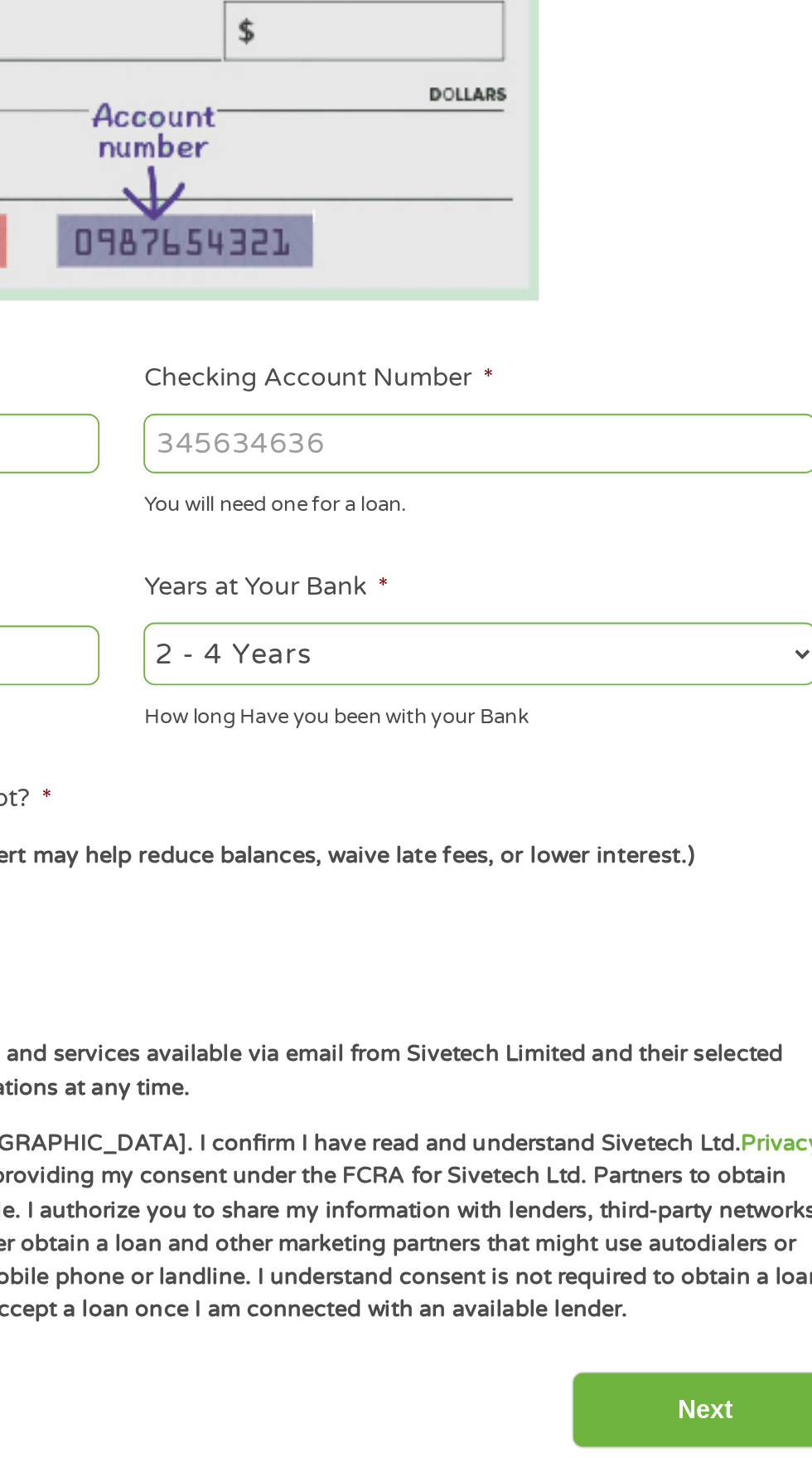
type input "[CREDIT_CARD_NUMBER]"
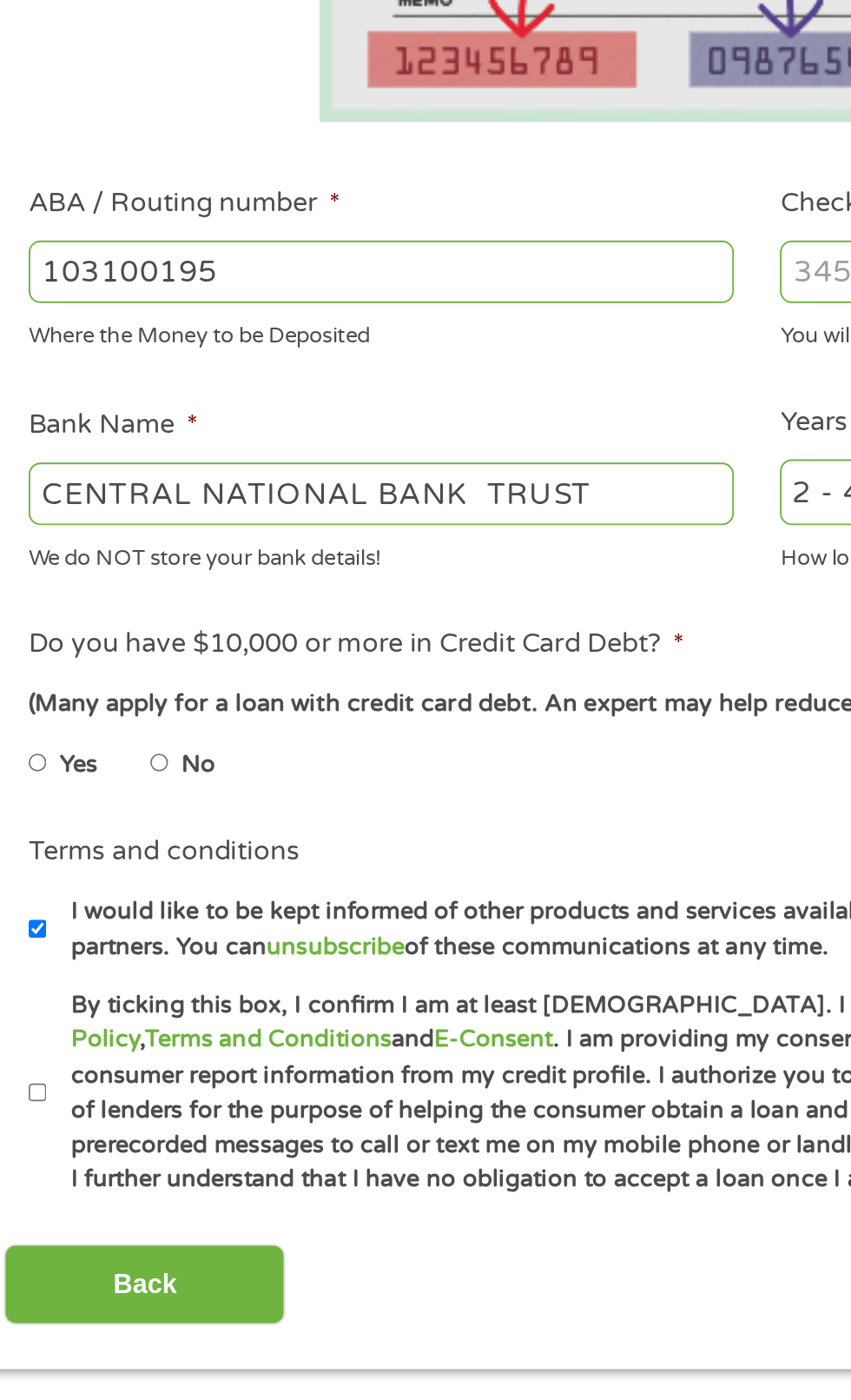
click at [116, 871] on input "No" at bounding box center [110, 871] width 11 height 28
radio input "true"
click at [58, 1080] on label "By ticking this box, I confirm I am at least [DEMOGRAPHIC_DATA]. I confirm I ha…" at bounding box center [434, 1046] width 767 height 111
click at [52, 1060] on input "By ticking this box, I confirm I am at least [DEMOGRAPHIC_DATA]. I confirm I ha…" at bounding box center [46, 1045] width 11 height 28
checkbox input "true"
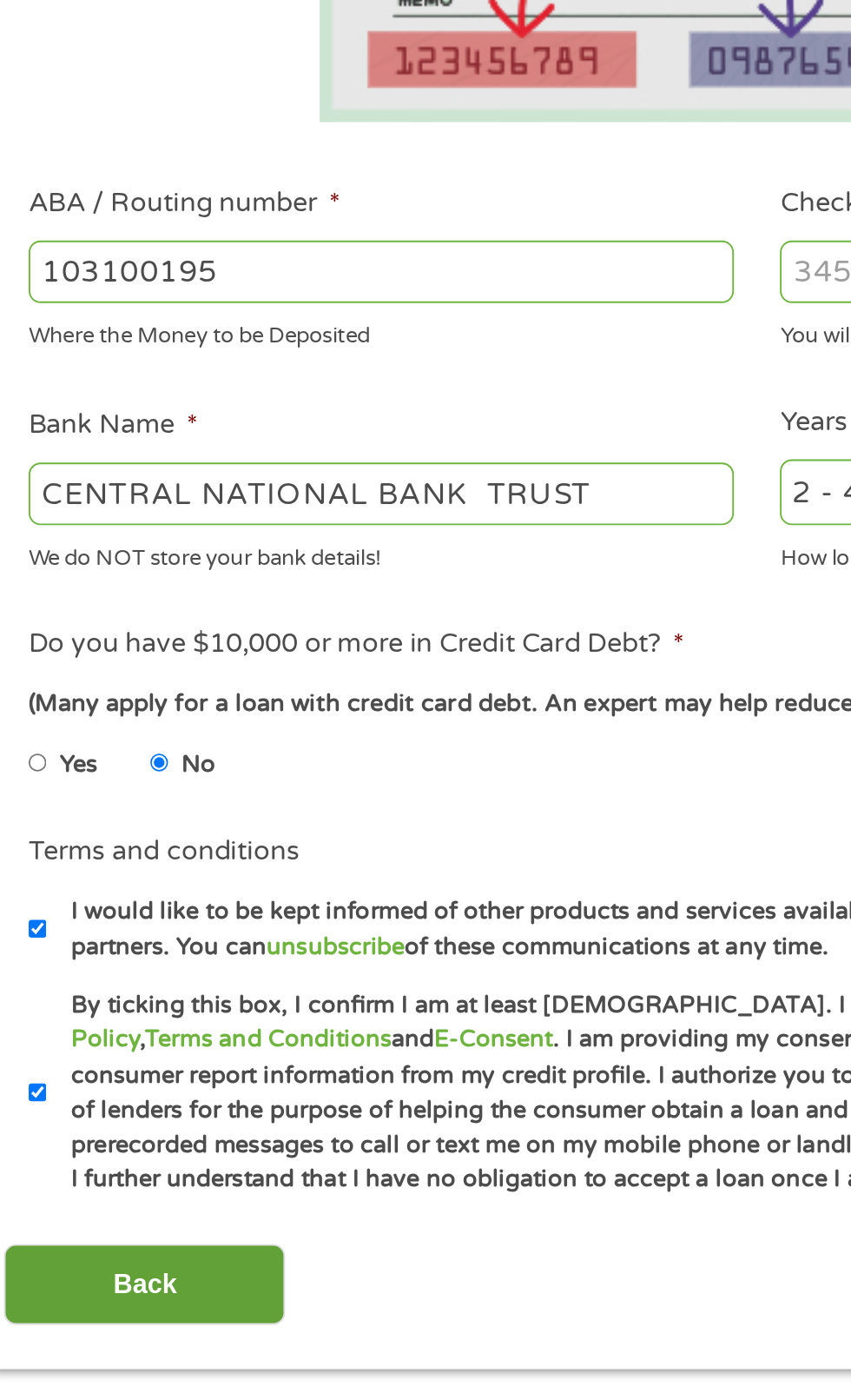
click at [134, 1168] on input "Back" at bounding box center [101, 1147] width 149 height 43
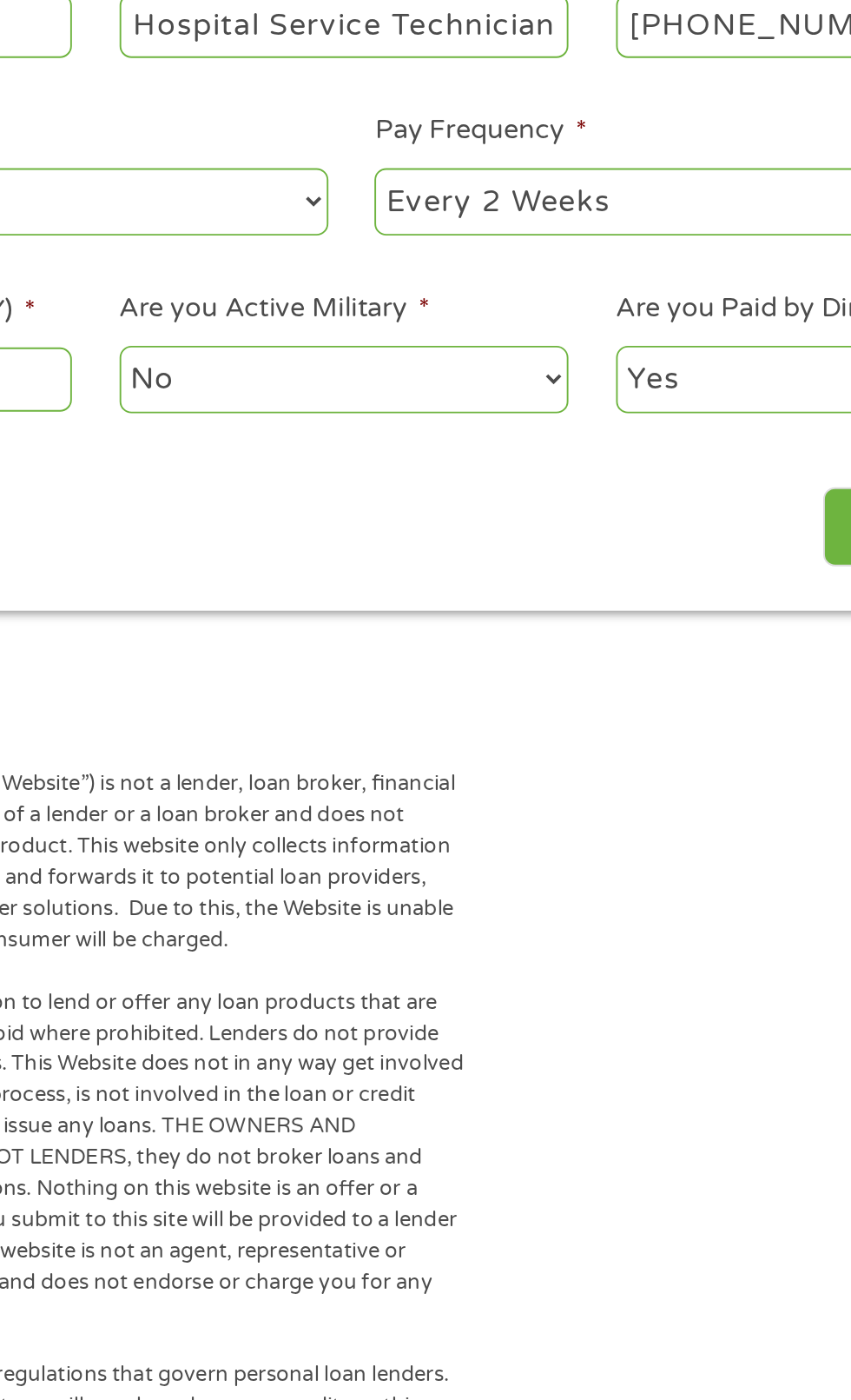
scroll to position [8, 0]
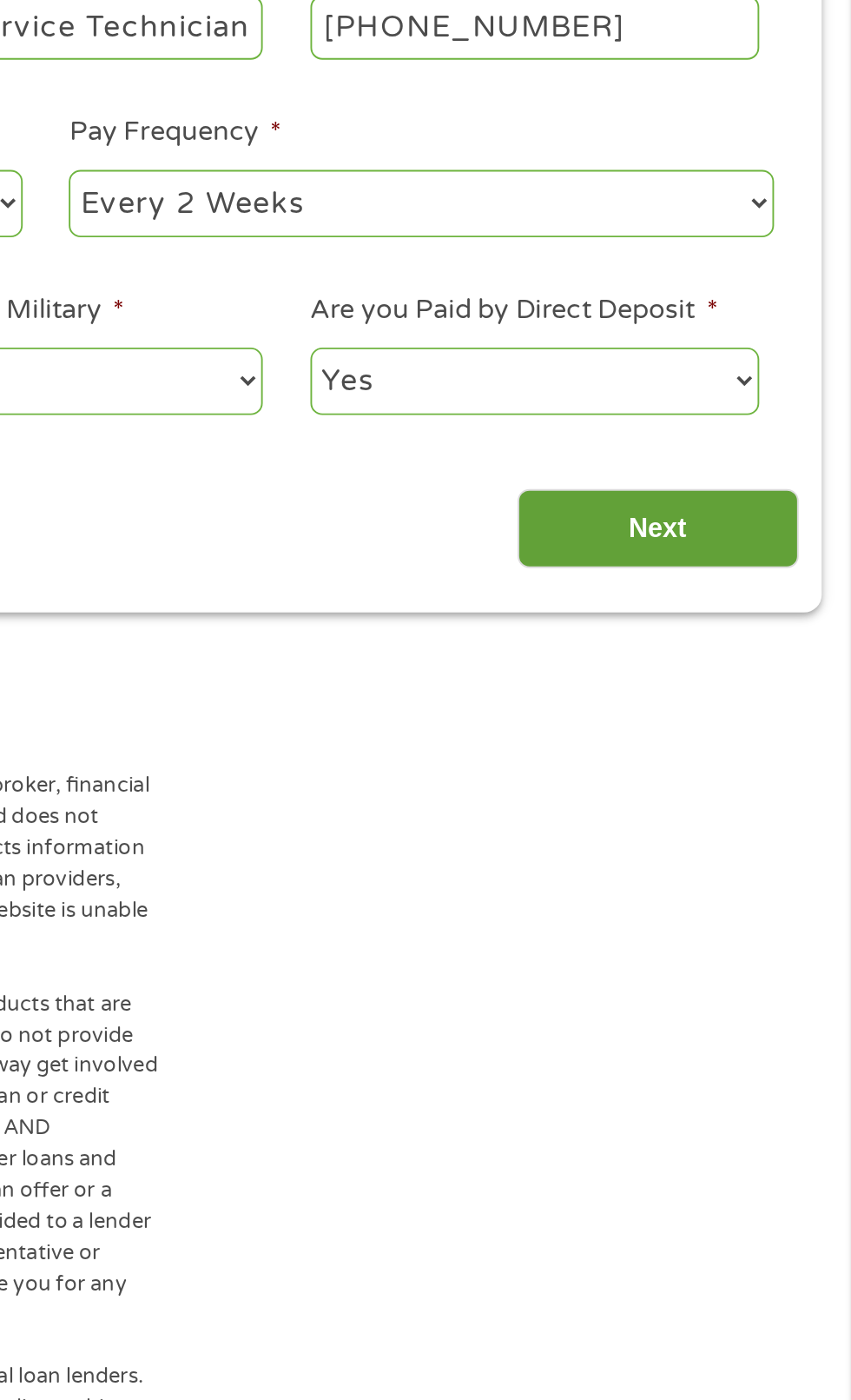
click at [758, 761] on input "Next" at bounding box center [749, 748] width 149 height 43
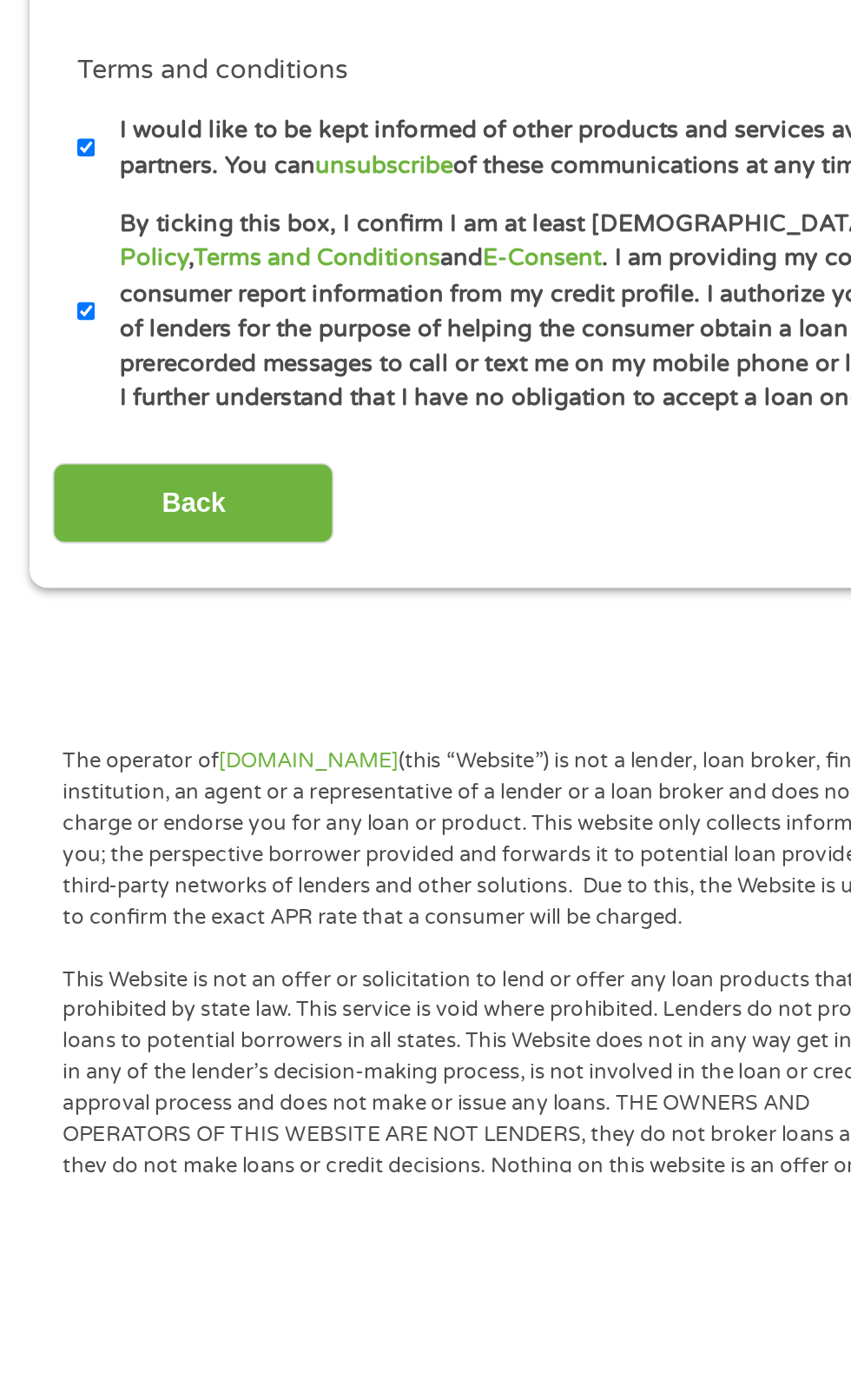
scroll to position [123, 0]
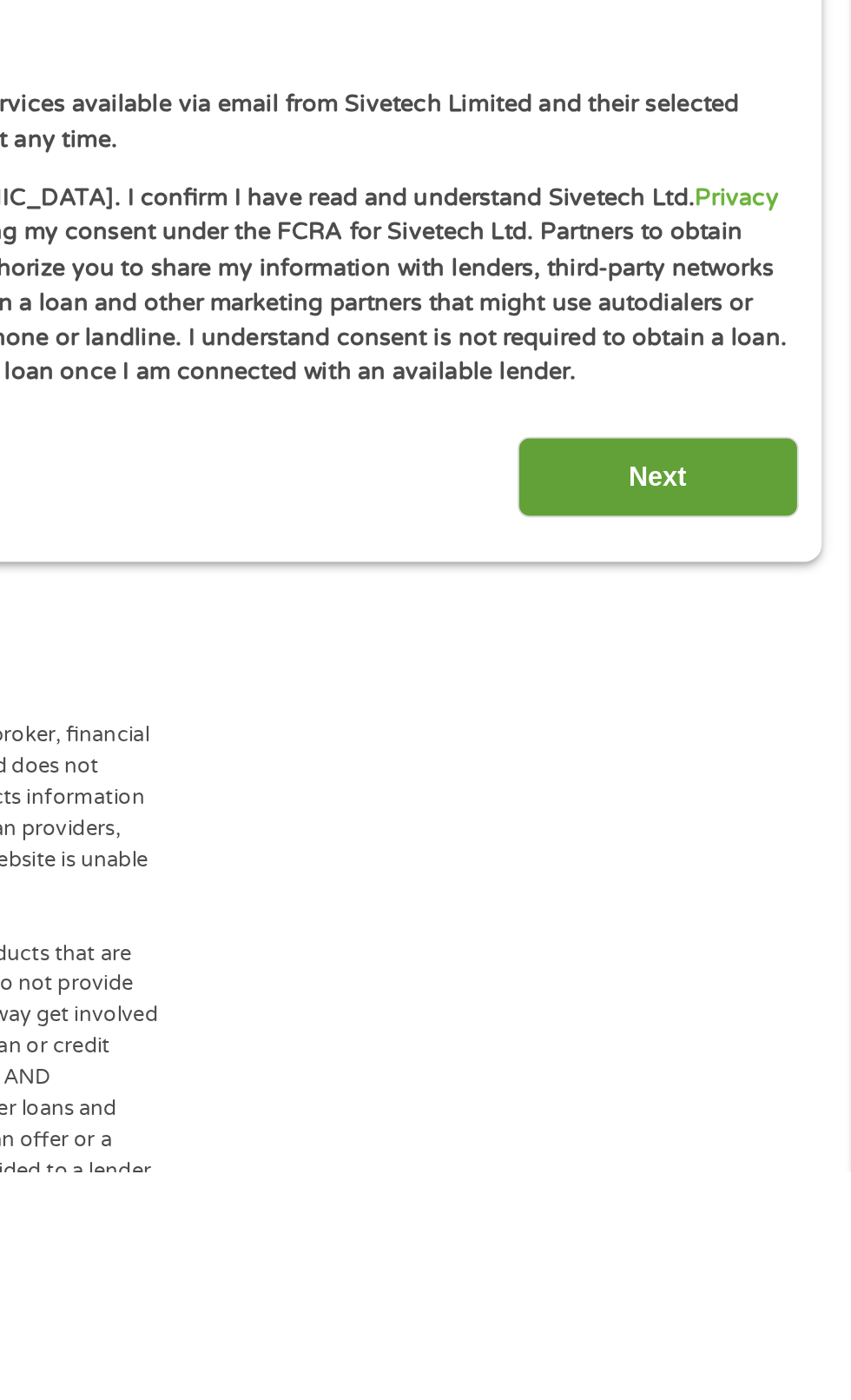
click at [753, 1054] on input "Next" at bounding box center [749, 1033] width 149 height 43
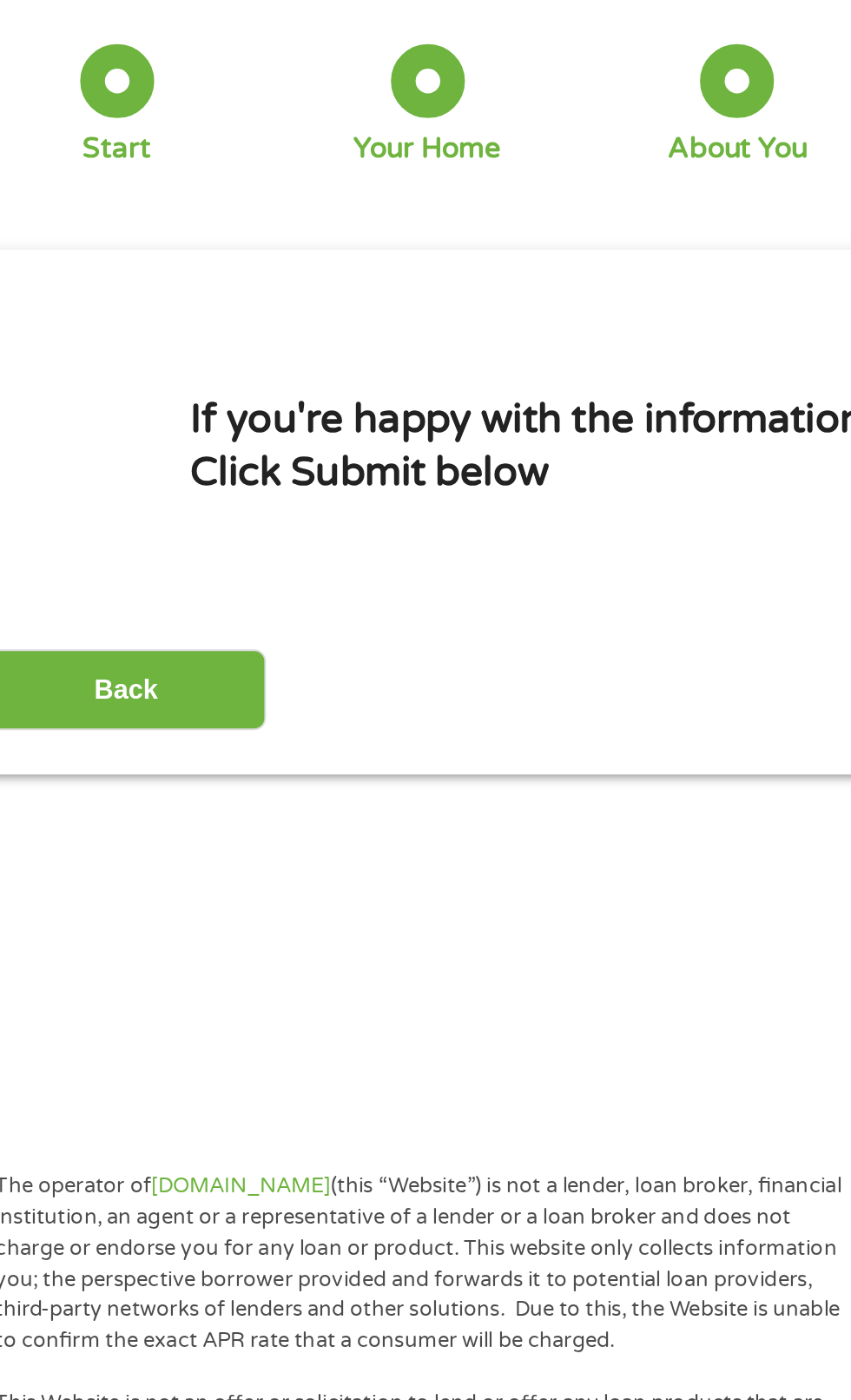
scroll to position [108, 0]
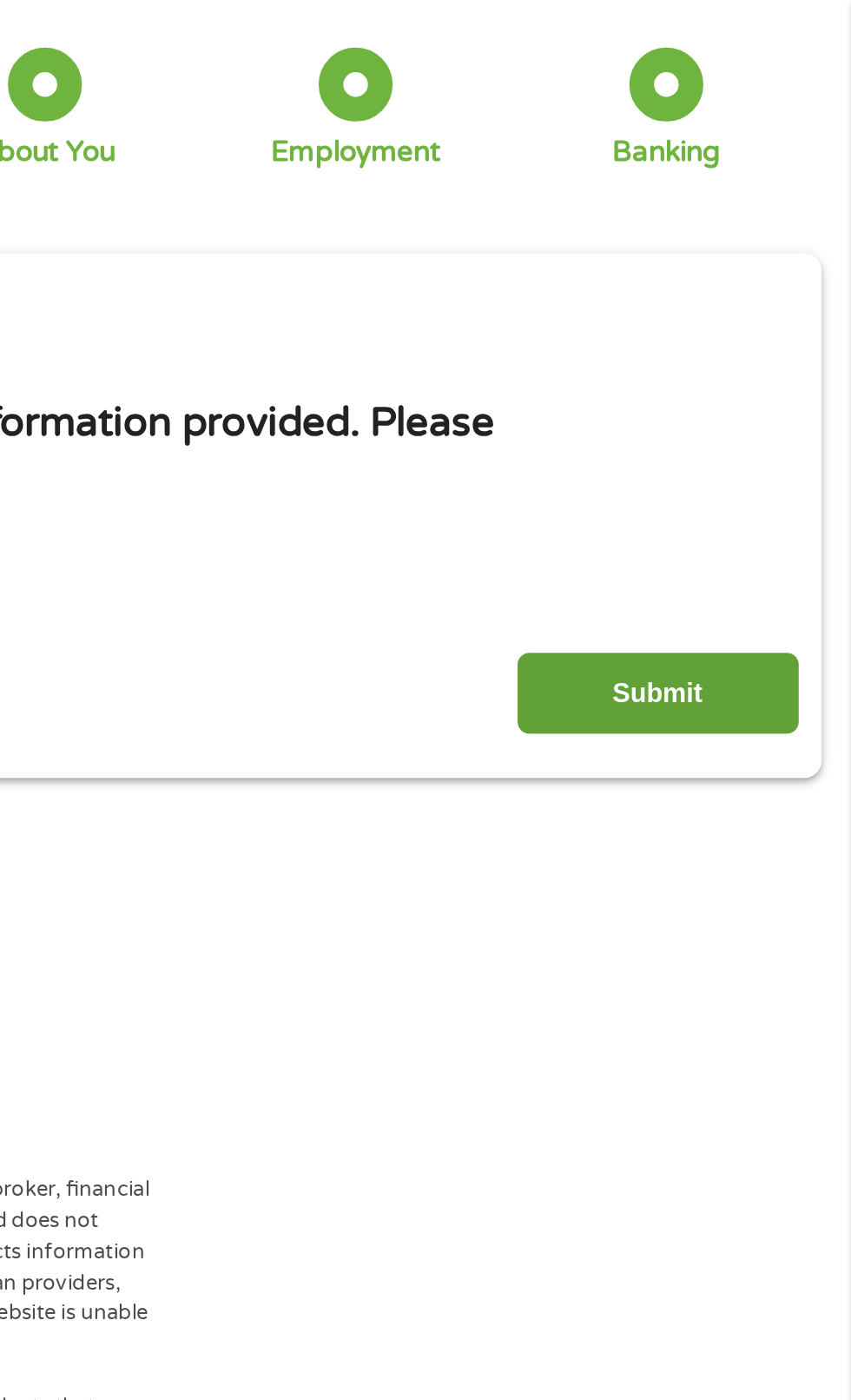
click at [753, 362] on input "Submit" at bounding box center [749, 366] width 149 height 43
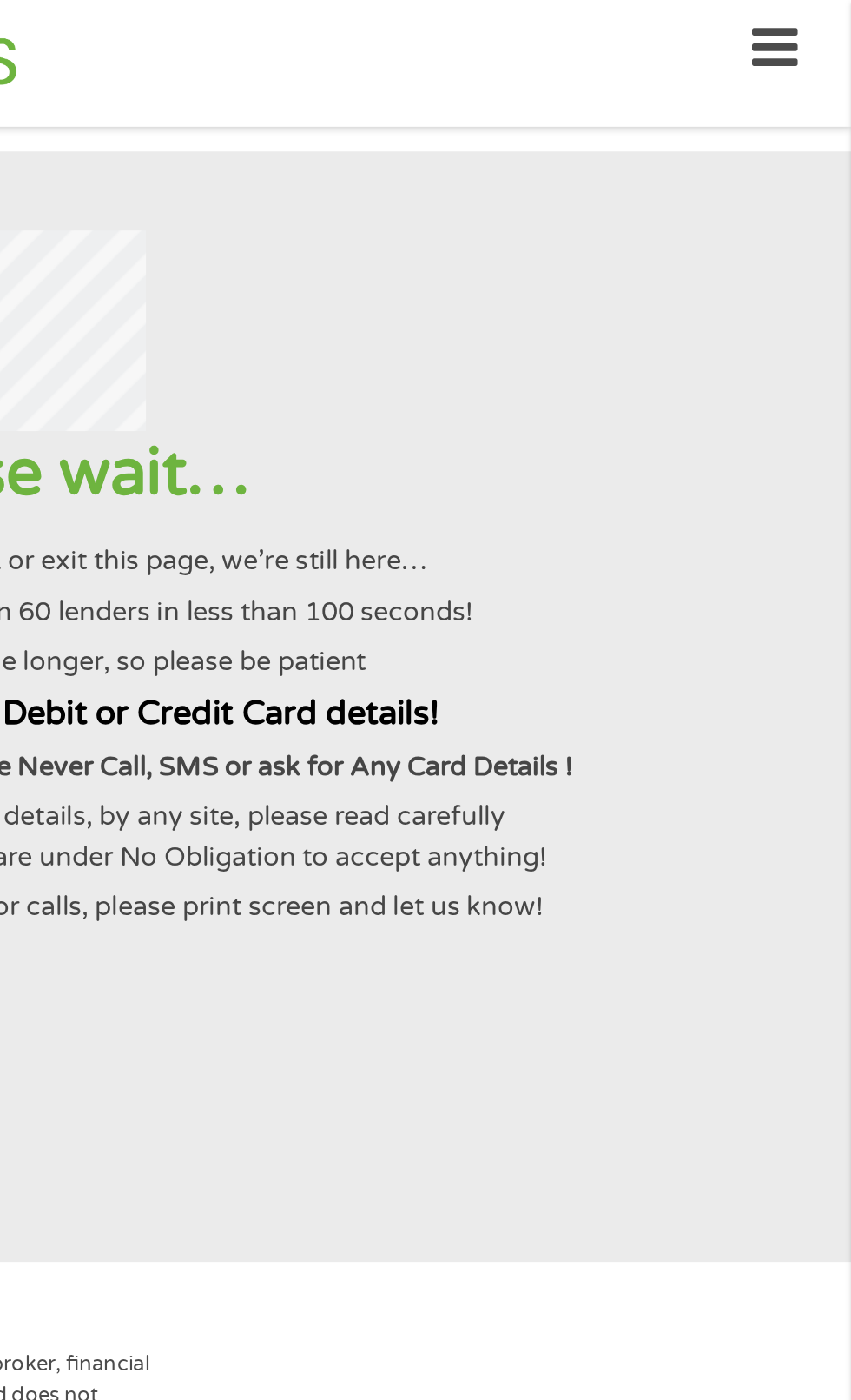
scroll to position [0, 0]
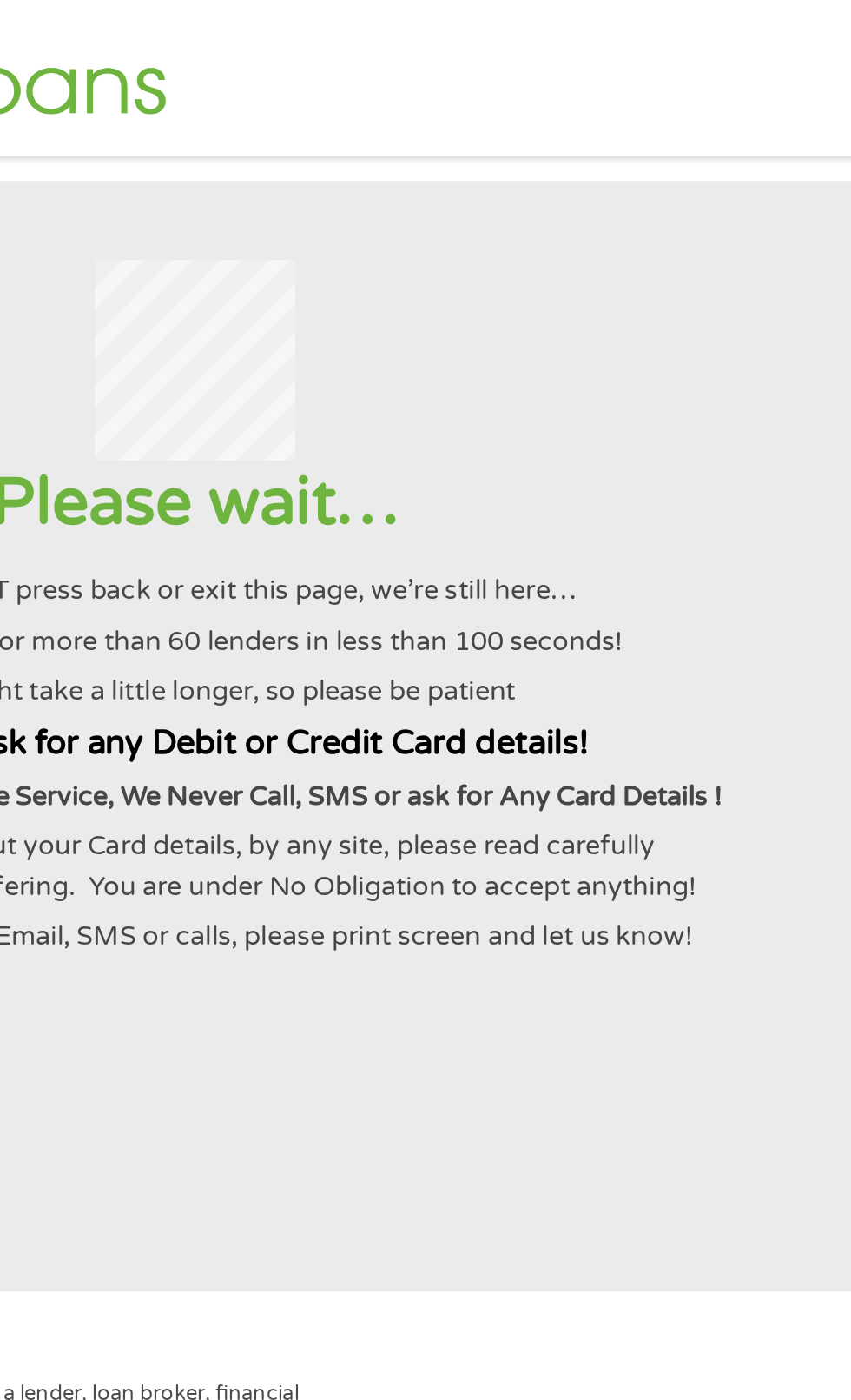
click at [345, 403] on strong "We NEVER ask for any Debit or Credit Card details!" at bounding box center [424, 392] width 420 height 21
